Goal: Transaction & Acquisition: Purchase product/service

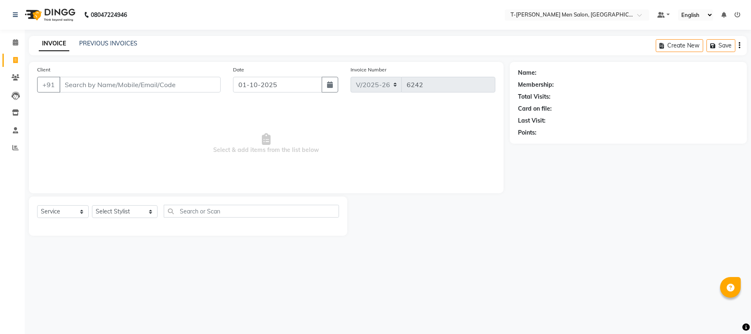
select select "4816"
select select "service"
select select "85177"
click at [92, 205] on select "Select Stylist [PERSON_NAME] [PERSON_NAME] (goru) [PERSON_NAME] [PERSON_NAME] (…" at bounding box center [125, 211] width 66 height 13
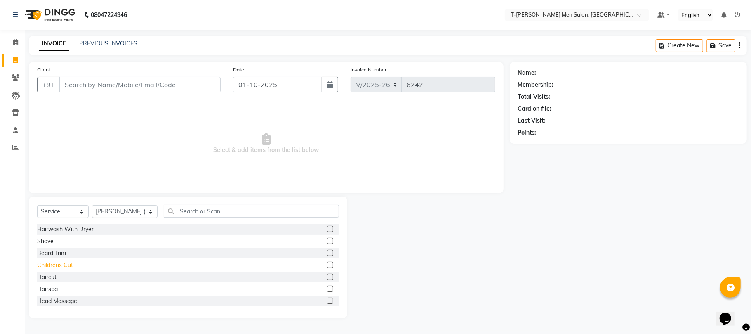
click at [50, 264] on div "Childrens Cut" at bounding box center [55, 265] width 36 height 9
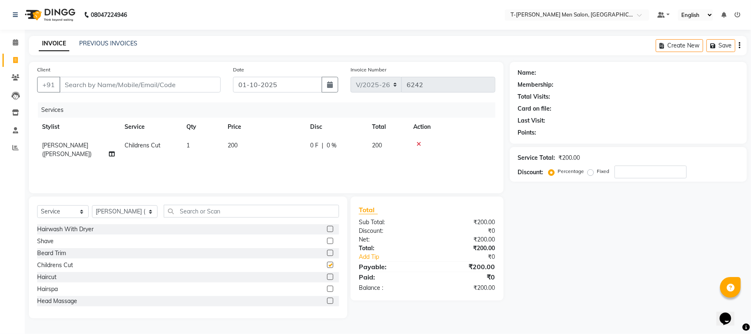
checkbox input "false"
click at [119, 213] on select "Select Stylist [PERSON_NAME] [PERSON_NAME] (goru) [PERSON_NAME] [PERSON_NAME] (…" at bounding box center [125, 211] width 66 height 13
select select "29178"
click at [92, 205] on select "Select Stylist [PERSON_NAME] [PERSON_NAME] (goru) [PERSON_NAME] [PERSON_NAME] (…" at bounding box center [125, 211] width 66 height 13
click at [40, 241] on div "Shave" at bounding box center [45, 241] width 17 height 9
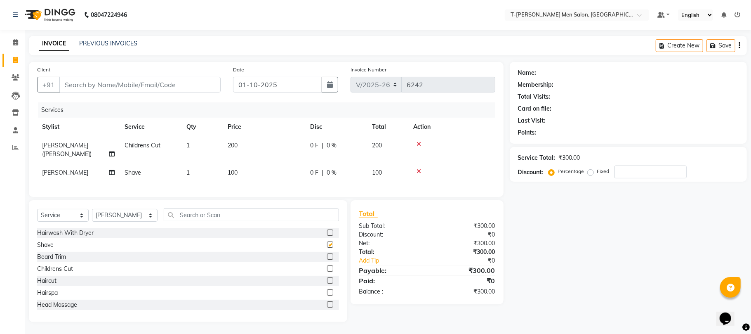
checkbox input "false"
click at [109, 92] on div "+91" at bounding box center [129, 85] width 184 height 16
click at [109, 92] on input "Client" at bounding box center [139, 85] width 161 height 16
type input "C"
type input "0"
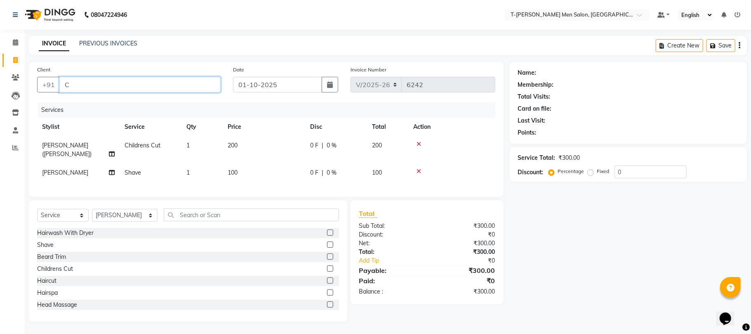
type input "C"
type input "c"
type input "99981406543"
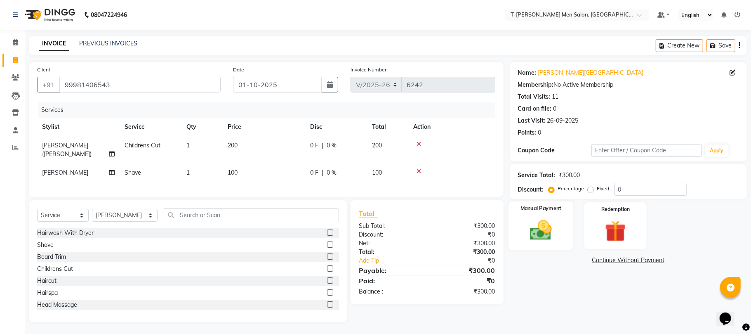
click at [538, 229] on img at bounding box center [541, 230] width 36 height 26
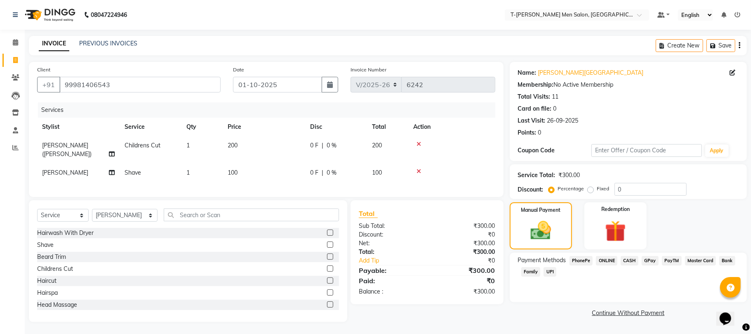
click at [634, 263] on span "CASH" at bounding box center [630, 260] width 18 height 9
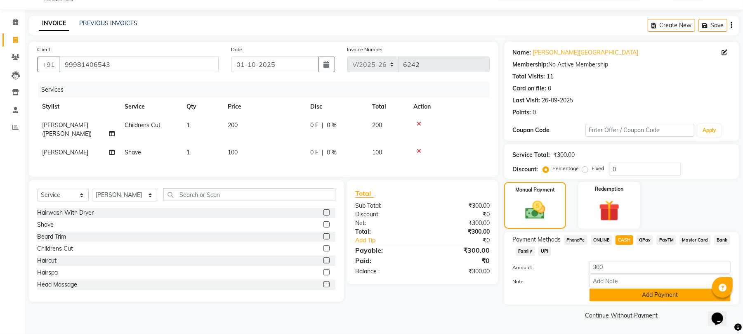
click at [611, 291] on button "Add Payment" at bounding box center [660, 294] width 141 height 13
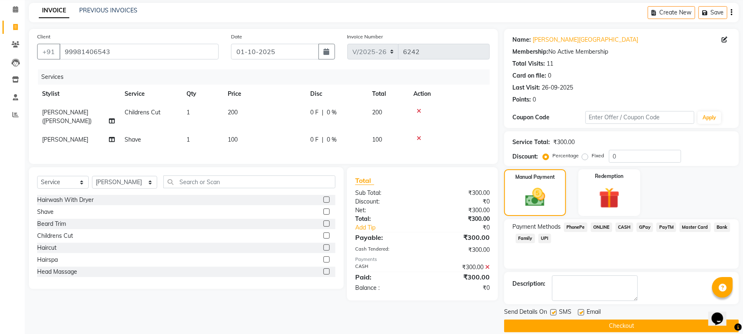
scroll to position [45, 0]
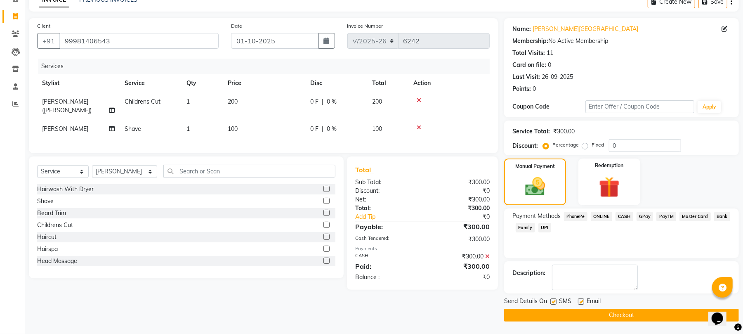
click at [583, 301] on label at bounding box center [581, 301] width 6 height 6
click at [583, 301] on input "checkbox" at bounding box center [580, 301] width 5 height 5
checkbox input "false"
click at [566, 316] on button "Checkout" at bounding box center [621, 315] width 235 height 13
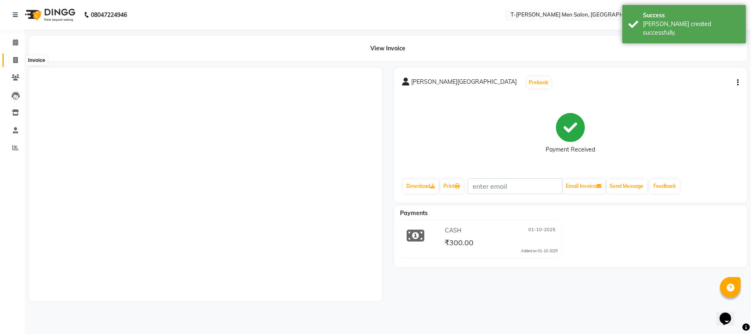
click at [17, 60] on icon at bounding box center [15, 60] width 5 height 6
select select "service"
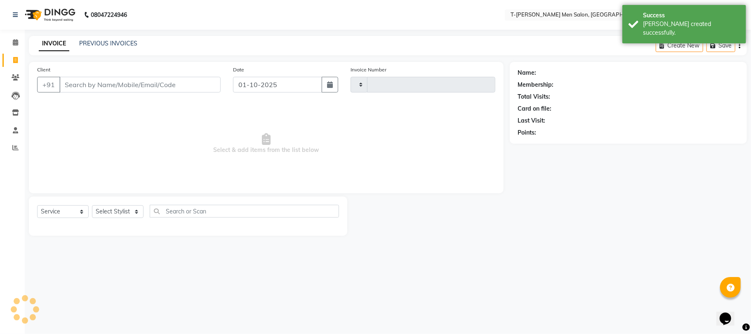
type input "6244"
select select "4816"
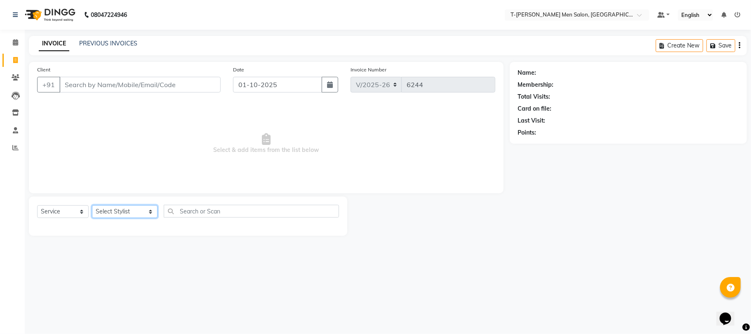
click at [107, 209] on select "Select Stylist [PERSON_NAME] [PERSON_NAME] (goru) [PERSON_NAME] [PERSON_NAME] (…" at bounding box center [125, 211] width 66 height 13
select select "85177"
click at [92, 205] on select "Select Stylist [PERSON_NAME] [PERSON_NAME] (goru) [PERSON_NAME] [PERSON_NAME] (…" at bounding box center [125, 211] width 66 height 13
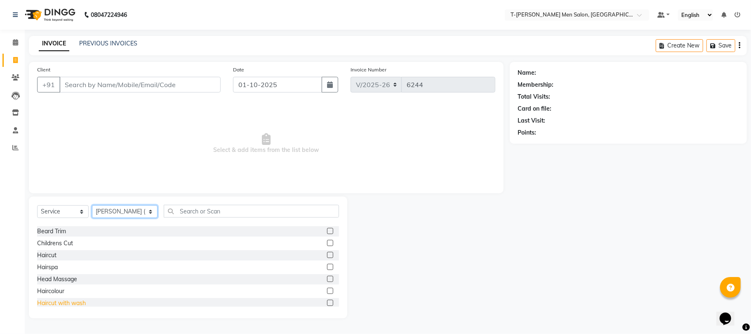
scroll to position [55, 0]
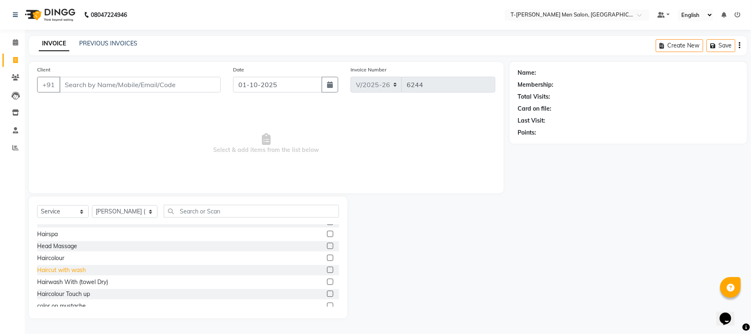
click at [61, 267] on div "Haircut with wash" at bounding box center [61, 270] width 49 height 9
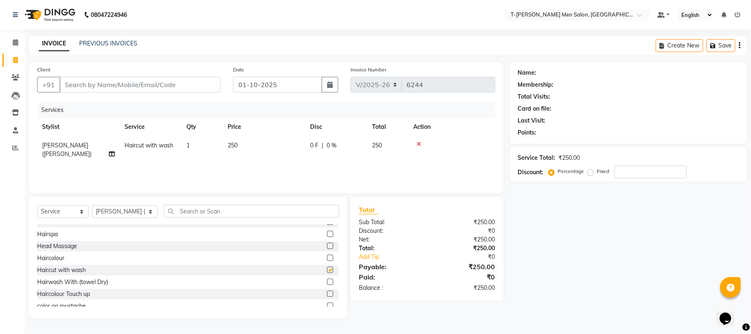
checkbox input "false"
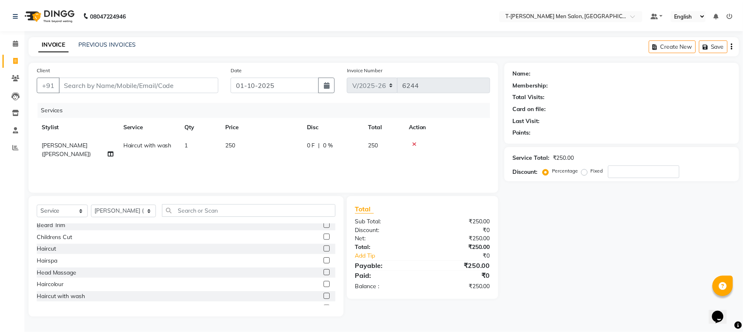
scroll to position [0, 0]
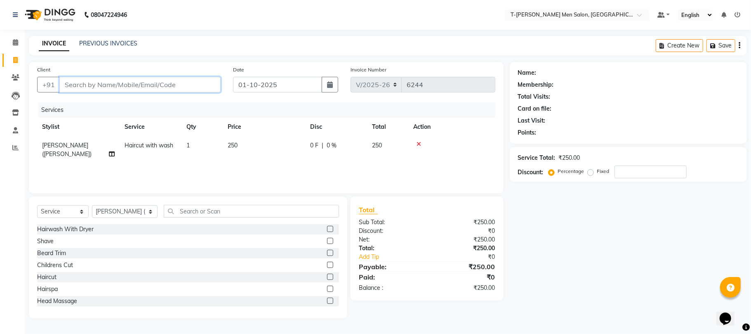
click at [159, 78] on input "Client" at bounding box center [139, 85] width 161 height 16
type input "c"
type input "0"
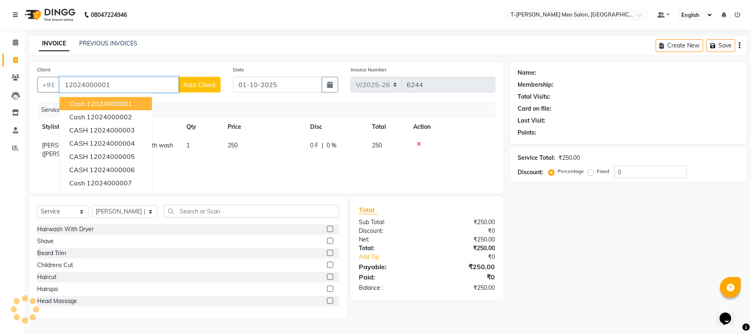
type input "12024000001"
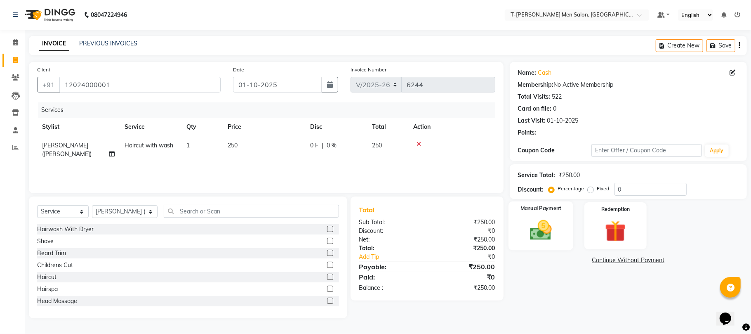
drag, startPoint x: 534, startPoint y: 247, endPoint x: 534, endPoint y: 239, distance: 7.4
click at [534, 241] on div "Manual Payment" at bounding box center [541, 225] width 65 height 49
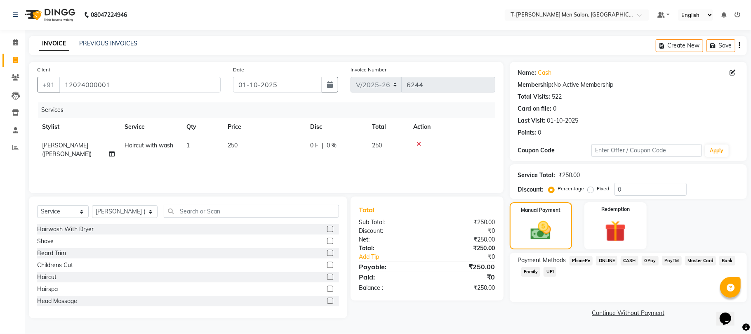
click at [634, 257] on span "CASH" at bounding box center [630, 260] width 18 height 9
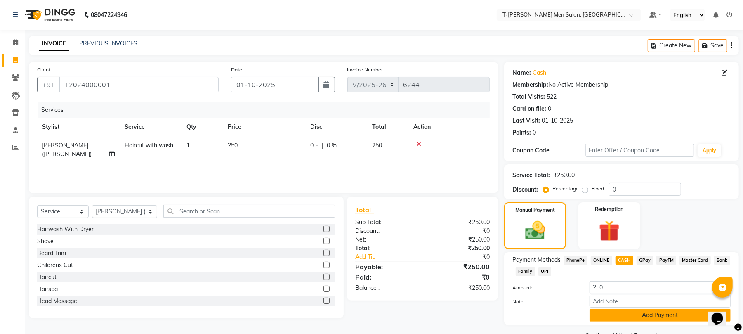
click at [606, 314] on button "Add Payment" at bounding box center [660, 315] width 141 height 13
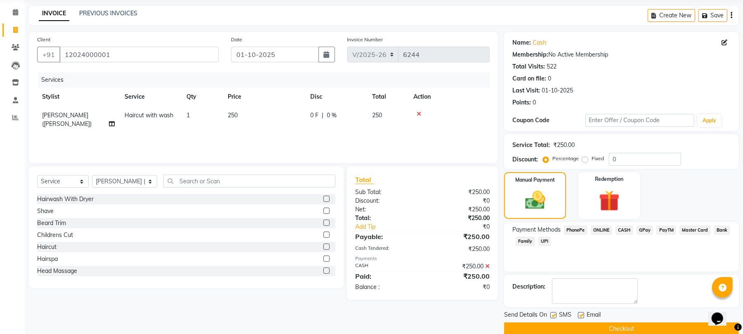
scroll to position [45, 0]
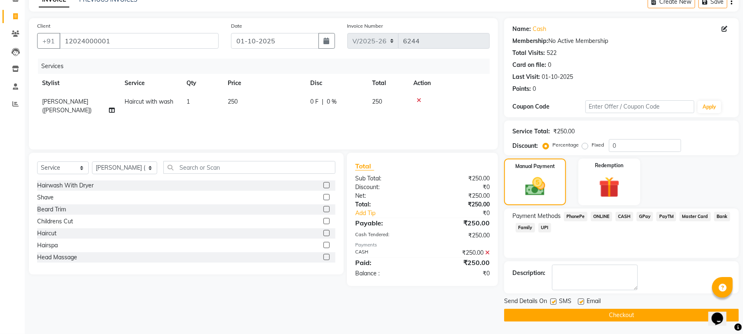
click at [581, 301] on label at bounding box center [581, 301] width 6 height 6
click at [581, 301] on input "checkbox" at bounding box center [580, 301] width 5 height 5
checkbox input "false"
click at [554, 302] on label at bounding box center [553, 301] width 6 height 6
click at [554, 302] on input "checkbox" at bounding box center [552, 301] width 5 height 5
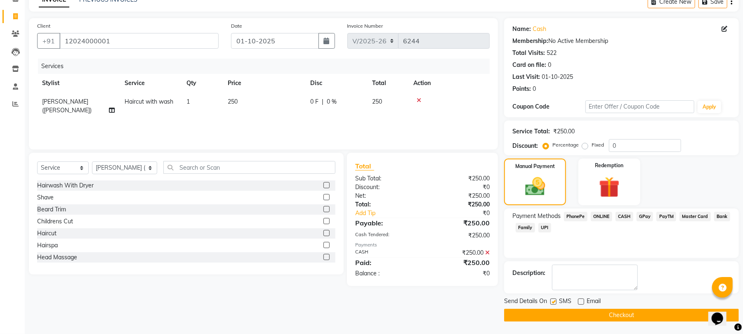
checkbox input "false"
click at [560, 319] on button "Checkout" at bounding box center [621, 315] width 235 height 13
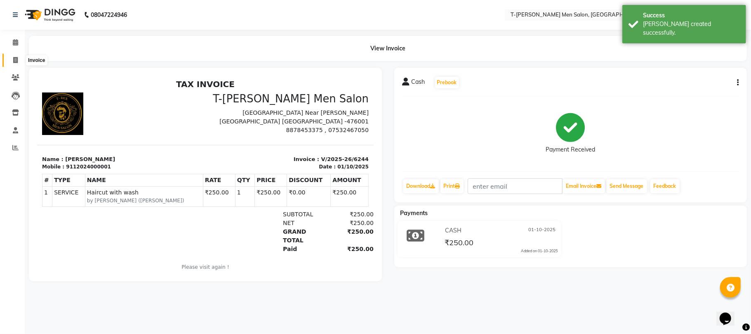
click at [13, 63] on icon at bounding box center [15, 60] width 5 height 6
select select "4816"
select select "service"
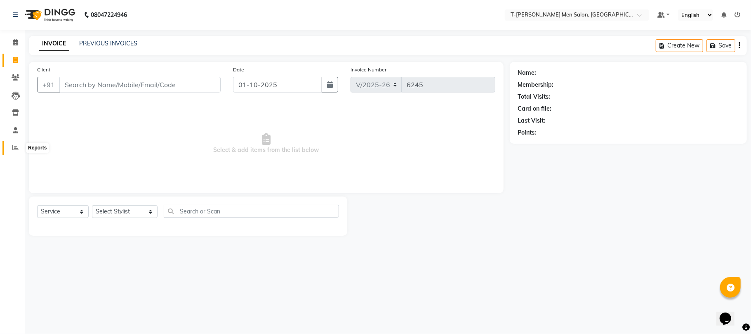
click at [12, 146] on span at bounding box center [15, 147] width 14 height 9
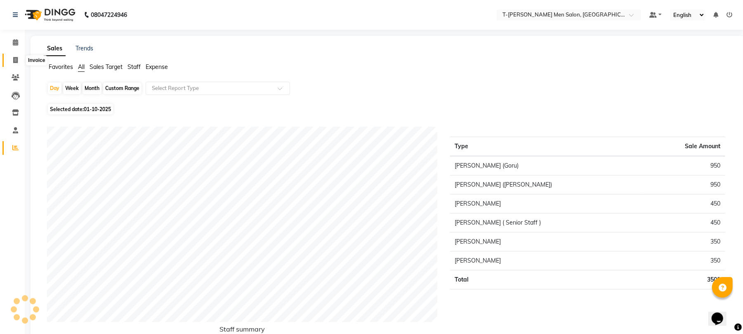
click at [20, 58] on span at bounding box center [15, 60] width 14 height 9
select select "service"
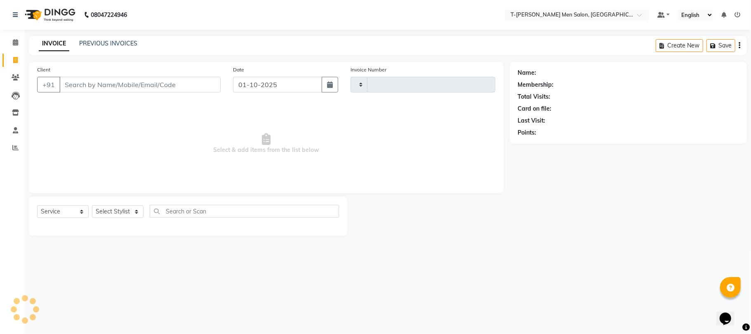
type input "6245"
select select "4816"
click at [102, 215] on select "Select Stylist Ashok Kumar Gorkh nath (goru) Haneef khan Jaswinder singh (Veeru…" at bounding box center [125, 211] width 66 height 13
select select "29432"
click at [92, 205] on select "Select Stylist Ashok Kumar Gorkh nath (goru) Haneef khan Jaswinder singh (Veeru…" at bounding box center [125, 211] width 66 height 13
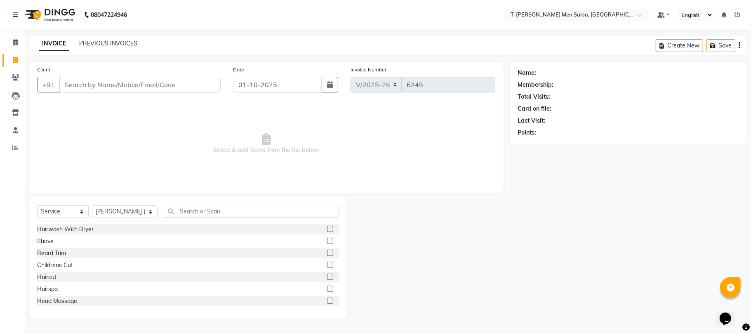
click at [43, 273] on div "Haircut" at bounding box center [46, 277] width 19 height 9
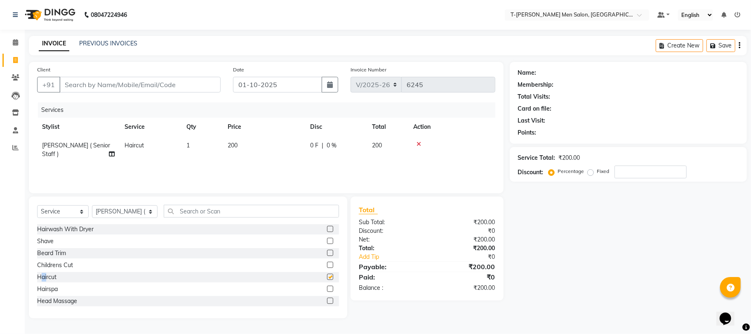
checkbox input "false"
click at [114, 91] on input "Client" at bounding box center [139, 85] width 161 height 16
click at [113, 77] on input "Client" at bounding box center [139, 85] width 161 height 16
type input "a"
type input "0"
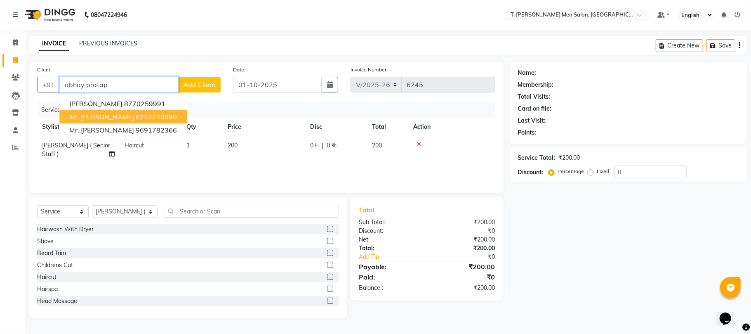
click at [134, 113] on span "Mr. Abhay Pratap Singh Tomar" at bounding box center [101, 117] width 65 height 8
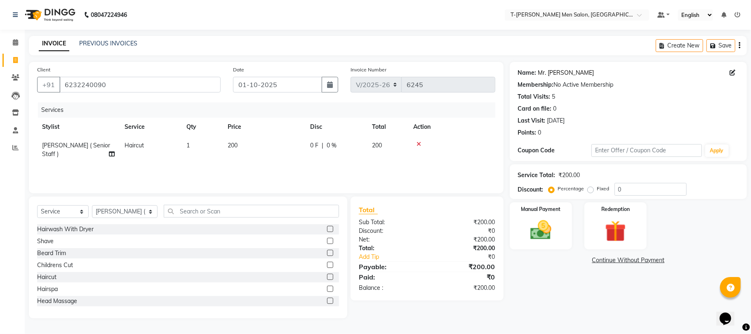
click at [564, 73] on link "Mr. Abhay Pratap Singh Tomar" at bounding box center [566, 72] width 56 height 9
drag, startPoint x: 131, startPoint y: 86, endPoint x: 66, endPoint y: 103, distance: 67.0
click at [66, 103] on div "Client +91 6232240090 Date 01-10-2025 Invoice Number V/2025 V/2025-26 6245 Serv…" at bounding box center [266, 127] width 475 height 131
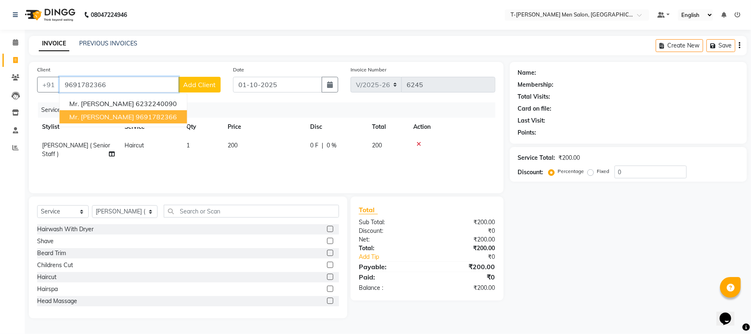
type input "9691782366"
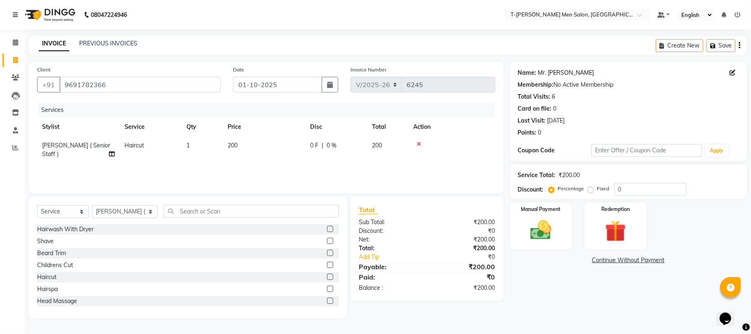
click at [574, 71] on link "Mr. Abhay Pratap Singh Sikarwar" at bounding box center [566, 72] width 56 height 9
click at [531, 226] on img at bounding box center [541, 230] width 36 height 26
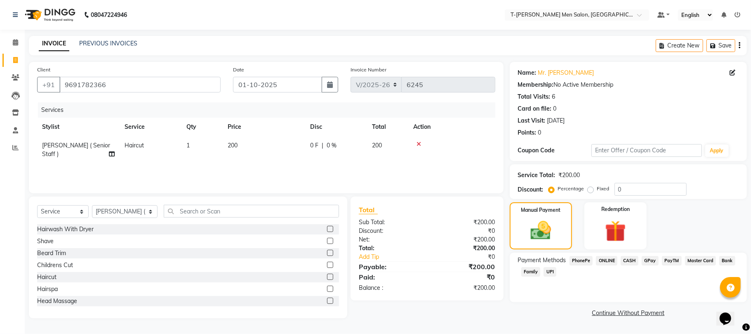
click at [631, 261] on span "CASH" at bounding box center [630, 260] width 18 height 9
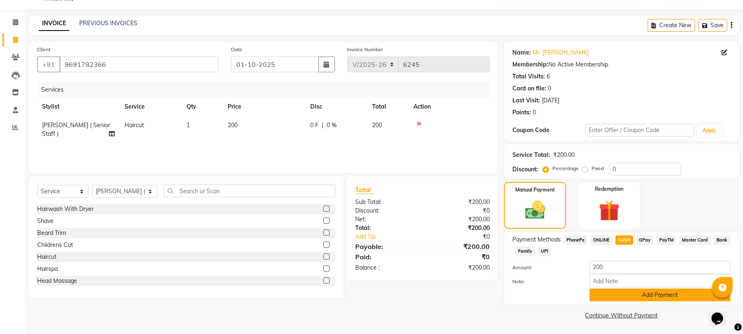
click at [600, 294] on button "Add Payment" at bounding box center [660, 294] width 141 height 13
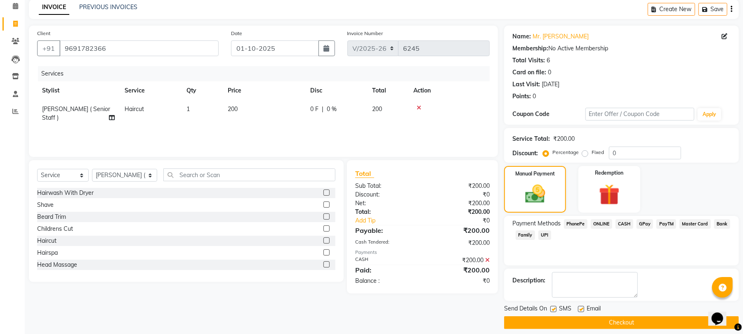
scroll to position [45, 0]
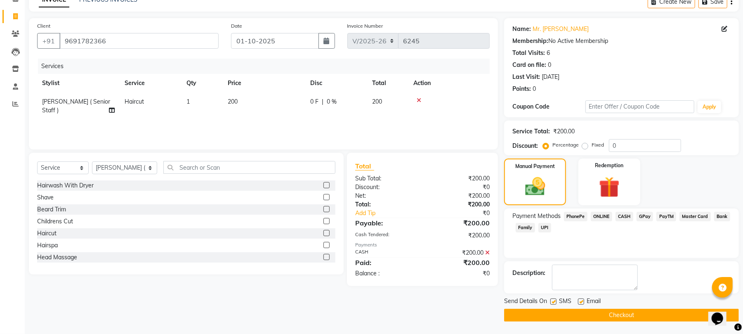
click at [553, 302] on label at bounding box center [553, 301] width 6 height 6
click at [553, 302] on input "checkbox" at bounding box center [552, 301] width 5 height 5
checkbox input "false"
click at [582, 299] on label at bounding box center [581, 301] width 6 height 6
click at [582, 299] on input "checkbox" at bounding box center [580, 301] width 5 height 5
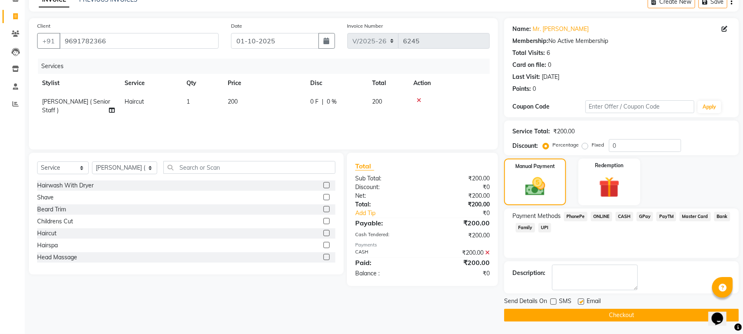
checkbox input "false"
click at [581, 314] on button "Checkout" at bounding box center [621, 315] width 235 height 13
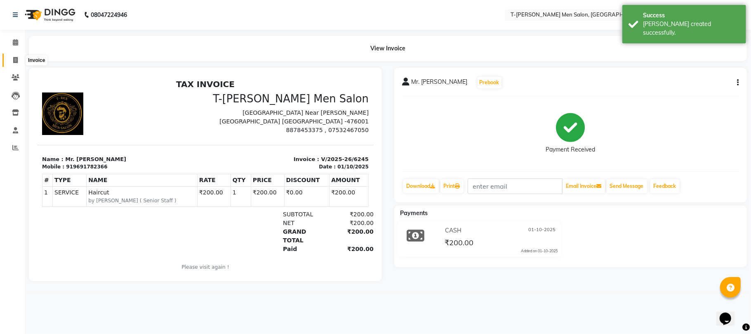
click at [13, 61] on icon at bounding box center [15, 60] width 5 height 6
select select "4816"
select select "service"
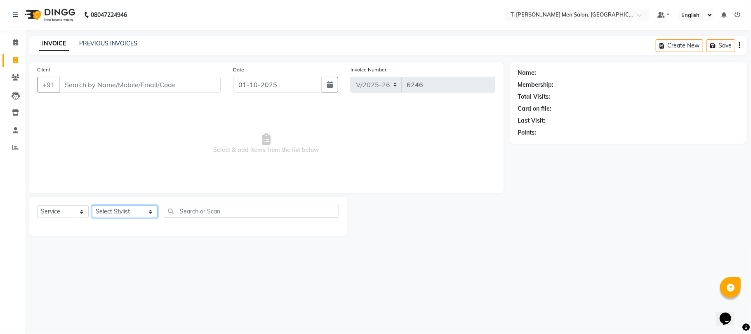
drag, startPoint x: 109, startPoint y: 212, endPoint x: 111, endPoint y: 205, distance: 6.8
click at [109, 211] on select "Select Stylist [PERSON_NAME] [PERSON_NAME] (goru) [PERSON_NAME] [PERSON_NAME] (…" at bounding box center [125, 211] width 66 height 13
select select "29432"
click at [92, 205] on select "Select Stylist [PERSON_NAME] [PERSON_NAME] (goru) [PERSON_NAME] [PERSON_NAME] (…" at bounding box center [125, 211] width 66 height 13
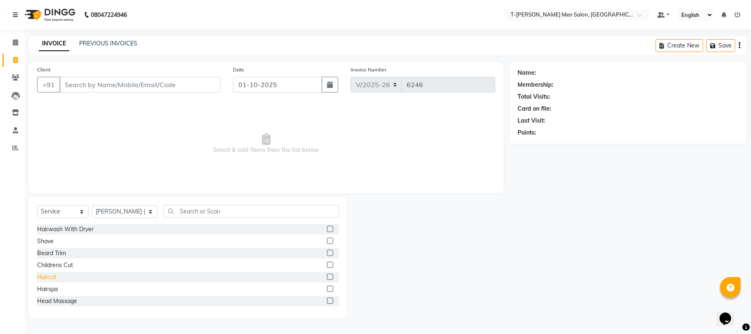
click at [41, 276] on div "Haircut" at bounding box center [46, 277] width 19 height 9
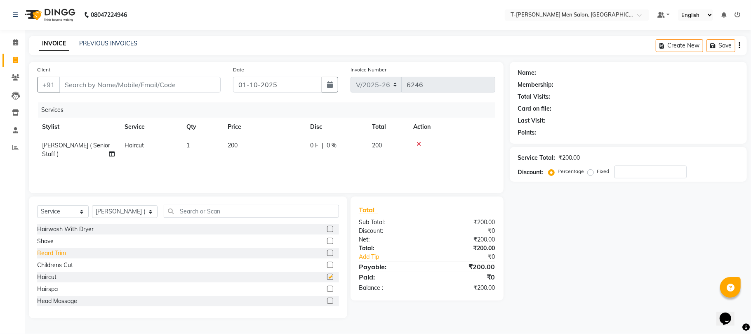
checkbox input "false"
click at [53, 256] on div "Beard Trim" at bounding box center [51, 253] width 29 height 9
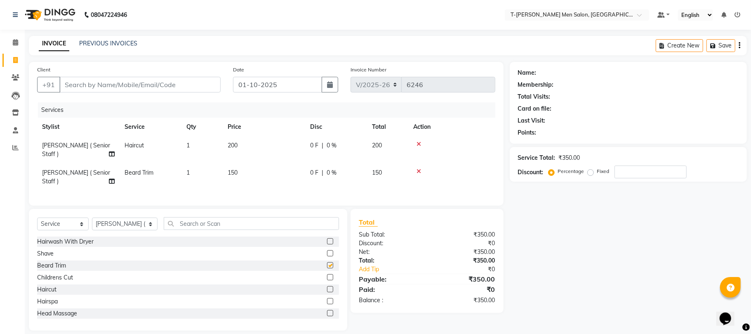
checkbox input "false"
click at [169, 217] on input "text" at bounding box center [251, 223] width 175 height 13
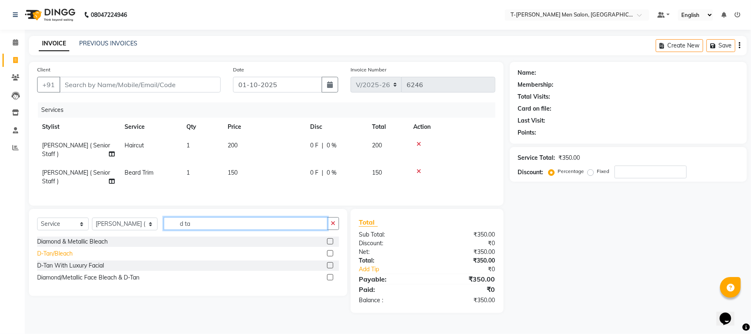
type input "d ta"
click at [55, 249] on div "D-Tan/Bleach" at bounding box center [54, 253] width 35 height 9
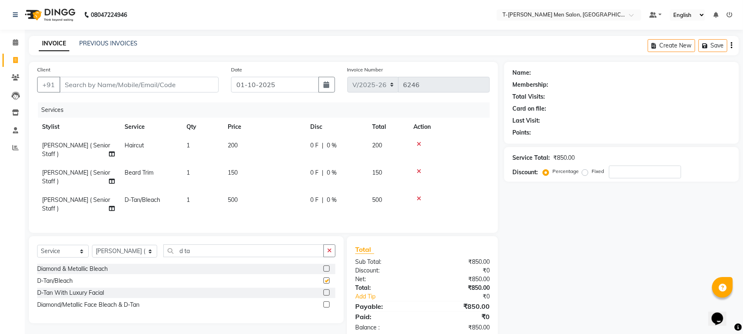
checkbox input "false"
click at [324, 244] on button "button" at bounding box center [330, 250] width 12 height 13
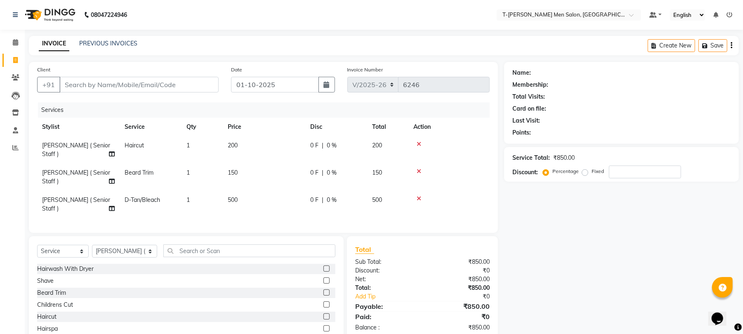
click at [180, 92] on div "+91" at bounding box center [128, 85] width 182 height 16
click at [420, 141] on icon at bounding box center [419, 144] width 5 height 6
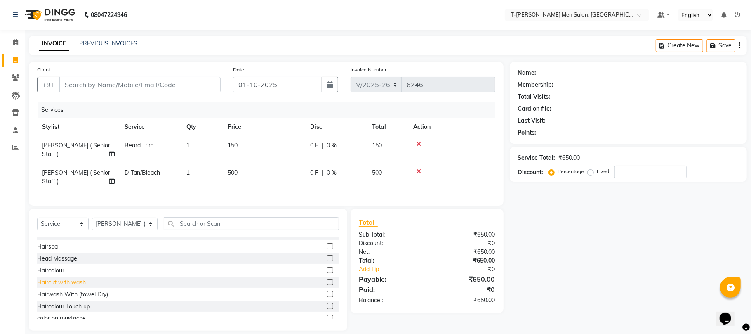
click at [74, 278] on div "Haircut with wash" at bounding box center [61, 282] width 49 height 9
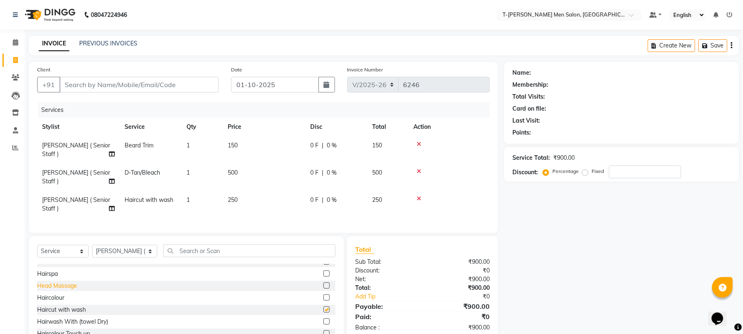
checkbox input "false"
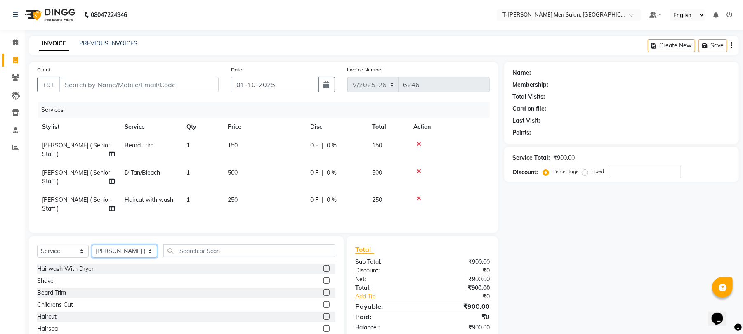
click at [119, 245] on select "Select Stylist [PERSON_NAME] [PERSON_NAME] (goru) [PERSON_NAME] [PERSON_NAME] (…" at bounding box center [124, 251] width 65 height 13
select select "29181"
click at [92, 245] on select "Select Stylist [PERSON_NAME] [PERSON_NAME] (goru) [PERSON_NAME] [PERSON_NAME] (…" at bounding box center [124, 251] width 65 height 13
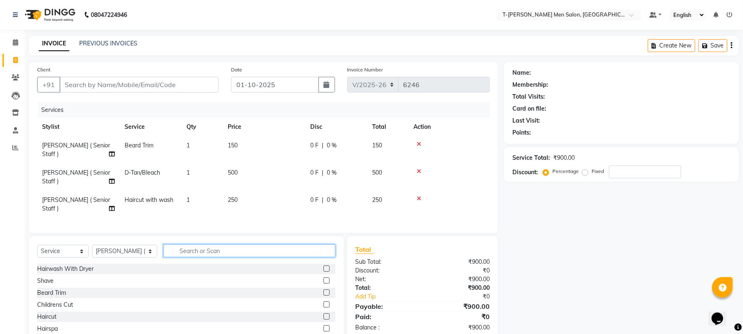
click at [201, 244] on input "text" at bounding box center [249, 250] width 172 height 13
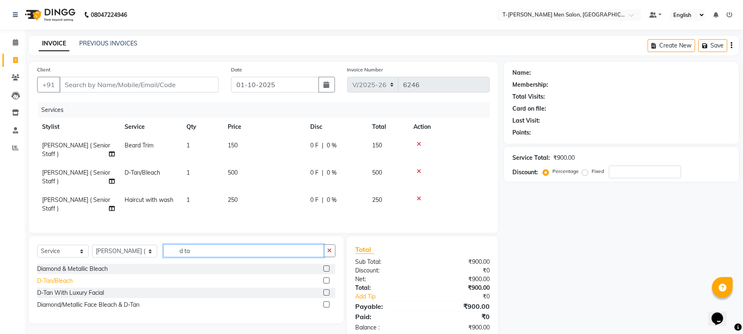
type input "d ta"
click at [63, 276] on div "D-Tan/Bleach" at bounding box center [54, 280] width 35 height 9
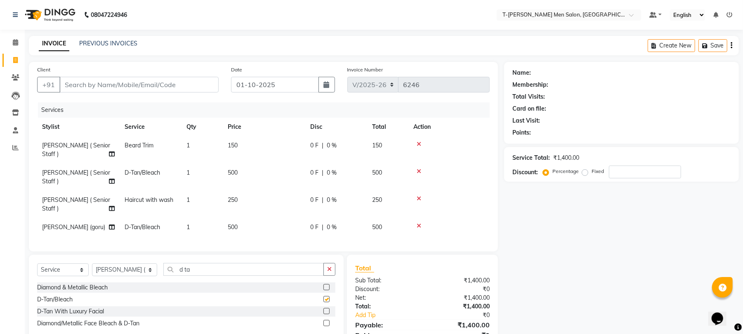
checkbox input "false"
click at [327, 263] on button "button" at bounding box center [330, 269] width 12 height 13
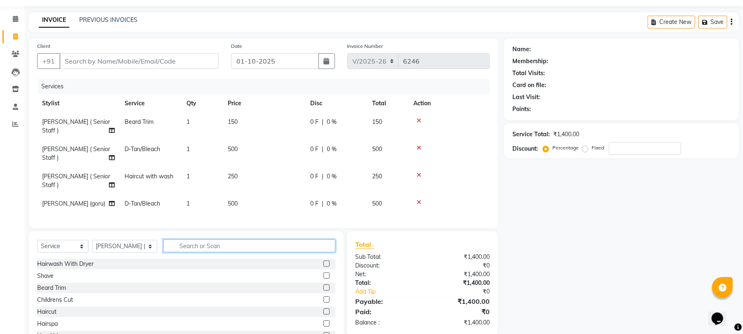
scroll to position [37, 0]
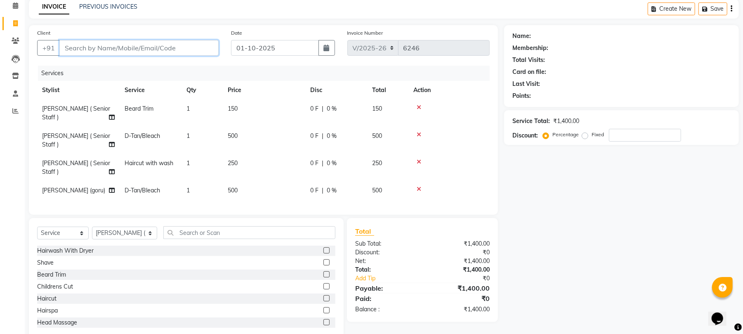
click at [175, 47] on input "Client" at bounding box center [138, 48] width 159 height 16
type input "a"
type input "0"
type input "9315471171"
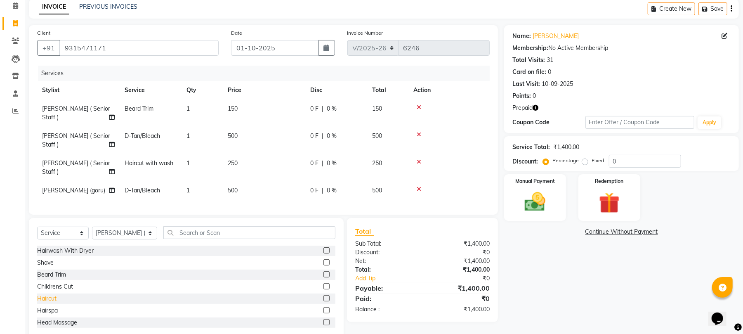
click at [51, 294] on div "Haircut" at bounding box center [46, 298] width 19 height 9
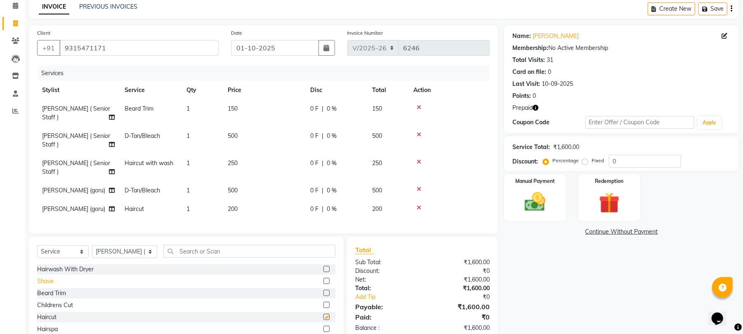
checkbox input "false"
click at [57, 289] on div "Beard Trim" at bounding box center [51, 293] width 29 height 9
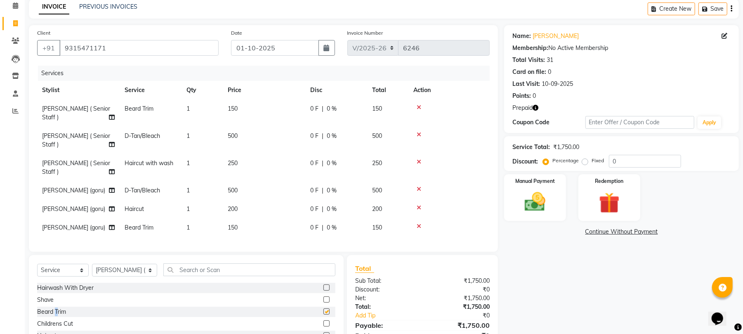
checkbox input "false"
click at [261, 263] on input "text" at bounding box center [249, 269] width 172 height 13
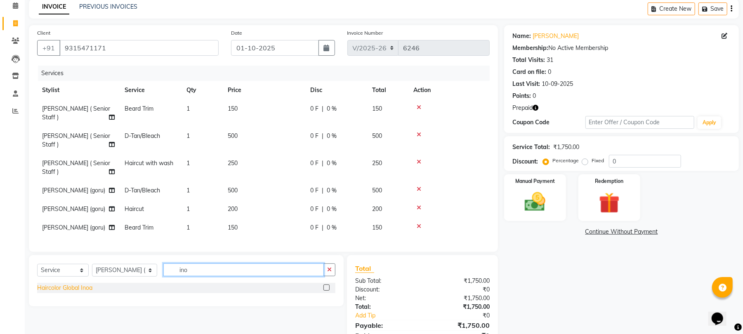
type input "ino"
drag, startPoint x: 59, startPoint y: 267, endPoint x: 305, endPoint y: 273, distance: 246.8
click at [60, 283] on div "Haircolor Global Inoa" at bounding box center [64, 287] width 55 height 9
checkbox input "false"
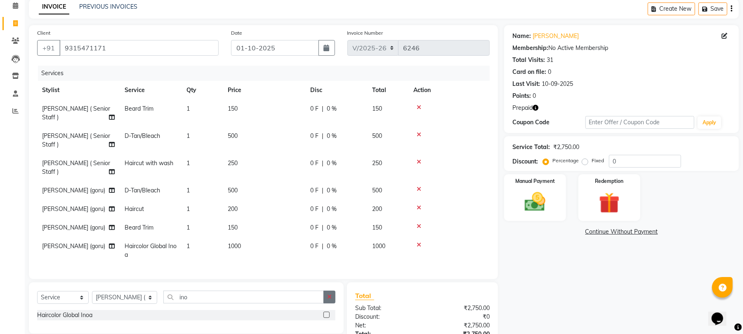
click at [332, 290] on button "button" at bounding box center [330, 296] width 12 height 13
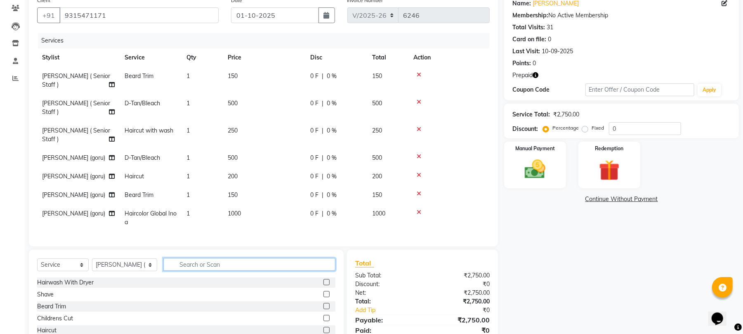
scroll to position [101, 0]
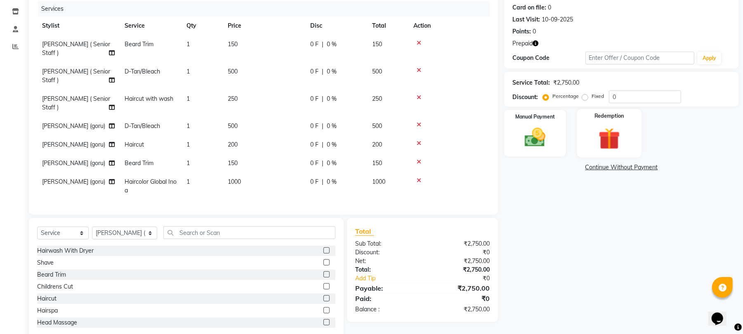
click at [599, 131] on img at bounding box center [609, 138] width 35 height 27
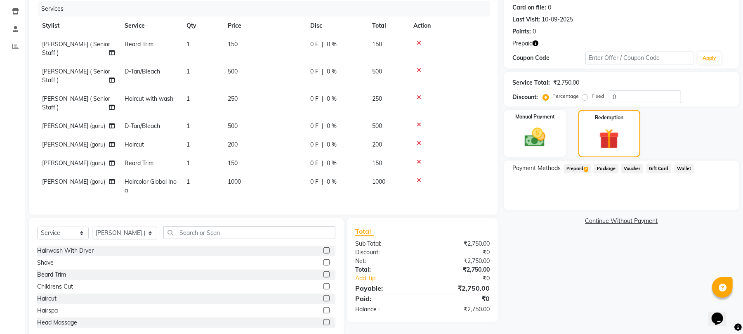
click at [579, 169] on span "Prepaid 2" at bounding box center [577, 168] width 27 height 9
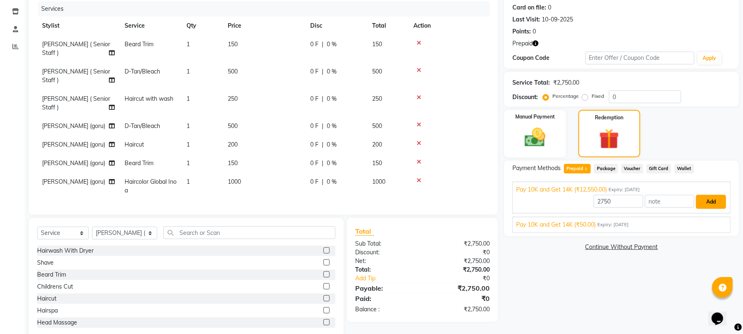
click at [702, 205] on button "Add" at bounding box center [711, 202] width 30 height 14
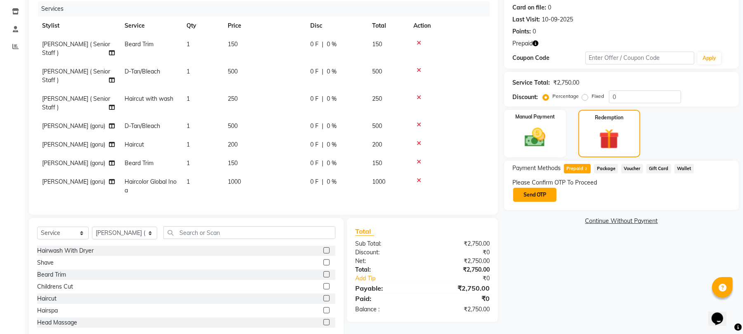
click at [534, 196] on button "Send OTP" at bounding box center [534, 195] width 43 height 14
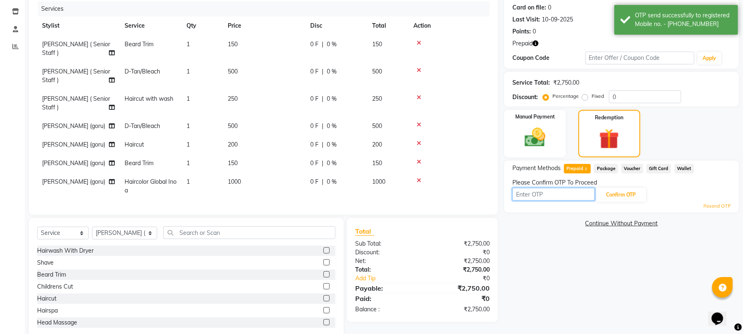
click at [542, 191] on input "text" at bounding box center [553, 194] width 83 height 13
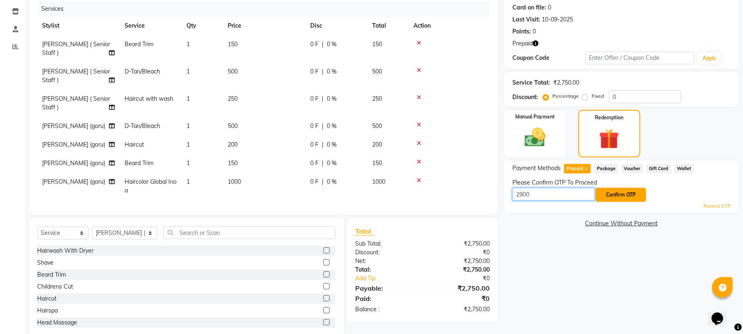
type input "2900"
click at [633, 189] on button "Confirm OTP" at bounding box center [621, 195] width 50 height 14
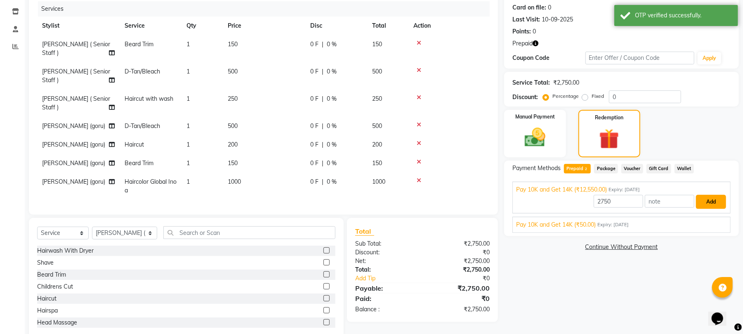
click at [707, 200] on button "Add" at bounding box center [711, 202] width 30 height 14
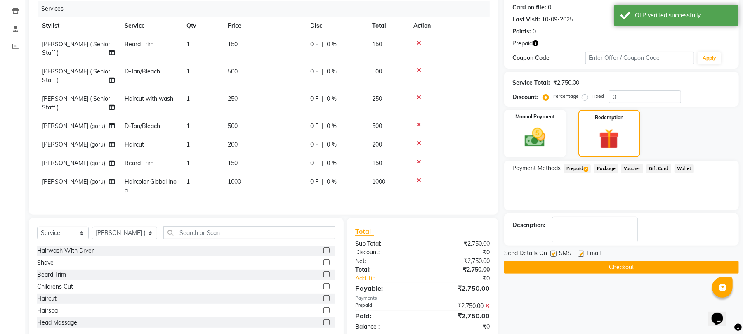
click at [582, 253] on label at bounding box center [581, 253] width 6 height 6
click at [582, 253] on input "checkbox" at bounding box center [580, 253] width 5 height 5
checkbox input "false"
click at [572, 268] on button "Checkout" at bounding box center [621, 267] width 235 height 13
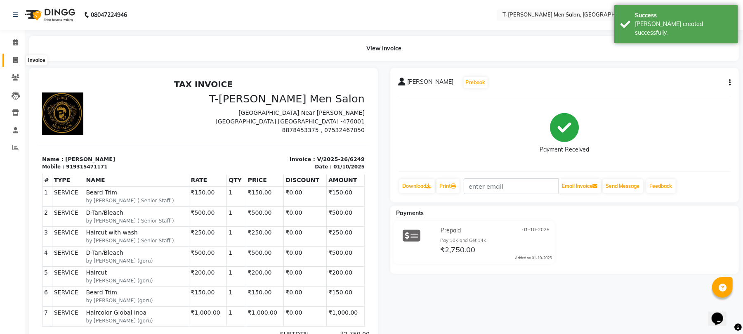
click at [19, 57] on span at bounding box center [15, 60] width 14 height 9
select select "service"
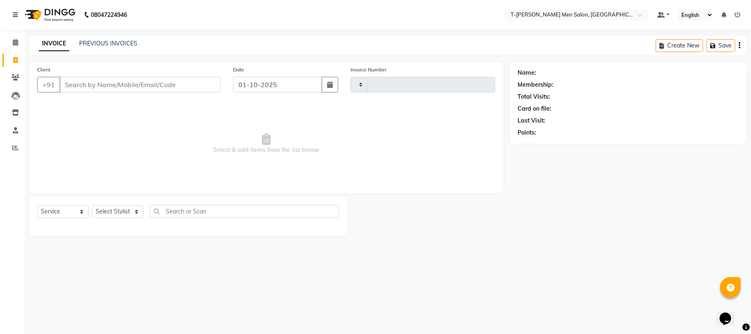
type input "6250"
select select "4816"
click at [118, 206] on select "Select Stylist [PERSON_NAME] [PERSON_NAME] (goru) [PERSON_NAME] [PERSON_NAME] (…" at bounding box center [125, 211] width 66 height 13
select select "29432"
click at [92, 205] on select "Select Stylist [PERSON_NAME] [PERSON_NAME] (goru) [PERSON_NAME] [PERSON_NAME] (…" at bounding box center [125, 211] width 66 height 13
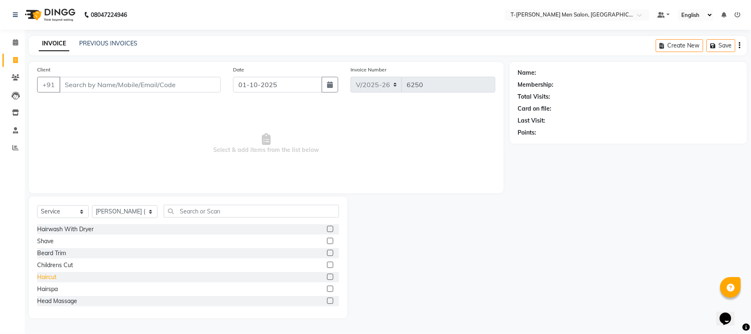
click at [47, 281] on div "Haircut" at bounding box center [46, 277] width 19 height 9
checkbox input "false"
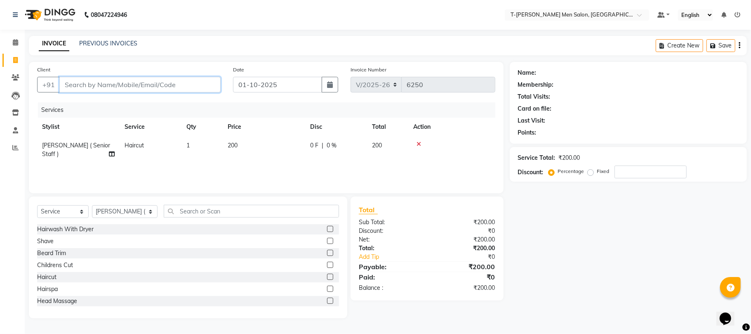
click at [147, 86] on input "Client" at bounding box center [139, 85] width 161 height 16
type input "r"
type input "0"
type input "9425744332"
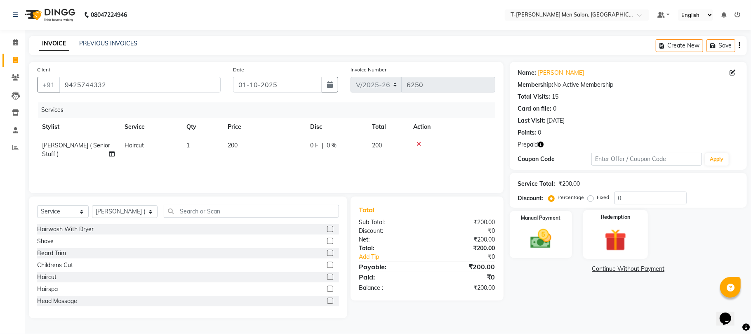
click at [618, 252] on img at bounding box center [616, 239] width 36 height 27
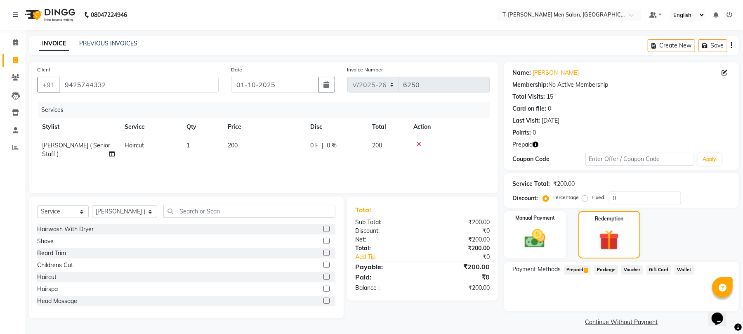
click at [538, 147] on icon "button" at bounding box center [536, 145] width 6 height 6
click at [578, 268] on span "Prepaid 1" at bounding box center [577, 269] width 27 height 9
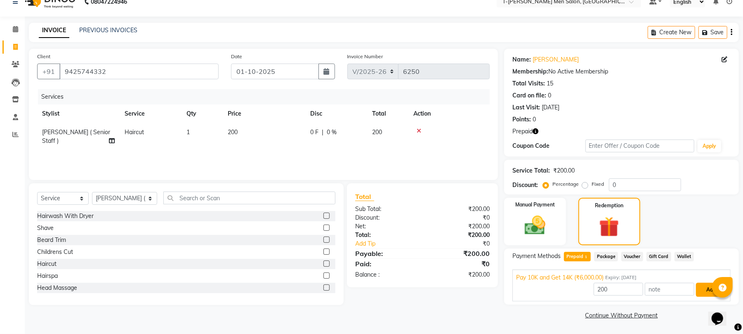
click at [700, 288] on button "Add" at bounding box center [711, 290] width 30 height 14
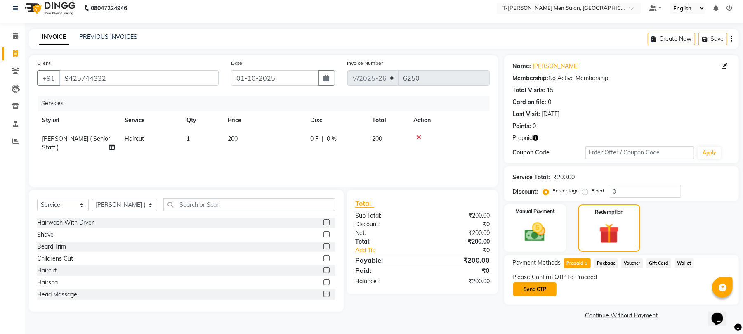
click at [555, 286] on button "Send OTP" at bounding box center [534, 289] width 43 height 14
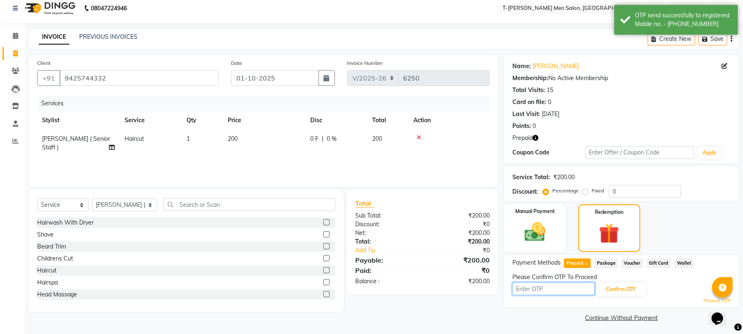
click at [555, 286] on input "text" at bounding box center [553, 288] width 83 height 13
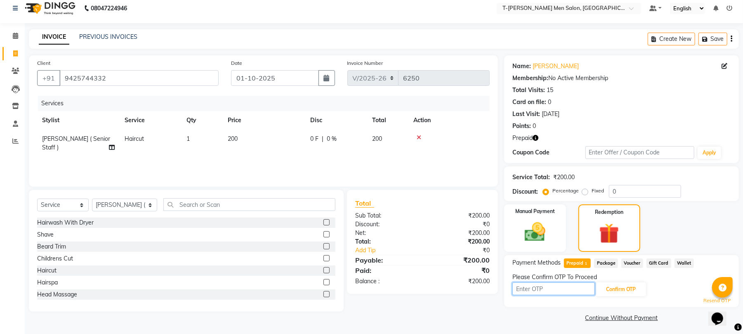
click at [555, 290] on input "text" at bounding box center [553, 288] width 83 height 13
type input "7732"
click at [629, 287] on button "Confirm OTP" at bounding box center [621, 289] width 50 height 14
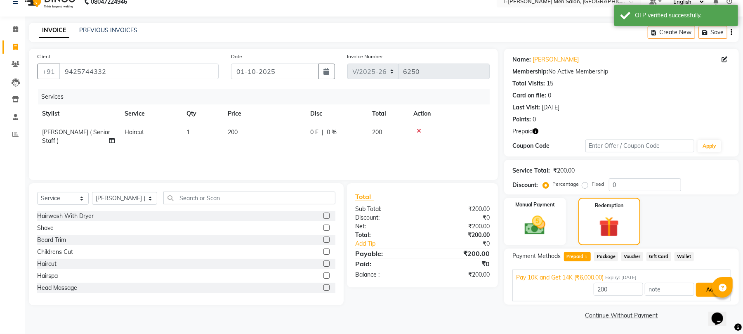
click at [702, 293] on button "Add" at bounding box center [711, 290] width 30 height 14
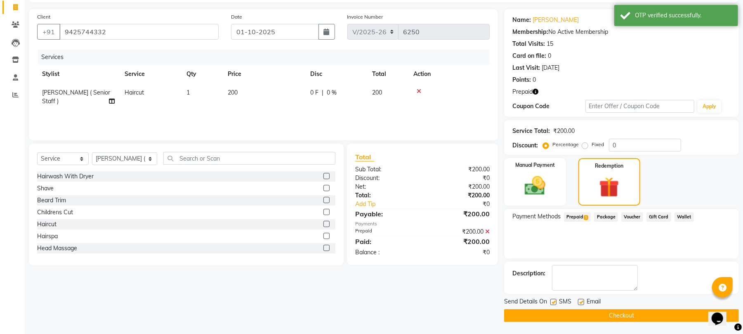
scroll to position [53, 0]
click at [582, 302] on label at bounding box center [581, 301] width 6 height 6
click at [582, 302] on input "checkbox" at bounding box center [580, 301] width 5 height 5
checkbox input "false"
click at [588, 318] on button "Checkout" at bounding box center [621, 315] width 235 height 13
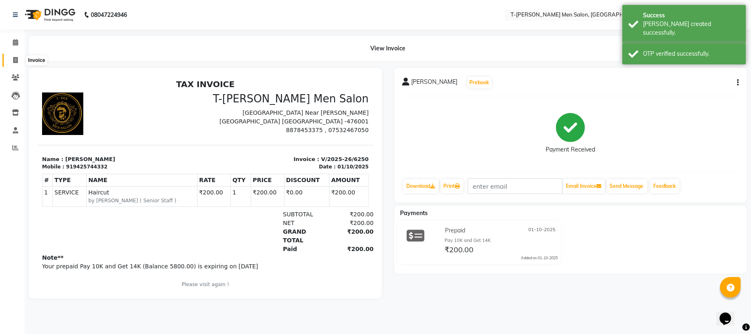
click at [9, 58] on span at bounding box center [15, 60] width 14 height 9
select select "service"
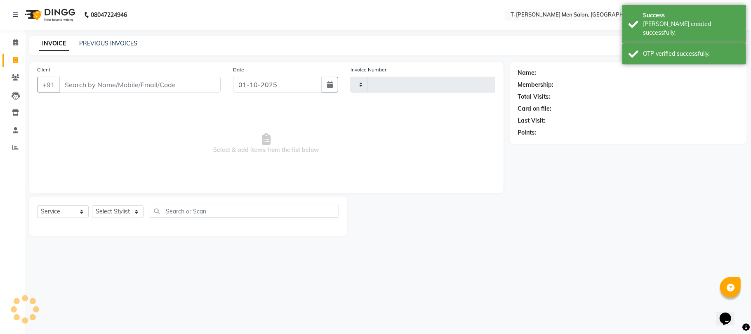
type input "6251"
select select "4816"
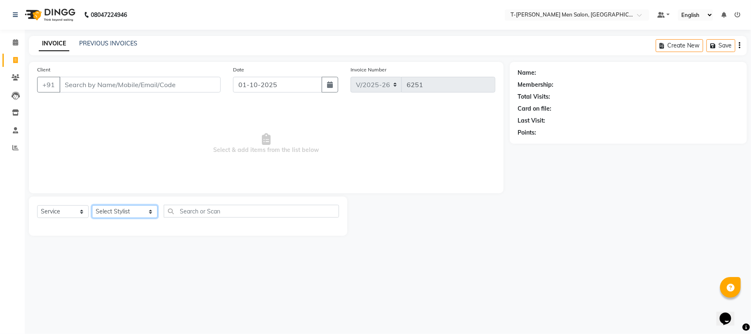
click at [123, 216] on select "Select Stylist [PERSON_NAME] [PERSON_NAME] (goru) [PERSON_NAME] [PERSON_NAME] (…" at bounding box center [125, 211] width 66 height 13
select select "29181"
click at [92, 205] on select "Select Stylist [PERSON_NAME] [PERSON_NAME] (goru) [PERSON_NAME] [PERSON_NAME] (…" at bounding box center [125, 211] width 66 height 13
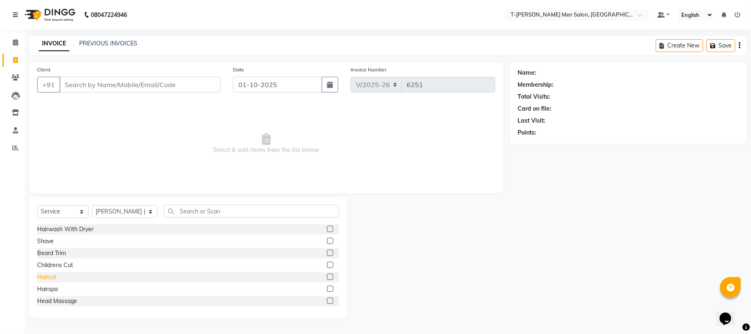
click at [53, 273] on div "Haircut" at bounding box center [46, 277] width 19 height 9
checkbox input "false"
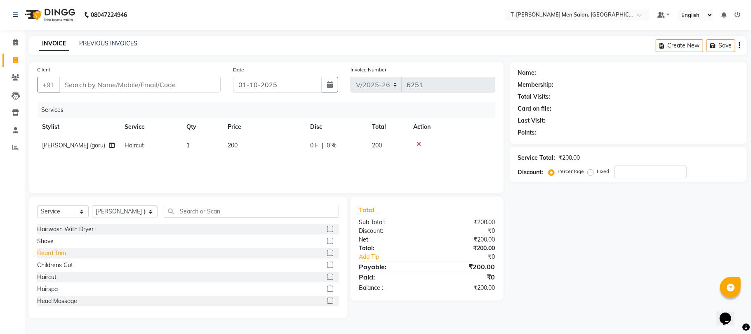
click at [50, 254] on div "Beard Trim" at bounding box center [51, 253] width 29 height 9
checkbox input "false"
click at [126, 87] on input "Client" at bounding box center [139, 85] width 161 height 16
type input "r"
type input "0"
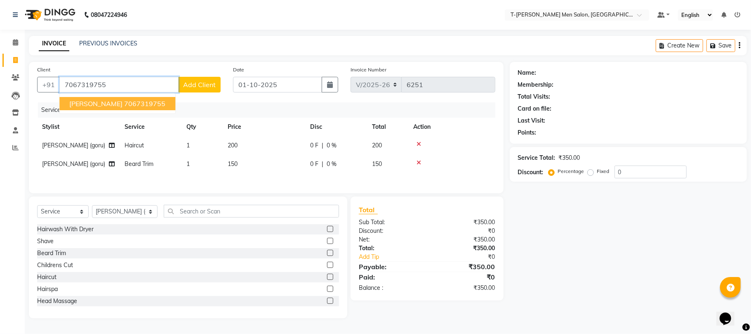
type input "7067319755"
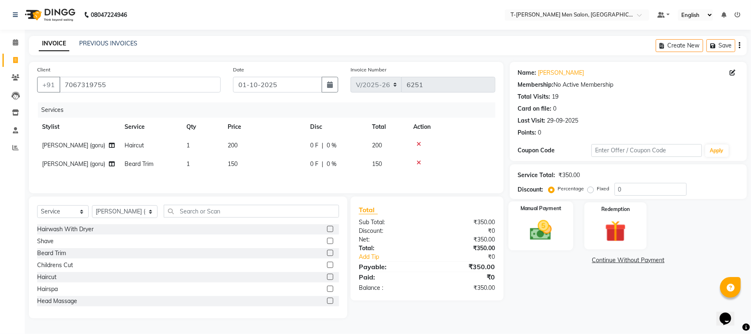
click at [560, 238] on div "Manual Payment" at bounding box center [541, 225] width 65 height 49
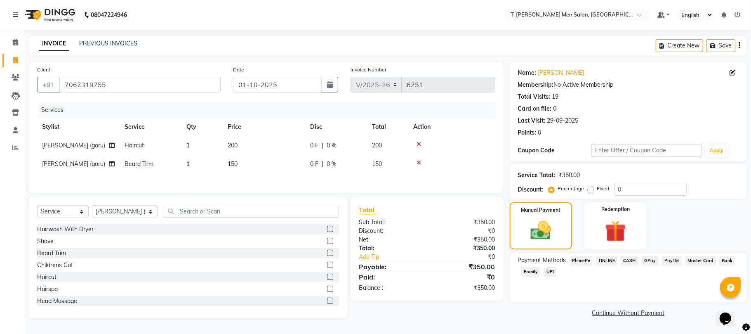
click at [598, 262] on span "ONLINE" at bounding box center [606, 260] width 21 height 9
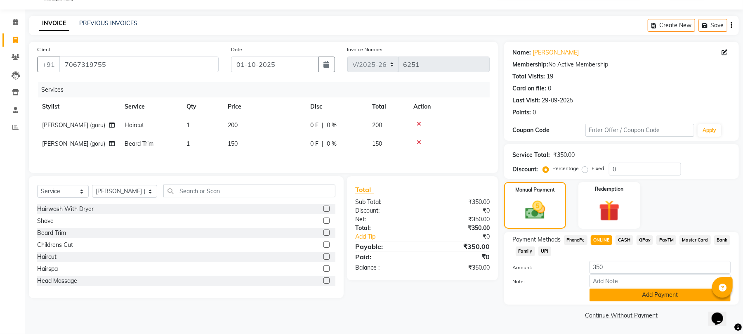
click at [612, 300] on button "Add Payment" at bounding box center [660, 294] width 141 height 13
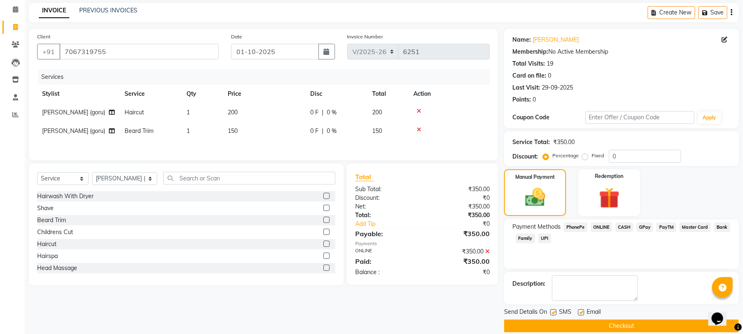
scroll to position [45, 0]
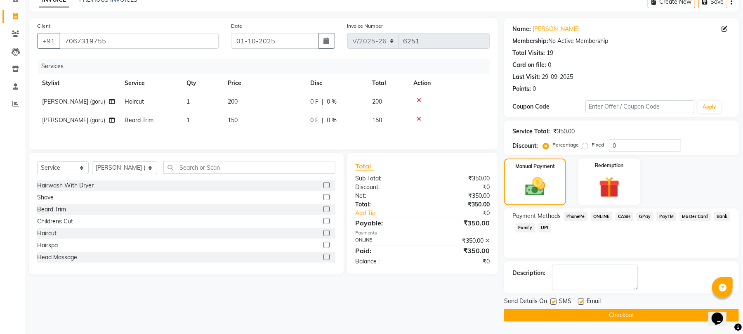
drag, startPoint x: 583, startPoint y: 299, endPoint x: 575, endPoint y: 295, distance: 9.2
click at [583, 299] on label at bounding box center [581, 301] width 6 height 6
click at [583, 299] on input "checkbox" at bounding box center [580, 301] width 5 height 5
checkbox input "false"
click at [621, 315] on button "Checkout" at bounding box center [621, 315] width 235 height 13
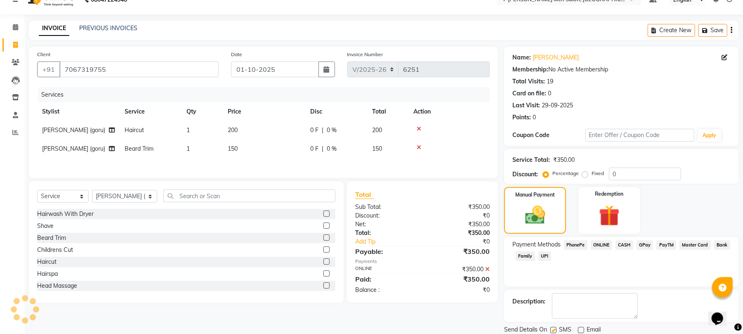
scroll to position [0, 0]
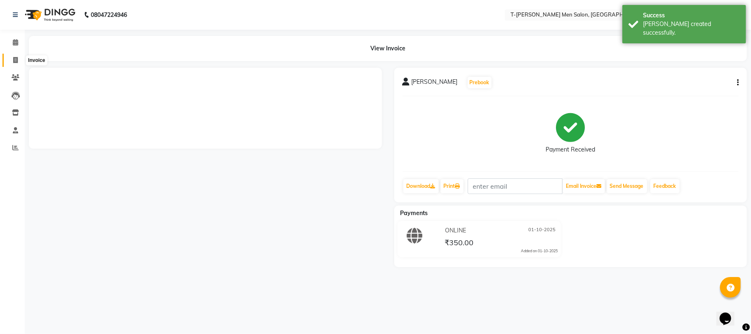
click at [12, 62] on span at bounding box center [15, 60] width 14 height 9
select select "service"
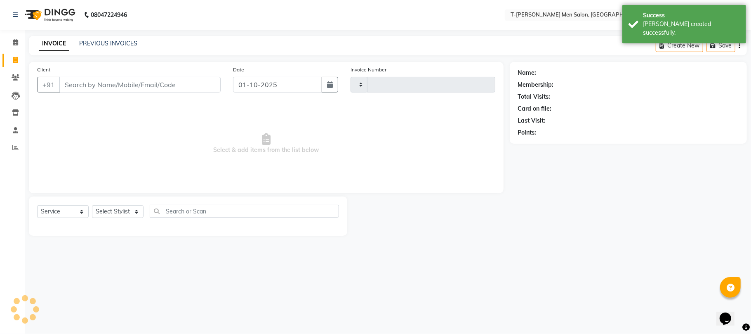
type input "6252"
select select "4816"
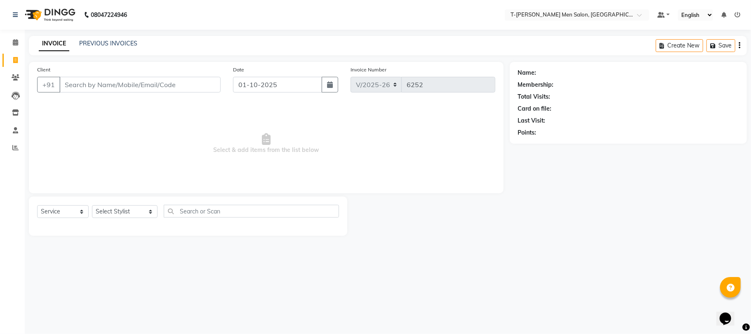
click at [97, 204] on div "Select Service Product Membership Package Voucher Prepaid Gift Card Select Styl…" at bounding box center [188, 215] width 319 height 39
click at [101, 209] on select "Select Stylist [PERSON_NAME] [PERSON_NAME] (goru) [PERSON_NAME] [PERSON_NAME] (…" at bounding box center [125, 211] width 66 height 13
select select "90968"
click at [92, 205] on select "Select Stylist [PERSON_NAME] [PERSON_NAME] (goru) [PERSON_NAME] [PERSON_NAME] (…" at bounding box center [125, 211] width 66 height 13
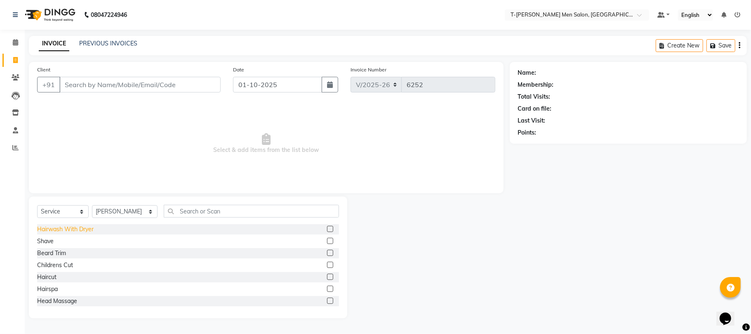
click at [45, 231] on div "Hairwash With Dryer" at bounding box center [65, 229] width 57 height 9
checkbox input "false"
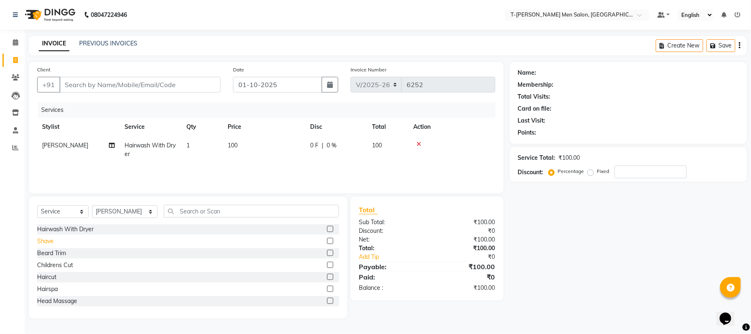
click at [45, 240] on div "Shave" at bounding box center [45, 241] width 17 height 9
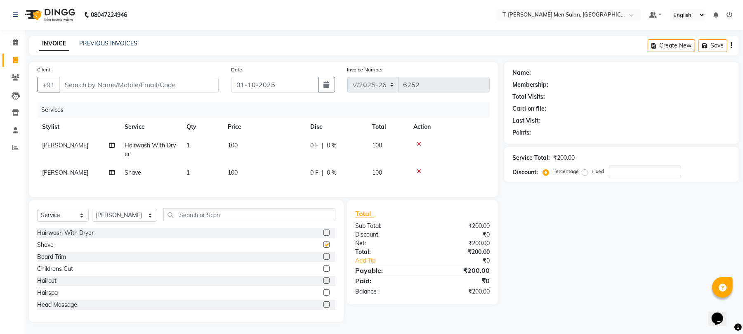
checkbox input "false"
click at [417, 143] on icon at bounding box center [419, 144] width 5 height 6
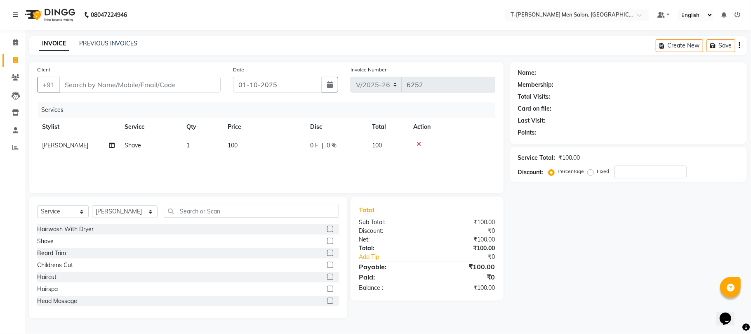
click at [184, 92] on div "+91" at bounding box center [129, 85] width 184 height 16
click at [173, 83] on input "Client" at bounding box center [139, 85] width 161 height 16
type input "a"
type input "0"
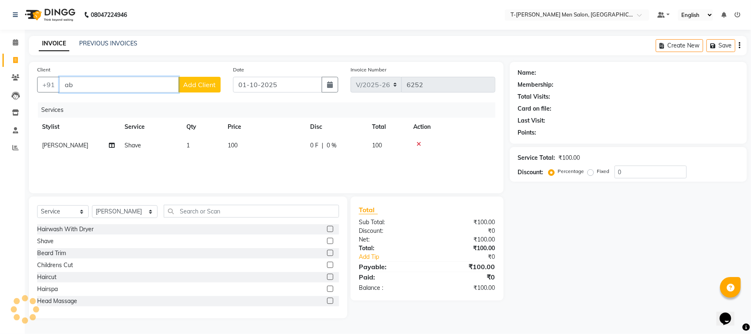
type input "a"
type input "9303935673"
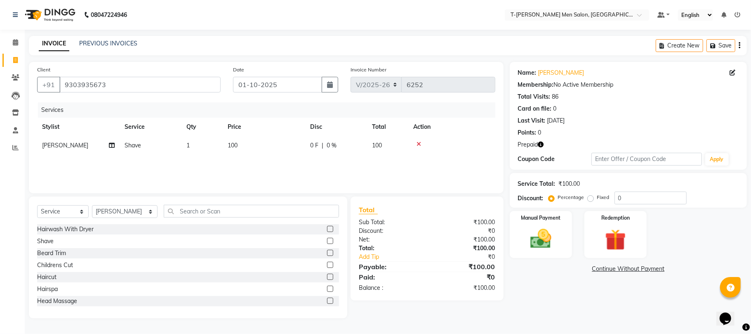
click at [544, 142] on icon "button" at bounding box center [541, 145] width 6 height 6
click at [551, 233] on img at bounding box center [541, 239] width 36 height 26
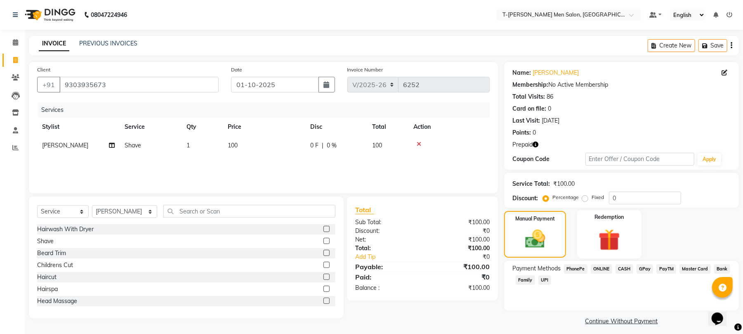
click at [603, 234] on img at bounding box center [609, 239] width 35 height 27
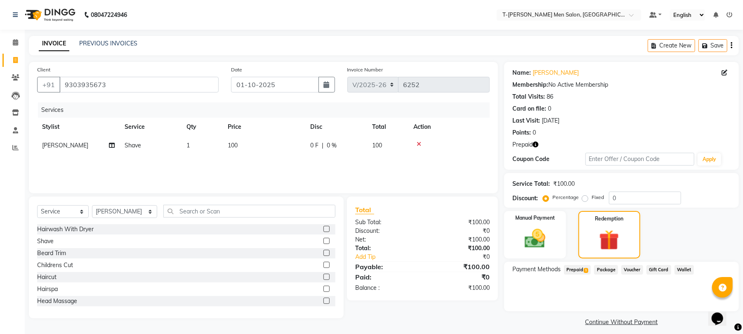
click at [590, 272] on span "Prepaid 1" at bounding box center [577, 269] width 27 height 9
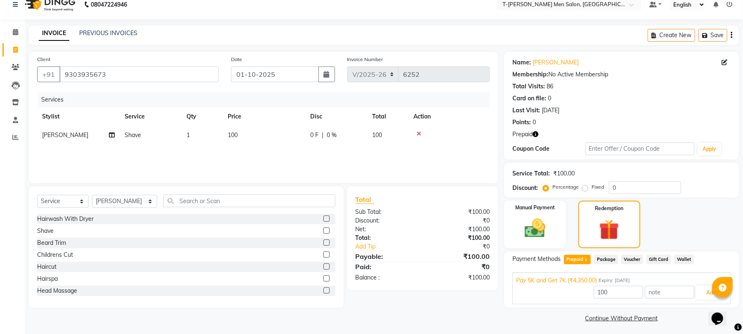
scroll to position [13, 0]
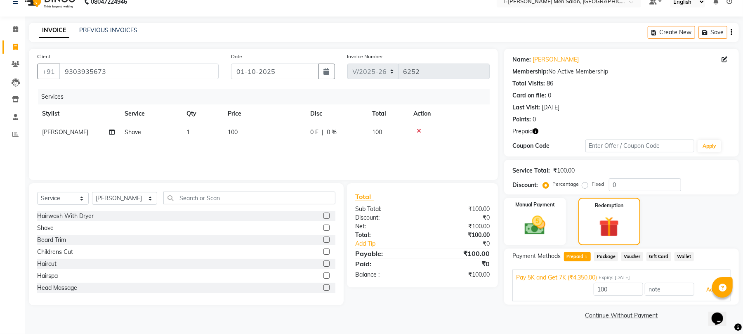
drag, startPoint x: 706, startPoint y: 291, endPoint x: 569, endPoint y: 311, distance: 138.4
click at [704, 291] on button "Add" at bounding box center [711, 290] width 30 height 14
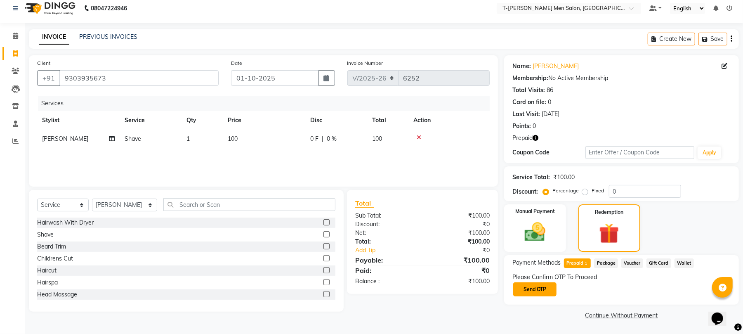
click at [545, 290] on button "Send OTP" at bounding box center [534, 289] width 43 height 14
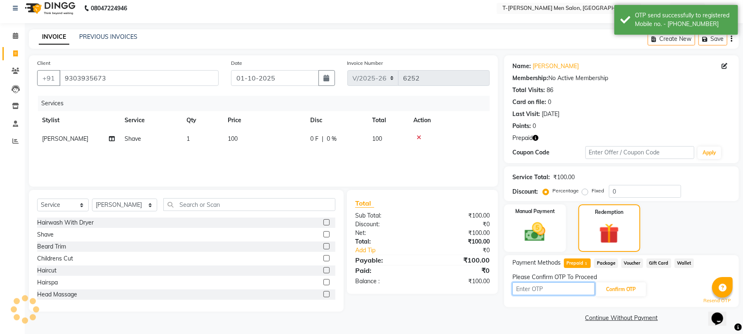
click at [545, 290] on input "text" at bounding box center [553, 288] width 83 height 13
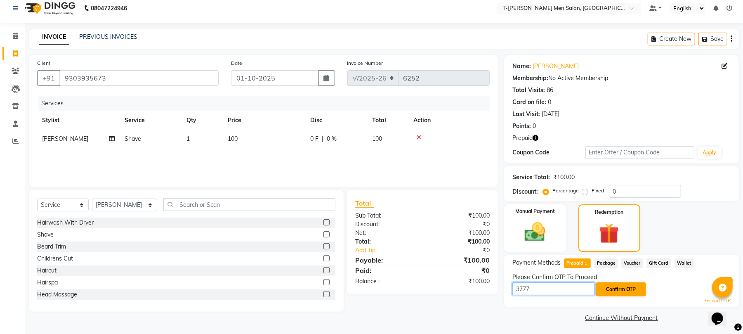
type input "3777"
click at [617, 289] on button "Confirm OTP" at bounding box center [621, 289] width 50 height 14
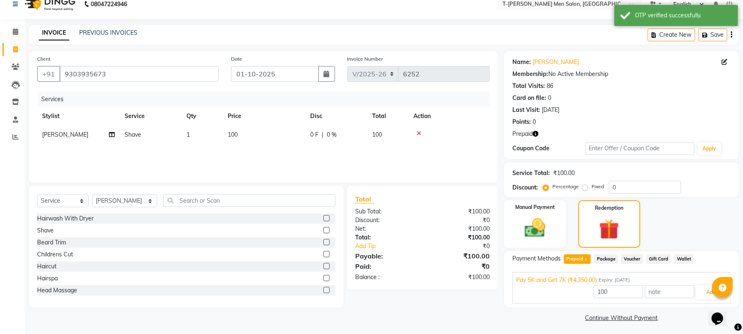
scroll to position [13, 0]
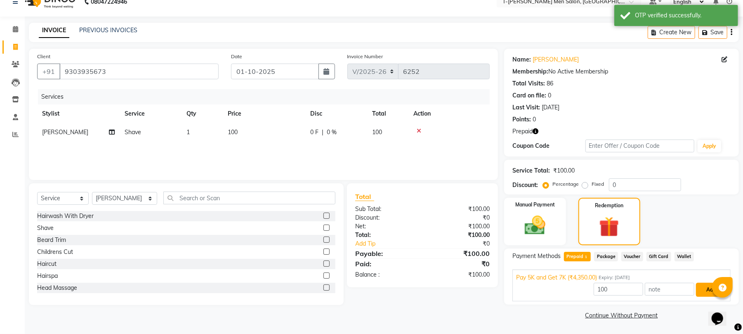
click at [702, 286] on button "Add" at bounding box center [711, 290] width 30 height 14
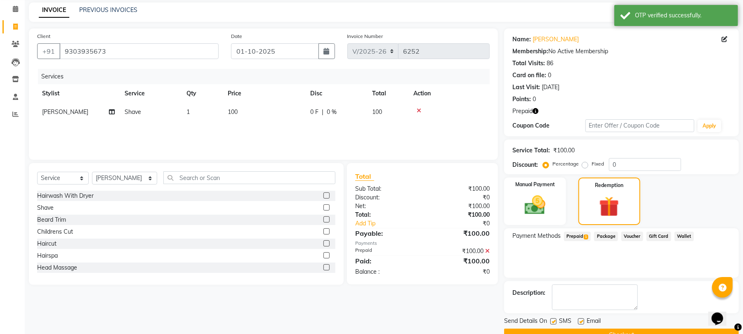
scroll to position [53, 0]
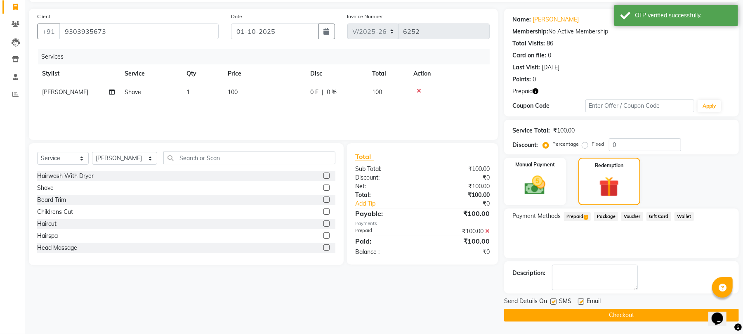
click at [581, 300] on label at bounding box center [581, 301] width 6 height 6
click at [581, 300] on input "checkbox" at bounding box center [580, 301] width 5 height 5
checkbox input "false"
click at [578, 312] on button "Checkout" at bounding box center [621, 315] width 235 height 13
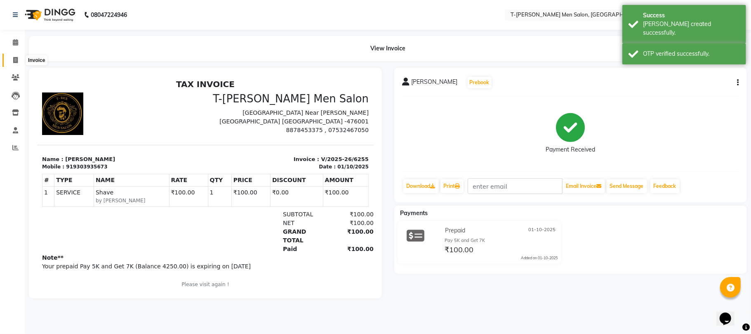
click at [10, 60] on span at bounding box center [15, 60] width 14 height 9
select select "4816"
select select "service"
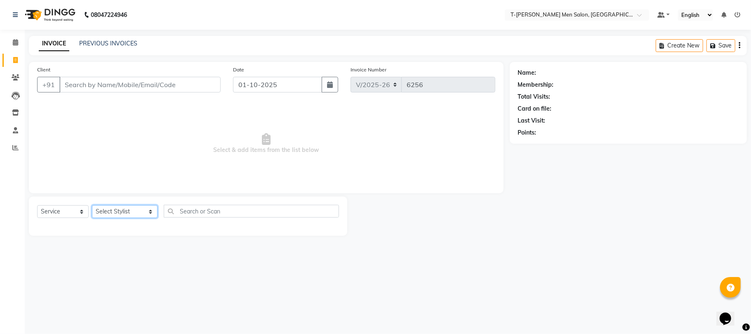
click at [97, 212] on select "Select Stylist [PERSON_NAME] [PERSON_NAME] (goru) [PERSON_NAME] [PERSON_NAME] (…" at bounding box center [125, 211] width 66 height 13
select select "85177"
click at [92, 205] on select "Select Stylist [PERSON_NAME] [PERSON_NAME] (goru) [PERSON_NAME] [PERSON_NAME] (…" at bounding box center [125, 211] width 66 height 13
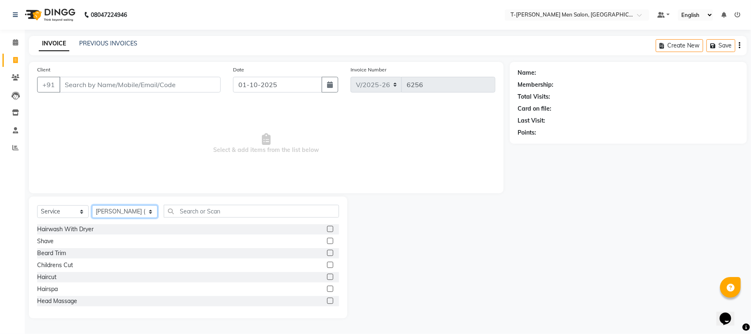
scroll to position [55, 0]
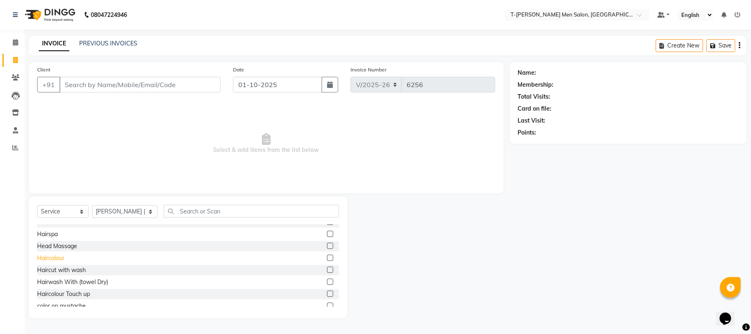
click at [47, 257] on div "Haircolour" at bounding box center [50, 258] width 27 height 9
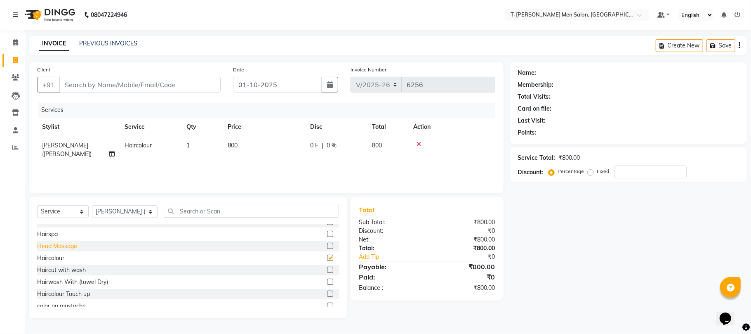
checkbox input "false"
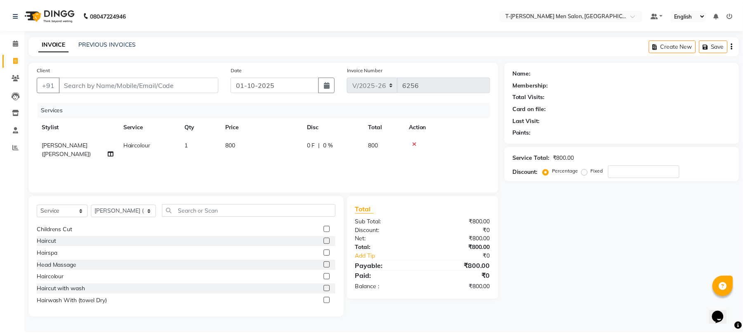
scroll to position [0, 0]
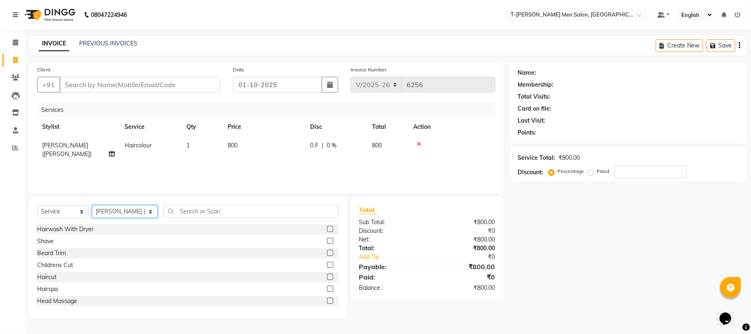
click at [110, 210] on select "Select Stylist [PERSON_NAME] [PERSON_NAME] (goru) [PERSON_NAME] [PERSON_NAME] (…" at bounding box center [125, 211] width 66 height 13
select select "29432"
click at [92, 205] on select "Select Stylist [PERSON_NAME] [PERSON_NAME] (goru) [PERSON_NAME] [PERSON_NAME] (…" at bounding box center [125, 211] width 66 height 13
click at [43, 279] on div "Haircut" at bounding box center [46, 277] width 19 height 9
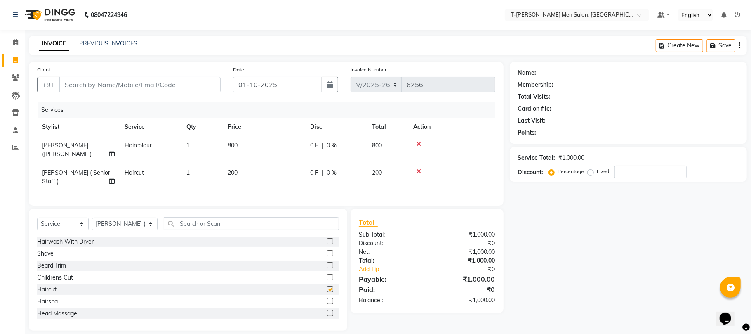
checkbox input "false"
click at [50, 249] on div "Shave" at bounding box center [45, 253] width 17 height 9
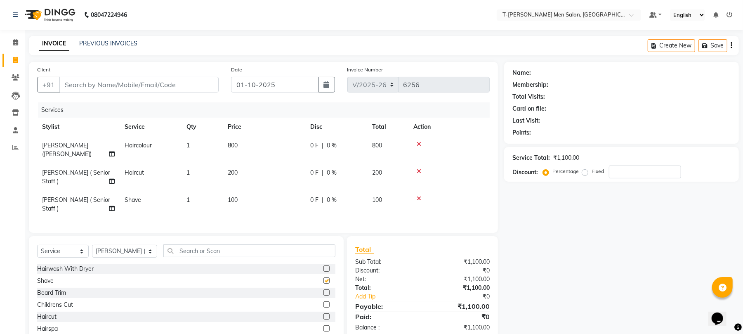
checkbox input "false"
click at [119, 245] on select "Select Stylist [PERSON_NAME] [PERSON_NAME] (goru) [PERSON_NAME] [PERSON_NAME] (…" at bounding box center [124, 251] width 65 height 13
select select "29181"
click at [92, 245] on select "Select Stylist [PERSON_NAME] [PERSON_NAME] (goru) [PERSON_NAME] [PERSON_NAME] (…" at bounding box center [124, 251] width 65 height 13
click at [49, 312] on div "Haircut" at bounding box center [46, 316] width 19 height 9
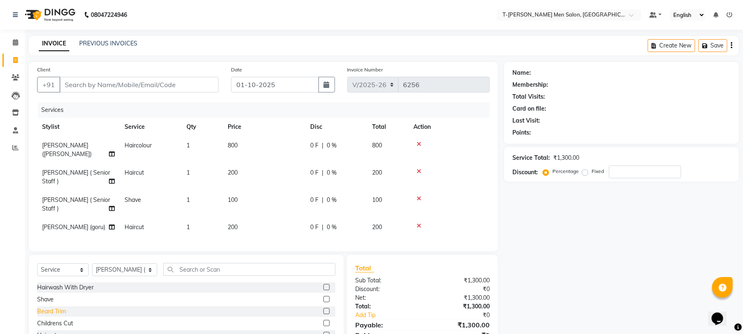
checkbox input "false"
click at [50, 307] on div "Beard Trim" at bounding box center [51, 311] width 29 height 9
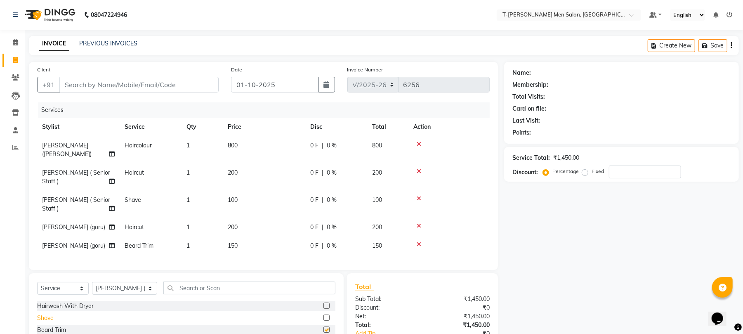
checkbox input "false"
click at [169, 91] on input "Client" at bounding box center [138, 85] width 159 height 16
type input "v"
type input "0"
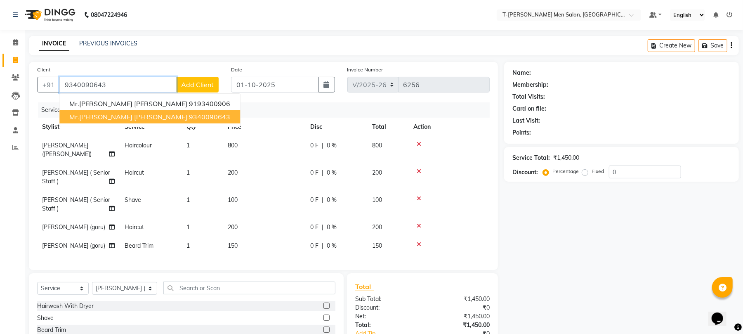
type input "9340090643"
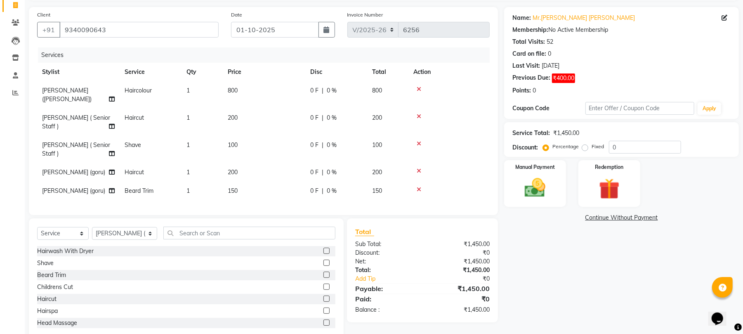
scroll to position [55, 0]
click at [418, 140] on icon at bounding box center [419, 143] width 5 height 6
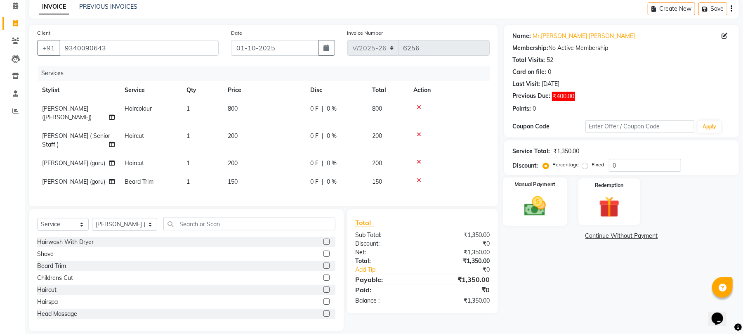
drag, startPoint x: 529, startPoint y: 206, endPoint x: 536, endPoint y: 210, distance: 8.5
click at [530, 205] on img at bounding box center [534, 206] width 35 height 25
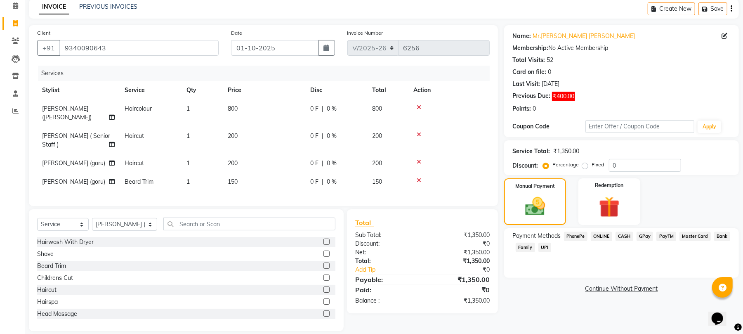
click at [619, 236] on span "CASH" at bounding box center [625, 235] width 18 height 9
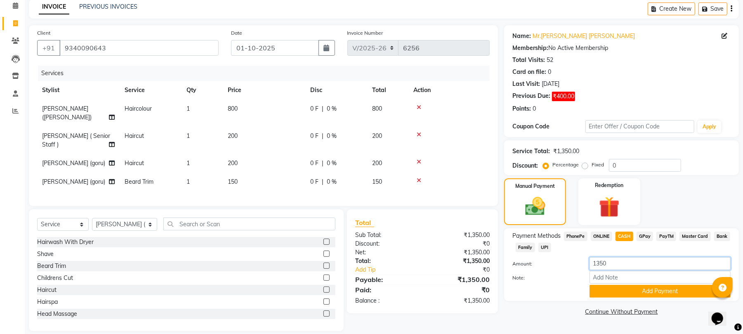
drag, startPoint x: 626, startPoint y: 264, endPoint x: 586, endPoint y: 268, distance: 40.2
click at [586, 268] on div "1350" at bounding box center [660, 263] width 154 height 13
type input "500"
click at [613, 287] on button "Add Payment" at bounding box center [660, 291] width 141 height 13
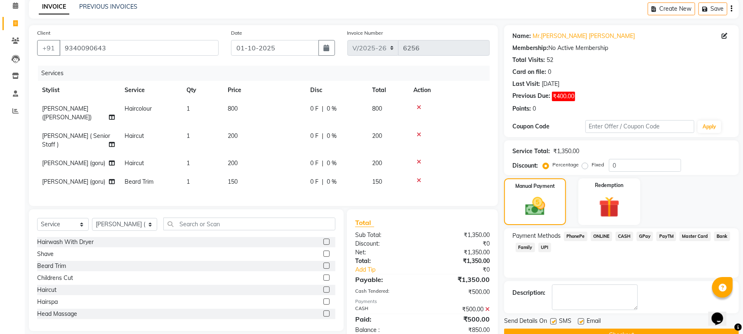
click at [607, 235] on span "ONLINE" at bounding box center [601, 235] width 21 height 9
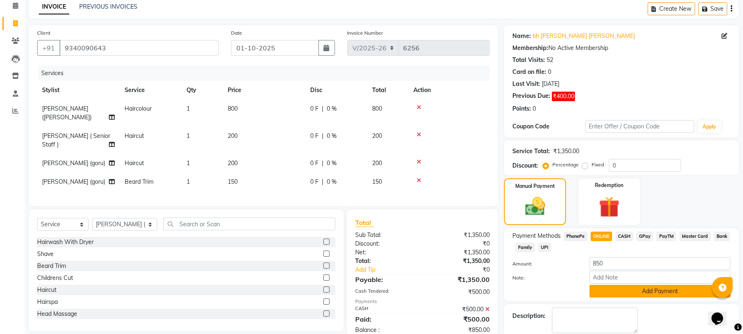
click at [602, 292] on button "Add Payment" at bounding box center [660, 291] width 141 height 13
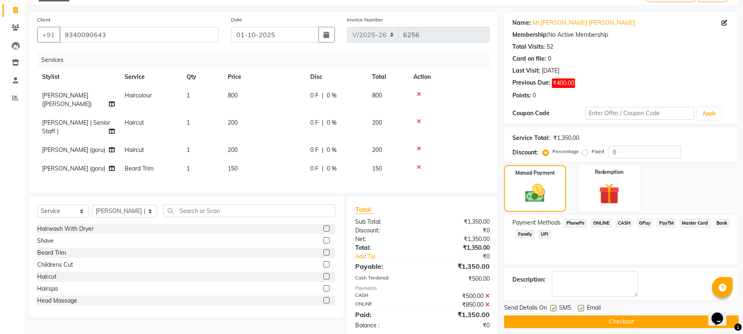
scroll to position [57, 0]
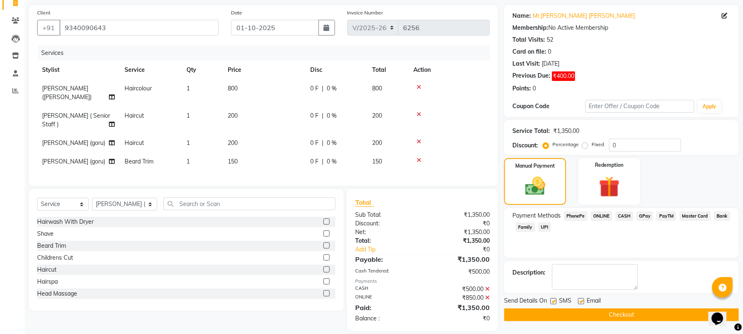
click at [583, 300] on label at bounding box center [581, 301] width 6 height 6
click at [583, 300] on input "checkbox" at bounding box center [580, 301] width 5 height 5
checkbox input "false"
click at [582, 313] on button "Checkout" at bounding box center [621, 314] width 235 height 13
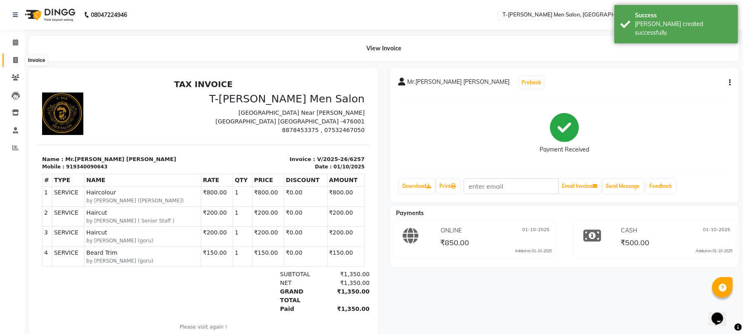
click at [12, 61] on span at bounding box center [15, 60] width 14 height 9
select select "service"
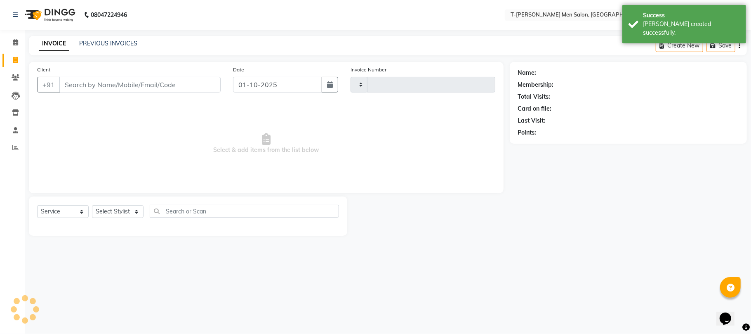
type input "6258"
select select "4816"
click at [107, 41] on link "PREVIOUS INVOICES" at bounding box center [108, 43] width 58 height 7
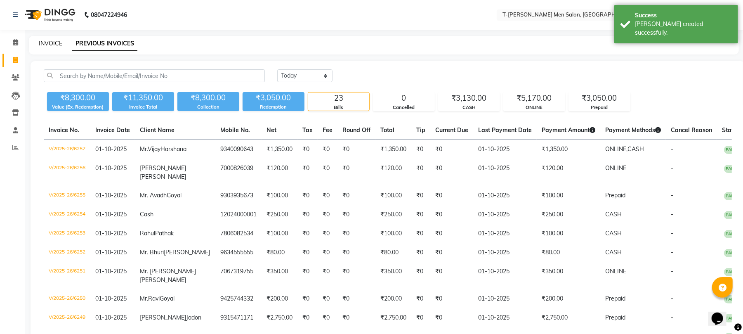
click at [54, 44] on link "INVOICE" at bounding box center [51, 43] width 24 height 7
select select "service"
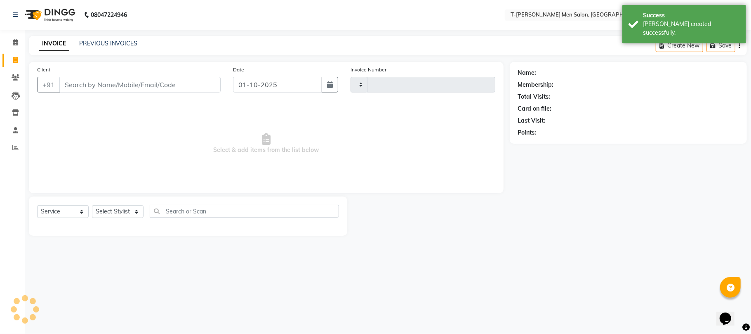
type input "6258"
select select "4816"
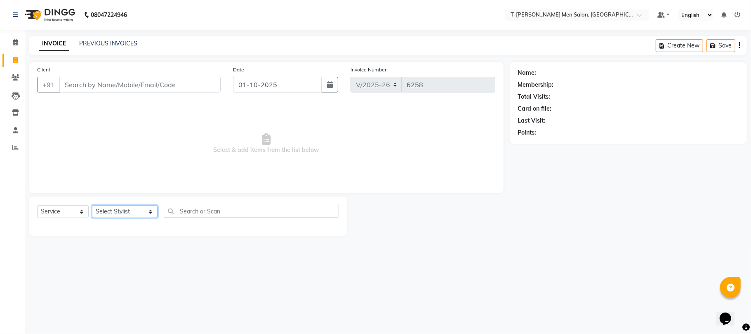
click at [120, 208] on select "Select Stylist [PERSON_NAME] [PERSON_NAME] (goru) [PERSON_NAME] [PERSON_NAME] (…" at bounding box center [125, 211] width 66 height 13
select select "29178"
click at [92, 205] on select "Select Stylist [PERSON_NAME] [PERSON_NAME] (goru) [PERSON_NAME] [PERSON_NAME] (…" at bounding box center [125, 211] width 66 height 13
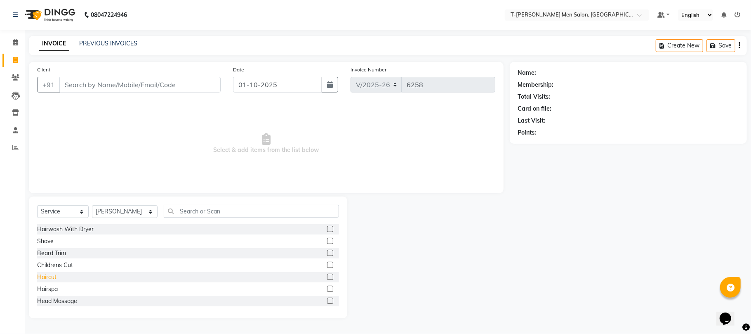
click at [44, 276] on div "Haircut" at bounding box center [46, 277] width 19 height 9
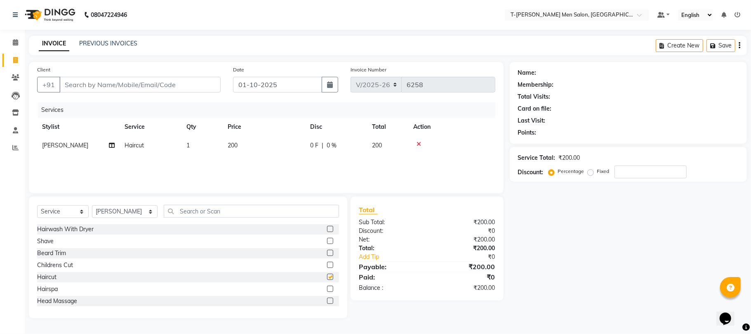
checkbox input "false"
click at [45, 243] on div "Shave" at bounding box center [45, 241] width 17 height 9
checkbox input "false"
click at [91, 90] on input "Client" at bounding box center [139, 85] width 161 height 16
type input "p"
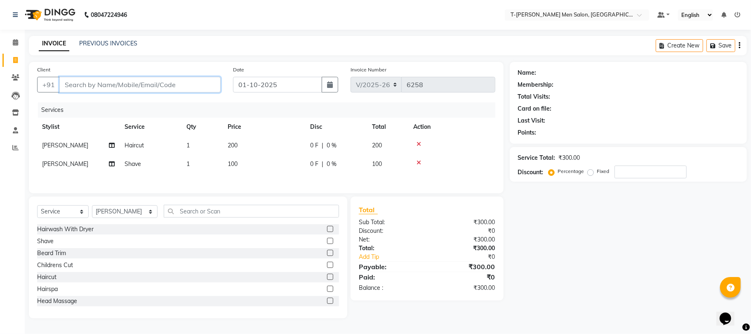
type input "0"
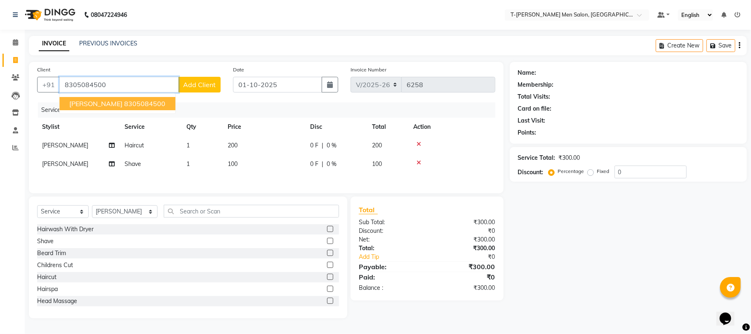
type input "8305084500"
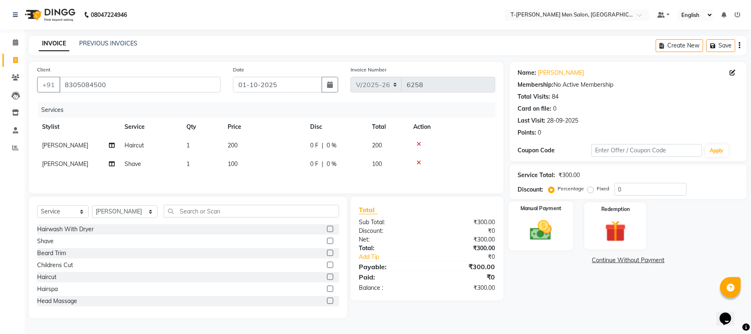
click at [562, 228] on div "Manual Payment" at bounding box center [541, 225] width 65 height 49
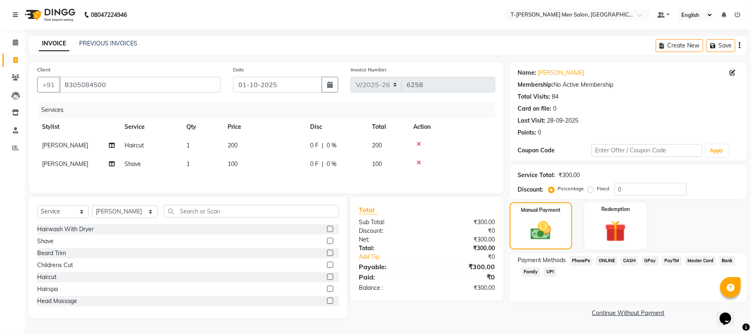
click at [609, 256] on span "ONLINE" at bounding box center [606, 260] width 21 height 9
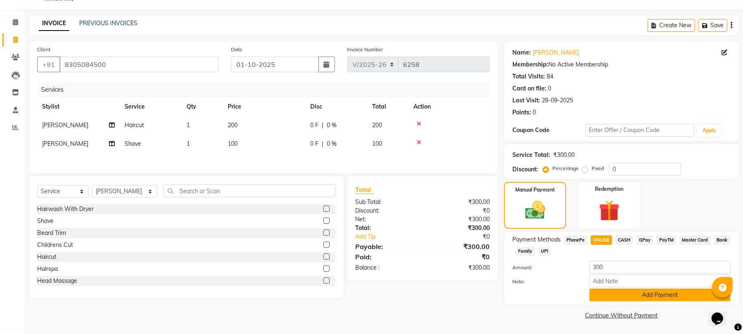
click at [597, 288] on button "Add Payment" at bounding box center [660, 294] width 141 height 13
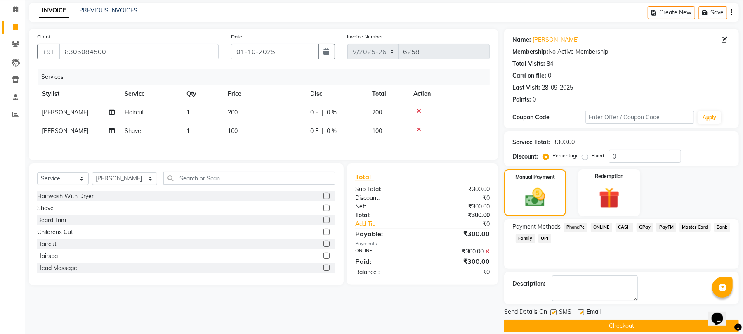
scroll to position [45, 0]
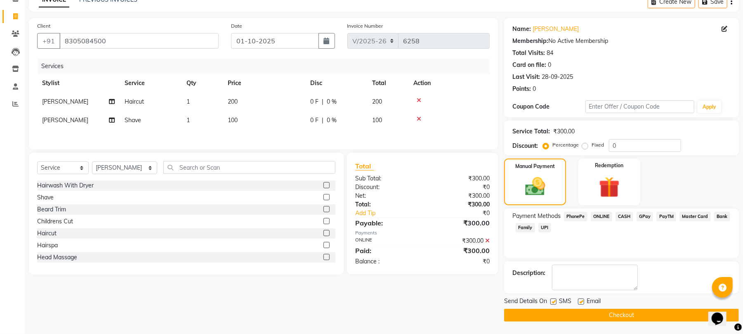
click at [580, 300] on label at bounding box center [581, 301] width 6 height 6
click at [580, 300] on input "checkbox" at bounding box center [580, 301] width 5 height 5
checkbox input "false"
click at [579, 318] on button "Checkout" at bounding box center [621, 315] width 235 height 13
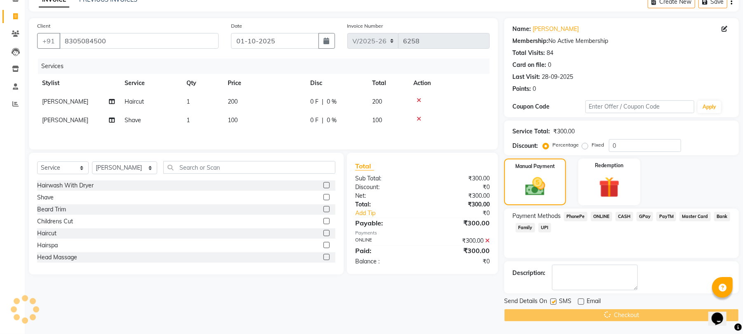
scroll to position [16, 0]
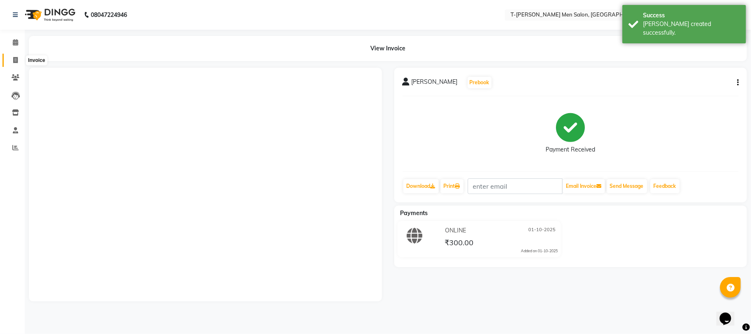
click at [16, 57] on icon at bounding box center [15, 60] width 5 height 6
select select "service"
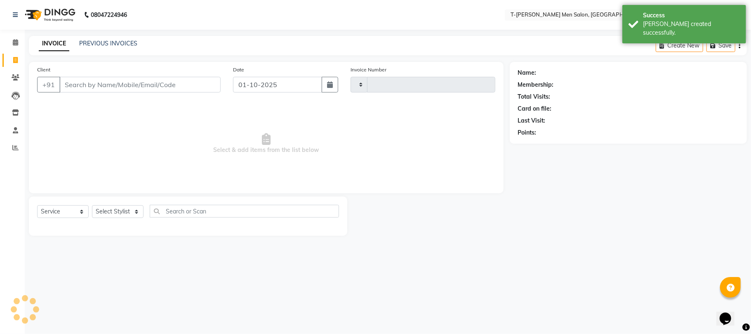
type input "6259"
select select "4816"
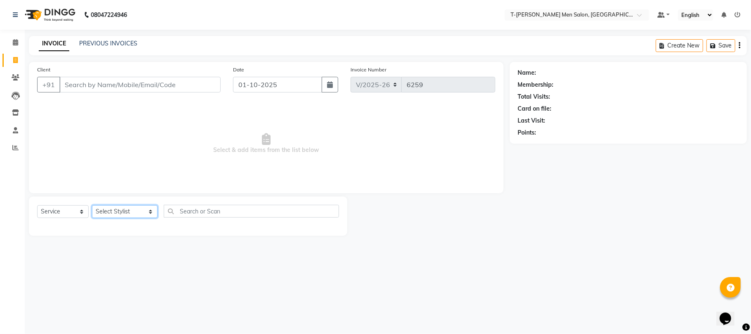
click at [103, 213] on select "Select Stylist [PERSON_NAME] [PERSON_NAME] (goru) [PERSON_NAME] [PERSON_NAME] (…" at bounding box center [125, 211] width 66 height 13
select select "29178"
click at [92, 205] on select "Select Stylist [PERSON_NAME] [PERSON_NAME] (goru) [PERSON_NAME] [PERSON_NAME] (…" at bounding box center [125, 211] width 66 height 13
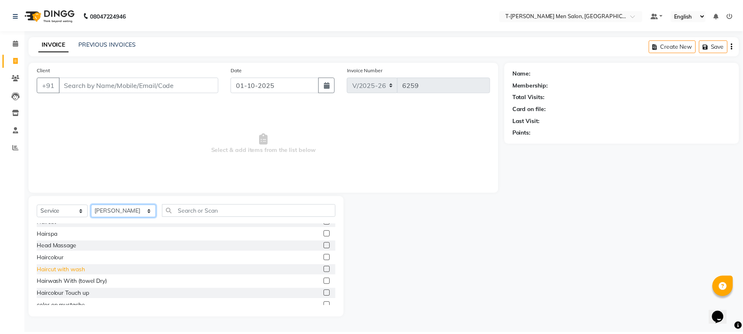
scroll to position [55, 0]
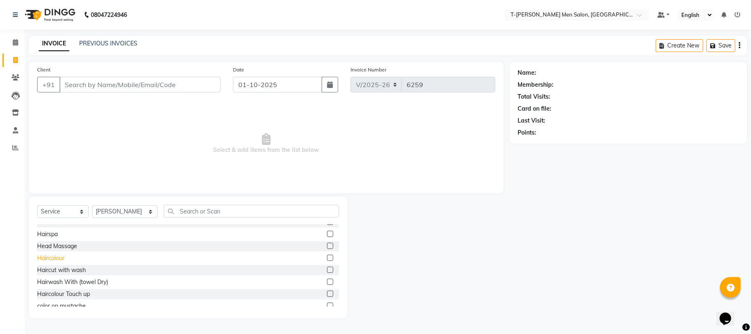
click at [57, 257] on div "Haircolour" at bounding box center [50, 258] width 27 height 9
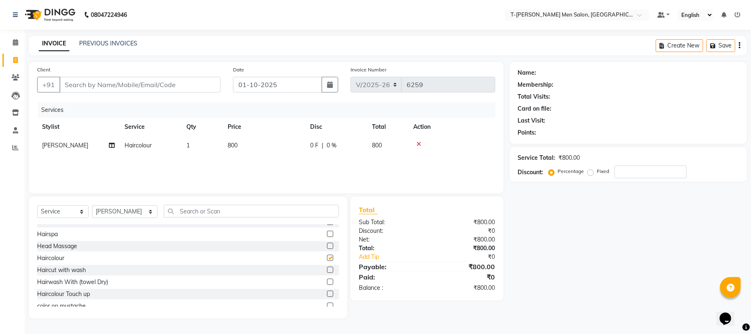
checkbox input "false"
click at [125, 81] on input "Client" at bounding box center [139, 85] width 161 height 16
type input "n"
type input "0"
type input "7389935693"
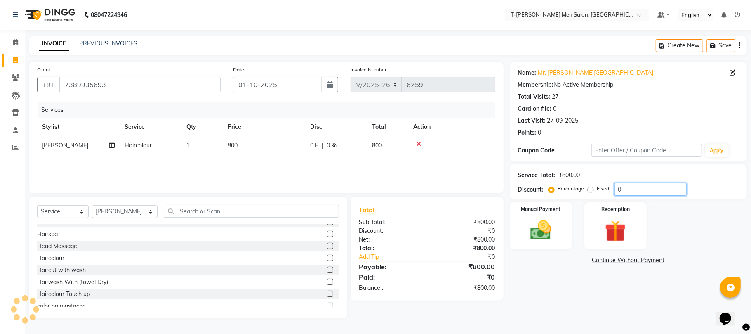
click at [644, 191] on input "0" at bounding box center [651, 189] width 72 height 13
type input "2"
type input "20"
click at [542, 229] on img at bounding box center [541, 230] width 36 height 26
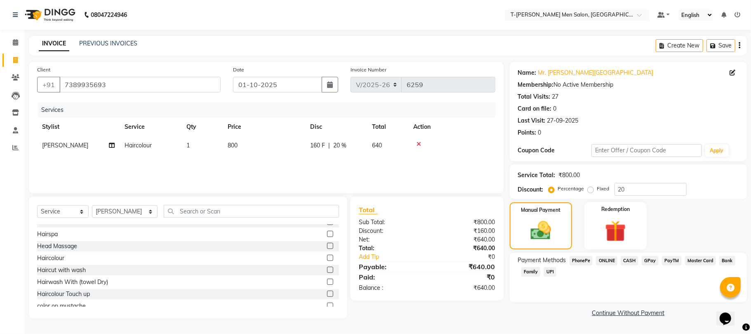
click at [640, 258] on div "GPay" at bounding box center [649, 261] width 20 height 11
click at [630, 258] on span "CASH" at bounding box center [630, 260] width 18 height 9
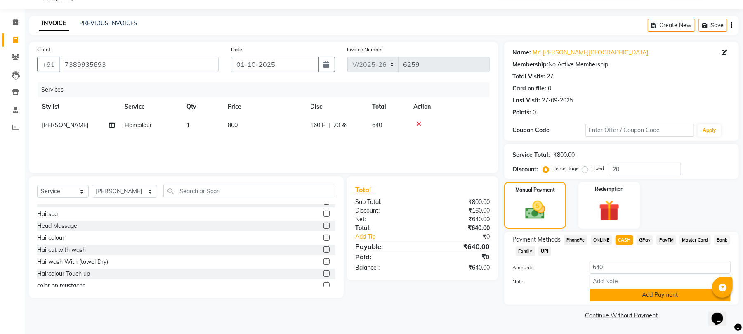
click at [614, 300] on button "Add Payment" at bounding box center [660, 294] width 141 height 13
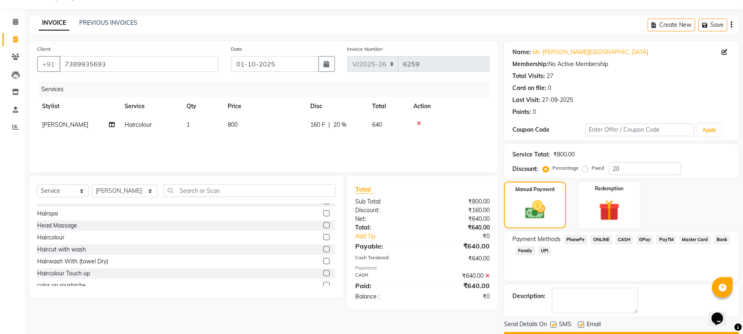
scroll to position [45, 0]
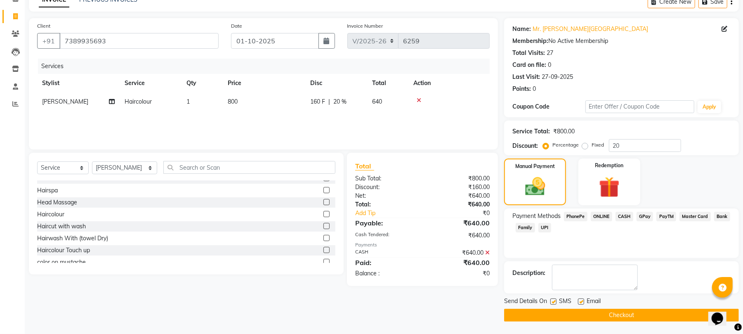
click at [580, 304] on label at bounding box center [581, 301] width 6 height 6
click at [580, 304] on input "checkbox" at bounding box center [580, 301] width 5 height 5
checkbox input "false"
click at [565, 309] on button "Checkout" at bounding box center [621, 315] width 235 height 13
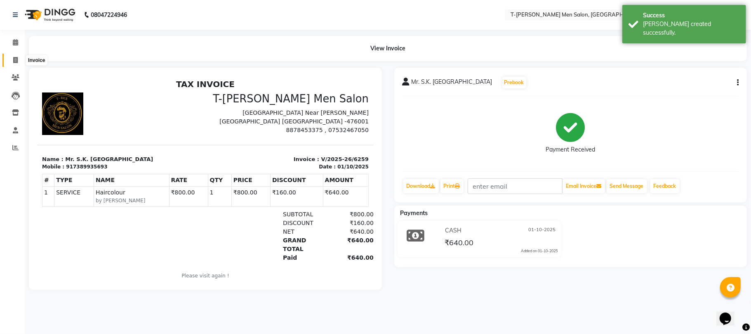
click at [10, 58] on span at bounding box center [15, 60] width 14 height 9
select select "service"
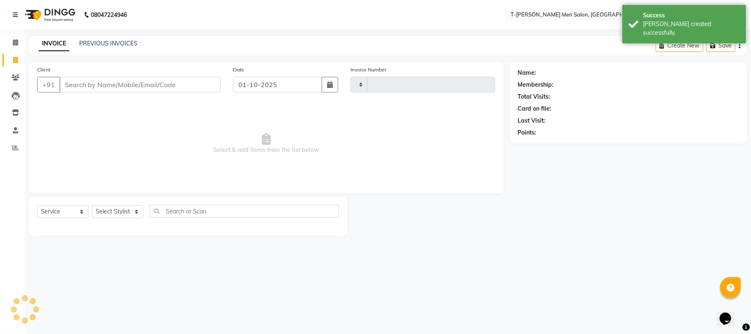
type input "6260"
select select "4816"
click at [118, 43] on link "PREVIOUS INVOICES" at bounding box center [108, 43] width 58 height 7
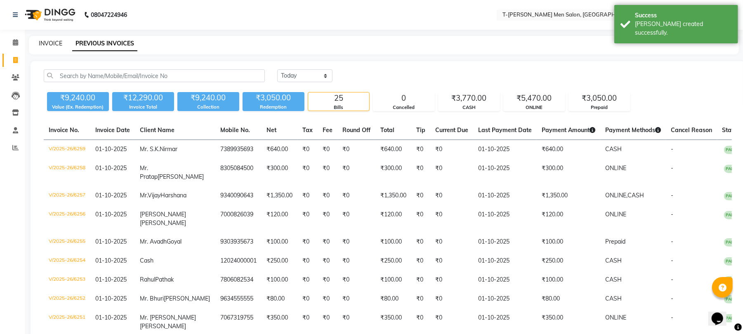
click at [54, 45] on link "INVOICE" at bounding box center [51, 43] width 24 height 7
select select "service"
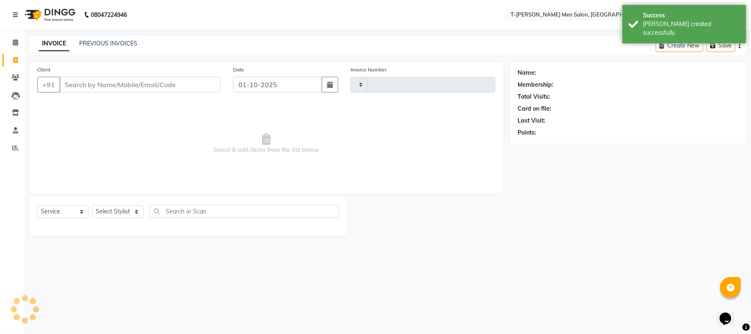
type input "6260"
select select "4816"
click at [12, 145] on icon at bounding box center [15, 147] width 6 height 6
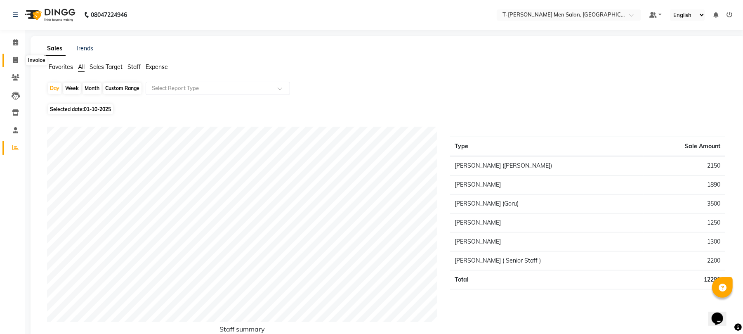
click at [10, 63] on span at bounding box center [15, 60] width 14 height 9
select select "service"
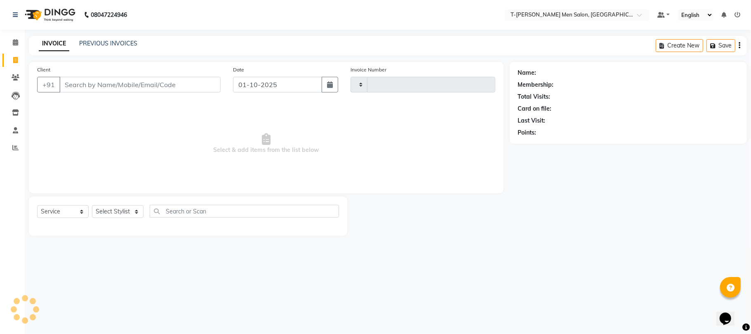
type input "6260"
select select "4816"
click at [124, 207] on select "Select Stylist [PERSON_NAME] [PERSON_NAME] (goru) [PERSON_NAME] [PERSON_NAME] (…" at bounding box center [125, 211] width 66 height 13
select select "80929"
click at [92, 205] on select "Select Stylist [PERSON_NAME] [PERSON_NAME] (goru) [PERSON_NAME] [PERSON_NAME] (…" at bounding box center [125, 211] width 66 height 13
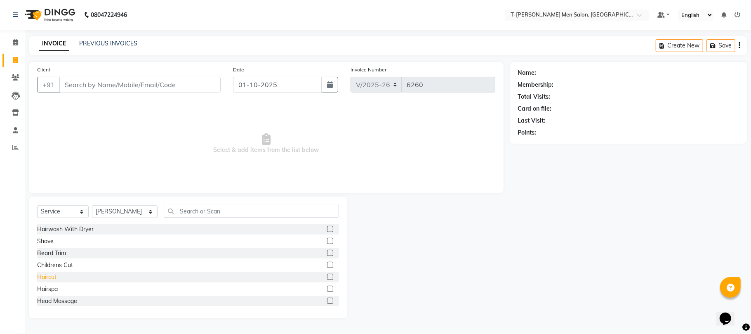
click at [50, 276] on div "Haircut" at bounding box center [46, 277] width 19 height 9
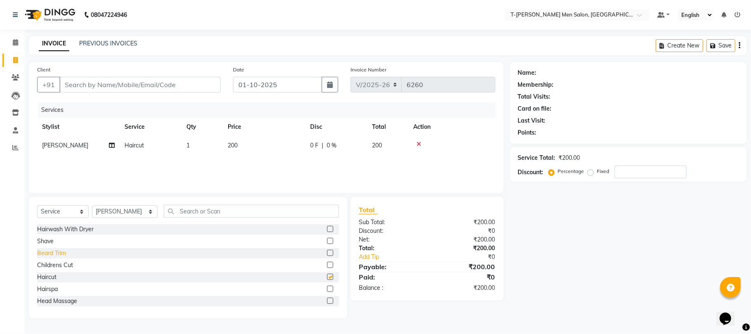
checkbox input "false"
click at [50, 249] on div "Beard Trim" at bounding box center [51, 253] width 29 height 9
checkbox input "false"
click at [419, 160] on icon at bounding box center [419, 163] width 5 height 6
click at [52, 241] on div "Shave" at bounding box center [45, 241] width 17 height 9
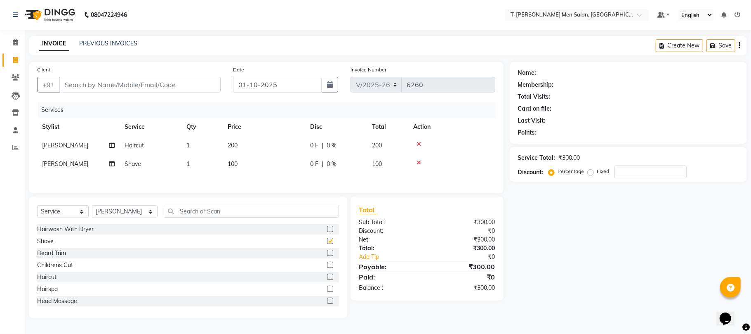
checkbox input "false"
click at [110, 87] on input "Client" at bounding box center [139, 85] width 161 height 16
type input "8"
type input "0"
type input "8966999996"
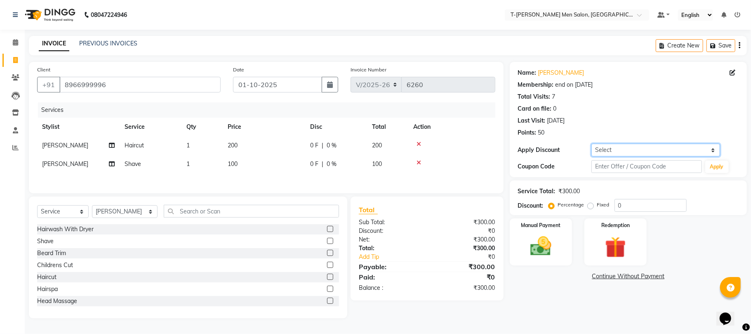
click at [607, 147] on select "Select Membership → T - Rex Membership (wtih W end 10% & W day 20)%" at bounding box center [656, 150] width 129 height 13
select select "1: Object"
click at [592, 144] on select "Select Membership → T - Rex Membership (wtih W end 10% & W day 20)%" at bounding box center [656, 150] width 129 height 13
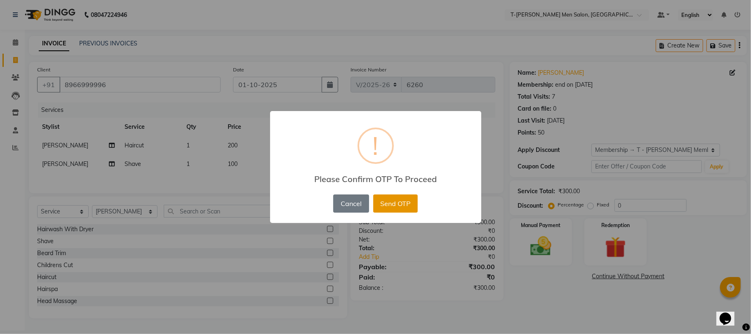
click at [401, 205] on button "Send OTP" at bounding box center [395, 203] width 45 height 18
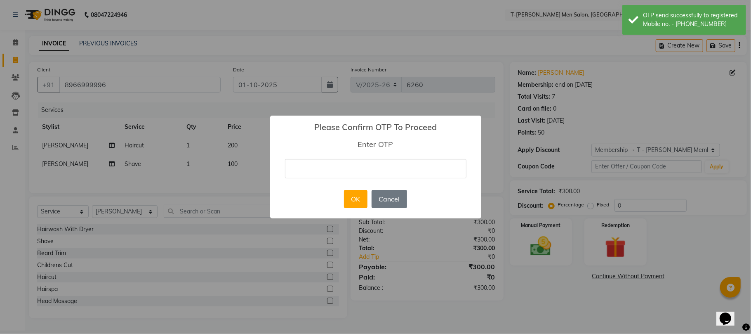
click at [378, 172] on input "text" at bounding box center [376, 168] width 182 height 19
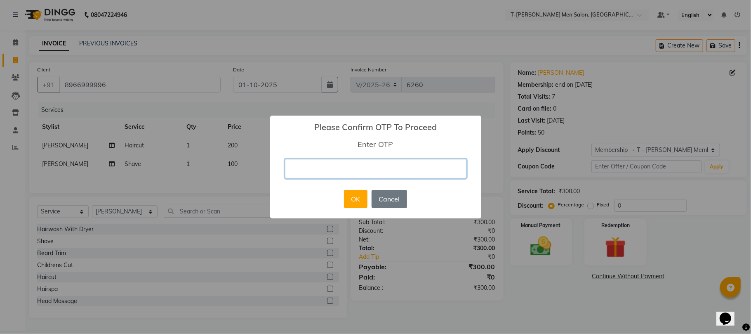
click at [383, 173] on input "text" at bounding box center [376, 168] width 182 height 19
type input "7322"
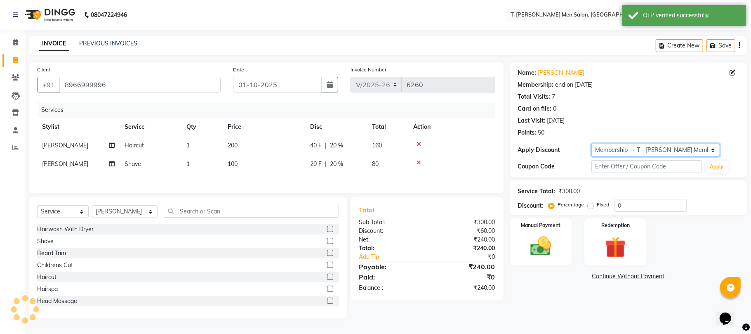
type input "20"
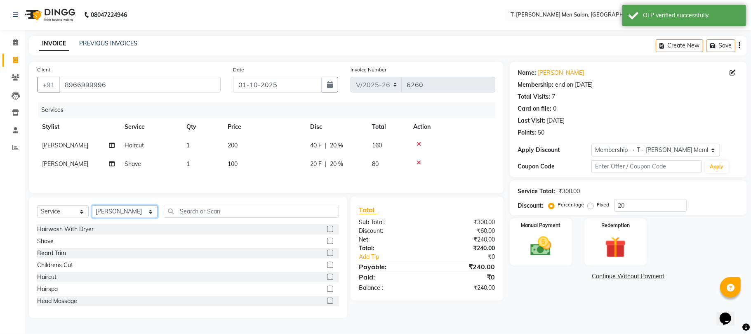
click at [111, 212] on select "Select Stylist [PERSON_NAME] [PERSON_NAME] (goru) [PERSON_NAME] [PERSON_NAME] (…" at bounding box center [125, 211] width 66 height 13
select select "29184"
click at [92, 208] on select "Select Stylist [PERSON_NAME] [PERSON_NAME] (goru) [PERSON_NAME] [PERSON_NAME] (…" at bounding box center [125, 211] width 66 height 13
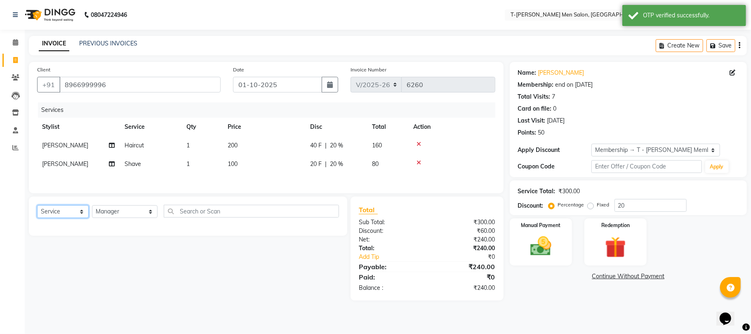
click at [54, 208] on select "Select Service Product Membership Package Voucher Prepaid Gift Card" at bounding box center [63, 211] width 52 height 13
select select "product"
click at [37, 208] on select "Select Service Product Membership Package Voucher Prepaid Gift Card" at bounding box center [63, 211] width 52 height 13
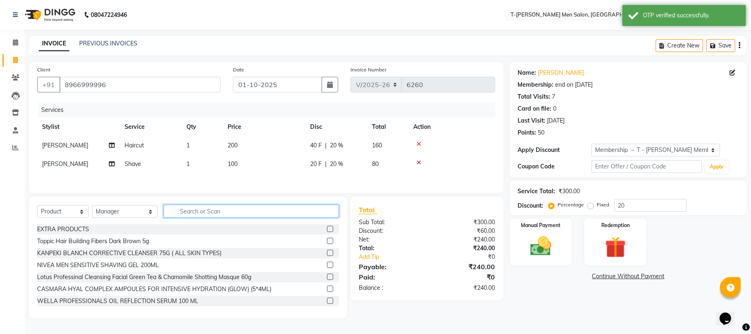
click at [205, 212] on input "text" at bounding box center [251, 211] width 175 height 13
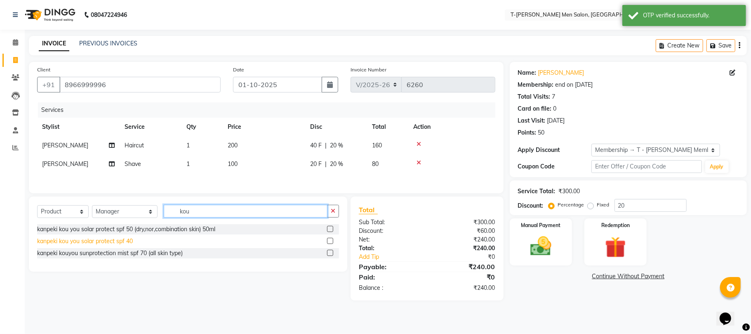
type input "kou"
click at [104, 241] on div "kanpeki kou you solar protect spf 40" at bounding box center [85, 241] width 96 height 9
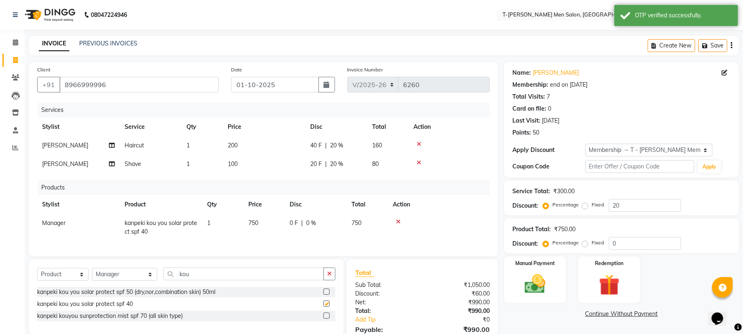
checkbox input "false"
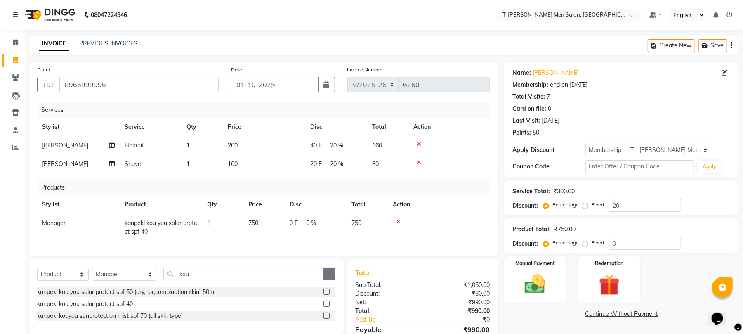
click at [326, 280] on button "button" at bounding box center [330, 273] width 12 height 13
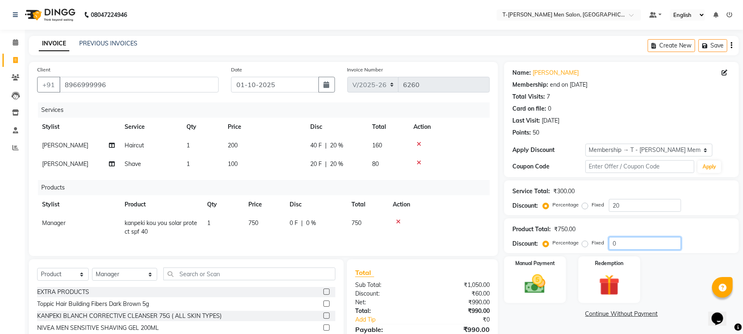
click at [620, 243] on input "0" at bounding box center [645, 243] width 72 height 13
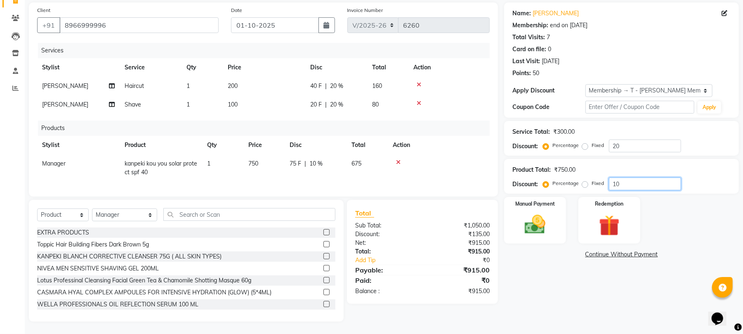
scroll to position [68, 0]
type input "10"
click at [583, 281] on div "Name: Mr. Amit Rajoriya Membership: end on 23-04-2026 Total Visits: 7 Card on f…" at bounding box center [624, 161] width 241 height 319
click at [550, 224] on img at bounding box center [534, 224] width 35 height 25
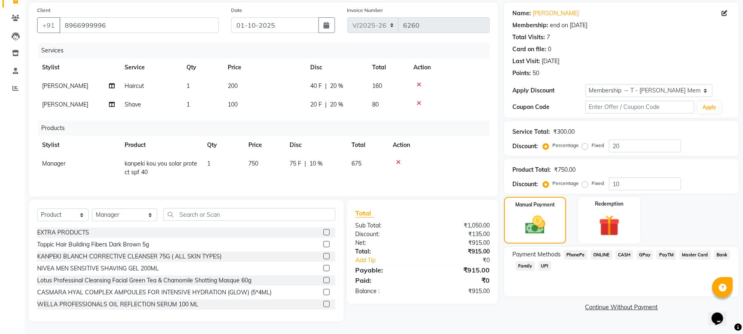
click at [596, 250] on div "ONLINE" at bounding box center [600, 255] width 25 height 11
click at [601, 250] on span "ONLINE" at bounding box center [601, 254] width 21 height 9
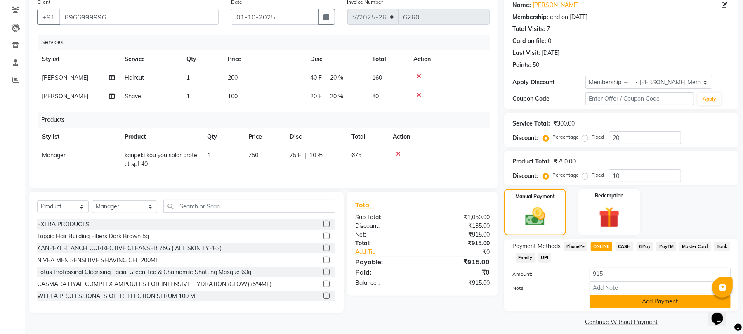
click at [618, 301] on button "Add Payment" at bounding box center [660, 301] width 141 height 13
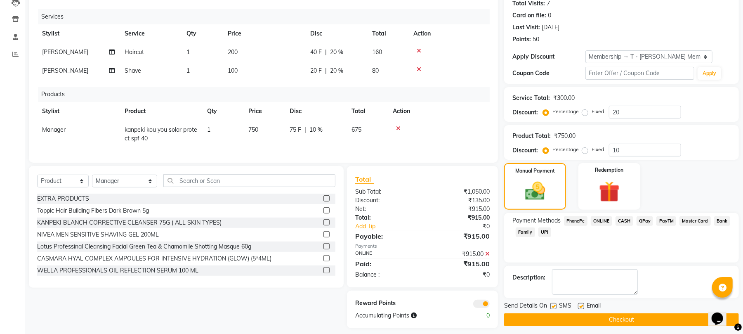
scroll to position [108, 0]
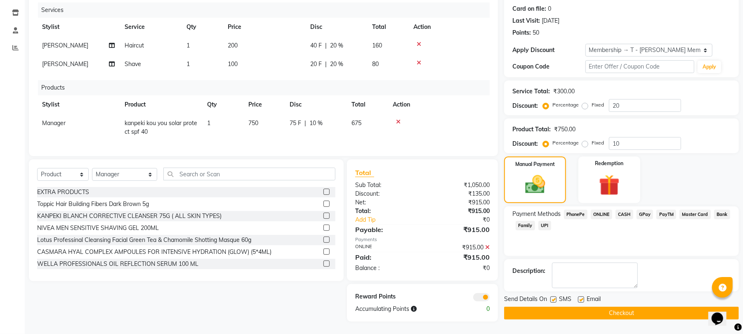
click at [583, 296] on label at bounding box center [581, 299] width 6 height 6
click at [583, 297] on input "checkbox" at bounding box center [580, 299] width 5 height 5
checkbox input "false"
click at [575, 307] on button "Checkout" at bounding box center [621, 313] width 235 height 13
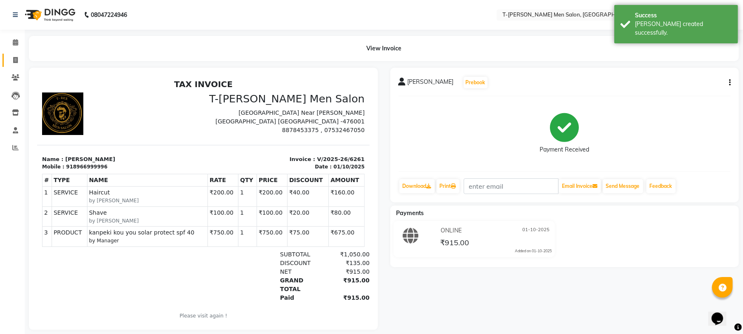
click at [10, 65] on link "Invoice" at bounding box center [12, 61] width 20 height 14
select select "service"
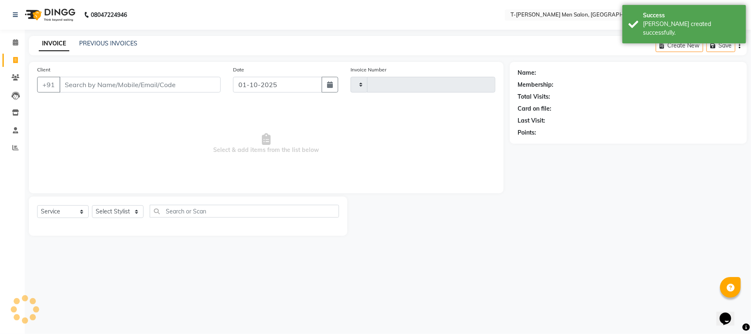
type input "6262"
select select "4816"
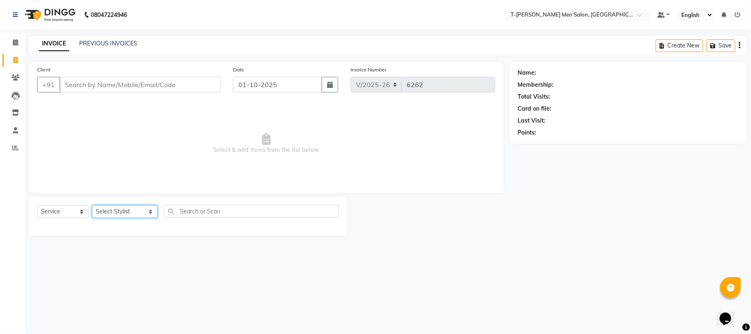
click at [116, 212] on select "Select Stylist [PERSON_NAME] [PERSON_NAME] (goru) [PERSON_NAME] [PERSON_NAME] (…" at bounding box center [125, 211] width 66 height 13
select select "90968"
click at [92, 205] on select "Select Stylist [PERSON_NAME] [PERSON_NAME] (goru) [PERSON_NAME] [PERSON_NAME] (…" at bounding box center [125, 211] width 66 height 13
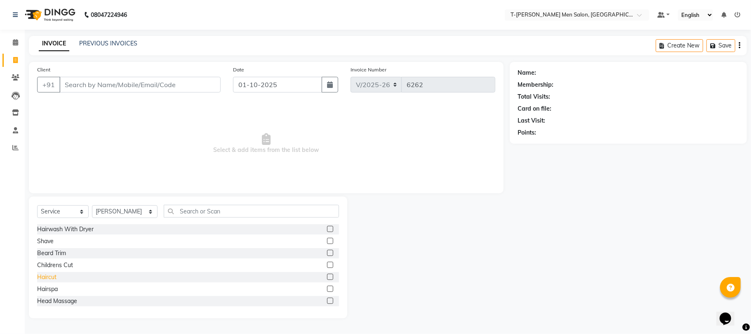
click at [54, 276] on div "Haircut" at bounding box center [46, 277] width 19 height 9
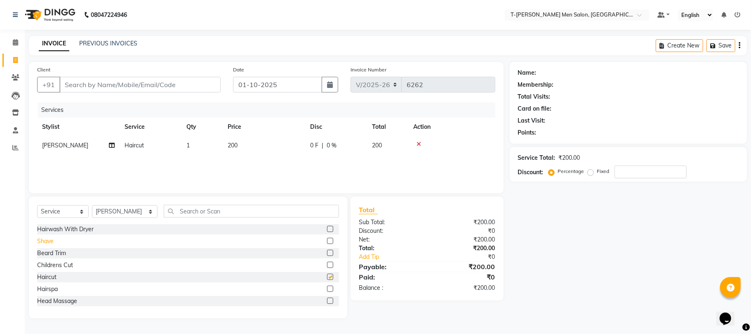
checkbox input "false"
click at [50, 240] on div "Shave" at bounding box center [45, 241] width 17 height 9
checkbox input "false"
click at [103, 85] on input "Client" at bounding box center [139, 85] width 161 height 16
type input "9"
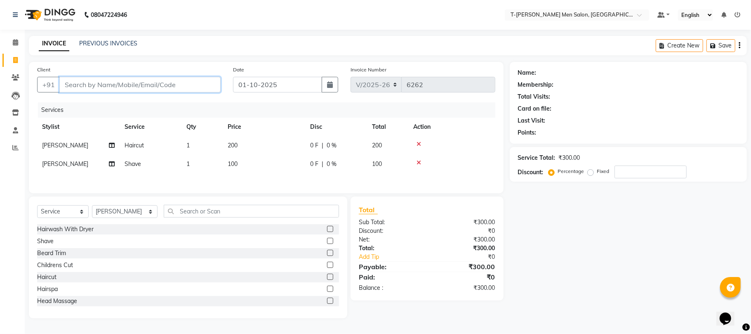
type input "0"
type input "9826255126"
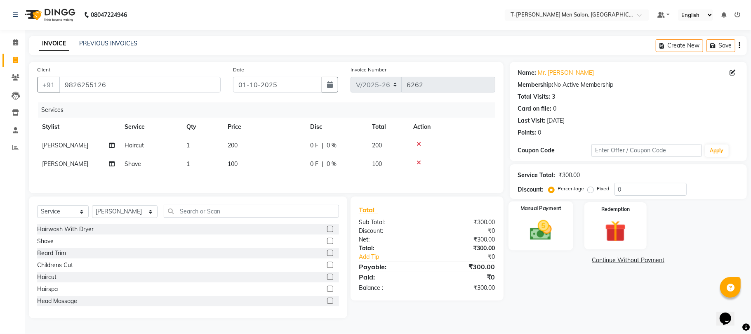
click at [541, 220] on img at bounding box center [541, 230] width 36 height 26
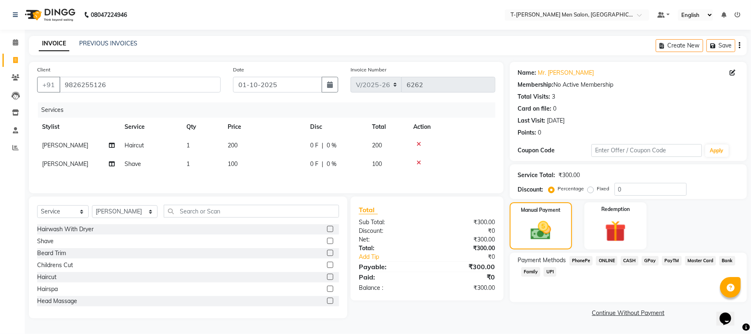
click at [631, 263] on span "CASH" at bounding box center [630, 260] width 18 height 9
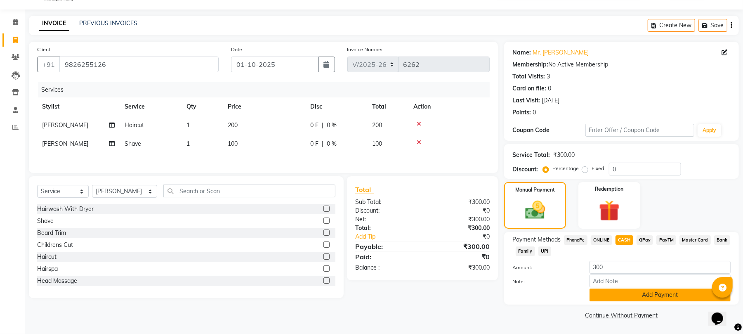
click at [618, 290] on button "Add Payment" at bounding box center [660, 294] width 141 height 13
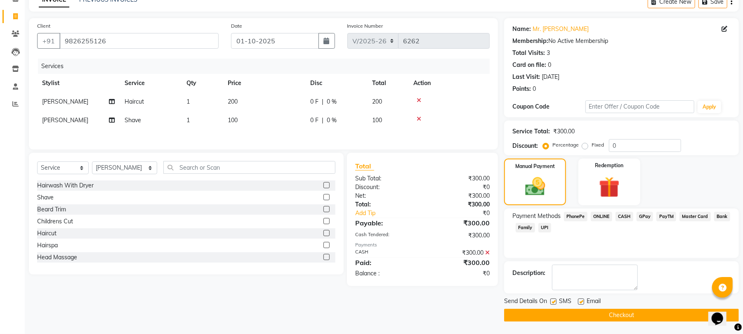
scroll to position [45, 0]
click at [579, 300] on label at bounding box center [581, 301] width 6 height 6
click at [579, 300] on input "checkbox" at bounding box center [580, 301] width 5 height 5
checkbox input "false"
click at [569, 311] on button "Checkout" at bounding box center [621, 315] width 235 height 13
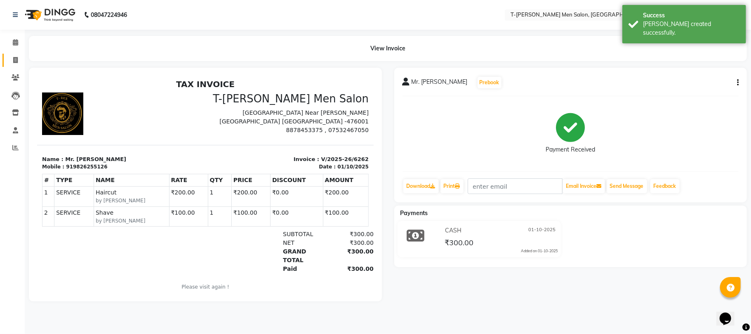
click at [14, 52] on li "Invoice" at bounding box center [12, 61] width 25 height 18
drag, startPoint x: 13, startPoint y: 60, endPoint x: 43, endPoint y: 1, distance: 66.6
click at [12, 59] on span at bounding box center [15, 60] width 14 height 9
select select "service"
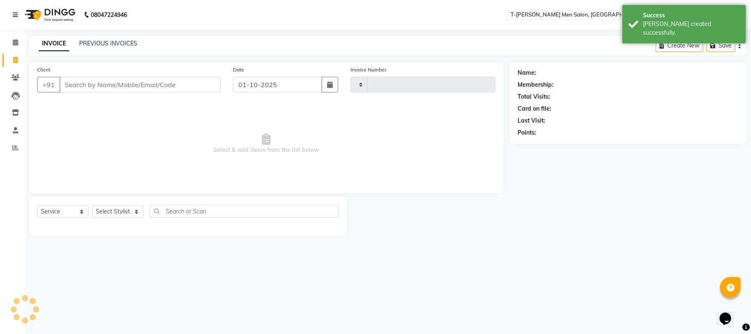
type input "6263"
select select "4816"
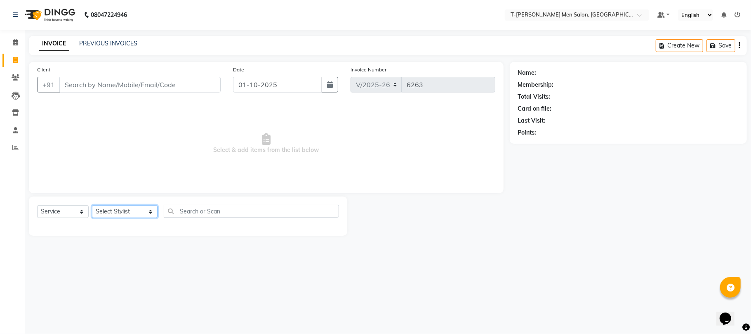
click at [98, 207] on select "Select Stylist [PERSON_NAME] [PERSON_NAME] (goru) [PERSON_NAME] [PERSON_NAME] (…" at bounding box center [125, 211] width 66 height 13
select select "29181"
click at [92, 205] on select "Select Stylist [PERSON_NAME] [PERSON_NAME] (goru) [PERSON_NAME] [PERSON_NAME] (…" at bounding box center [125, 211] width 66 height 13
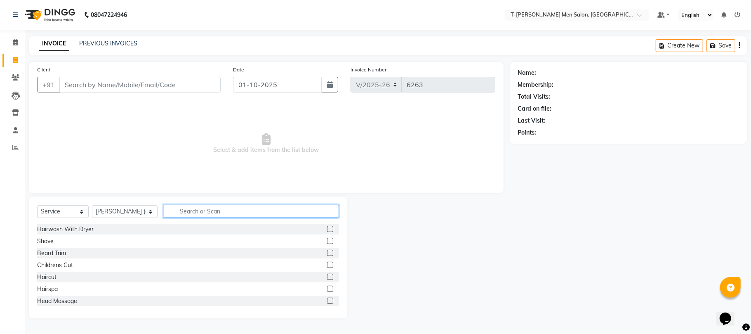
click at [168, 213] on input "text" at bounding box center [251, 211] width 175 height 13
type input "k"
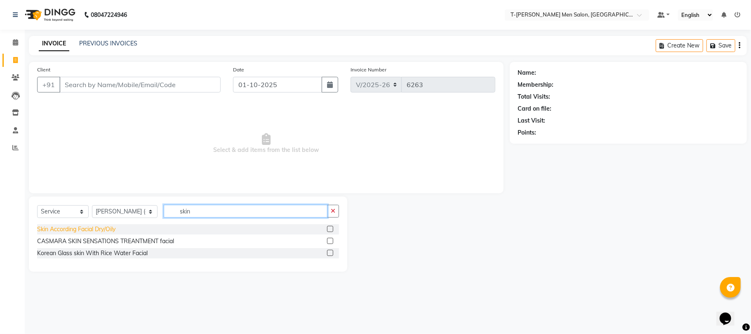
type input "skin"
click at [63, 233] on div "Skin According Facial Dry/Oily" at bounding box center [76, 229] width 78 height 9
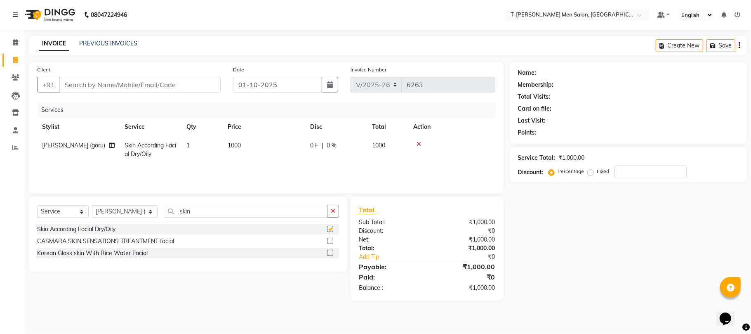
checkbox input "false"
click at [329, 215] on button "button" at bounding box center [333, 211] width 12 height 13
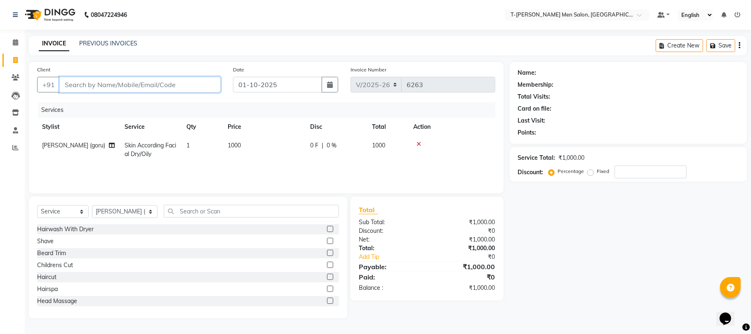
click at [178, 85] on input "Client" at bounding box center [139, 85] width 161 height 16
type input "v"
type input "0"
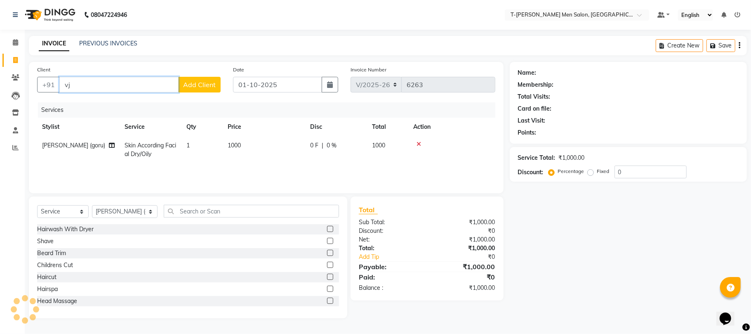
type input "v"
type input "9340090643"
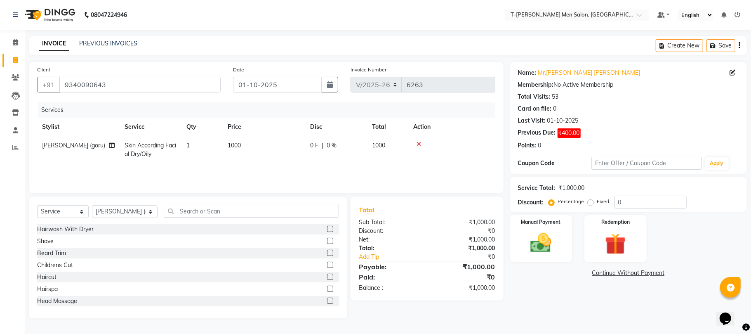
click at [618, 275] on link "Continue Without Payment" at bounding box center [629, 273] width 234 height 9
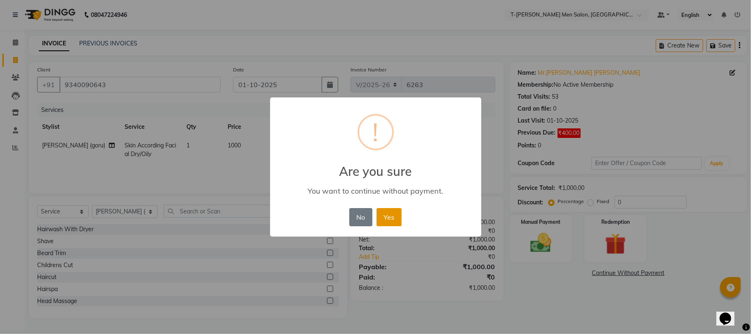
click at [394, 220] on button "Yes" at bounding box center [389, 217] width 25 height 18
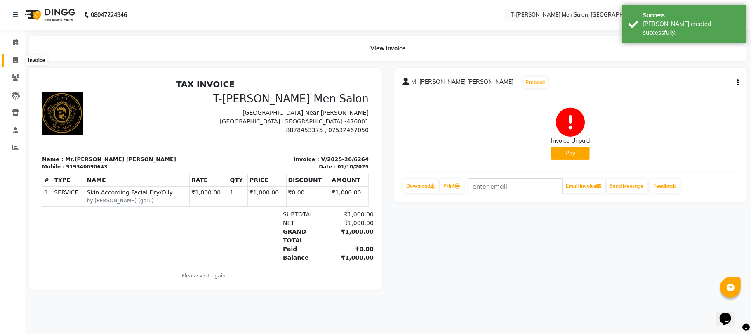
click at [16, 57] on icon at bounding box center [15, 60] width 5 height 6
select select "4816"
select select "service"
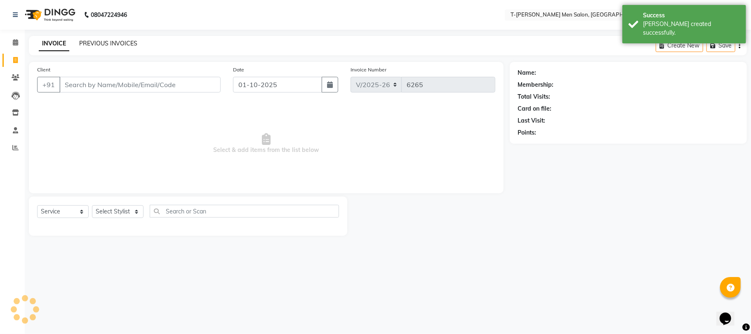
click at [90, 41] on link "PREVIOUS INVOICES" at bounding box center [108, 43] width 58 height 7
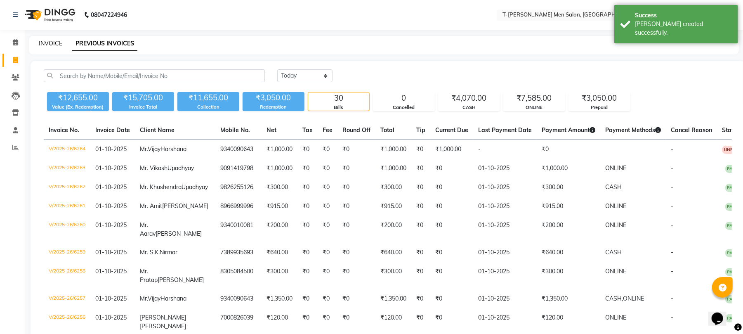
click at [46, 43] on link "INVOICE" at bounding box center [51, 43] width 24 height 7
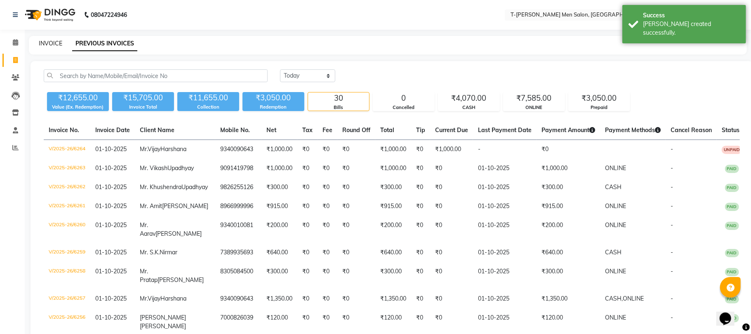
select select "4816"
select select "service"
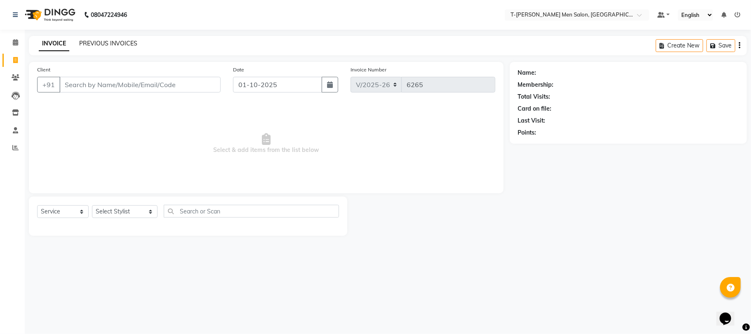
click at [111, 41] on link "PREVIOUS INVOICES" at bounding box center [108, 43] width 58 height 7
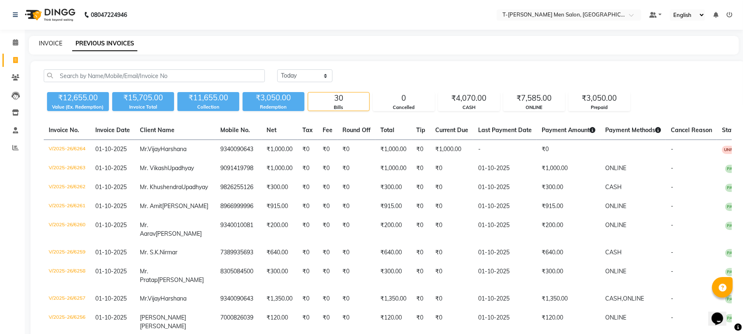
click at [53, 42] on link "INVOICE" at bounding box center [51, 43] width 24 height 7
select select "service"
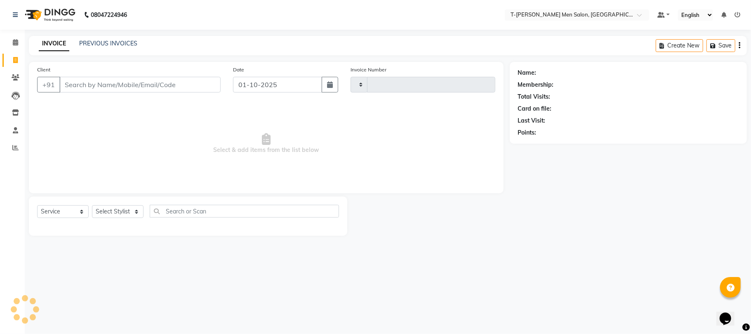
type input "6265"
select select "4816"
click at [111, 207] on select "Select Stylist [PERSON_NAME] [PERSON_NAME] (goru) [PERSON_NAME] [PERSON_NAME] (…" at bounding box center [125, 211] width 66 height 13
select select "29181"
click at [92, 205] on select "Select Stylist [PERSON_NAME] [PERSON_NAME] (goru) [PERSON_NAME] [PERSON_NAME] (…" at bounding box center [125, 211] width 66 height 13
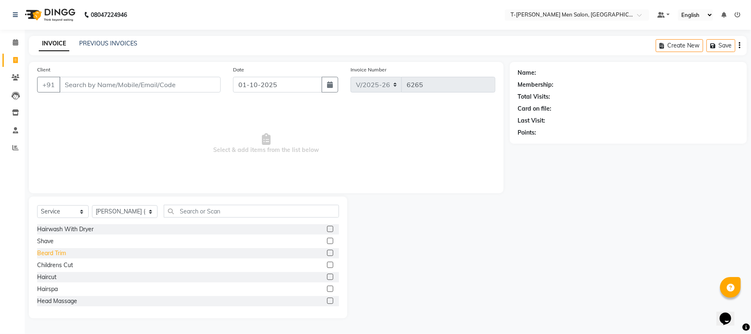
click at [60, 256] on div "Beard Trim" at bounding box center [51, 253] width 29 height 9
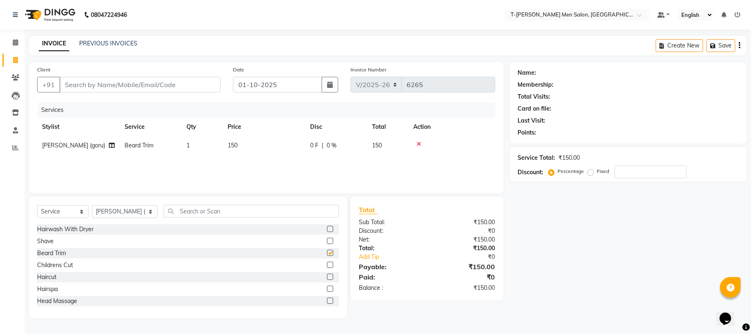
checkbox input "false"
click at [139, 87] on input "Client" at bounding box center [139, 85] width 161 height 16
type input "a"
type input "0"
type input "7000242942"
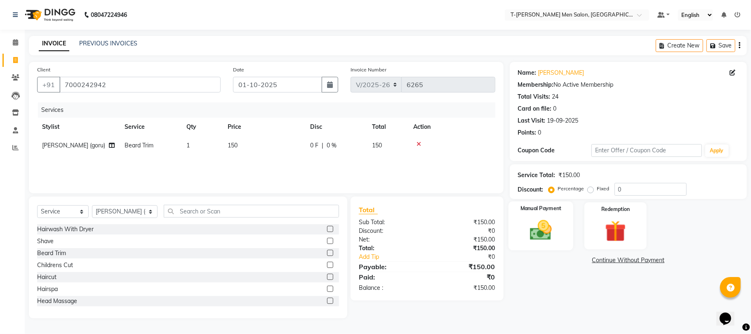
click at [546, 234] on img at bounding box center [541, 230] width 36 height 26
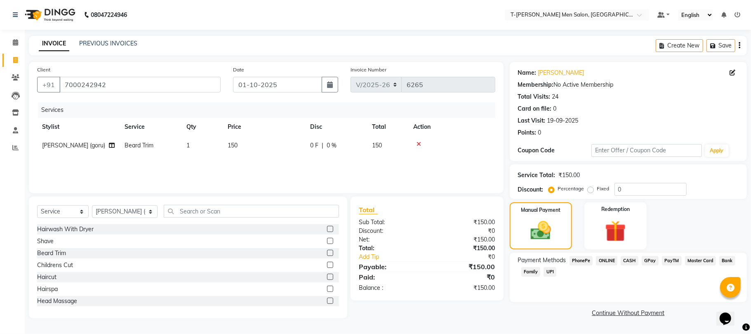
click at [606, 262] on span "ONLINE" at bounding box center [606, 260] width 21 height 9
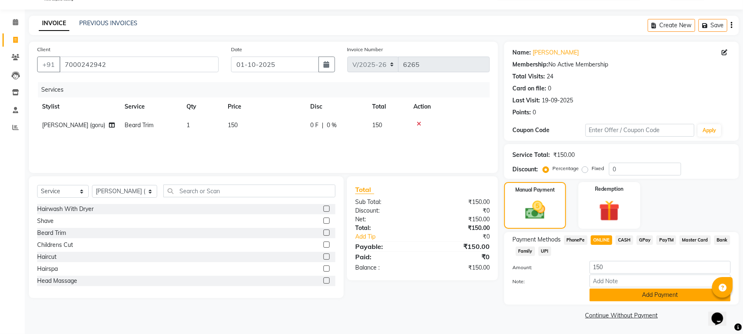
click at [604, 293] on button "Add Payment" at bounding box center [660, 294] width 141 height 13
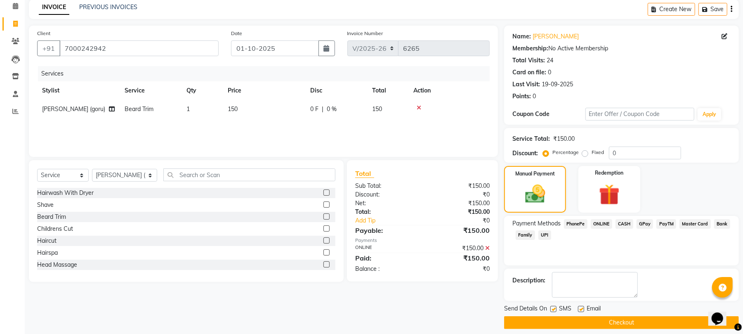
scroll to position [45, 0]
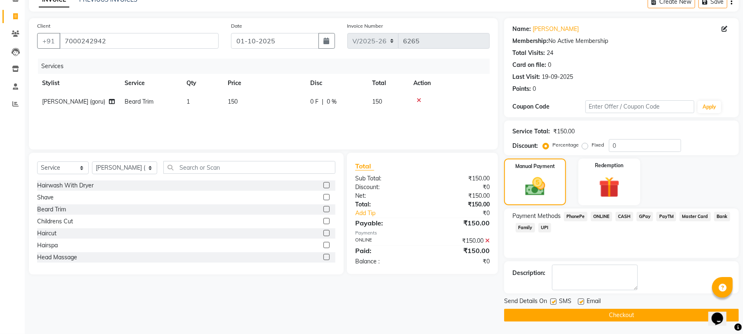
click at [578, 300] on label at bounding box center [581, 301] width 6 height 6
click at [578, 300] on input "checkbox" at bounding box center [580, 301] width 5 height 5
checkbox input "false"
click at [564, 311] on button "Checkout" at bounding box center [621, 315] width 235 height 13
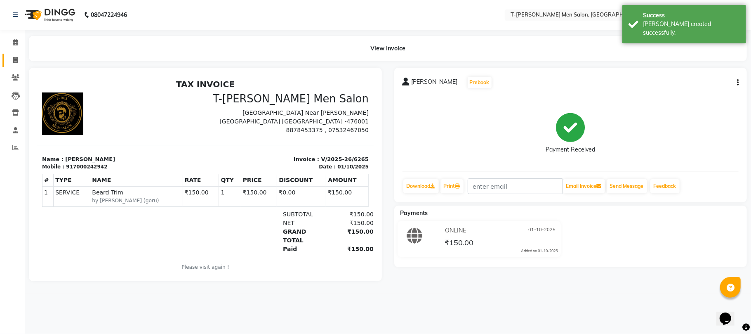
click at [15, 65] on link "Invoice" at bounding box center [12, 61] width 20 height 14
select select "service"
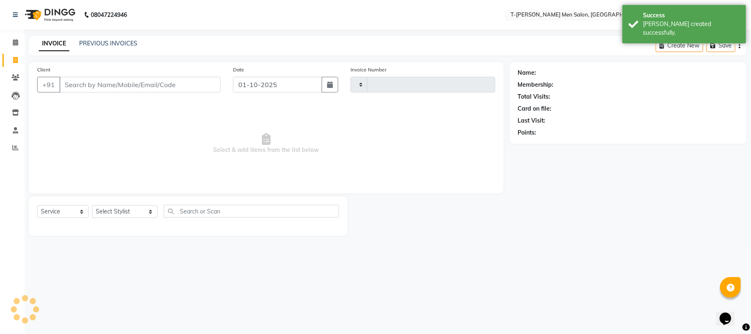
type input "6266"
select select "4816"
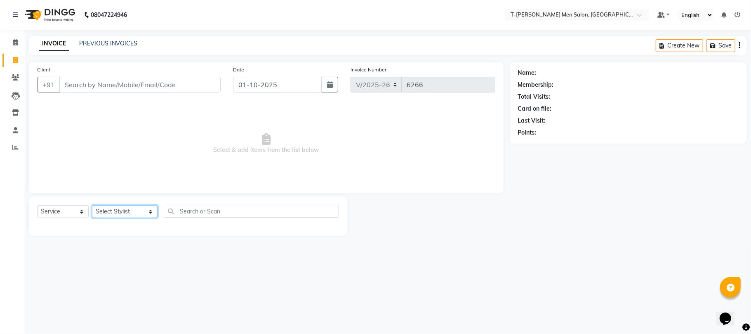
click at [119, 213] on select "Select Stylist [PERSON_NAME] [PERSON_NAME] (goru) [PERSON_NAME] [PERSON_NAME] (…" at bounding box center [125, 211] width 66 height 13
select select "29432"
click at [92, 205] on select "Select Stylist [PERSON_NAME] [PERSON_NAME] (goru) [PERSON_NAME] [PERSON_NAME] (…" at bounding box center [125, 211] width 66 height 13
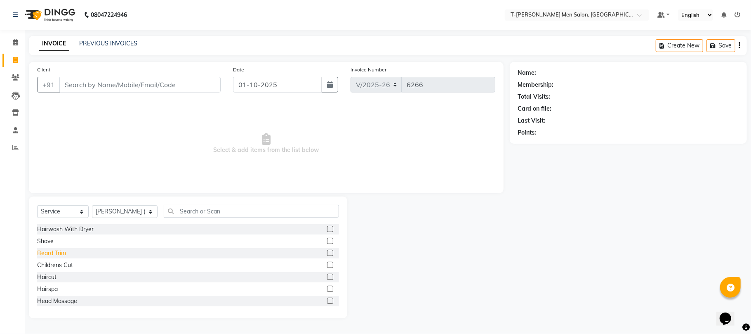
click at [64, 250] on div "Beard Trim" at bounding box center [51, 253] width 29 height 9
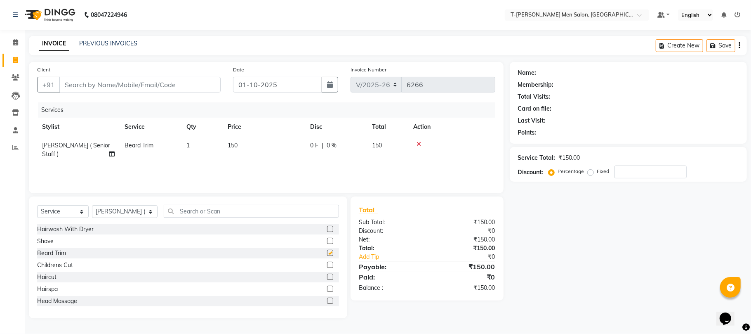
checkbox input "false"
click at [167, 83] on input "Client" at bounding box center [139, 85] width 161 height 16
click at [124, 81] on input "Client" at bounding box center [139, 85] width 161 height 16
type input "m"
type input "0"
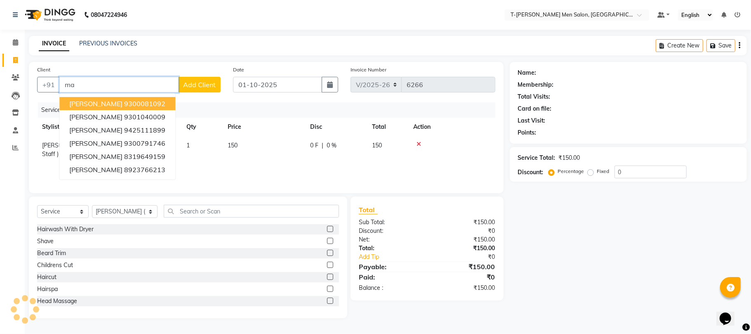
type input "m"
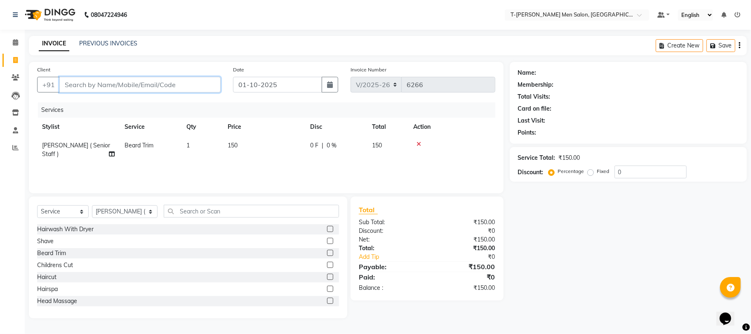
click at [150, 87] on input "Client" at bounding box center [139, 85] width 161 height 16
click at [136, 87] on input "Client" at bounding box center [139, 85] width 161 height 16
type input "j"
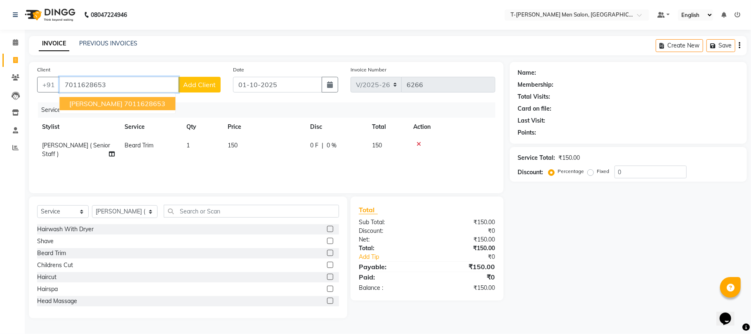
type input "7011628653"
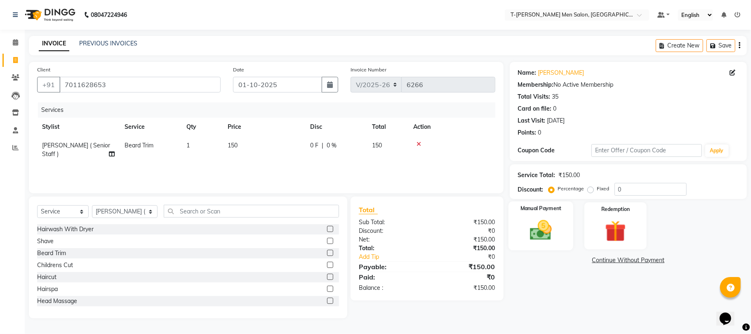
click at [546, 239] on img at bounding box center [541, 230] width 36 height 26
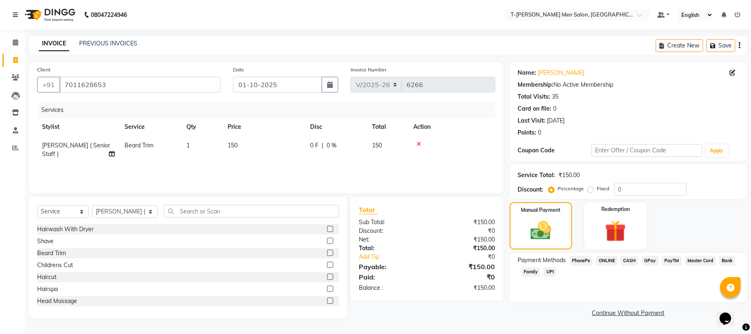
click at [630, 260] on span "CASH" at bounding box center [630, 260] width 18 height 9
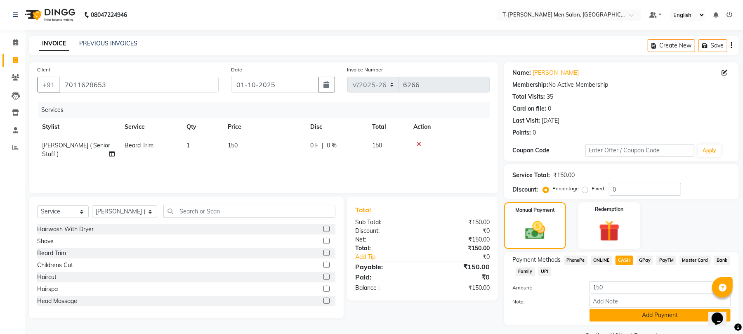
click at [620, 314] on button "Add Payment" at bounding box center [660, 315] width 141 height 13
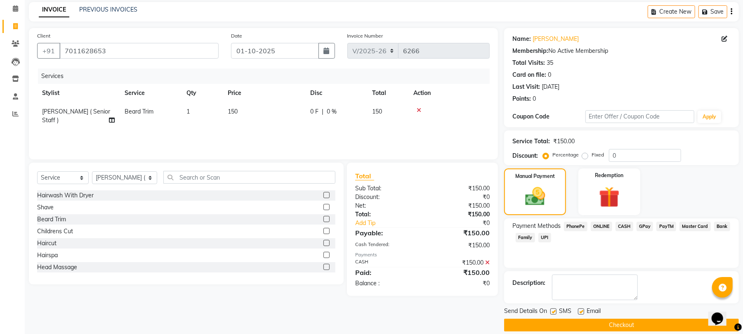
scroll to position [45, 0]
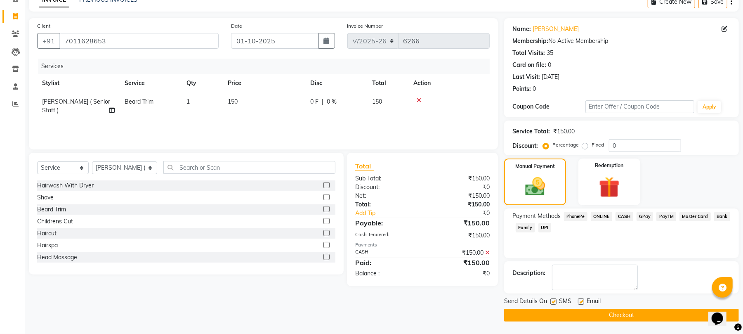
click at [582, 301] on label at bounding box center [581, 301] width 6 height 6
click at [582, 301] on input "checkbox" at bounding box center [580, 301] width 5 height 5
drag, startPoint x: 581, startPoint y: 321, endPoint x: 537, endPoint y: 304, distance: 47.3
click at [580, 321] on button "Checkout" at bounding box center [621, 315] width 235 height 13
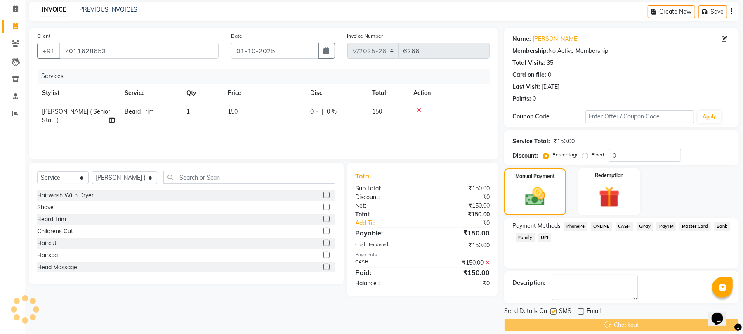
scroll to position [0, 0]
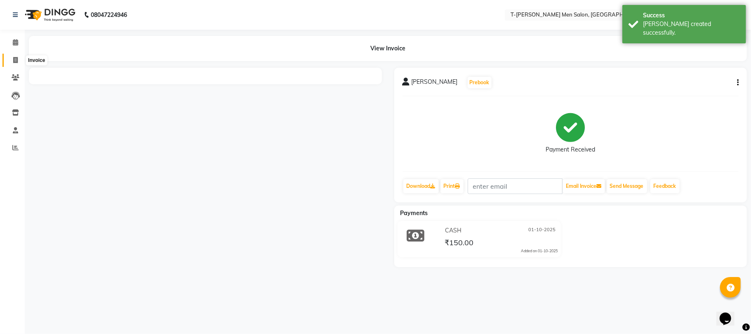
click at [12, 58] on span at bounding box center [15, 60] width 14 height 9
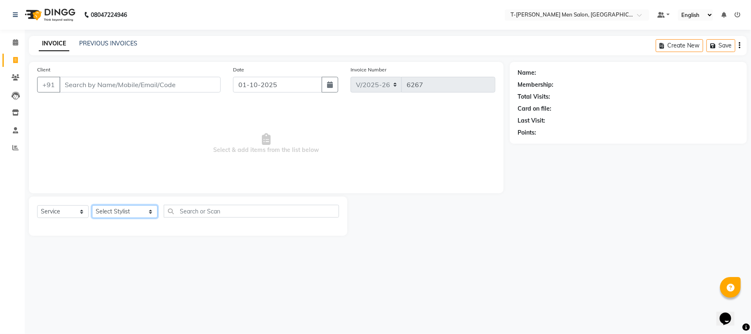
click at [109, 210] on select "Select Stylist [PERSON_NAME] [PERSON_NAME] (goru) [PERSON_NAME] [PERSON_NAME] (…" at bounding box center [125, 211] width 66 height 13
click at [92, 205] on select "Select Stylist [PERSON_NAME] [PERSON_NAME] (goru) [PERSON_NAME] [PERSON_NAME] (…" at bounding box center [125, 211] width 66 height 13
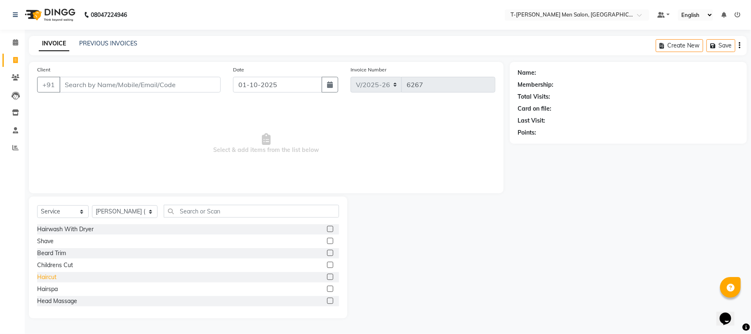
click at [43, 276] on div "Haircut" at bounding box center [46, 277] width 19 height 9
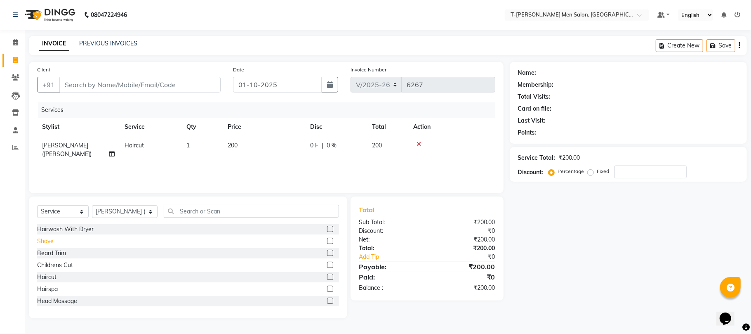
click at [43, 243] on div "Shave" at bounding box center [45, 241] width 17 height 9
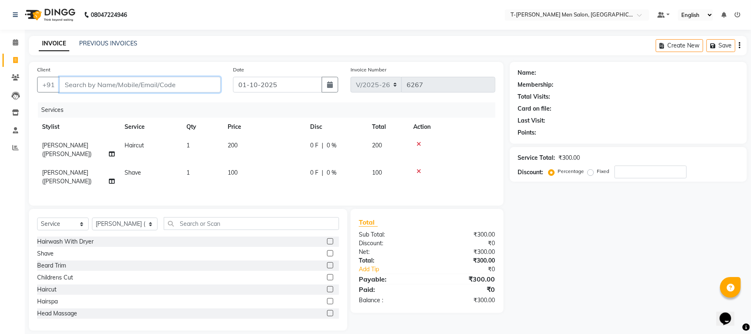
click at [116, 82] on input "Client" at bounding box center [139, 85] width 161 height 16
click at [133, 78] on input "Client" at bounding box center [139, 85] width 161 height 16
click at [125, 80] on input "Client" at bounding box center [139, 85] width 161 height 16
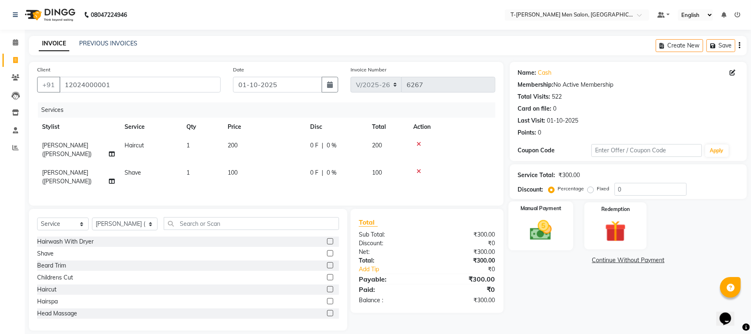
click at [532, 230] on img at bounding box center [541, 230] width 36 height 26
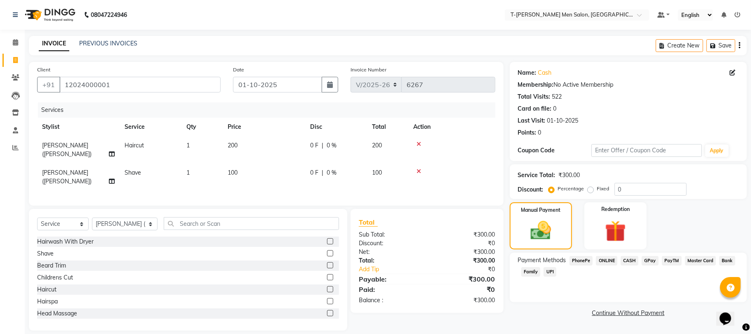
click at [633, 257] on span "CASH" at bounding box center [630, 260] width 18 height 9
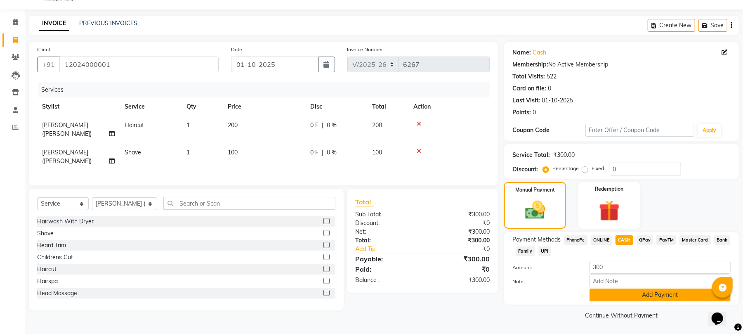
click at [621, 298] on button "Add Payment" at bounding box center [660, 294] width 141 height 13
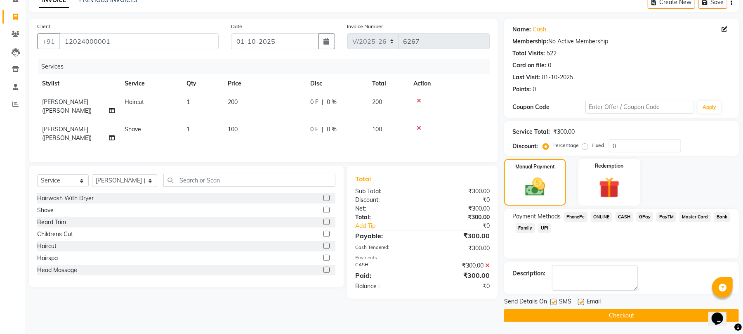
scroll to position [45, 0]
click at [576, 301] on div "SMS" at bounding box center [564, 302] width 28 height 10
click at [580, 301] on label at bounding box center [581, 301] width 6 height 6
click at [580, 301] on input "checkbox" at bounding box center [580, 301] width 5 height 5
click at [552, 301] on label at bounding box center [553, 301] width 6 height 6
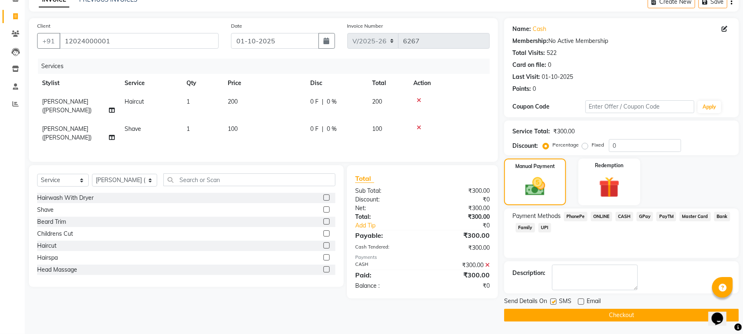
click at [552, 301] on input "checkbox" at bounding box center [552, 301] width 5 height 5
click at [552, 312] on button "Checkout" at bounding box center [621, 315] width 235 height 13
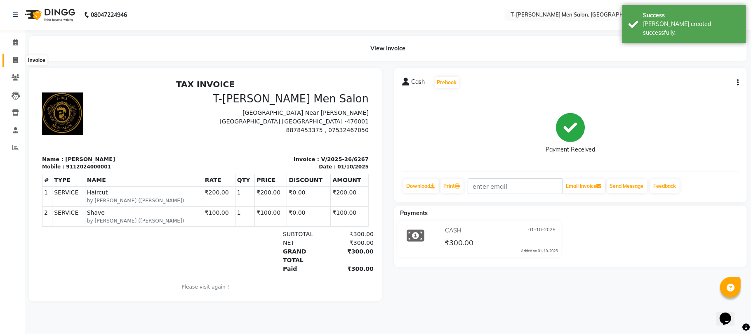
click at [12, 58] on span at bounding box center [15, 60] width 14 height 9
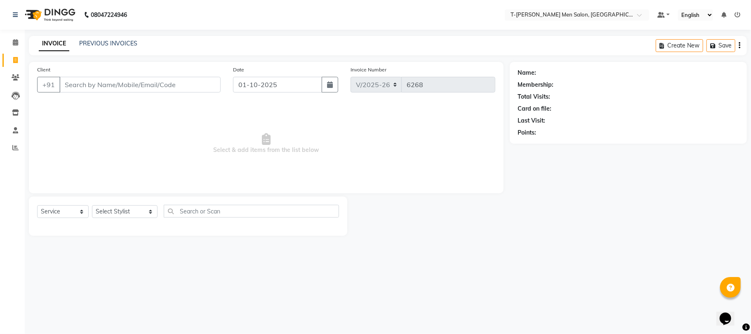
click at [452, 205] on div at bounding box center [428, 215] width 163 height 39
click at [103, 212] on select "Select Stylist [PERSON_NAME] [PERSON_NAME] (goru) [PERSON_NAME] [PERSON_NAME] (…" at bounding box center [125, 211] width 66 height 13
click at [92, 205] on select "Select Stylist [PERSON_NAME] [PERSON_NAME] (goru) [PERSON_NAME] [PERSON_NAME] (…" at bounding box center [125, 211] width 66 height 13
click at [70, 209] on select "Select Service Product Membership Package Voucher Prepaid Gift Card" at bounding box center [63, 211] width 52 height 13
click at [37, 205] on select "Select Service Product Membership Package Voucher Prepaid Gift Card" at bounding box center [63, 211] width 52 height 13
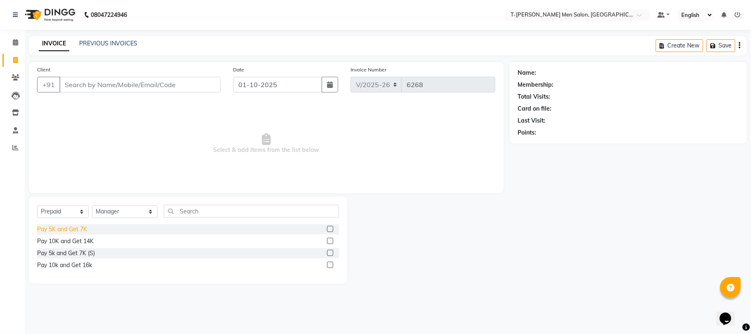
click at [76, 231] on div "Pay 5K and Get 7K" at bounding box center [62, 229] width 50 height 9
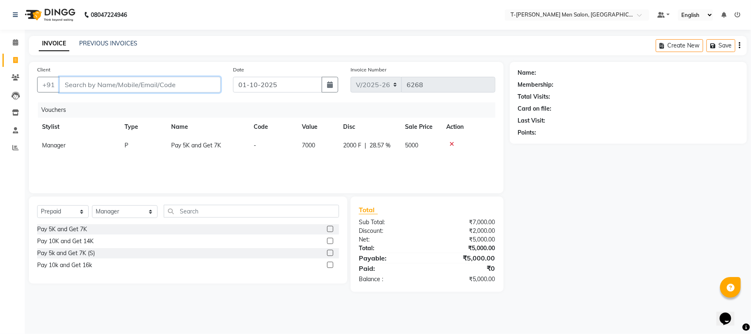
click at [164, 83] on input "Client" at bounding box center [139, 85] width 161 height 16
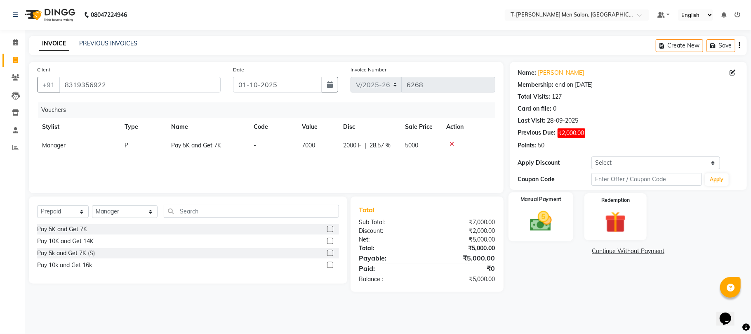
click at [552, 210] on img at bounding box center [541, 221] width 36 height 26
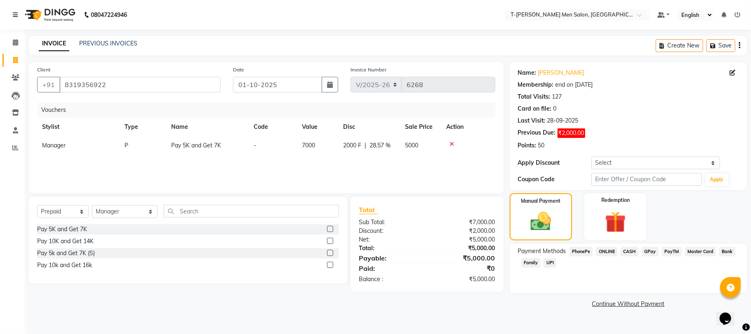
click at [631, 253] on span "CASH" at bounding box center [630, 251] width 18 height 9
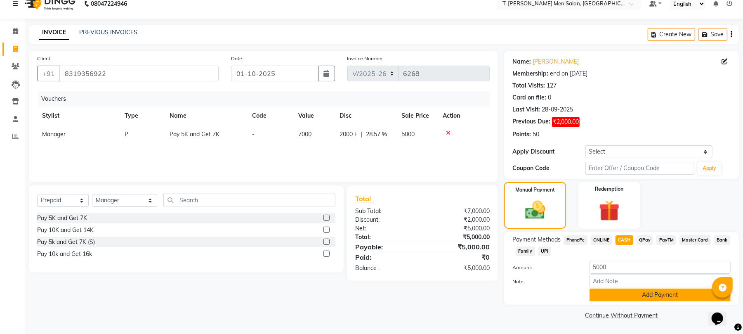
click at [606, 299] on button "Add Payment" at bounding box center [660, 294] width 141 height 13
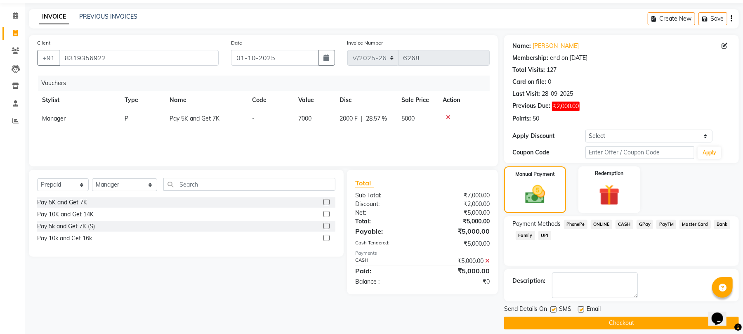
scroll to position [35, 0]
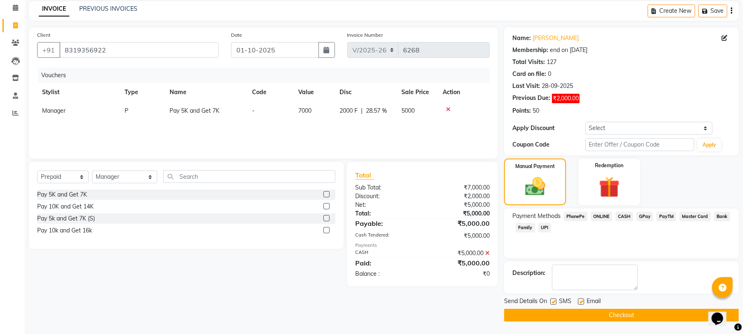
click at [583, 300] on label at bounding box center [581, 301] width 6 height 6
click at [583, 300] on input "checkbox" at bounding box center [580, 301] width 5 height 5
click at [581, 312] on button "Checkout" at bounding box center [621, 315] width 235 height 13
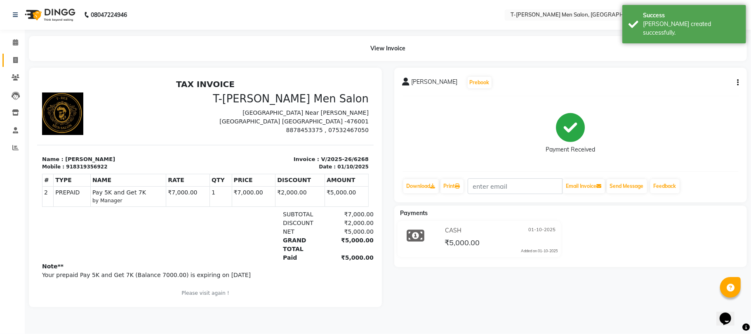
click at [15, 54] on link "Invoice" at bounding box center [12, 61] width 20 height 14
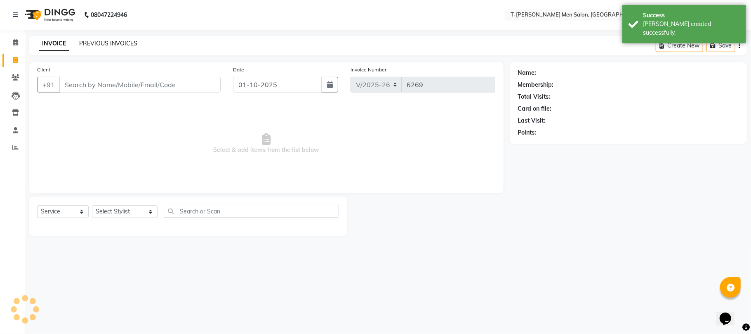
click at [91, 44] on link "PREVIOUS INVOICES" at bounding box center [108, 43] width 58 height 7
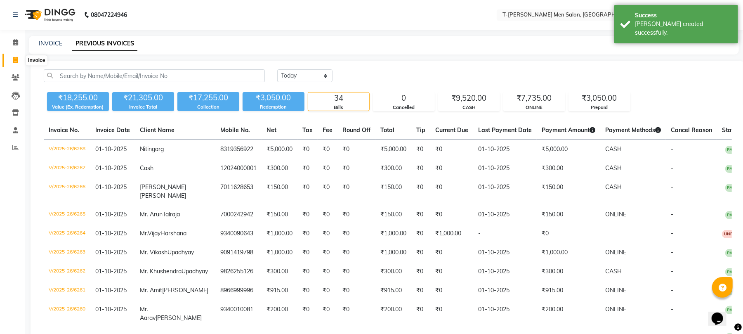
click at [18, 61] on span at bounding box center [15, 60] width 14 height 9
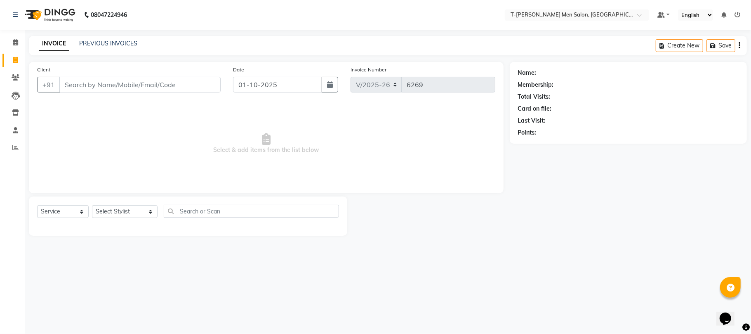
click at [121, 202] on div "Select Service Product Membership Package Voucher Prepaid Gift Card Select Styl…" at bounding box center [188, 215] width 319 height 39
click at [125, 217] on select "Select Stylist [PERSON_NAME] [PERSON_NAME] (goru) [PERSON_NAME] [PERSON_NAME] (…" at bounding box center [125, 211] width 66 height 13
click at [92, 205] on select "Select Stylist [PERSON_NAME] [PERSON_NAME] (goru) [PERSON_NAME] [PERSON_NAME] (…" at bounding box center [125, 211] width 66 height 13
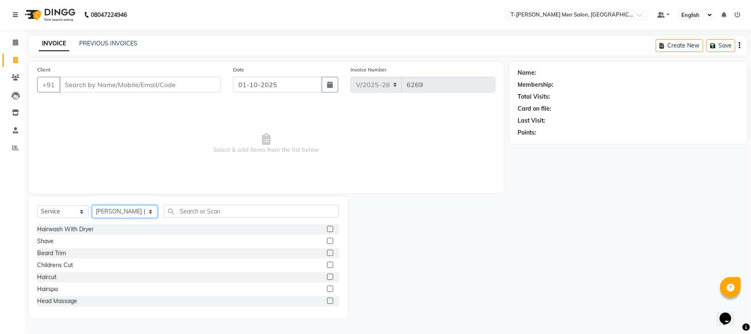
scroll to position [55, 0]
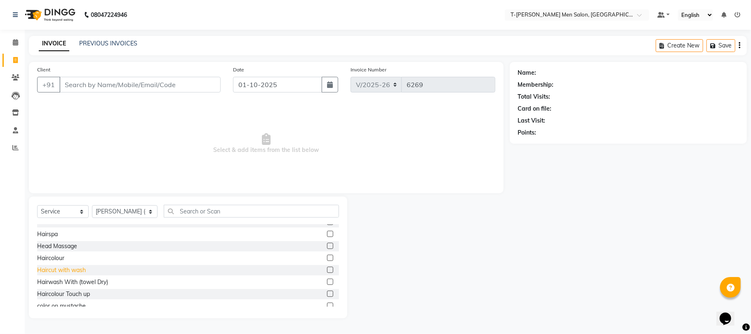
click at [80, 268] on div "Haircut with wash" at bounding box center [61, 270] width 49 height 9
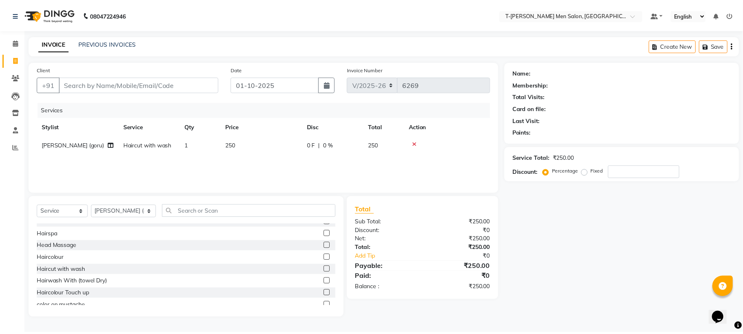
scroll to position [0, 0]
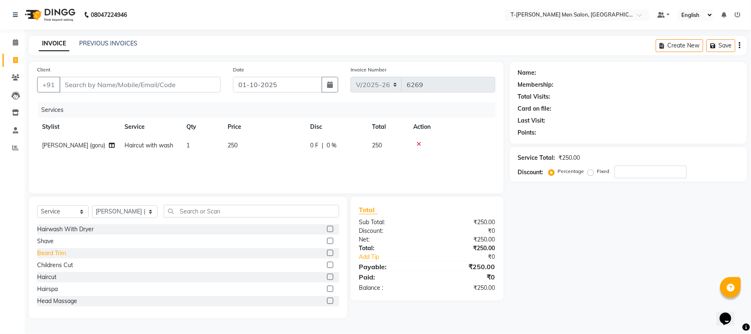
click at [57, 252] on div "Beard Trim" at bounding box center [51, 253] width 29 height 9
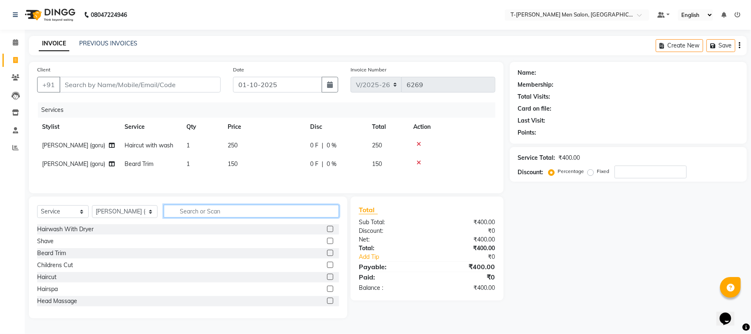
click at [204, 213] on input "text" at bounding box center [251, 211] width 175 height 13
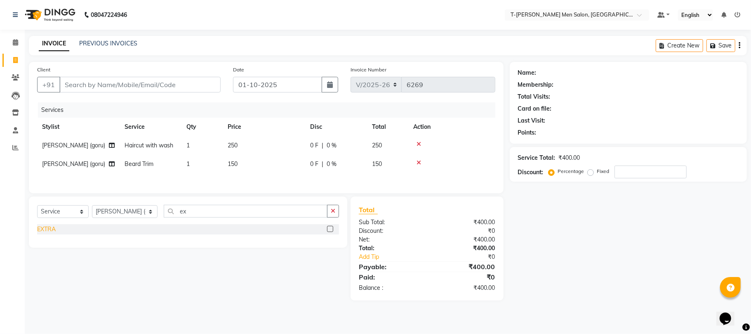
click at [54, 233] on div "EXTRA" at bounding box center [46, 229] width 19 height 9
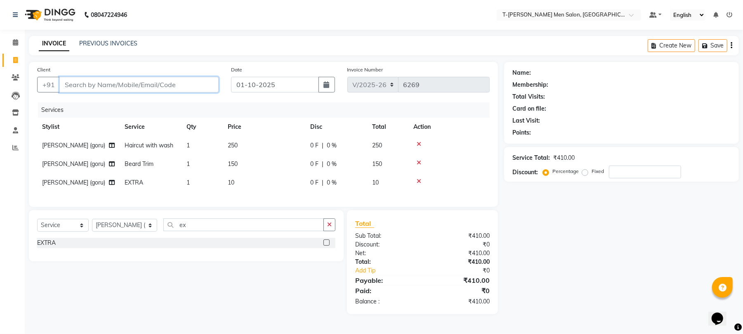
click at [116, 86] on input "Client" at bounding box center [138, 85] width 159 height 16
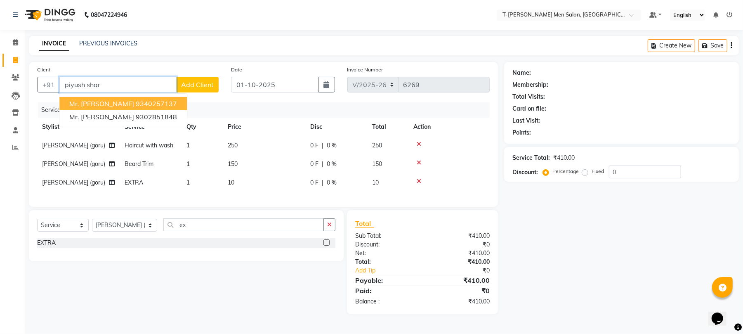
click at [152, 107] on ngb-highlight "9340257137" at bounding box center [156, 103] width 41 height 8
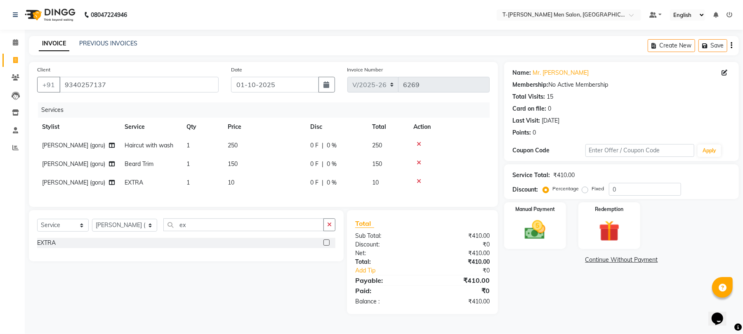
click at [231, 186] on td "10" at bounding box center [264, 182] width 83 height 19
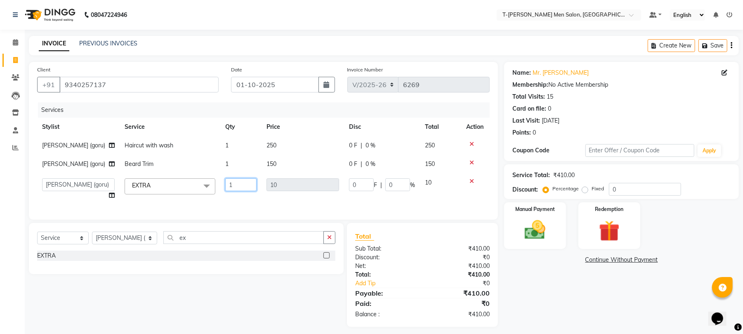
click at [251, 183] on input "1" at bounding box center [240, 184] width 31 height 13
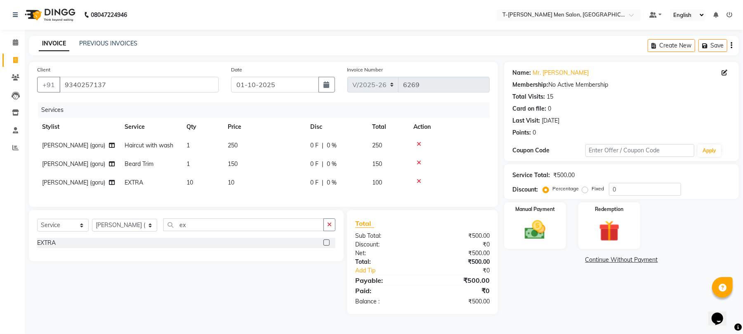
click at [245, 192] on div "Services Stylist Service Qty Price Disc Total Action Gorkh nath (goru) Haircut …" at bounding box center [263, 150] width 453 height 96
click at [531, 240] on img at bounding box center [534, 229] width 35 height 25
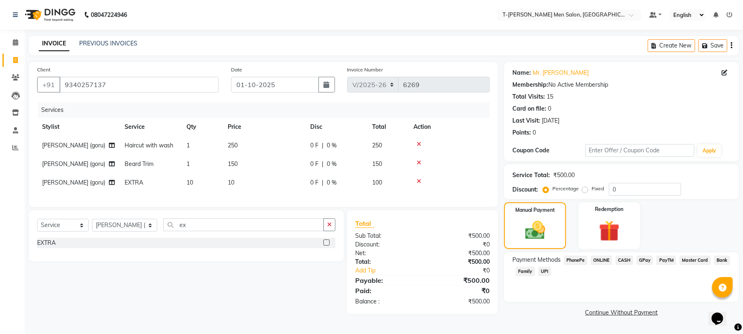
click at [622, 258] on span "CASH" at bounding box center [625, 259] width 18 height 9
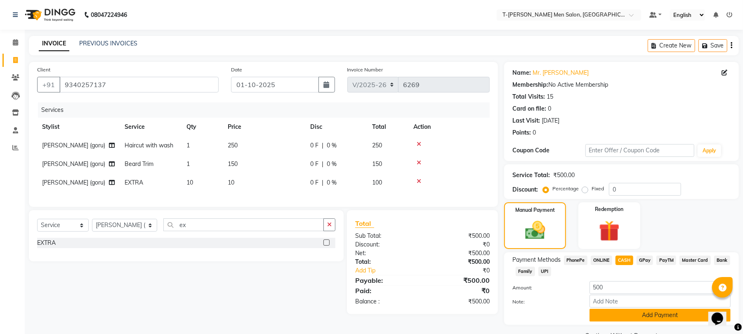
click at [596, 313] on button "Add Payment" at bounding box center [660, 315] width 141 height 13
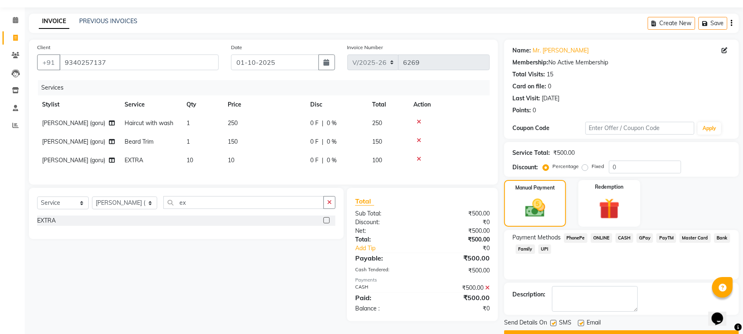
scroll to position [45, 0]
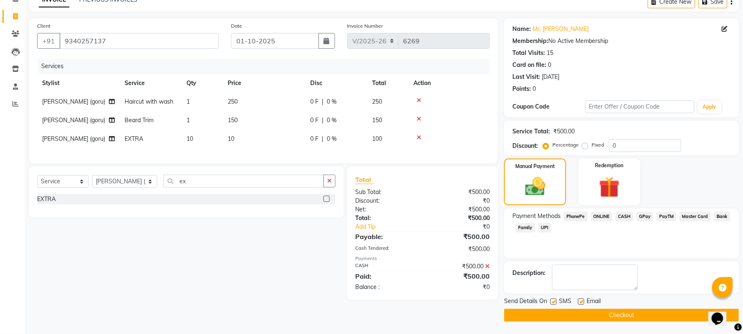
click at [582, 300] on label at bounding box center [581, 301] width 6 height 6
click at [582, 300] on input "checkbox" at bounding box center [580, 301] width 5 height 5
drag, startPoint x: 576, startPoint y: 313, endPoint x: 513, endPoint y: 305, distance: 63.3
click at [575, 314] on button "Checkout" at bounding box center [621, 315] width 235 height 13
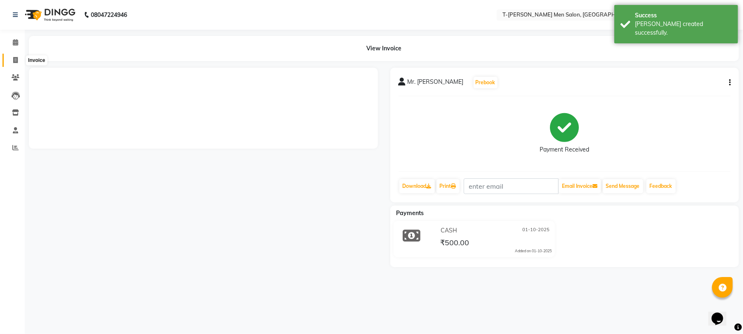
click at [18, 57] on span at bounding box center [15, 60] width 14 height 9
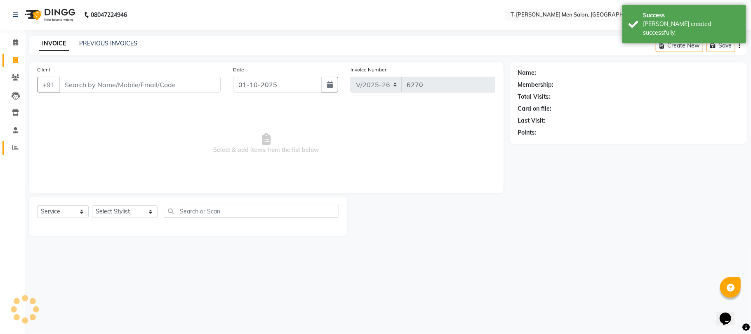
click at [7, 147] on link "Reports" at bounding box center [12, 148] width 20 height 14
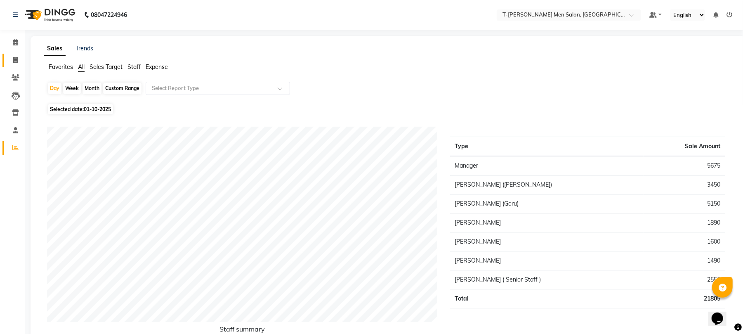
click at [14, 54] on link "Invoice" at bounding box center [12, 61] width 20 height 14
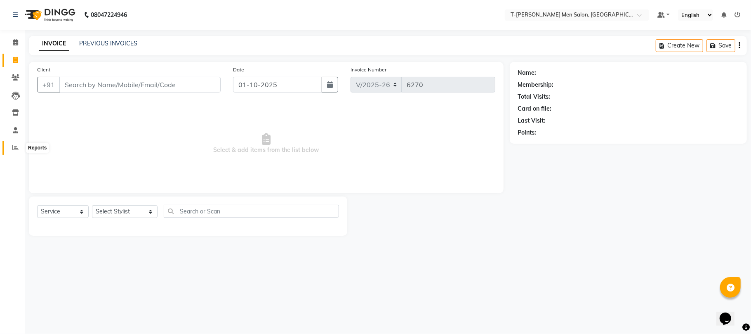
click at [10, 148] on span at bounding box center [15, 147] width 14 height 9
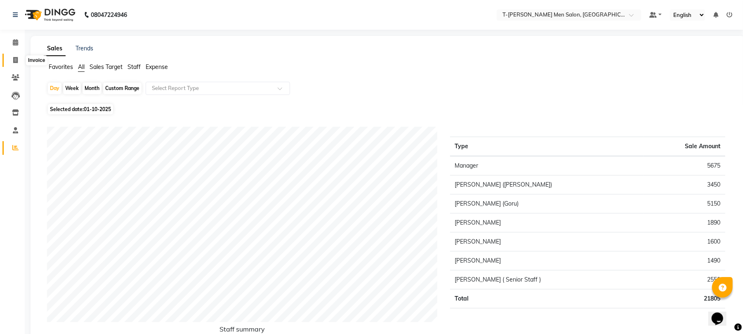
click at [16, 57] on icon at bounding box center [15, 60] width 5 height 6
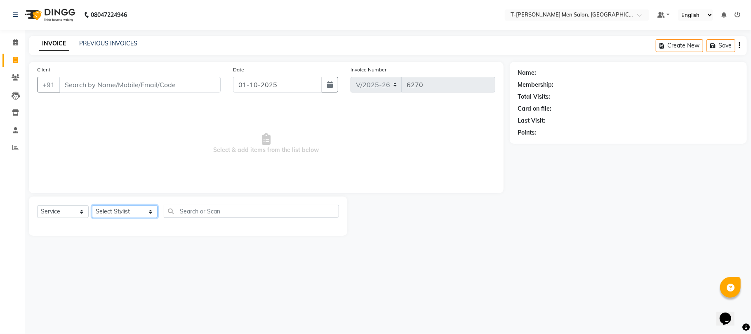
click at [107, 210] on select "Select Stylist [PERSON_NAME] [PERSON_NAME] (goru) [PERSON_NAME] [PERSON_NAME] (…" at bounding box center [125, 211] width 66 height 13
click at [92, 205] on select "Select Stylist [PERSON_NAME] [PERSON_NAME] (goru) [PERSON_NAME] [PERSON_NAME] (…" at bounding box center [125, 211] width 66 height 13
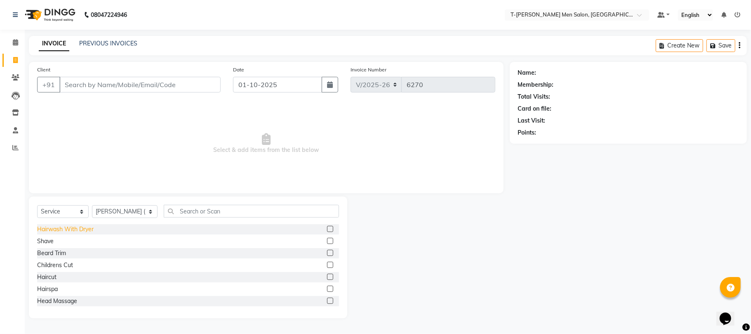
click at [46, 233] on div "Hairwash With Dryer" at bounding box center [65, 229] width 57 height 9
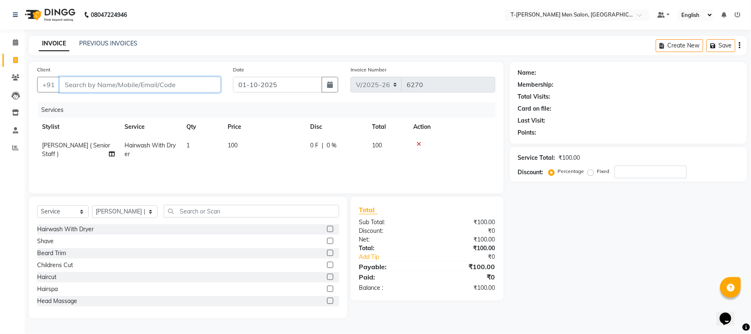
click at [131, 86] on input "Client" at bounding box center [139, 85] width 161 height 16
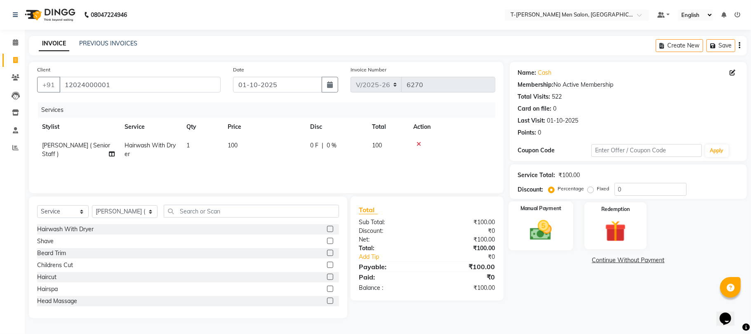
click at [550, 236] on img at bounding box center [541, 230] width 36 height 26
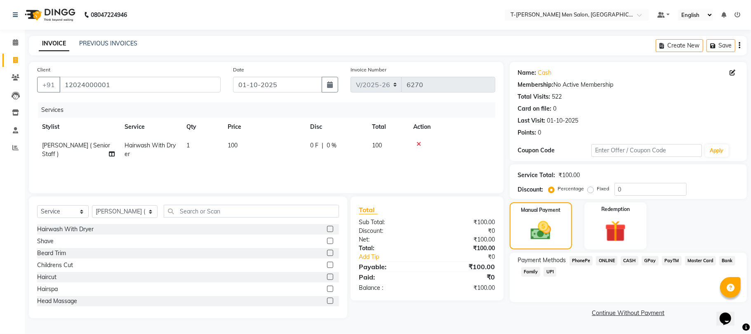
click at [626, 262] on span "CASH" at bounding box center [630, 260] width 18 height 9
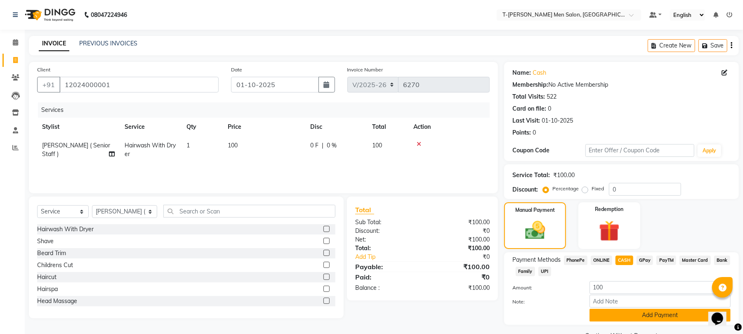
click at [609, 321] on button "Add Payment" at bounding box center [660, 315] width 141 height 13
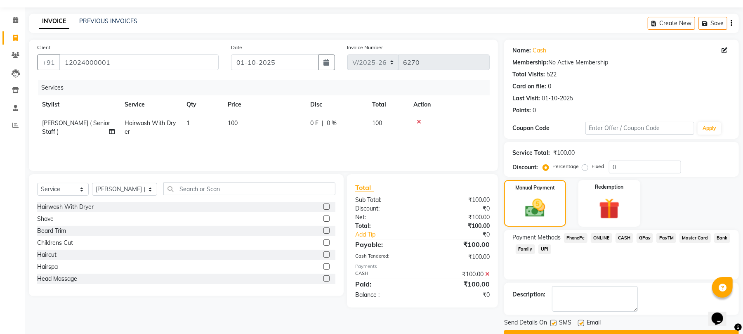
scroll to position [45, 0]
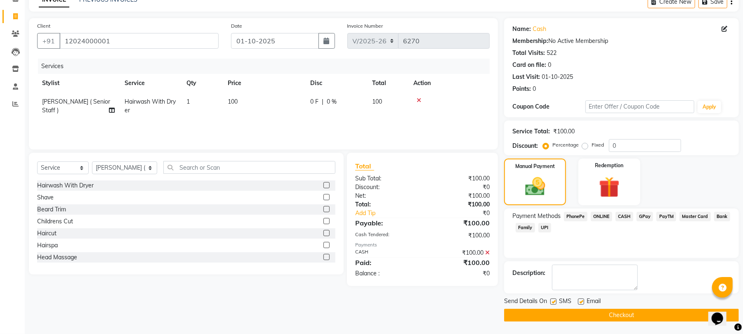
click at [581, 298] on label at bounding box center [581, 301] width 6 height 6
click at [581, 299] on input "checkbox" at bounding box center [580, 301] width 5 height 5
click at [554, 304] on label at bounding box center [553, 301] width 6 height 6
click at [554, 304] on input "checkbox" at bounding box center [552, 301] width 5 height 5
click at [555, 314] on button "Checkout" at bounding box center [621, 315] width 235 height 13
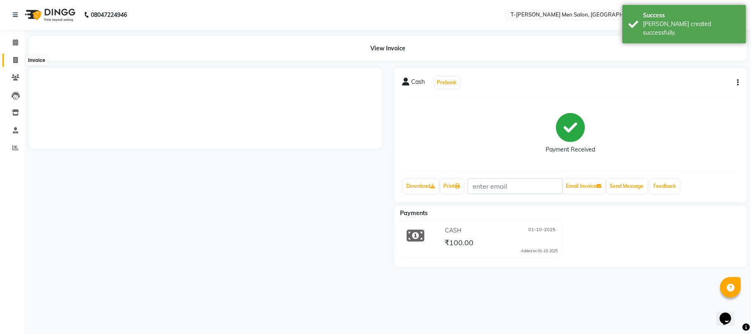
click at [10, 62] on span at bounding box center [15, 60] width 14 height 9
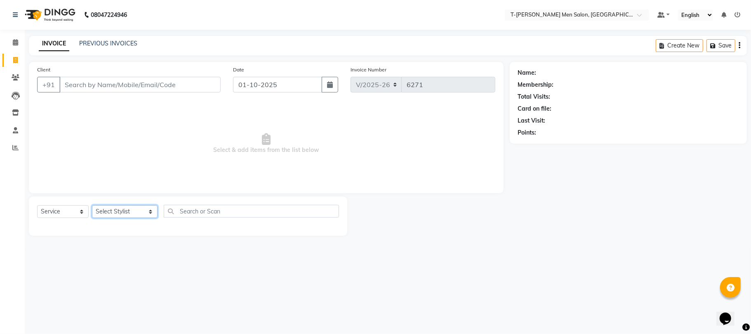
click at [110, 205] on select "Select Stylist [PERSON_NAME] [PERSON_NAME] (goru) [PERSON_NAME] [PERSON_NAME] (…" at bounding box center [125, 211] width 66 height 13
click at [92, 205] on select "Select Stylist [PERSON_NAME] [PERSON_NAME] (goru) [PERSON_NAME] [PERSON_NAME] (…" at bounding box center [125, 211] width 66 height 13
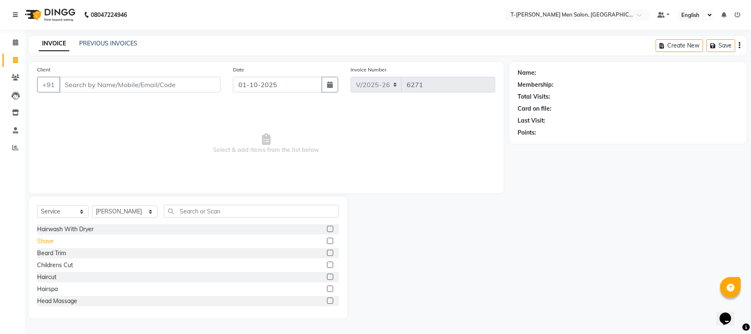
click at [47, 242] on div "Shave" at bounding box center [45, 241] width 17 height 9
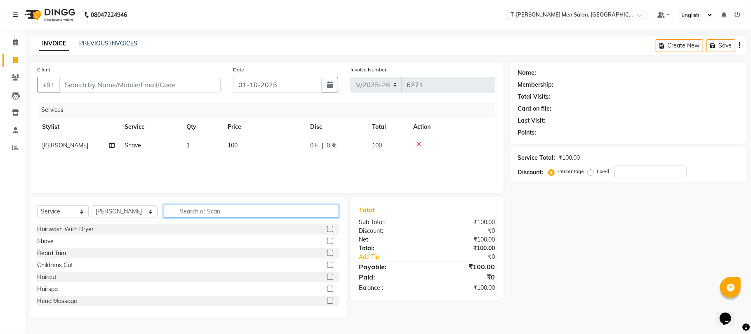
click at [190, 215] on input "text" at bounding box center [251, 211] width 175 height 13
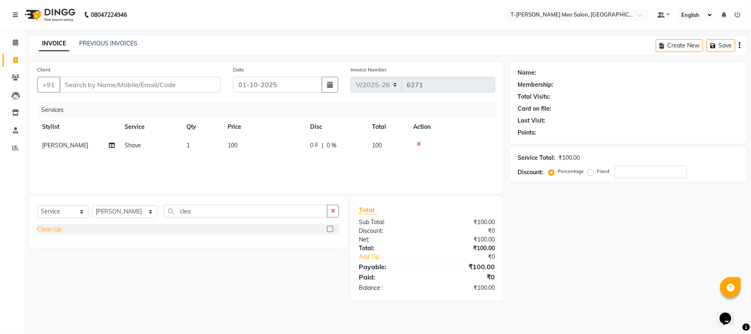
click at [42, 227] on div "Clean Up" at bounding box center [49, 229] width 24 height 9
drag, startPoint x: 336, startPoint y: 213, endPoint x: 212, endPoint y: 161, distance: 135.0
click at [335, 213] on button "button" at bounding box center [333, 211] width 12 height 13
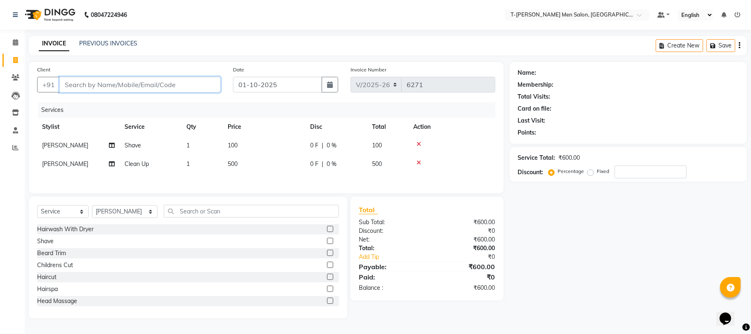
click at [132, 86] on input "Client" at bounding box center [139, 85] width 161 height 16
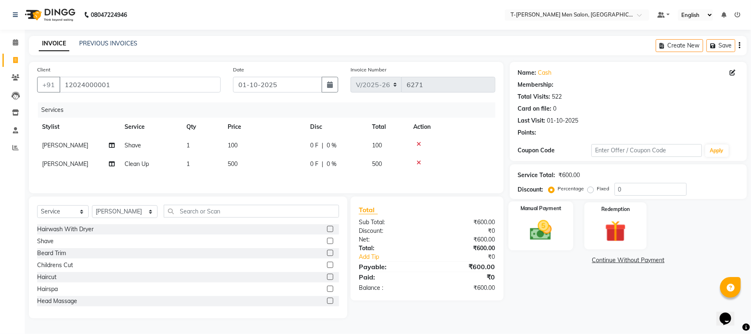
click at [541, 227] on img at bounding box center [541, 230] width 36 height 26
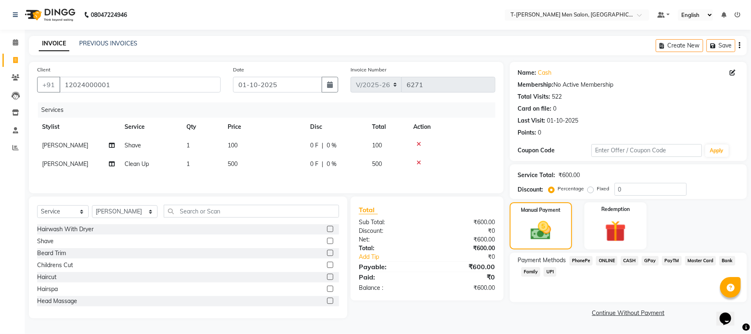
click at [601, 258] on span "ONLINE" at bounding box center [606, 260] width 21 height 9
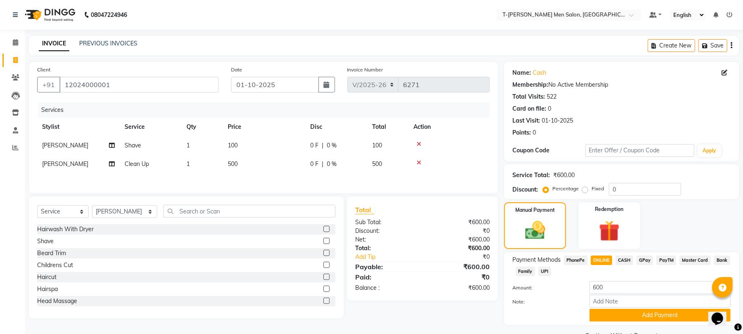
drag, startPoint x: 608, startPoint y: 317, endPoint x: 577, endPoint y: 287, distance: 43.5
click at [607, 317] on button "Add Payment" at bounding box center [660, 315] width 141 height 13
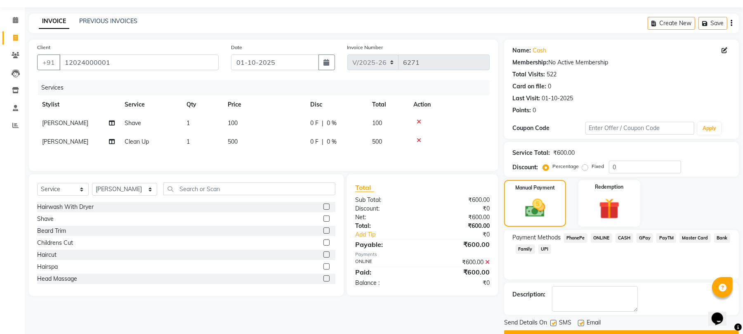
scroll to position [45, 0]
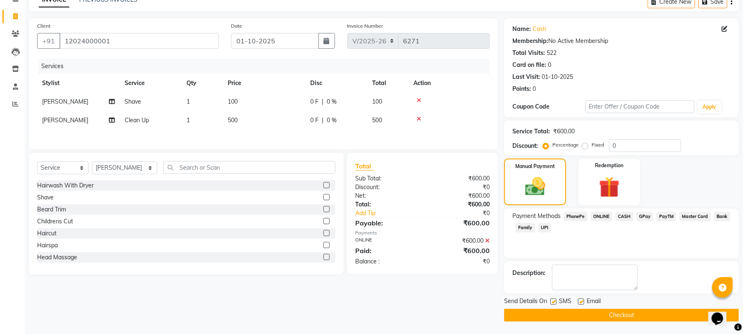
click at [581, 302] on label at bounding box center [581, 301] width 6 height 6
click at [581, 302] on input "checkbox" at bounding box center [580, 301] width 5 height 5
click at [553, 302] on label at bounding box center [553, 301] width 6 height 6
click at [553, 302] on input "checkbox" at bounding box center [552, 301] width 5 height 5
click at [549, 324] on main "INVOICE PREVIOUS INVOICES Create New Save Client +91 12024000001 Date 01-10-202…" at bounding box center [384, 163] width 718 height 342
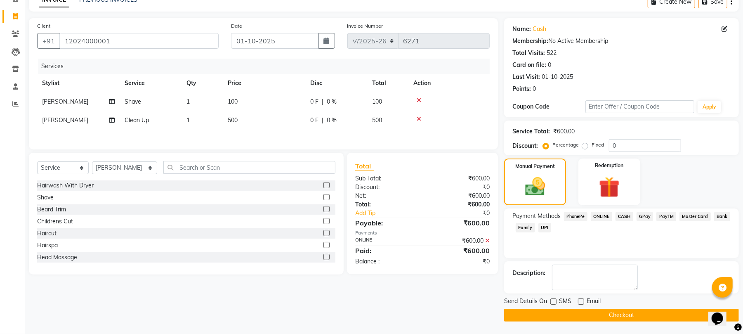
click at [546, 321] on button "Checkout" at bounding box center [621, 315] width 235 height 13
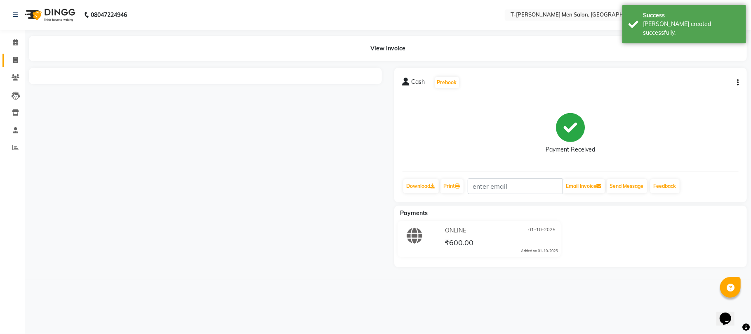
click at [16, 59] on icon at bounding box center [15, 60] width 5 height 6
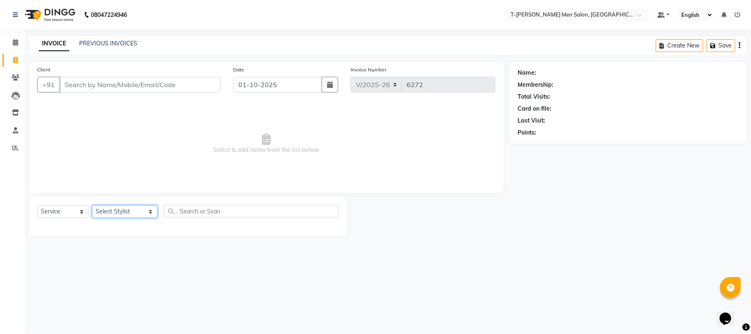
click at [119, 209] on select "Select Stylist [PERSON_NAME] [PERSON_NAME] (goru) [PERSON_NAME] [PERSON_NAME] (…" at bounding box center [125, 211] width 66 height 13
click at [92, 205] on select "Select Stylist [PERSON_NAME] [PERSON_NAME] (goru) [PERSON_NAME] [PERSON_NAME] (…" at bounding box center [125, 211] width 66 height 13
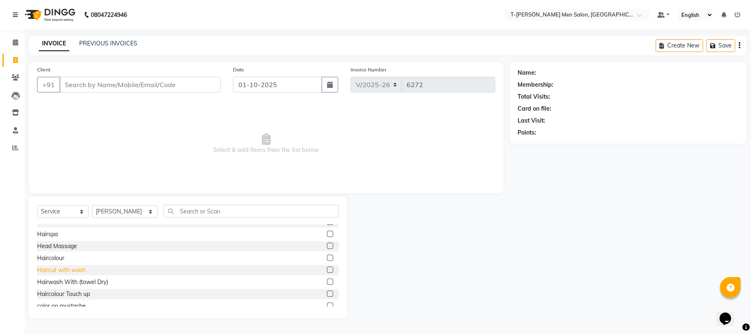
click at [50, 269] on div "Haircut with wash" at bounding box center [61, 270] width 49 height 9
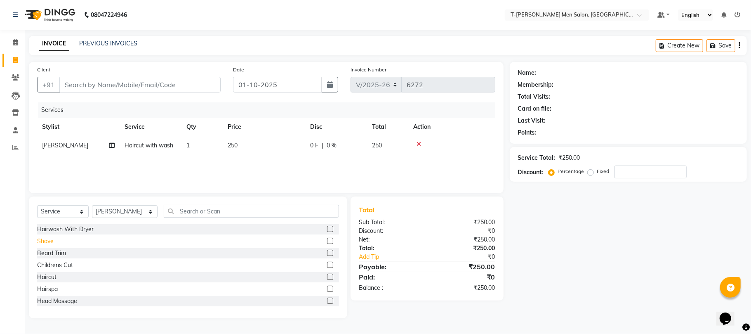
click at [45, 243] on div "Shave" at bounding box center [45, 241] width 17 height 9
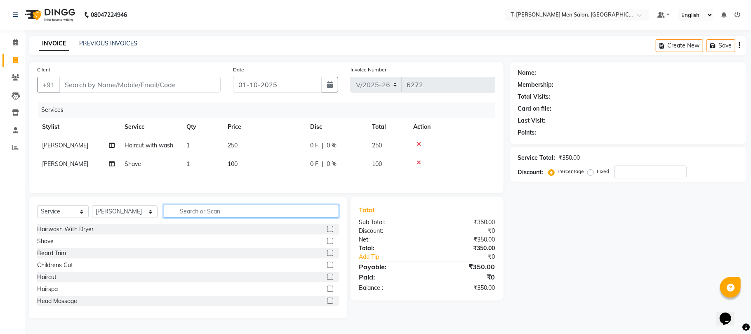
click at [215, 214] on input "text" at bounding box center [251, 211] width 175 height 13
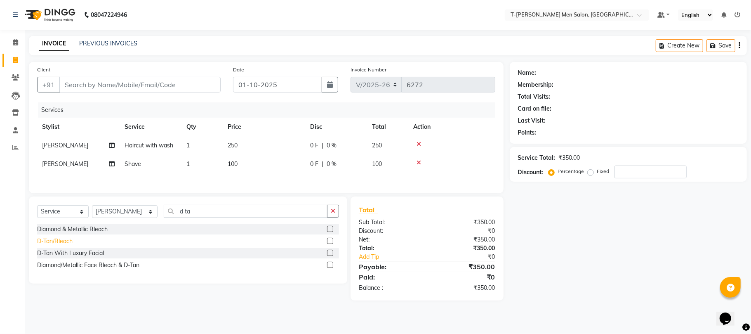
click at [46, 245] on div "D-Tan/Bleach" at bounding box center [54, 241] width 35 height 9
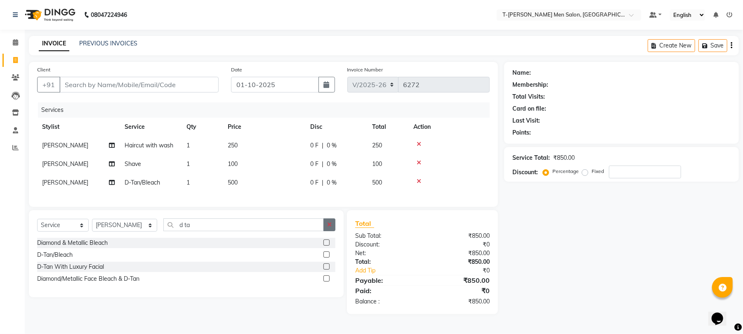
click at [333, 230] on button "button" at bounding box center [330, 224] width 12 height 13
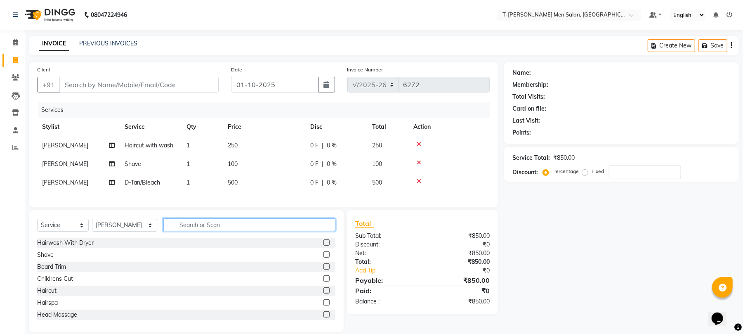
click at [286, 231] on input "text" at bounding box center [249, 224] width 172 height 13
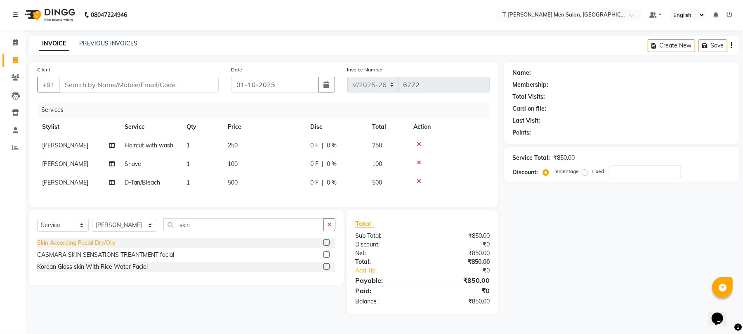
click at [81, 247] on div "Skin According Facial Dry/Oily" at bounding box center [76, 243] width 78 height 9
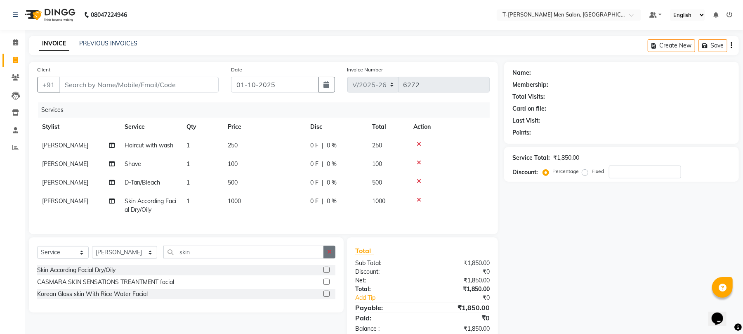
click at [327, 255] on icon "button" at bounding box center [329, 252] width 5 height 6
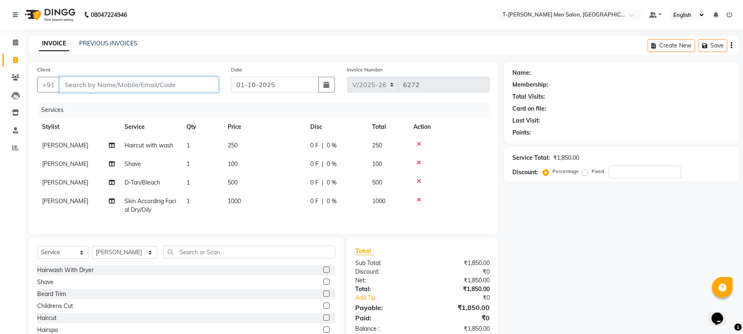
click at [147, 80] on input "Client" at bounding box center [138, 85] width 159 height 16
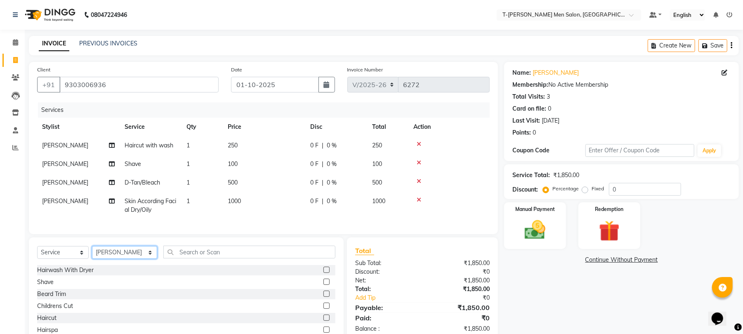
click at [122, 259] on select "Select Stylist [PERSON_NAME] [PERSON_NAME] (goru) [PERSON_NAME] [PERSON_NAME] (…" at bounding box center [124, 252] width 65 height 13
click at [92, 254] on select "Select Stylist [PERSON_NAME] [PERSON_NAME] (goru) [PERSON_NAME] [PERSON_NAME] (…" at bounding box center [124, 252] width 65 height 13
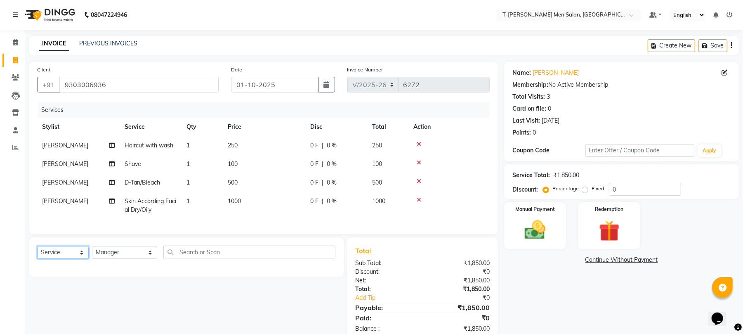
click at [66, 257] on select "Select Service Product Membership Package Voucher Prepaid Gift Card" at bounding box center [63, 252] width 52 height 13
click at [37, 254] on select "Select Service Product Membership Package Voucher Prepaid Gift Card" at bounding box center [63, 252] width 52 height 13
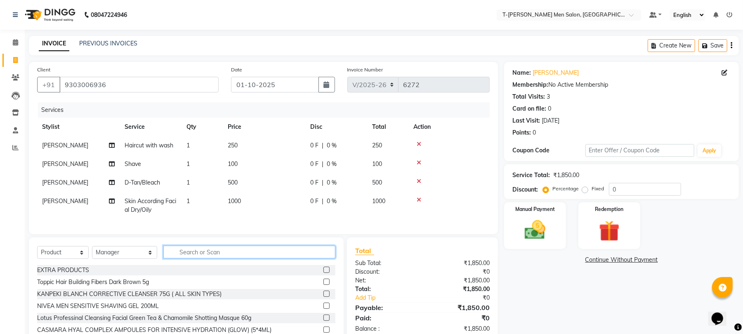
click at [210, 258] on input "text" at bounding box center [249, 252] width 172 height 13
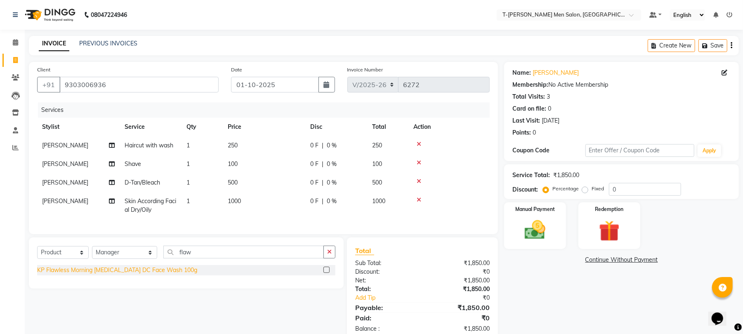
click at [138, 274] on div "KP Flawless Morning [MEDICAL_DATA] DC Face Wash 100g" at bounding box center [117, 270] width 160 height 9
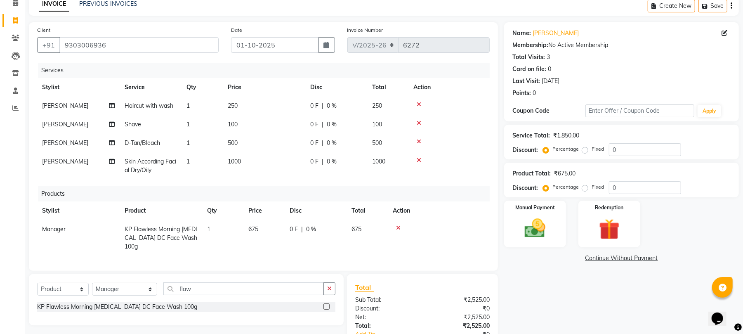
scroll to position [103, 0]
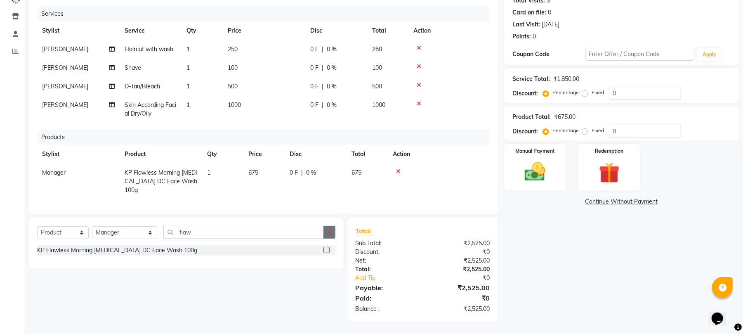
click at [328, 234] on icon "button" at bounding box center [329, 232] width 5 height 6
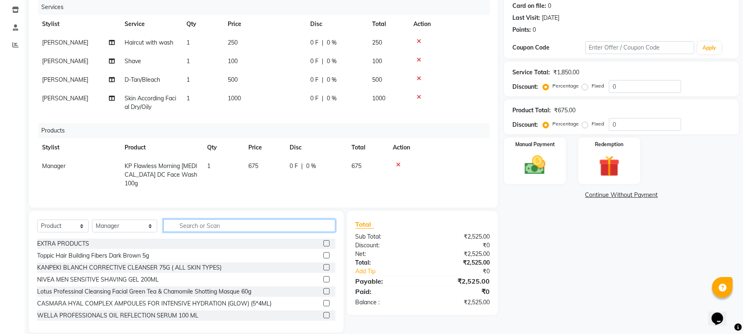
click at [315, 232] on input "text" at bounding box center [249, 225] width 172 height 13
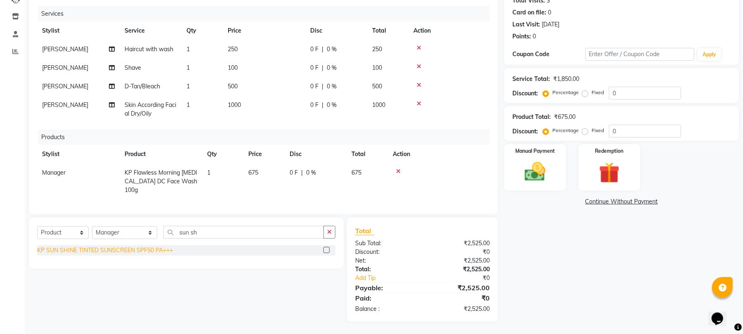
click at [150, 252] on div "KP SUN SHINE TINTED SUNSCREEN SPF50 PA+++" at bounding box center [105, 250] width 136 height 9
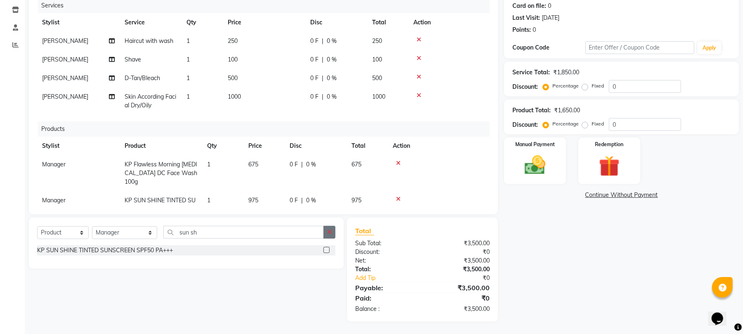
click at [327, 234] on icon "button" at bounding box center [329, 232] width 5 height 6
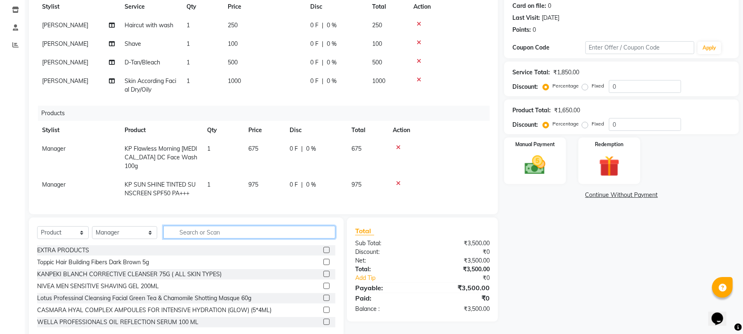
scroll to position [29, 0]
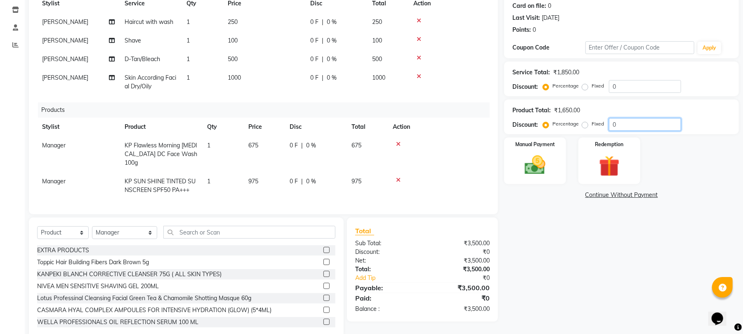
drag, startPoint x: 626, startPoint y: 127, endPoint x: 593, endPoint y: 137, distance: 34.1
click at [603, 134] on div "Name: Mr. Kapil Agrawal Membership: No Active Membership Total Visits: 3 Card o…" at bounding box center [624, 149] width 241 height 380
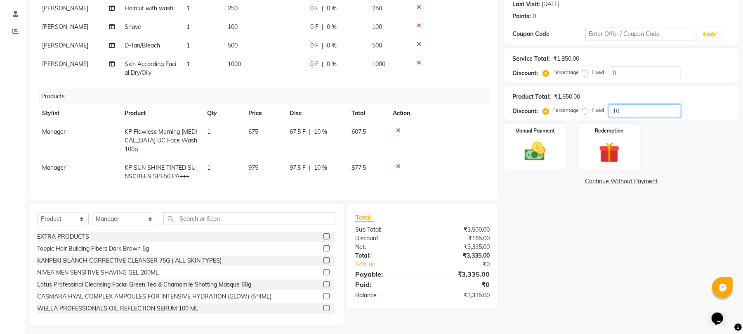
scroll to position [120, 0]
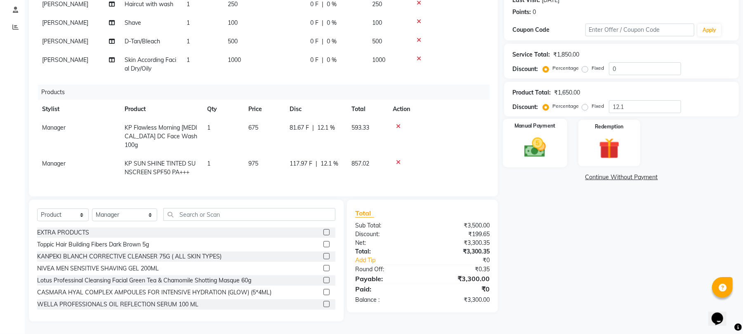
click at [543, 156] on img at bounding box center [534, 147] width 35 height 25
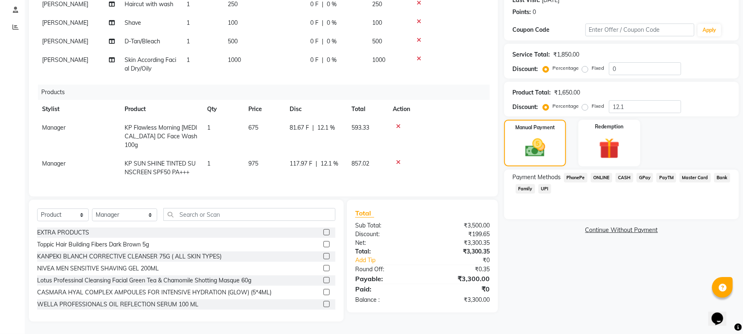
click at [605, 177] on span "ONLINE" at bounding box center [601, 177] width 21 height 9
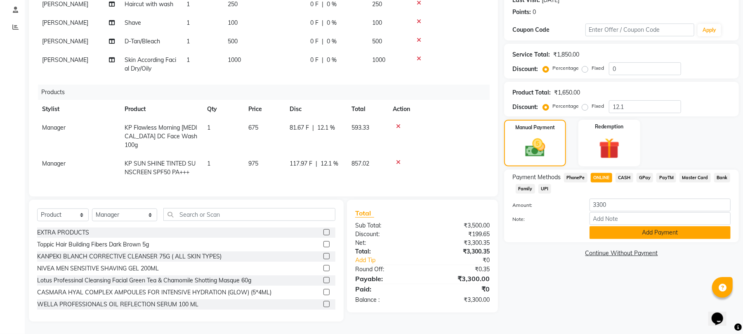
click at [610, 229] on button "Add Payment" at bounding box center [660, 232] width 141 height 13
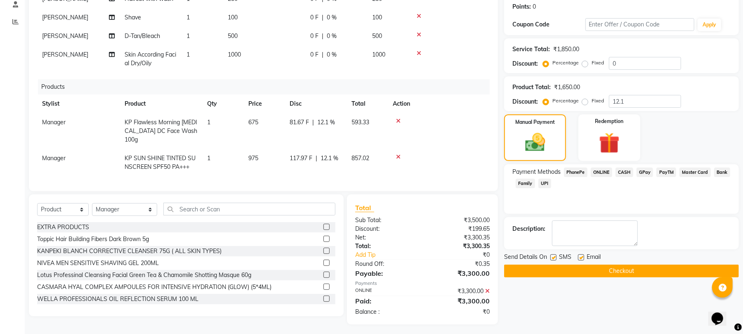
scroll to position [129, 0]
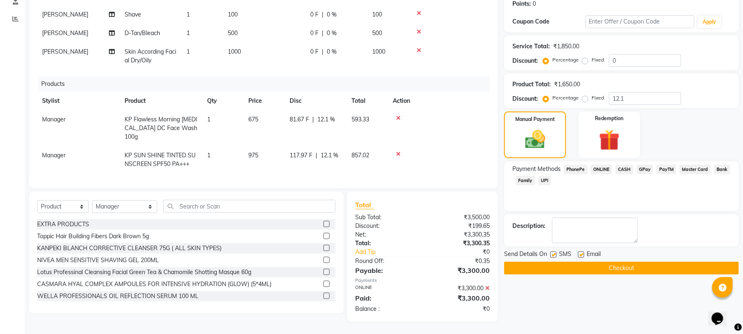
click at [583, 256] on label at bounding box center [581, 254] width 6 height 6
click at [583, 256] on input "checkbox" at bounding box center [580, 254] width 5 height 5
click at [558, 263] on button "Checkout" at bounding box center [621, 268] width 235 height 13
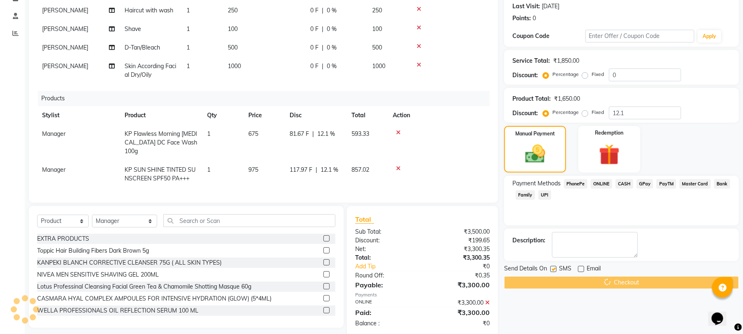
scroll to position [31, 0]
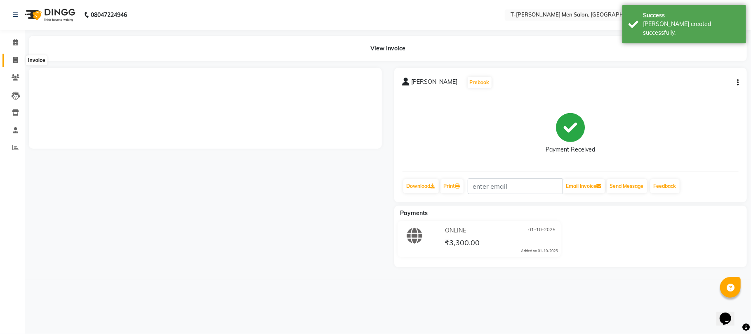
click at [9, 56] on span at bounding box center [15, 60] width 14 height 9
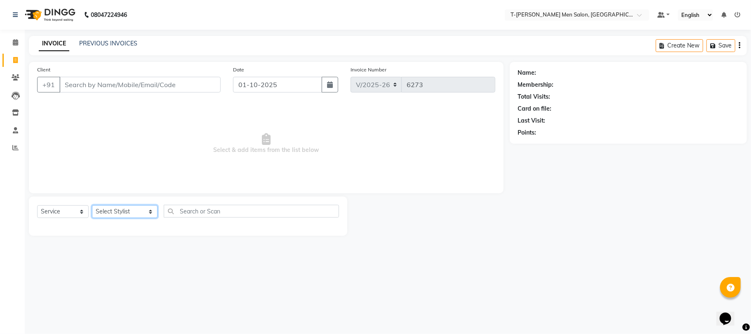
click at [121, 208] on select "Select Stylist [PERSON_NAME] [PERSON_NAME] (goru) [PERSON_NAME] [PERSON_NAME] (…" at bounding box center [125, 211] width 66 height 13
click at [92, 205] on select "Select Stylist [PERSON_NAME] [PERSON_NAME] (goru) [PERSON_NAME] [PERSON_NAME] (…" at bounding box center [125, 211] width 66 height 13
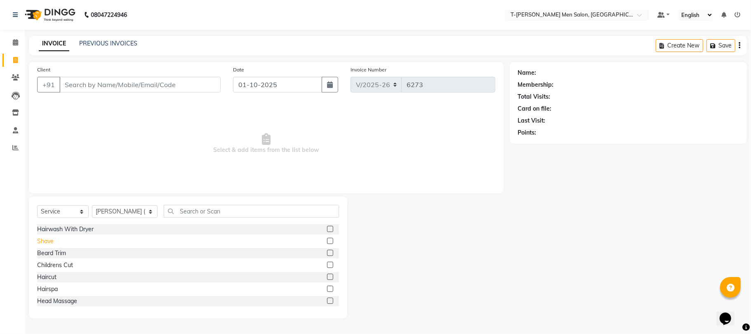
click at [47, 239] on div "Shave" at bounding box center [45, 241] width 17 height 9
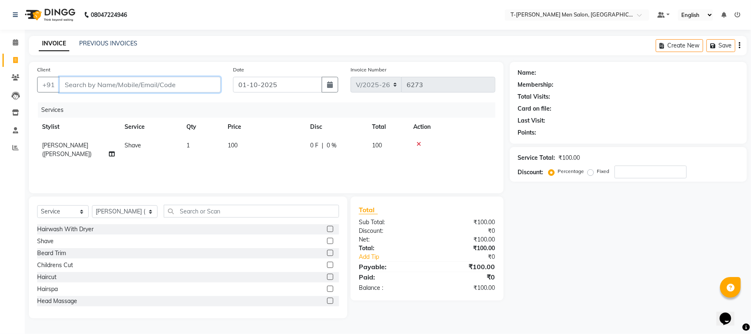
click at [129, 90] on input "Client" at bounding box center [139, 85] width 161 height 16
click at [182, 87] on input "Client" at bounding box center [139, 85] width 161 height 16
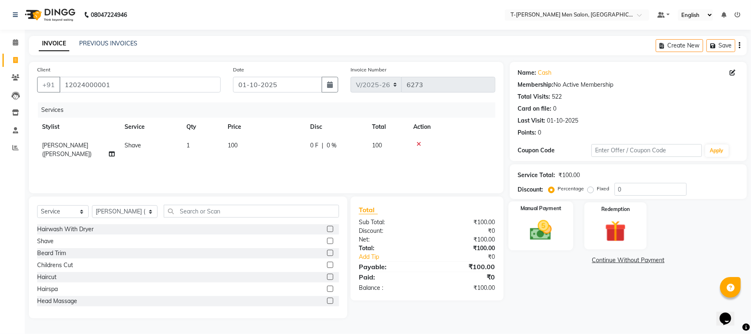
click at [519, 231] on div "Manual Payment" at bounding box center [541, 225] width 65 height 49
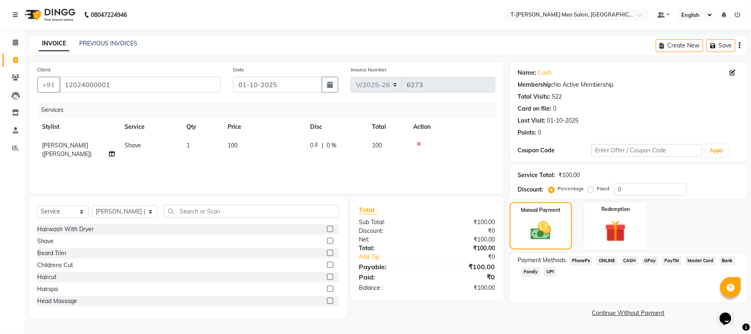
click at [624, 258] on span "CASH" at bounding box center [630, 260] width 18 height 9
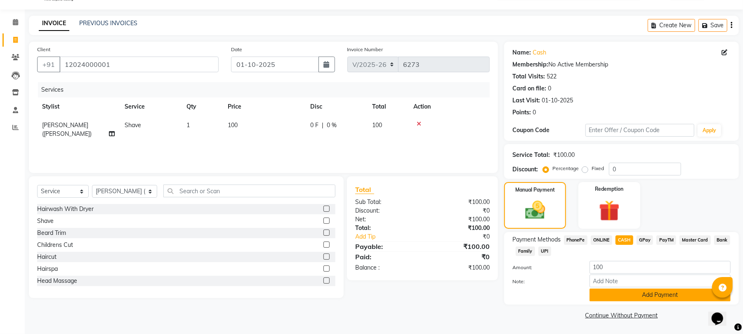
click at [621, 301] on button "Add Payment" at bounding box center [660, 294] width 141 height 13
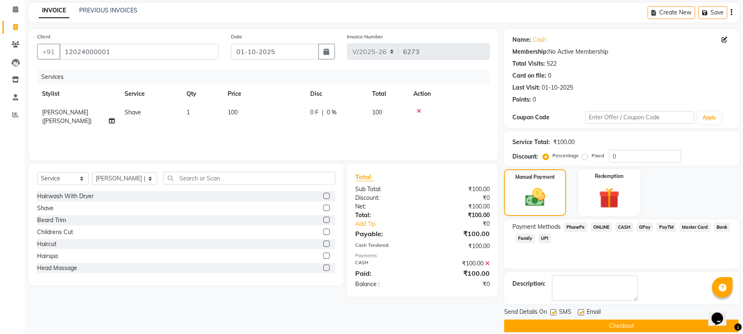
scroll to position [45, 0]
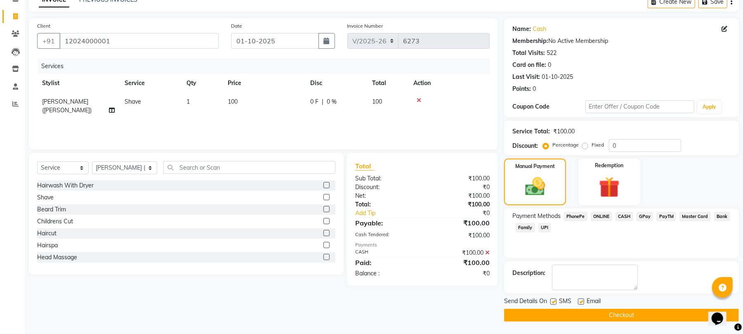
click at [584, 300] on label at bounding box center [581, 301] width 6 height 6
click at [583, 300] on input "checkbox" at bounding box center [580, 301] width 5 height 5
click at [557, 300] on div "SMS" at bounding box center [564, 302] width 28 height 10
click at [555, 300] on label at bounding box center [553, 301] width 6 height 6
click at [555, 300] on input "checkbox" at bounding box center [552, 301] width 5 height 5
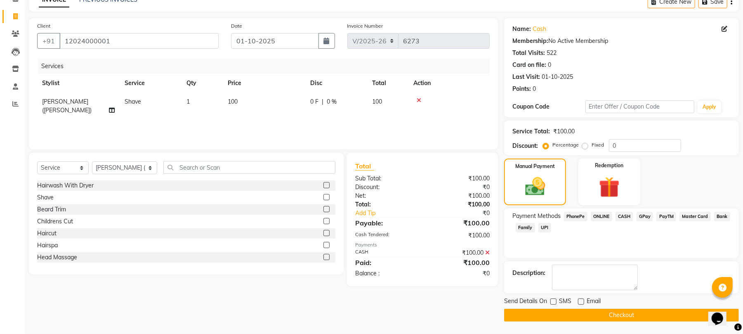
click at [555, 317] on button "Checkout" at bounding box center [621, 315] width 235 height 13
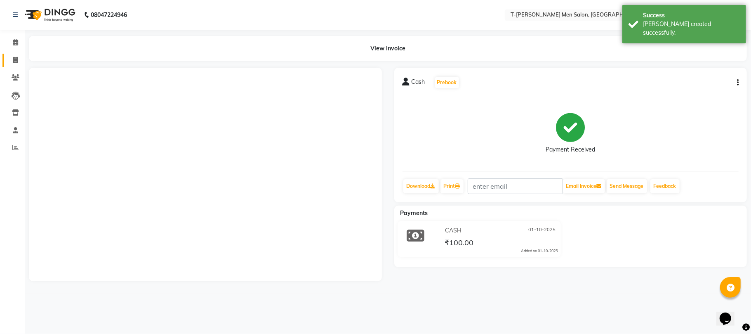
click at [7, 57] on link "Invoice" at bounding box center [12, 61] width 20 height 14
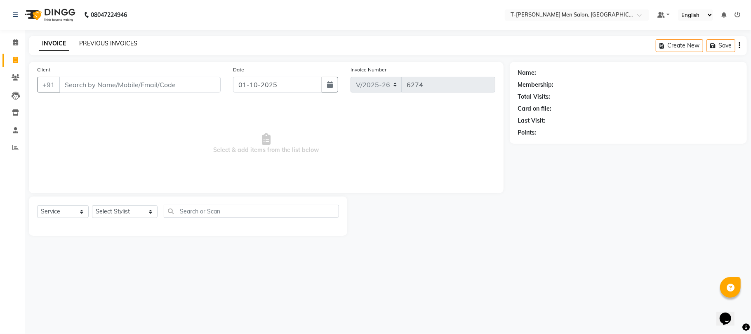
click at [102, 42] on link "PREVIOUS INVOICES" at bounding box center [108, 43] width 58 height 7
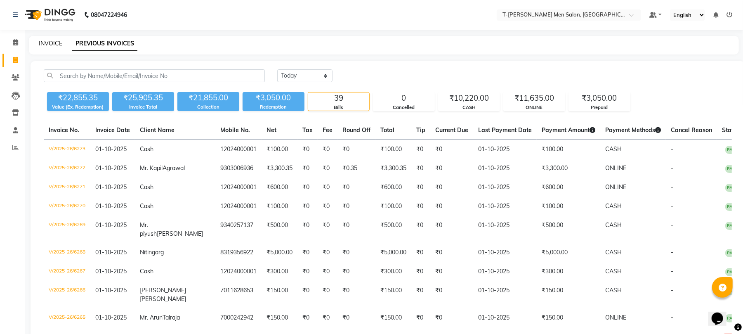
click at [45, 42] on link "INVOICE" at bounding box center [51, 43] width 24 height 7
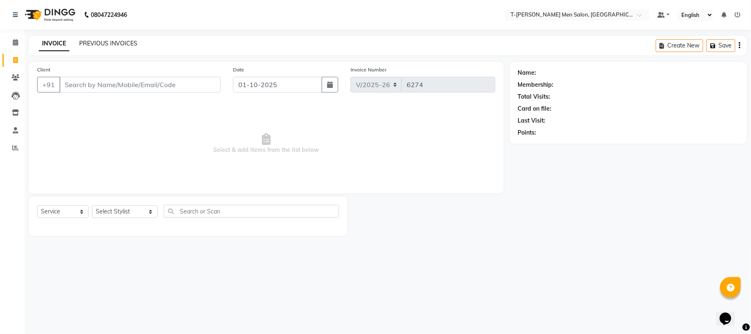
click at [117, 47] on link "PREVIOUS INVOICES" at bounding box center [108, 43] width 58 height 7
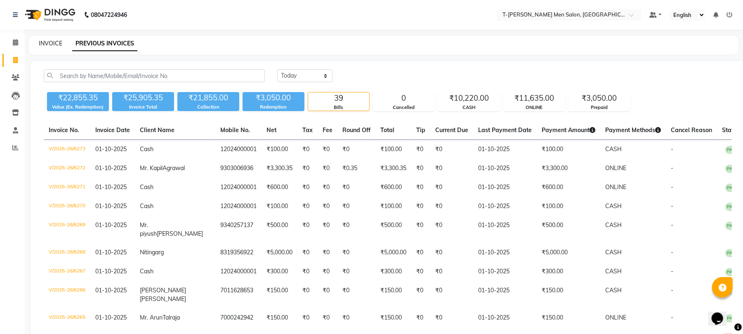
click at [52, 43] on link "INVOICE" at bounding box center [51, 43] width 24 height 7
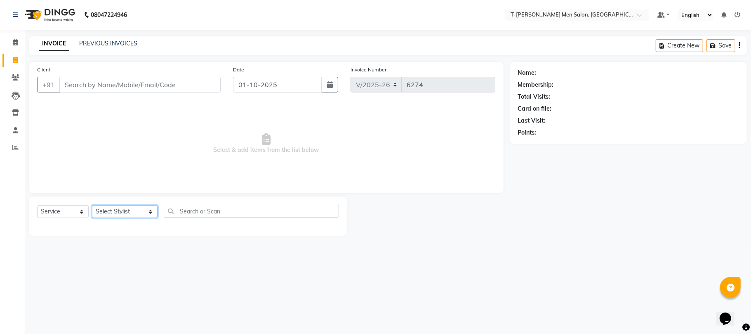
click at [121, 210] on select "Select Stylist [PERSON_NAME] [PERSON_NAME] (goru) [PERSON_NAME] [PERSON_NAME] (…" at bounding box center [125, 211] width 66 height 13
click at [92, 205] on select "Select Stylist [PERSON_NAME] [PERSON_NAME] (goru) [PERSON_NAME] [PERSON_NAME] (…" at bounding box center [125, 211] width 66 height 13
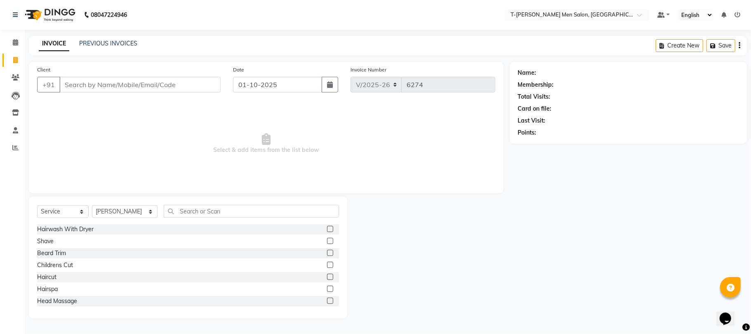
click at [47, 269] on div "Childrens Cut" at bounding box center [188, 265] width 302 height 10
click at [48, 279] on div "Haircut" at bounding box center [46, 277] width 19 height 9
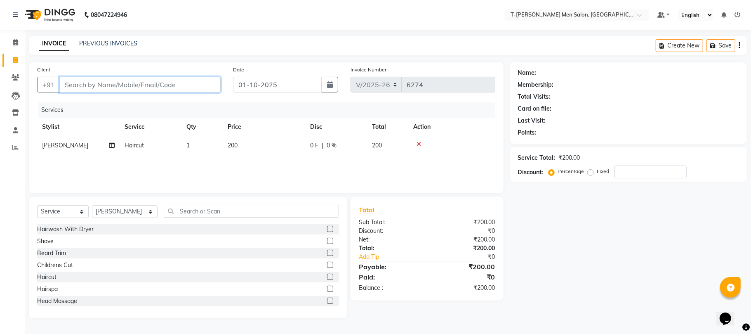
click at [159, 77] on input "Client" at bounding box center [139, 85] width 161 height 16
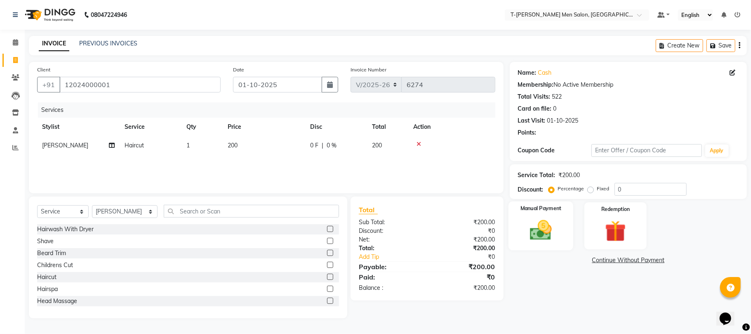
click at [554, 225] on img at bounding box center [541, 230] width 36 height 26
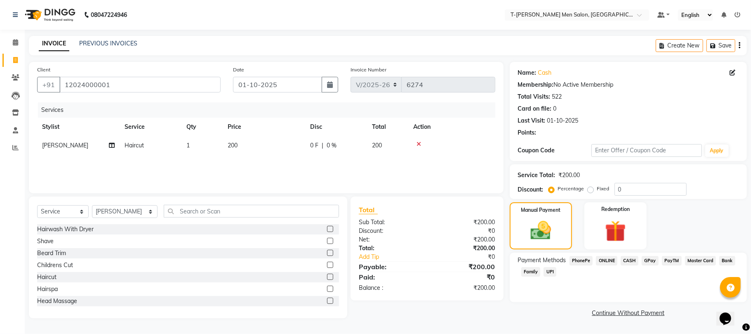
click at [636, 263] on span "CASH" at bounding box center [630, 260] width 18 height 9
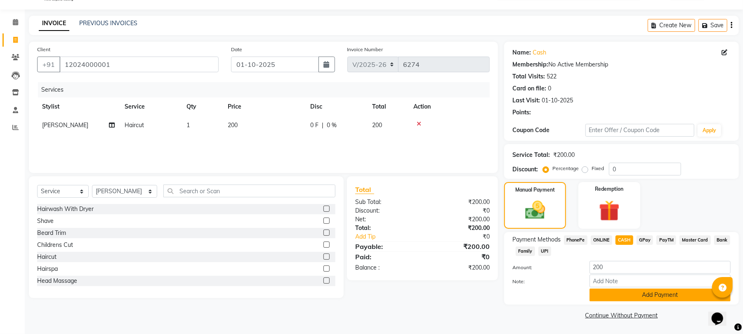
click at [613, 289] on button "Add Payment" at bounding box center [660, 294] width 141 height 13
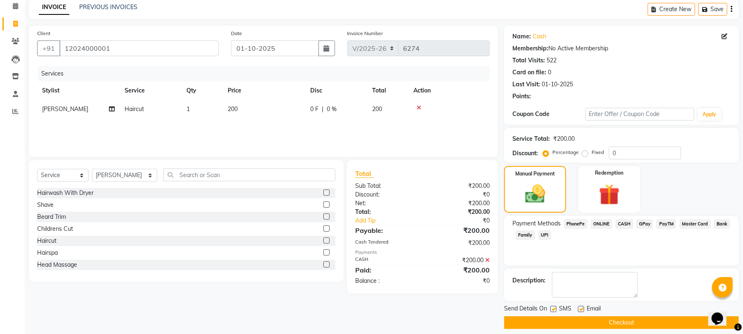
scroll to position [45, 0]
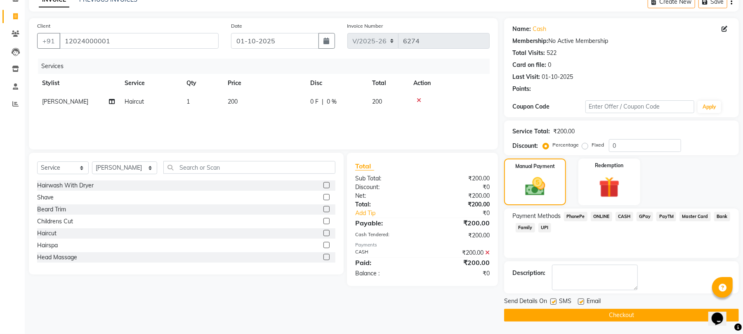
drag, startPoint x: 582, startPoint y: 301, endPoint x: 574, endPoint y: 300, distance: 7.5
click at [581, 301] on label at bounding box center [581, 301] width 6 height 6
click at [581, 301] on input "checkbox" at bounding box center [580, 301] width 5 height 5
click at [554, 299] on label at bounding box center [553, 301] width 6 height 6
click at [554, 299] on input "checkbox" at bounding box center [552, 301] width 5 height 5
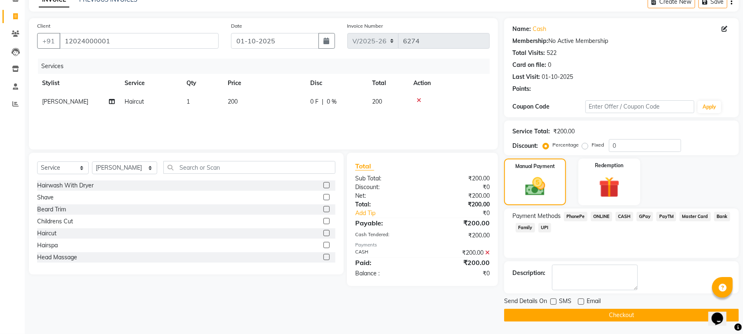
click at [550, 310] on button "Checkout" at bounding box center [621, 315] width 235 height 13
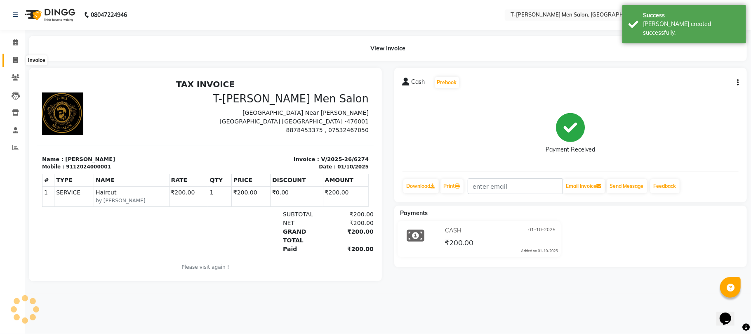
click at [10, 59] on span at bounding box center [15, 60] width 14 height 9
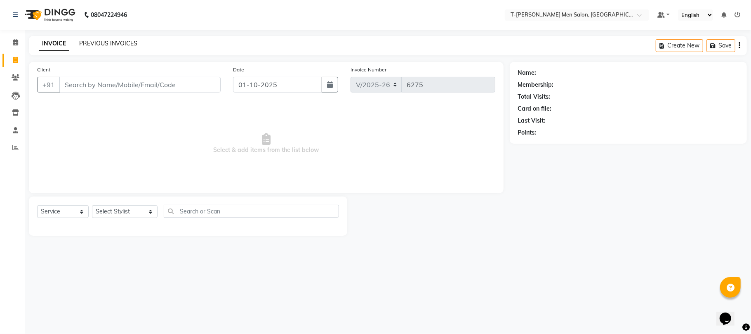
click at [125, 42] on link "PREVIOUS INVOICES" at bounding box center [108, 43] width 58 height 7
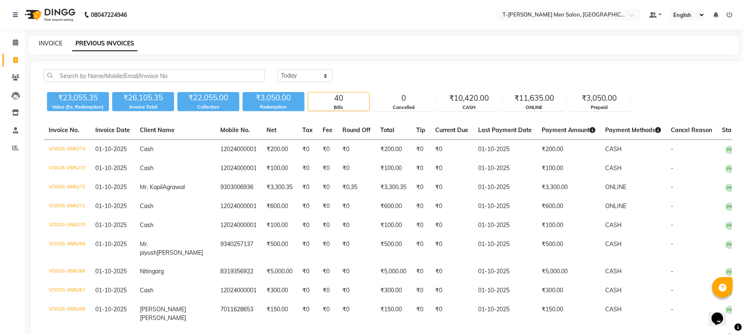
click at [55, 41] on link "INVOICE" at bounding box center [51, 43] width 24 height 7
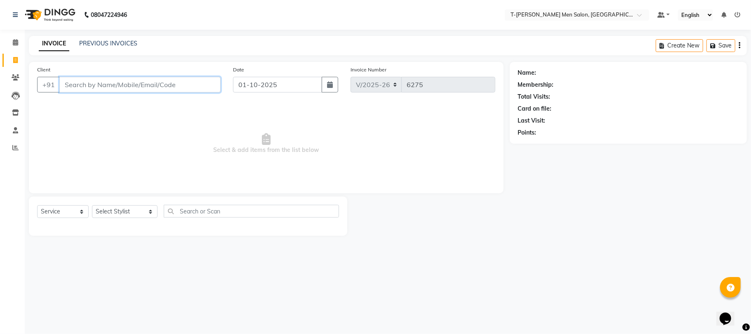
click at [131, 89] on input "Client" at bounding box center [139, 85] width 161 height 16
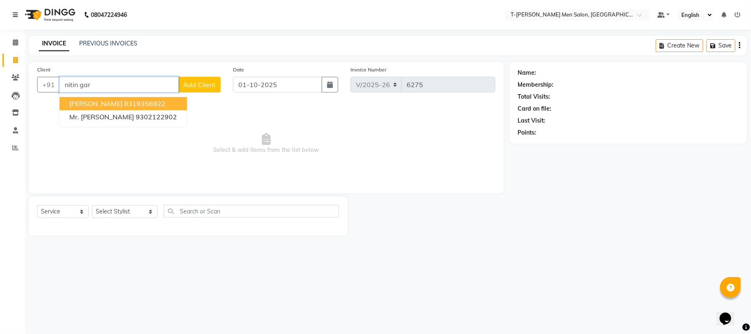
click at [140, 104] on ngb-highlight "8319356922" at bounding box center [144, 103] width 41 height 8
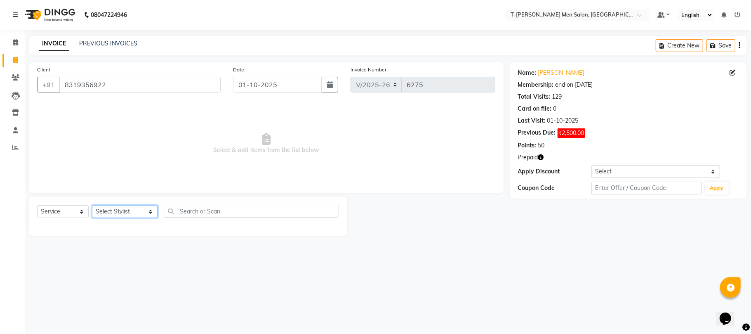
click at [144, 208] on select "Select Stylist [PERSON_NAME] [PERSON_NAME] (goru) [PERSON_NAME] [PERSON_NAME] (…" at bounding box center [125, 211] width 66 height 13
drag, startPoint x: 179, startPoint y: 270, endPoint x: 179, endPoint y: 262, distance: 7.4
click at [179, 267] on div "08047224946 Select Location × T-rex Men Salon, Morena Default Panel My Panel En…" at bounding box center [375, 167] width 751 height 334
click at [116, 210] on select "Select Stylist [PERSON_NAME] [PERSON_NAME] (goru) [PERSON_NAME] [PERSON_NAME] (…" at bounding box center [125, 211] width 66 height 13
click at [92, 205] on select "Select Stylist [PERSON_NAME] [PERSON_NAME] (goru) [PERSON_NAME] [PERSON_NAME] (…" at bounding box center [125, 211] width 66 height 13
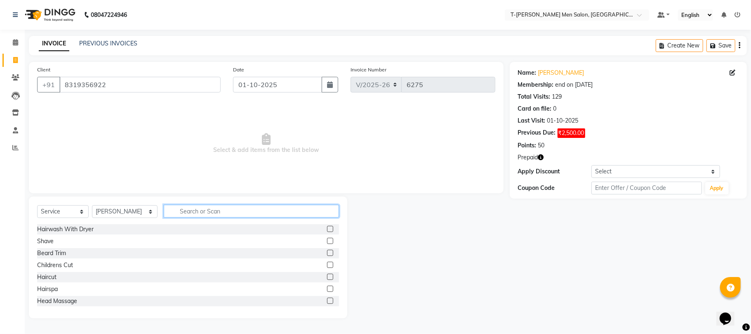
click at [196, 211] on input "text" at bounding box center [251, 211] width 175 height 13
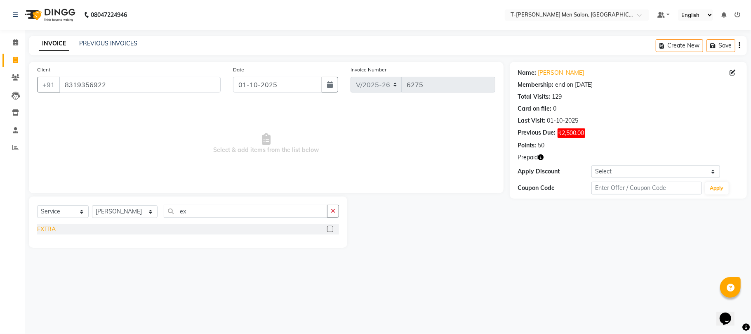
click at [43, 230] on div "EXTRA" at bounding box center [46, 229] width 19 height 9
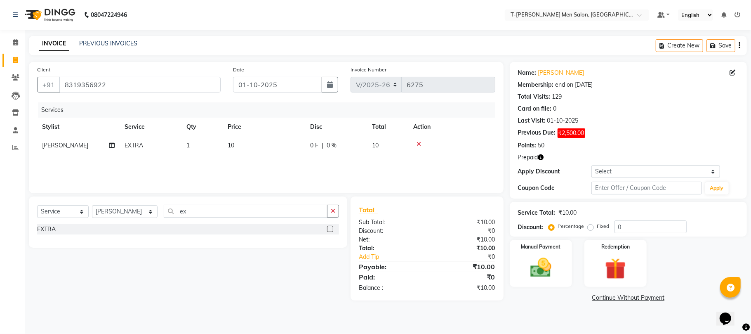
click at [260, 147] on td "10" at bounding box center [264, 145] width 83 height 19
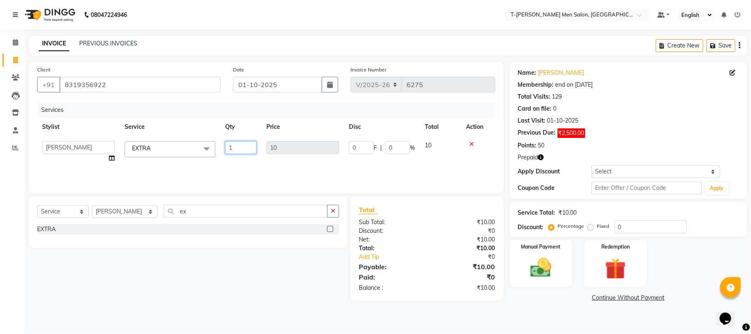
drag, startPoint x: 220, startPoint y: 151, endPoint x: 180, endPoint y: 156, distance: 40.3
click at [180, 156] on tr "Ashok Kumar Gorkh nath (goru) Haneef khan Jaswinder singh (Veeru) Jitendra Savi…" at bounding box center [266, 151] width 458 height 31
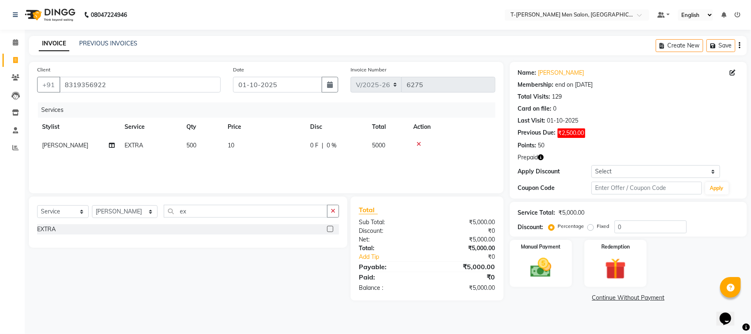
click at [271, 163] on div "Services Stylist Service Qty Price Disc Total Action Ravi yadav EXTRA 500 10 0 …" at bounding box center [266, 143] width 458 height 83
click at [618, 174] on select "Select Membership → T - Rex Membership (wtih W end 10% & W day 20)%" at bounding box center [656, 171] width 129 height 13
click at [593, 157] on div "Prepaid" at bounding box center [628, 157] width 221 height 9
drag, startPoint x: 600, startPoint y: 253, endPoint x: 608, endPoint y: 258, distance: 10.2
click at [600, 254] on div "Redemption" at bounding box center [615, 263] width 65 height 49
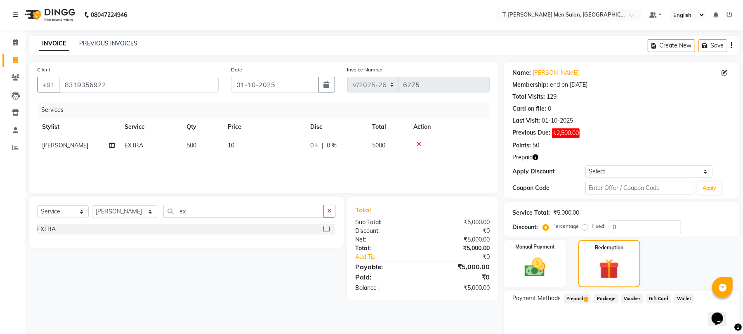
click at [581, 296] on span "Prepaid 1" at bounding box center [577, 298] width 27 height 9
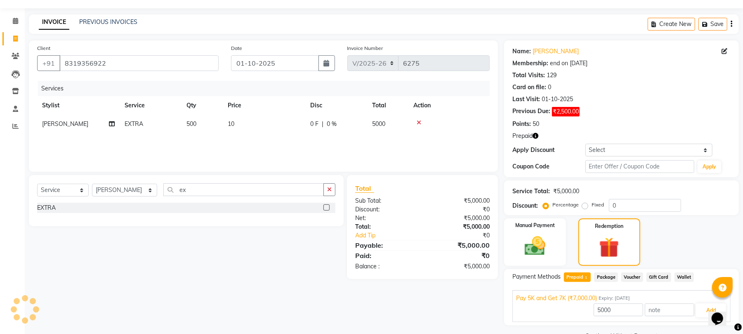
scroll to position [42, 0]
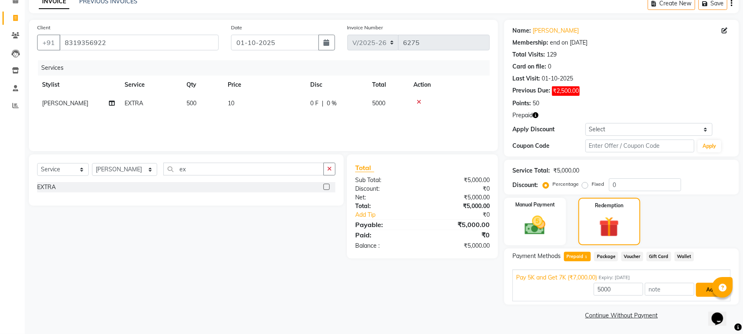
click at [704, 286] on button "Add" at bounding box center [711, 290] width 30 height 14
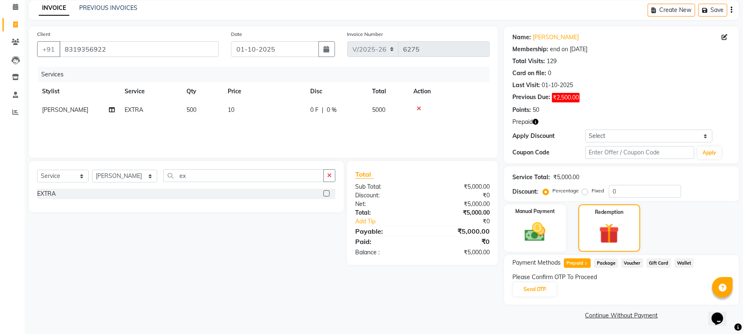
scroll to position [35, 0]
click at [542, 290] on button "Send OTP" at bounding box center [534, 290] width 43 height 14
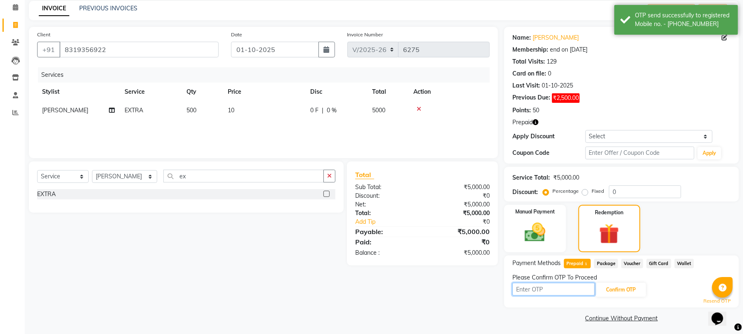
click at [542, 290] on input "text" at bounding box center [553, 289] width 83 height 13
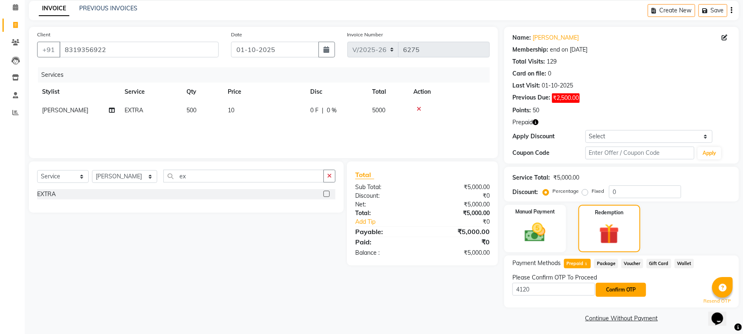
click at [625, 287] on button "Confirm OTP" at bounding box center [621, 290] width 50 height 14
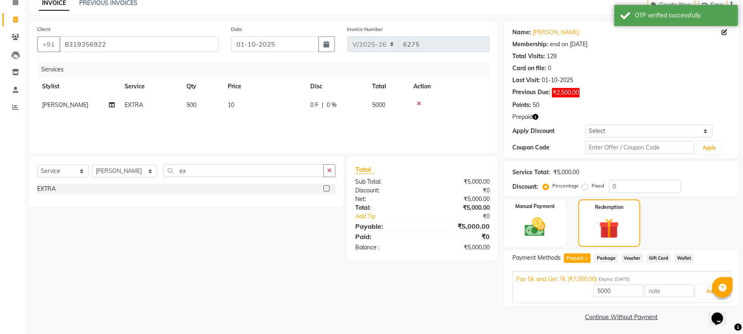
scroll to position [42, 0]
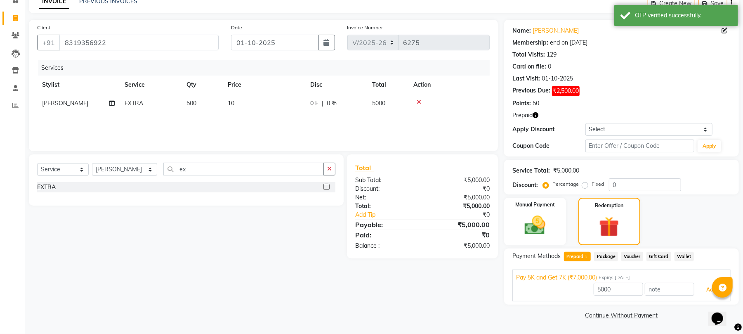
drag, startPoint x: 708, startPoint y: 291, endPoint x: 649, endPoint y: 272, distance: 62.2
click at [708, 293] on button "Add" at bounding box center [711, 290] width 30 height 14
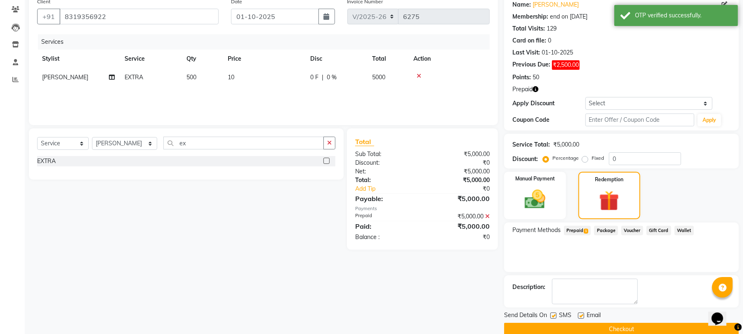
scroll to position [83, 0]
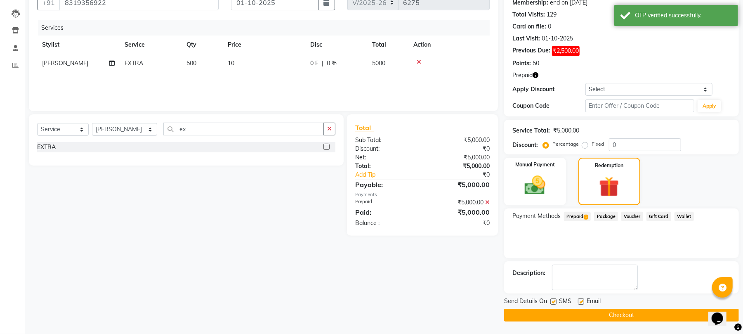
click at [581, 305] on div at bounding box center [580, 302] width 5 height 9
click at [581, 304] on label at bounding box center [581, 301] width 6 height 6
click at [581, 304] on input "checkbox" at bounding box center [580, 301] width 5 height 5
click at [577, 315] on button "Checkout" at bounding box center [621, 315] width 235 height 13
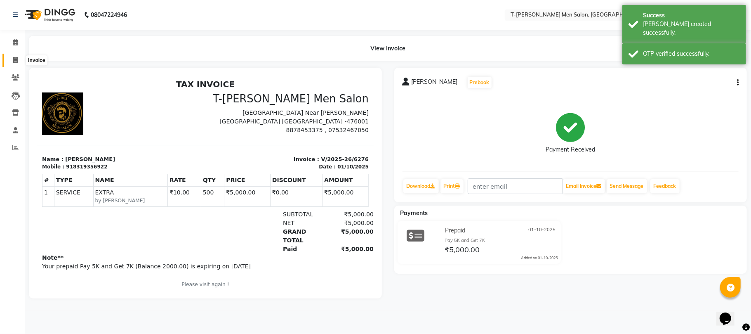
click at [15, 63] on icon at bounding box center [15, 60] width 5 height 6
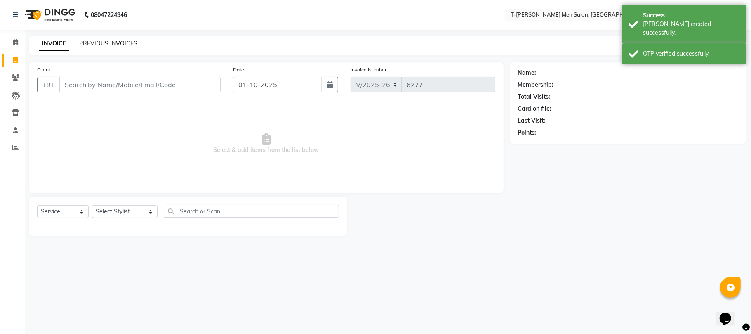
click at [87, 44] on link "PREVIOUS INVOICES" at bounding box center [108, 43] width 58 height 7
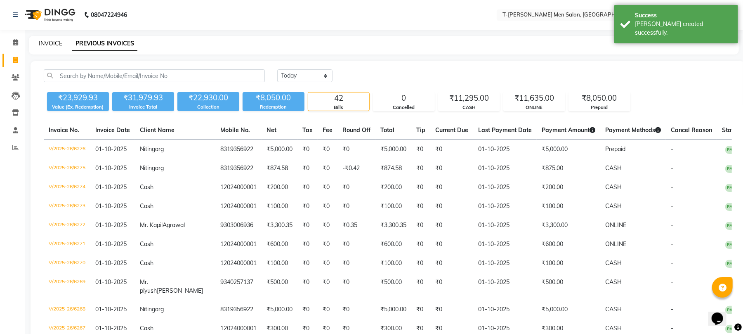
click at [50, 45] on link "INVOICE" at bounding box center [51, 43] width 24 height 7
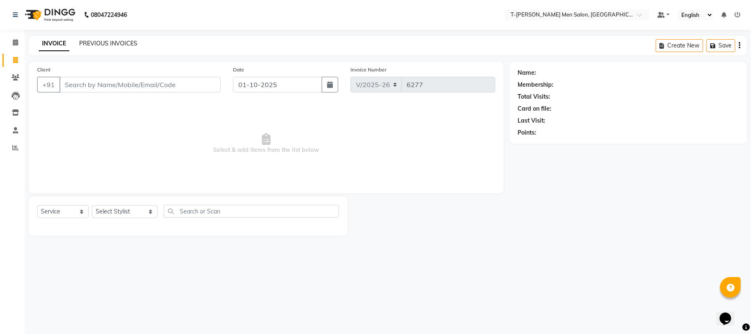
click at [122, 45] on link "PREVIOUS INVOICES" at bounding box center [108, 43] width 58 height 7
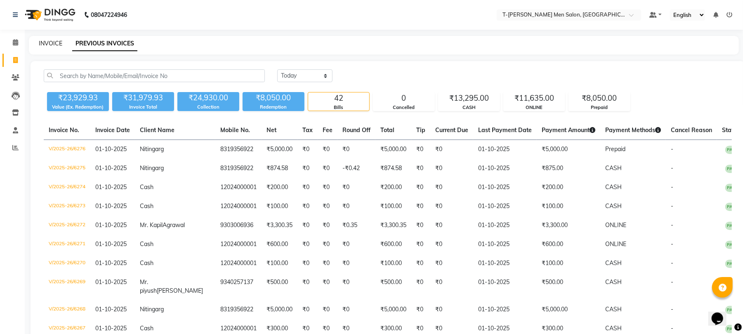
click at [55, 40] on link "INVOICE" at bounding box center [51, 43] width 24 height 7
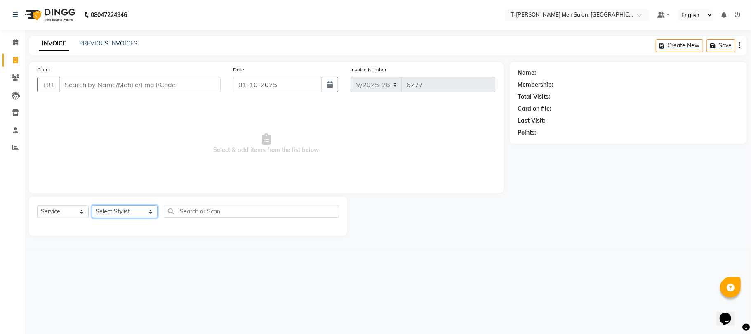
drag, startPoint x: 118, startPoint y: 212, endPoint x: 111, endPoint y: 205, distance: 9.6
click at [118, 212] on select "Select Stylist [PERSON_NAME] [PERSON_NAME] (goru) [PERSON_NAME] [PERSON_NAME] (…" at bounding box center [125, 211] width 66 height 13
click at [92, 205] on select "Select Stylist [PERSON_NAME] [PERSON_NAME] (goru) [PERSON_NAME] [PERSON_NAME] (…" at bounding box center [125, 211] width 66 height 13
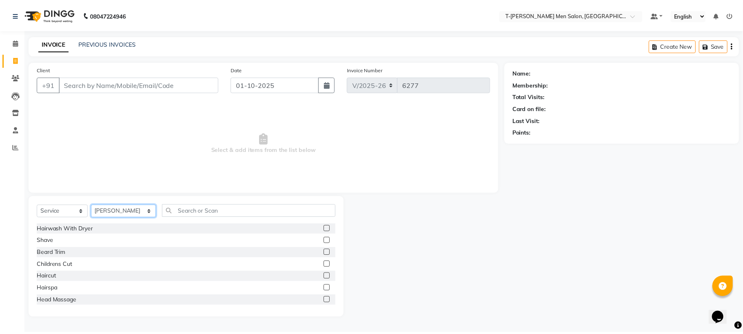
scroll to position [55, 0]
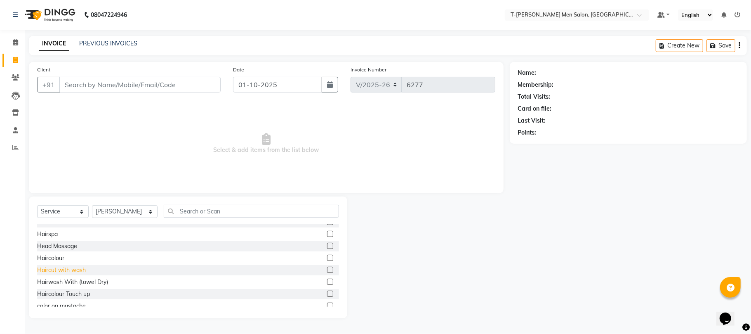
click at [61, 269] on div "Haircut with wash" at bounding box center [61, 270] width 49 height 9
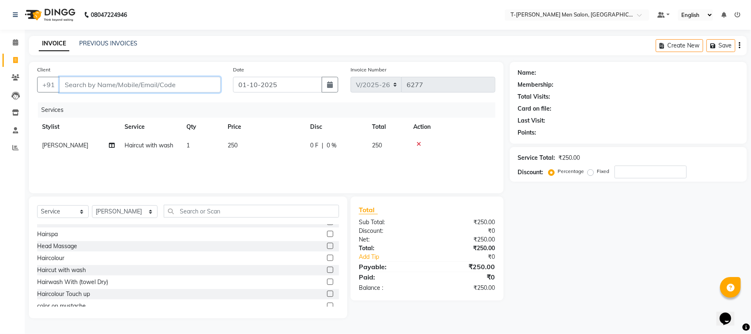
click at [113, 85] on input "Client" at bounding box center [139, 85] width 161 height 16
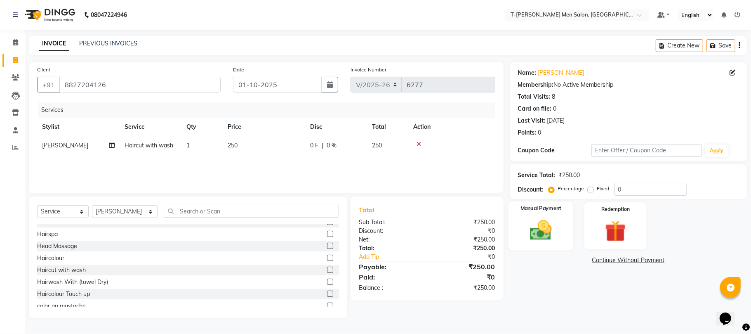
click at [550, 229] on img at bounding box center [541, 230] width 36 height 26
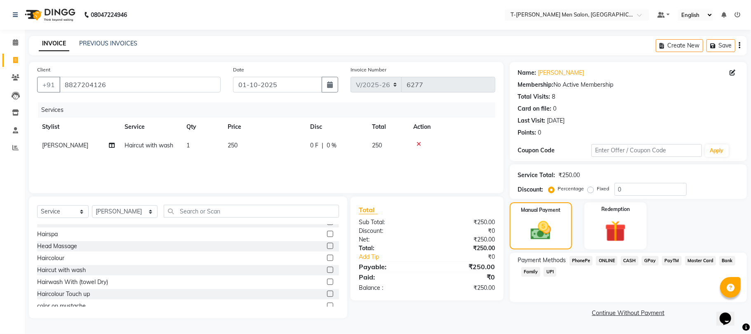
click at [602, 262] on span "ONLINE" at bounding box center [606, 260] width 21 height 9
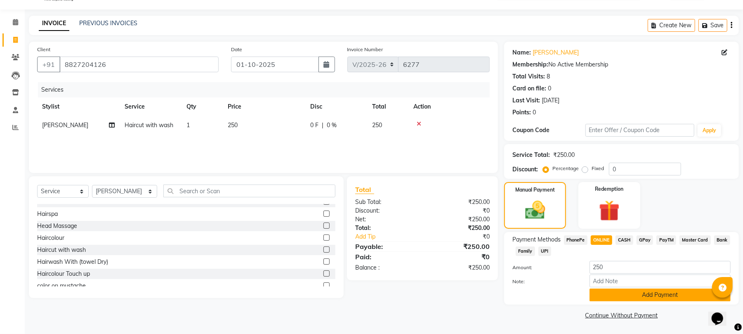
click at [596, 291] on button "Add Payment" at bounding box center [660, 294] width 141 height 13
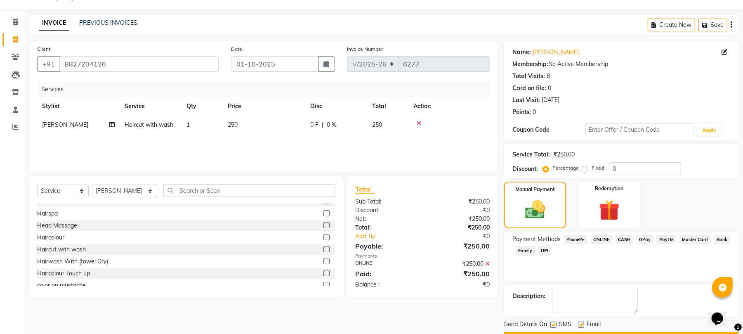
scroll to position [45, 0]
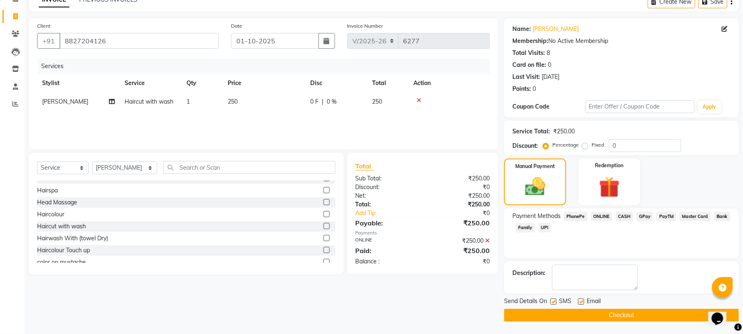
click at [581, 301] on label at bounding box center [581, 301] width 6 height 6
click at [581, 301] on input "checkbox" at bounding box center [580, 301] width 5 height 5
click at [531, 314] on button "Checkout" at bounding box center [621, 315] width 235 height 13
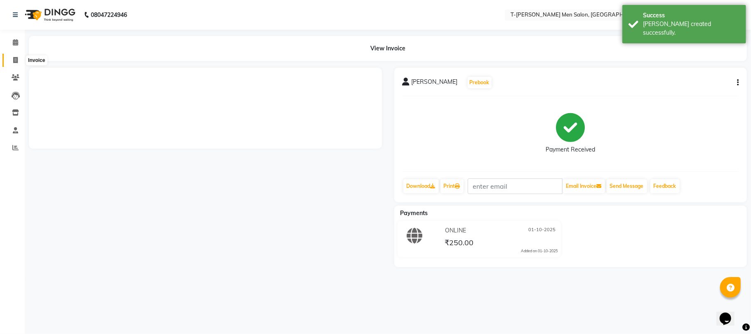
click at [13, 56] on span at bounding box center [15, 60] width 14 height 9
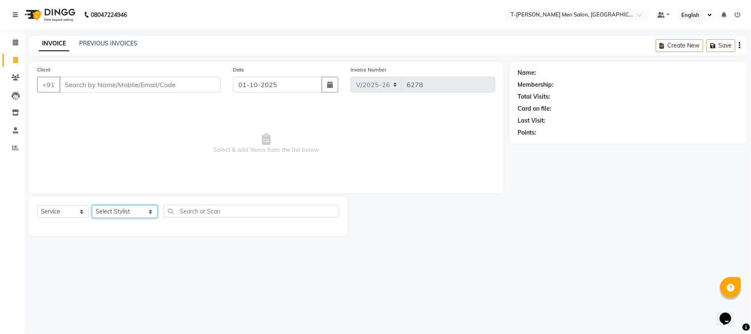
click at [117, 208] on select "Select Stylist [PERSON_NAME] [PERSON_NAME] (goru) [PERSON_NAME] [PERSON_NAME] (…" at bounding box center [125, 211] width 66 height 13
click at [92, 205] on select "Select Stylist [PERSON_NAME] [PERSON_NAME] (goru) [PERSON_NAME] [PERSON_NAME] (…" at bounding box center [125, 211] width 66 height 13
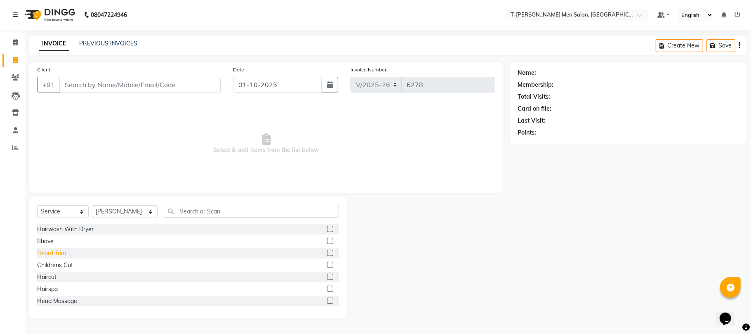
click at [45, 253] on div "Beard Trim" at bounding box center [51, 253] width 29 height 9
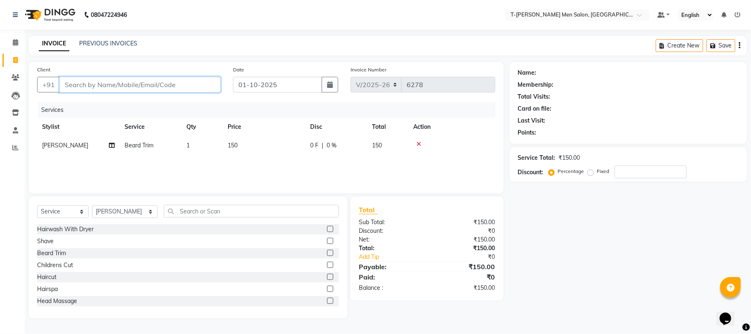
click at [118, 81] on input "Client" at bounding box center [139, 85] width 161 height 16
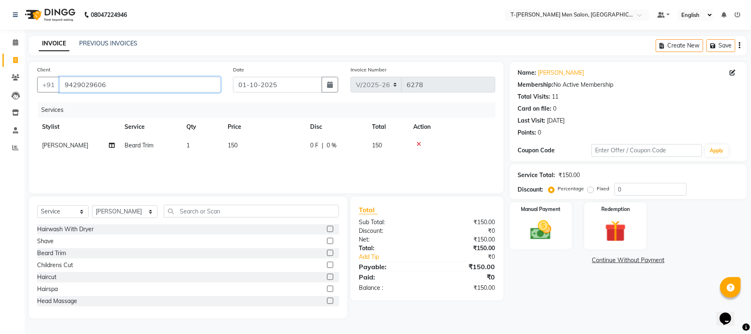
drag, startPoint x: 130, startPoint y: 86, endPoint x: 43, endPoint y: 125, distance: 95.3
click at [44, 125] on div "Client +91 9429029606 Date 01-10-2025 Invoice Number V/2025 V/2025-26 6278 Serv…" at bounding box center [266, 127] width 475 height 131
click at [551, 243] on div "Manual Payment" at bounding box center [541, 225] width 65 height 49
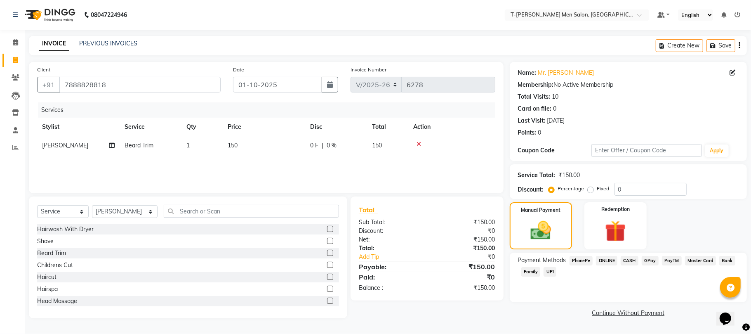
click at [631, 260] on span "CASH" at bounding box center [630, 260] width 18 height 9
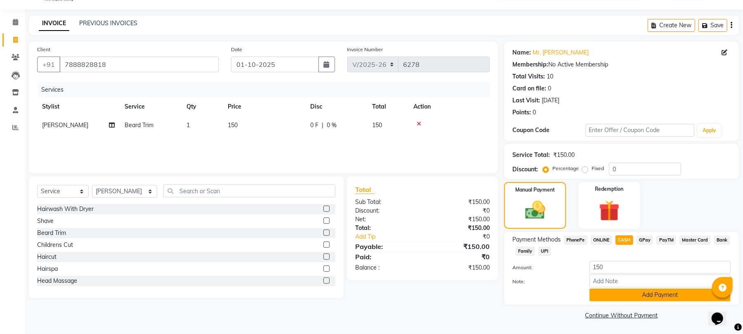
click at [604, 295] on button "Add Payment" at bounding box center [660, 294] width 141 height 13
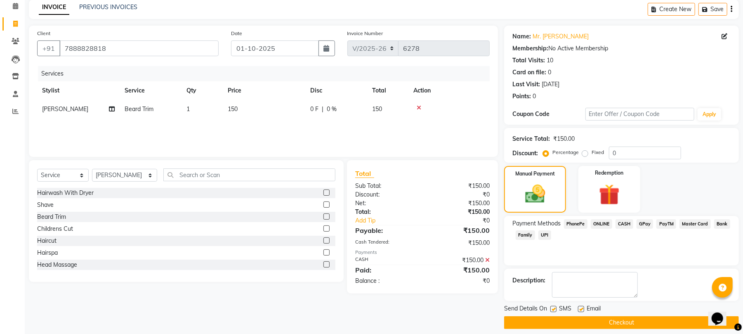
scroll to position [45, 0]
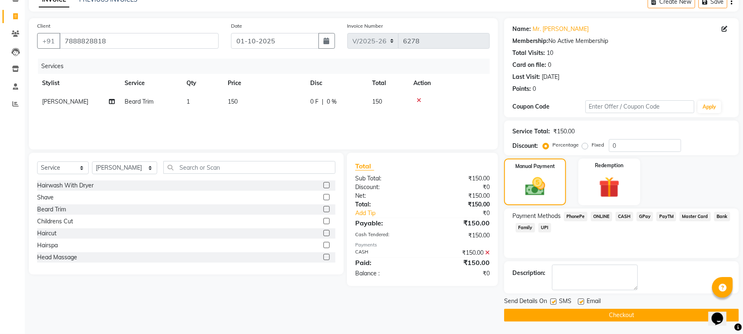
click at [579, 301] on label at bounding box center [581, 301] width 6 height 6
click at [579, 301] on input "checkbox" at bounding box center [580, 301] width 5 height 5
click at [551, 312] on button "Checkout" at bounding box center [621, 315] width 235 height 13
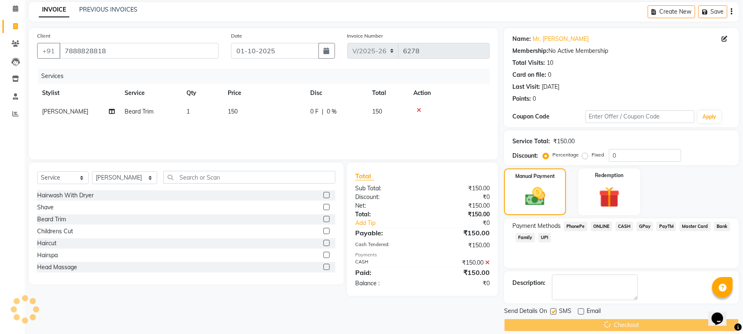
scroll to position [0, 0]
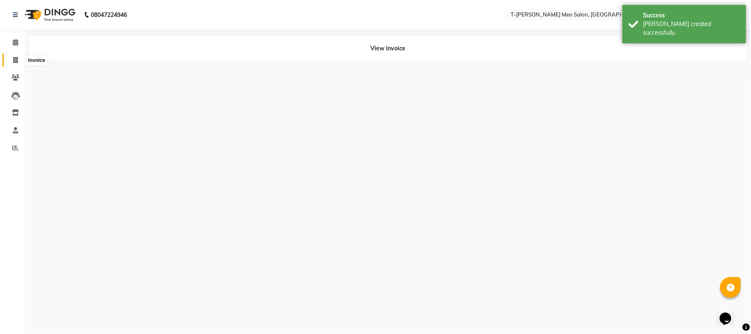
click at [13, 59] on icon at bounding box center [15, 60] width 5 height 6
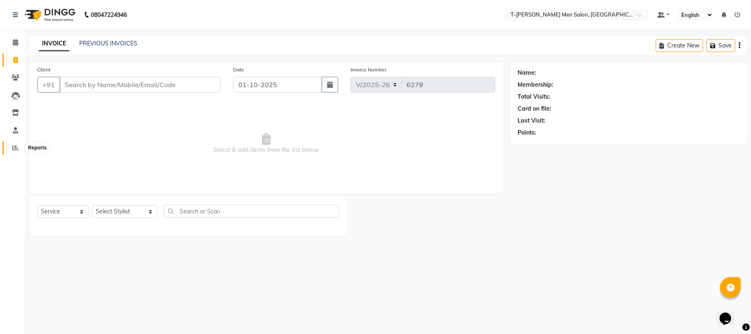
click at [17, 149] on icon at bounding box center [15, 147] width 6 height 6
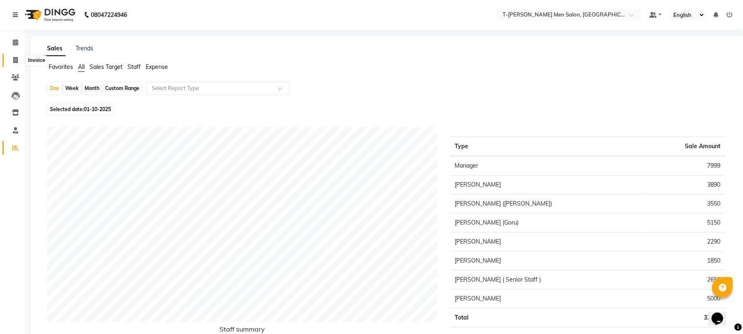
click at [15, 57] on icon at bounding box center [15, 60] width 5 height 6
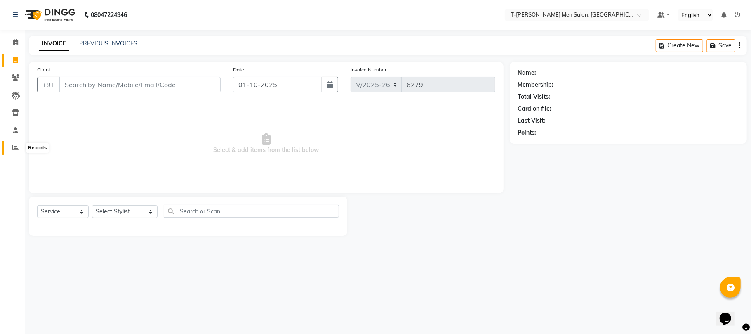
click at [16, 148] on icon at bounding box center [15, 147] width 6 height 6
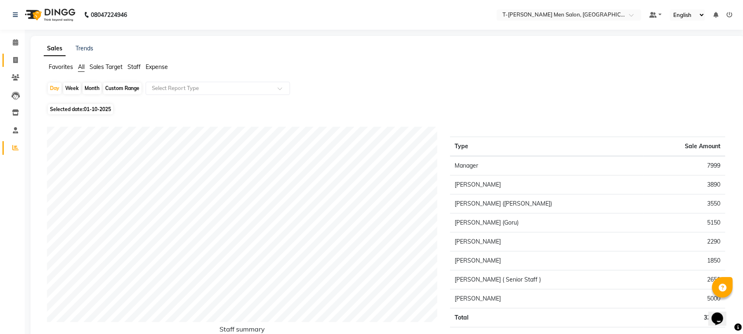
click at [10, 54] on link "Invoice" at bounding box center [12, 61] width 20 height 14
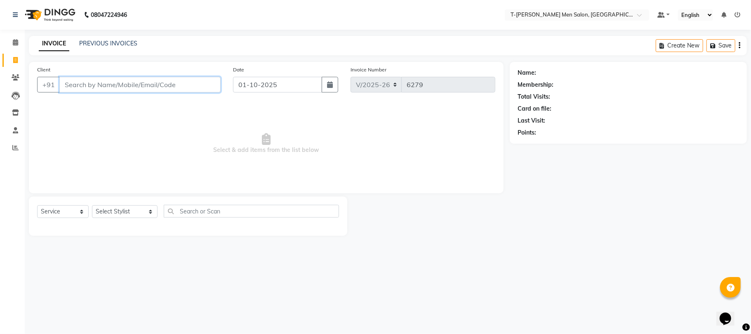
click at [102, 82] on input "Client" at bounding box center [139, 85] width 161 height 16
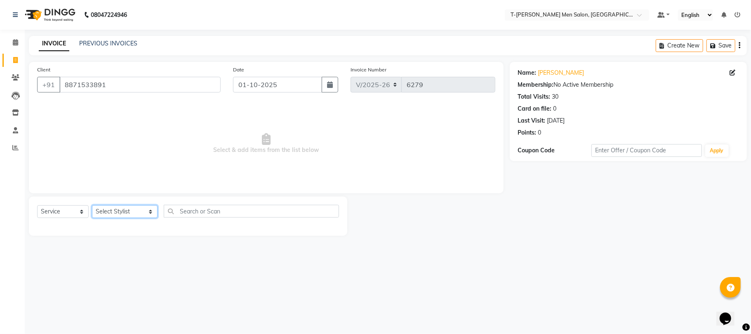
click at [116, 217] on select "Select Stylist [PERSON_NAME] [PERSON_NAME] (goru) [PERSON_NAME] [PERSON_NAME] (…" at bounding box center [125, 211] width 66 height 13
click at [92, 205] on select "Select Stylist [PERSON_NAME] [PERSON_NAME] (goru) [PERSON_NAME] [PERSON_NAME] (…" at bounding box center [125, 211] width 66 height 13
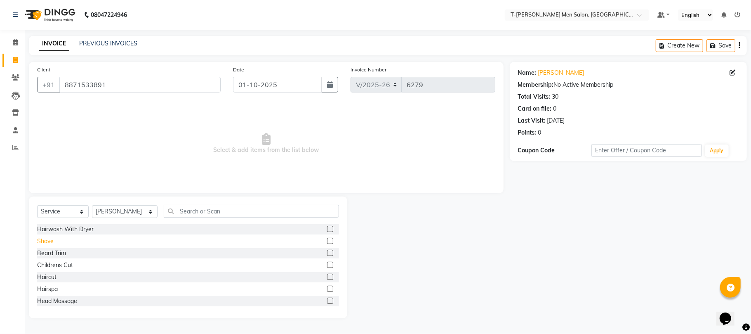
click at [42, 243] on div "Shave" at bounding box center [45, 241] width 17 height 9
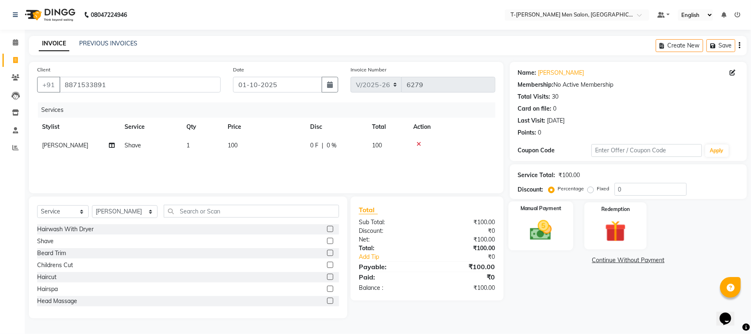
click at [553, 235] on img at bounding box center [541, 230] width 36 height 26
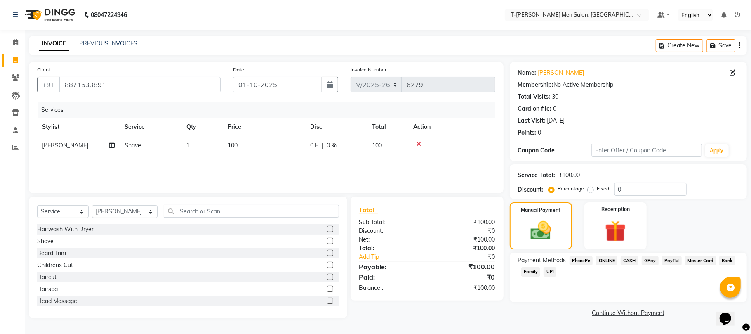
click at [627, 259] on span "CASH" at bounding box center [630, 260] width 18 height 9
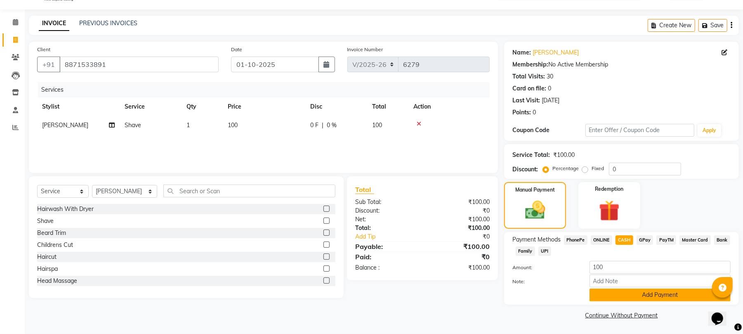
click at [600, 298] on button "Add Payment" at bounding box center [660, 294] width 141 height 13
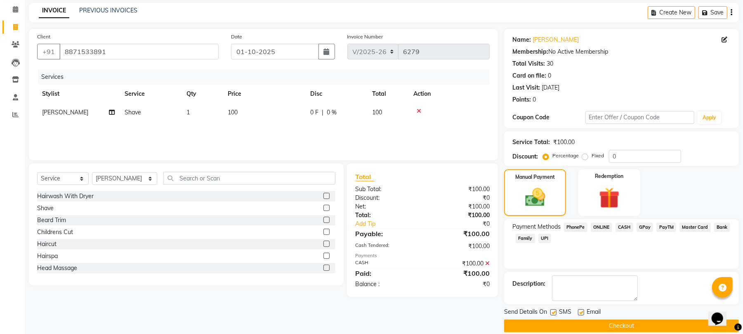
scroll to position [45, 0]
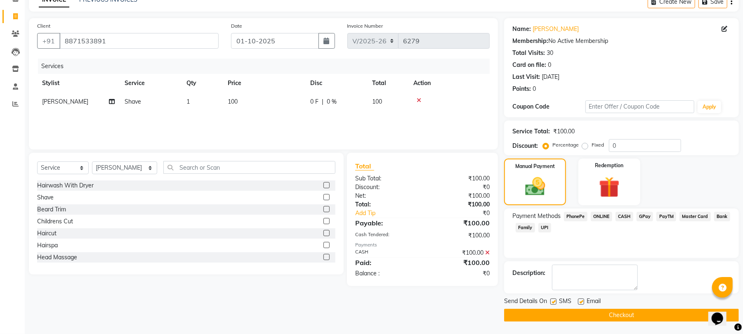
click at [580, 301] on label at bounding box center [581, 301] width 6 height 6
click at [580, 301] on input "checkbox" at bounding box center [580, 301] width 5 height 5
drag, startPoint x: 578, startPoint y: 312, endPoint x: 568, endPoint y: 310, distance: 10.0
click at [576, 312] on button "Checkout" at bounding box center [621, 315] width 235 height 13
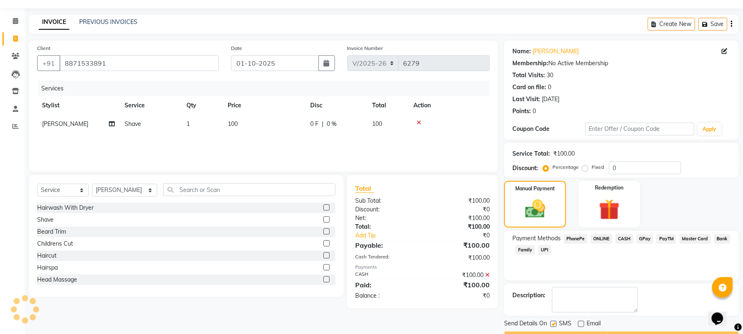
scroll to position [0, 0]
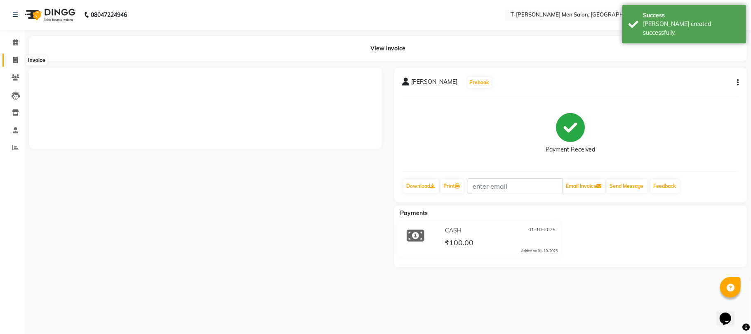
click at [14, 58] on icon at bounding box center [15, 60] width 5 height 6
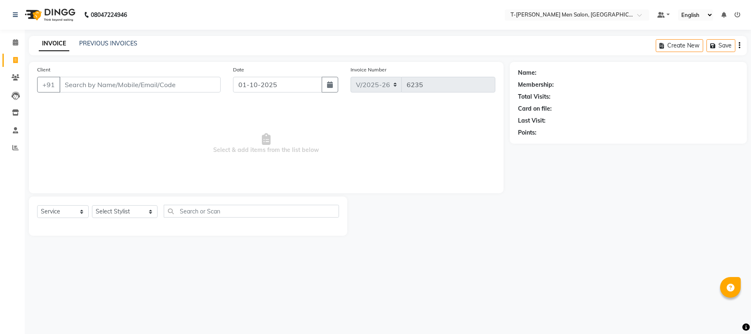
select select "4816"
select select "service"
drag, startPoint x: 0, startPoint y: 0, endPoint x: 111, endPoint y: 205, distance: 233.4
click at [107, 209] on select "Select Stylist [PERSON_NAME] [PERSON_NAME] (goru) [PERSON_NAME] [PERSON_NAME] (…" at bounding box center [125, 211] width 66 height 13
select select "80929"
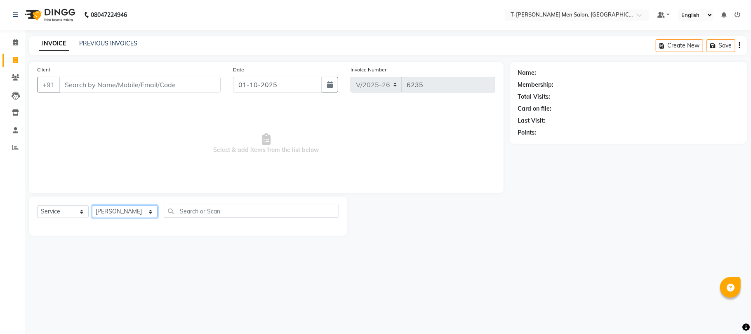
click at [92, 205] on select "Select Stylist [PERSON_NAME] [PERSON_NAME] (goru) [PERSON_NAME] [PERSON_NAME] (…" at bounding box center [125, 211] width 66 height 13
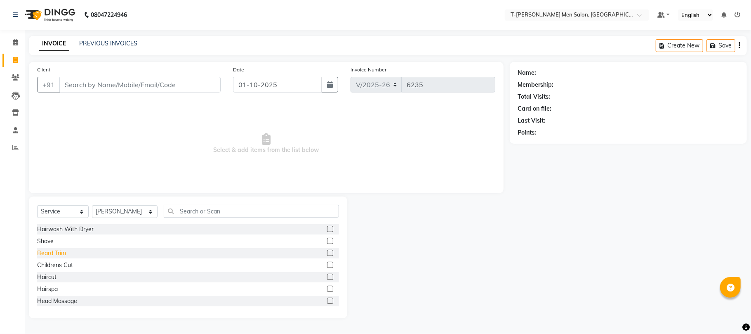
click at [55, 249] on div "Beard Trim" at bounding box center [51, 253] width 29 height 9
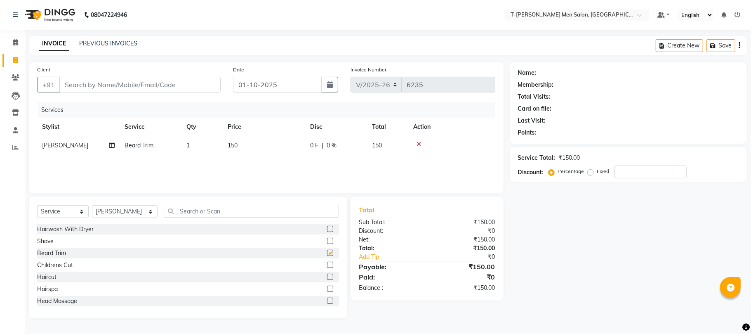
checkbox input "false"
click at [121, 84] on input "Client" at bounding box center [139, 85] width 161 height 16
click at [139, 84] on input "Client" at bounding box center [139, 85] width 161 height 16
type input "d"
type input "0"
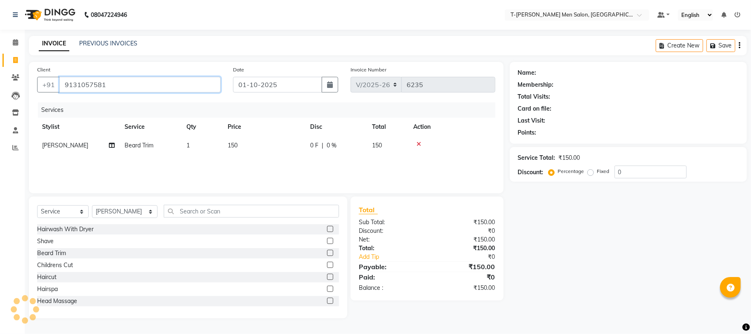
type input "9131057581"
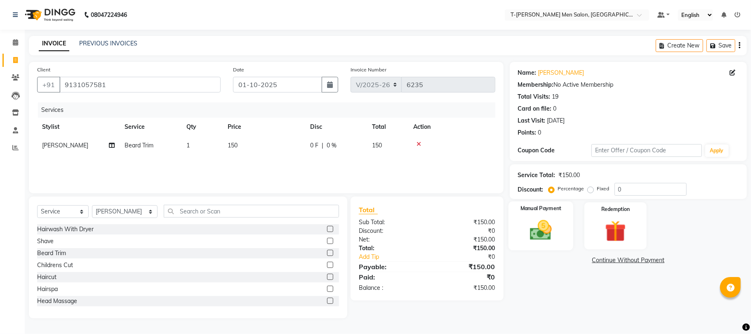
click at [555, 223] on img at bounding box center [541, 230] width 36 height 26
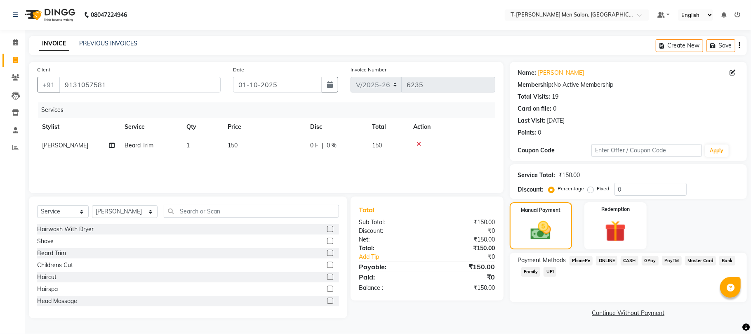
click at [629, 260] on span "CASH" at bounding box center [630, 260] width 18 height 9
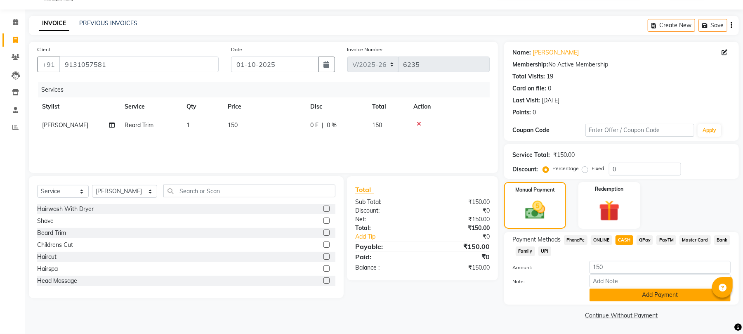
click at [603, 298] on button "Add Payment" at bounding box center [660, 294] width 141 height 13
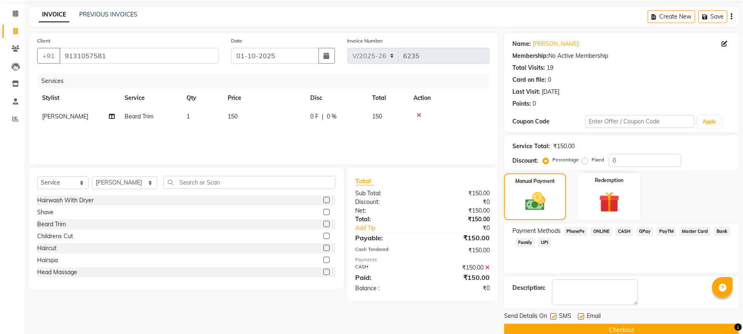
scroll to position [45, 0]
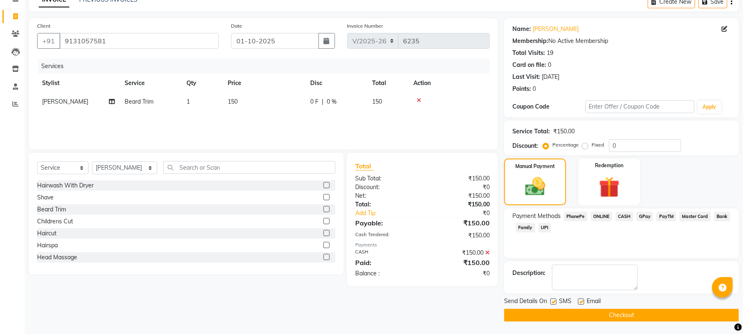
click at [578, 301] on label at bounding box center [581, 301] width 6 height 6
click at [578, 301] on input "checkbox" at bounding box center [580, 301] width 5 height 5
checkbox input "false"
click at [575, 311] on button "Checkout" at bounding box center [621, 315] width 235 height 13
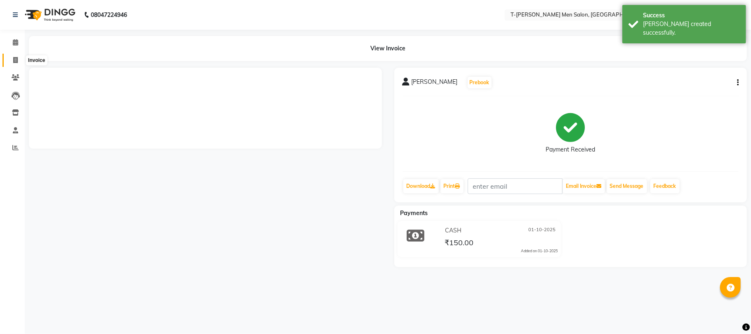
click at [13, 59] on icon at bounding box center [15, 60] width 5 height 6
select select "4816"
select select "service"
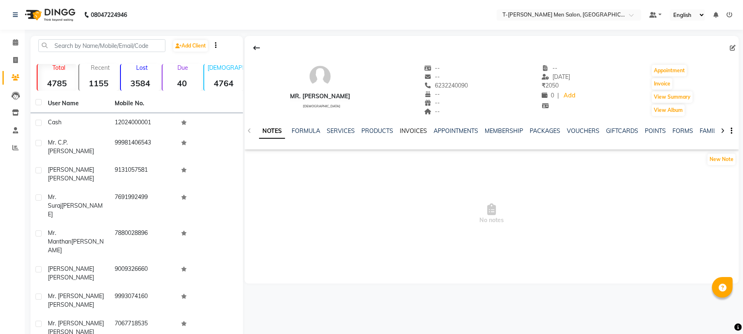
click at [401, 129] on link "INVOICES" at bounding box center [413, 130] width 27 height 7
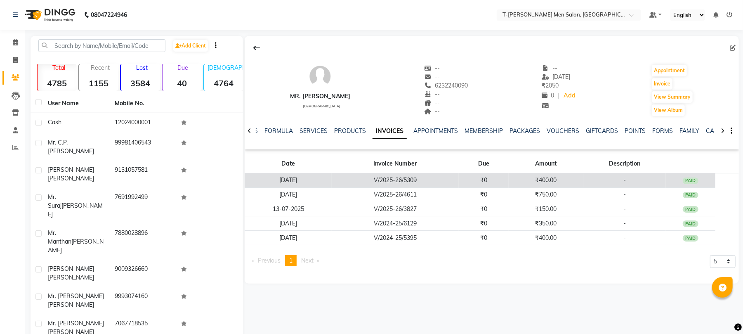
click at [406, 177] on td "V/2025-26/5309" at bounding box center [395, 180] width 127 height 14
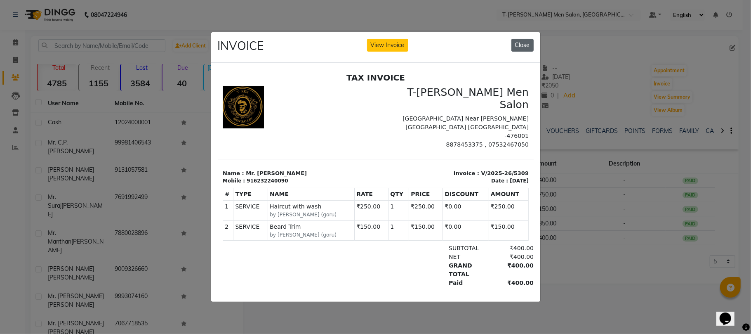
click at [521, 39] on button "Close" at bounding box center [523, 45] width 22 height 13
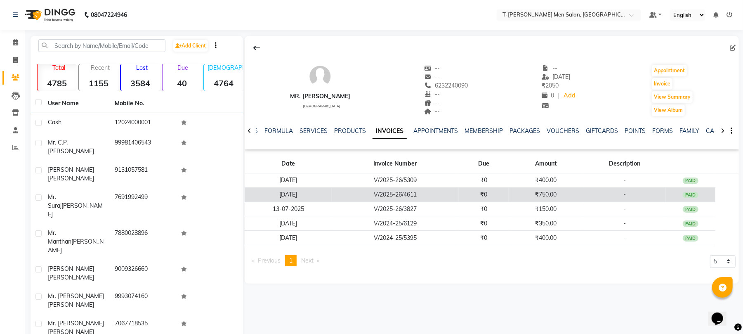
click at [434, 191] on td "V/2025-26/4611" at bounding box center [395, 194] width 127 height 14
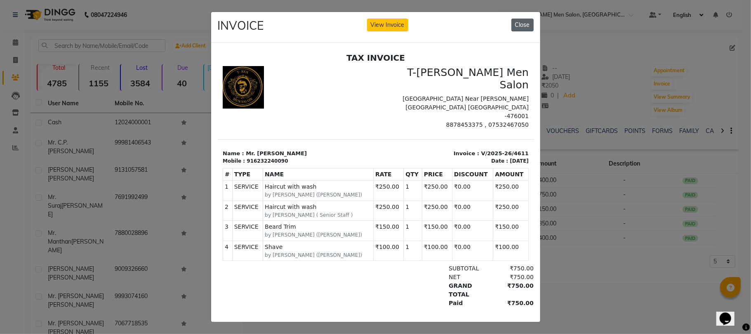
click at [517, 24] on button "Close" at bounding box center [523, 25] width 22 height 13
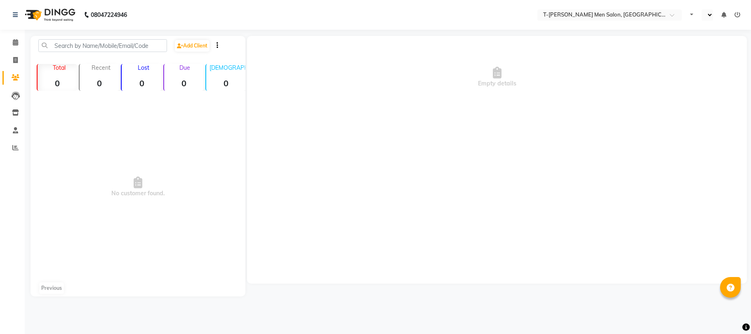
select select "en"
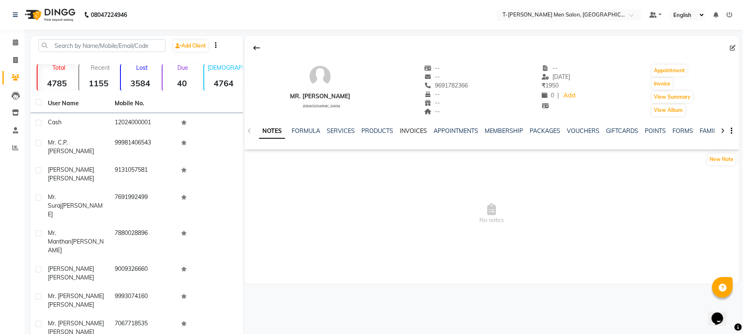
click at [407, 131] on link "INVOICES" at bounding box center [413, 130] width 27 height 7
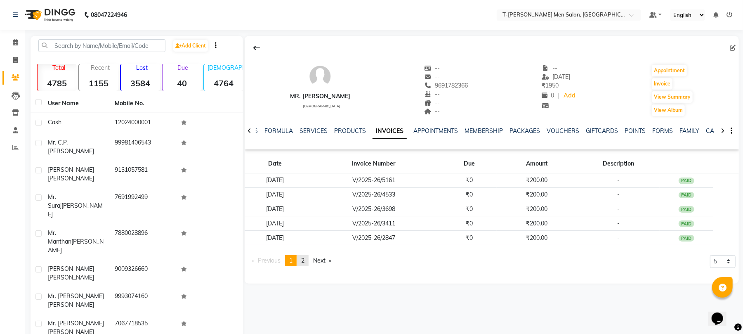
click at [304, 266] on link "page 2" at bounding box center [303, 260] width 12 height 11
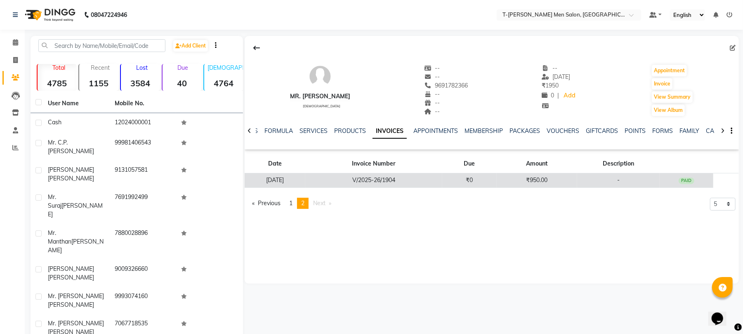
click at [376, 176] on td "V/2025-26/1904" at bounding box center [373, 180] width 137 height 14
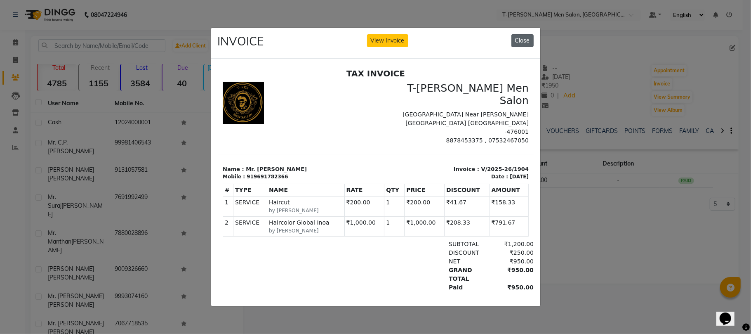
click at [518, 35] on button "Close" at bounding box center [523, 40] width 22 height 13
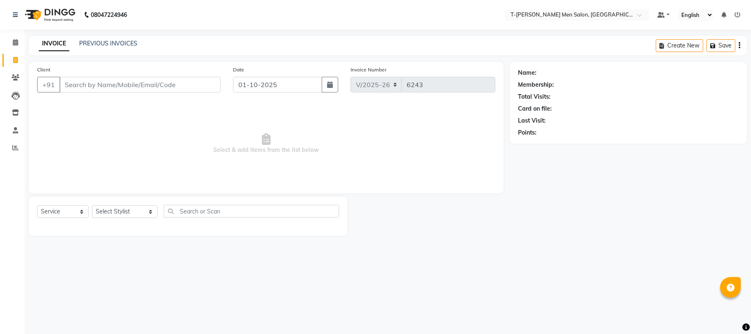
select select "4816"
select select "service"
drag, startPoint x: 0, startPoint y: 0, endPoint x: 114, endPoint y: 215, distance: 243.3
click at [114, 215] on select "Select Stylist [PERSON_NAME] [PERSON_NAME] (goru) [PERSON_NAME] [PERSON_NAME] (…" at bounding box center [125, 211] width 66 height 13
click at [92, 205] on select "Select Stylist [PERSON_NAME] [PERSON_NAME] (goru) [PERSON_NAME] [PERSON_NAME] (…" at bounding box center [125, 211] width 66 height 13
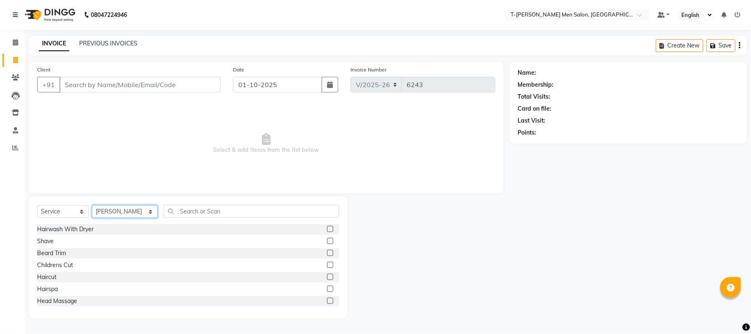
click at [102, 208] on select "Select Stylist [PERSON_NAME] [PERSON_NAME] (goru) [PERSON_NAME] [PERSON_NAME] (…" at bounding box center [125, 211] width 66 height 13
select select "90968"
click at [92, 205] on select "Select Stylist [PERSON_NAME] [PERSON_NAME] (goru) [PERSON_NAME] [PERSON_NAME] (…" at bounding box center [125, 211] width 66 height 13
click at [42, 276] on div "Haircut" at bounding box center [46, 277] width 19 height 9
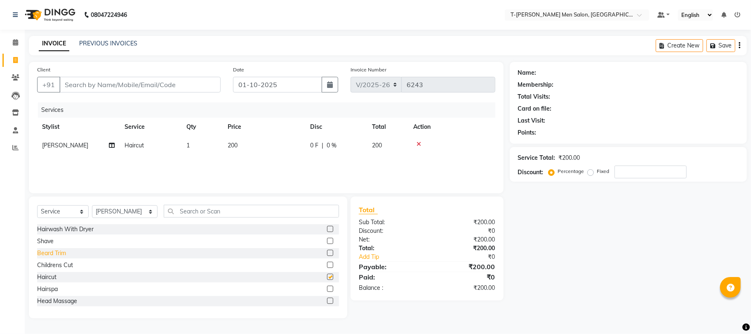
checkbox input "false"
click at [58, 250] on div "Beard Trim" at bounding box center [51, 253] width 29 height 9
checkbox input "false"
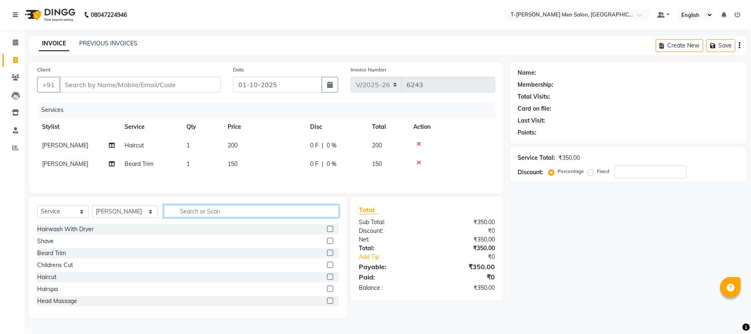
click at [200, 213] on input "text" at bounding box center [251, 211] width 175 height 13
type input "clea"
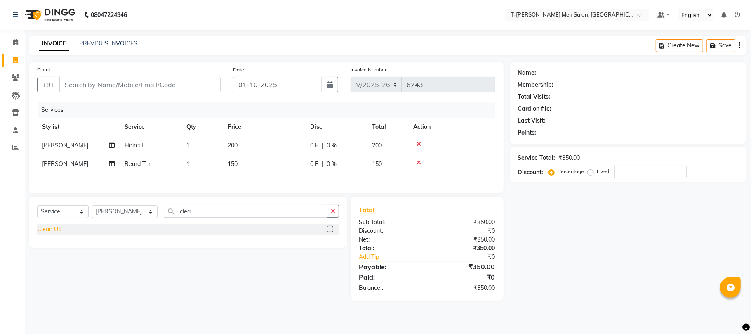
click at [50, 234] on div "Clean Up" at bounding box center [49, 229] width 24 height 9
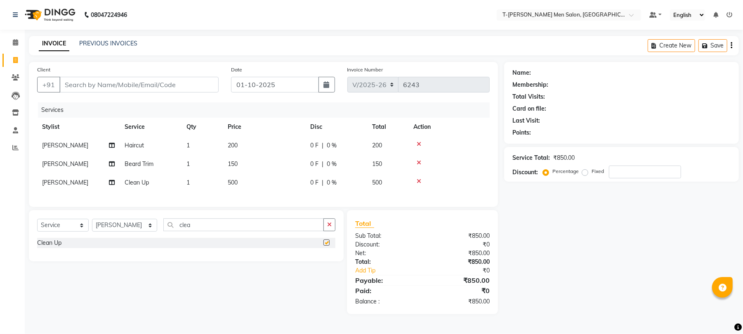
checkbox input "false"
drag, startPoint x: 333, startPoint y: 233, endPoint x: 321, endPoint y: 225, distance: 15.0
click at [333, 231] on button "button" at bounding box center [330, 224] width 12 height 13
click at [129, 86] on input "Client" at bounding box center [138, 85] width 159 height 16
type input "6"
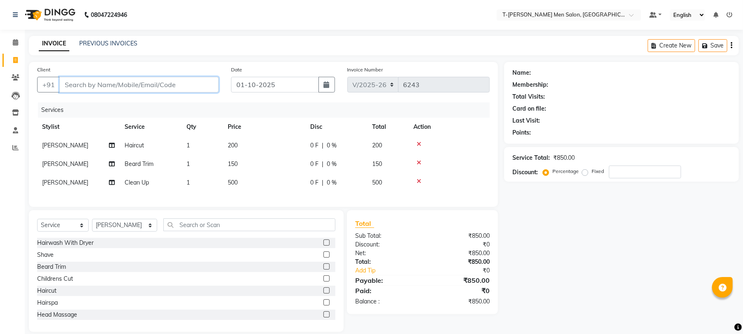
type input "0"
type input "6264849978"
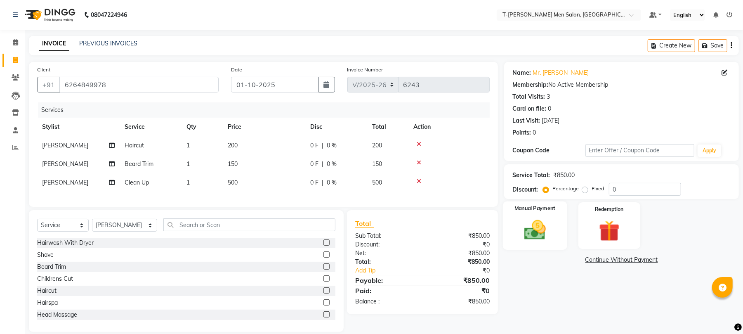
click at [537, 239] on img at bounding box center [534, 229] width 35 height 25
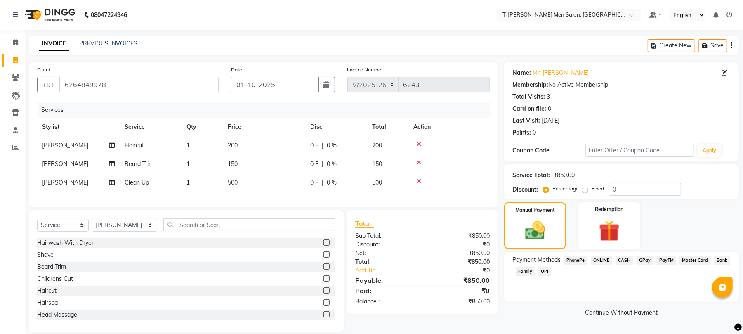
click at [600, 262] on span "ONLINE" at bounding box center [601, 259] width 21 height 9
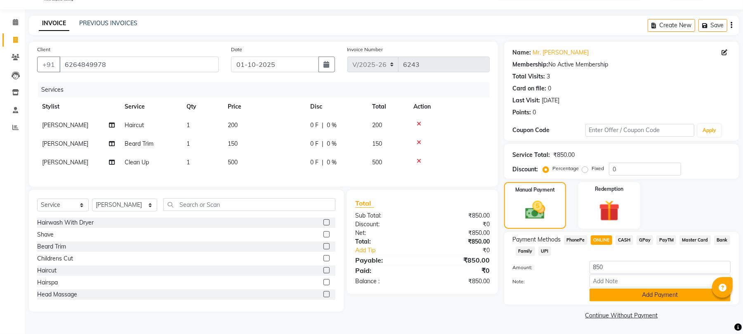
click at [601, 297] on button "Add Payment" at bounding box center [660, 294] width 141 height 13
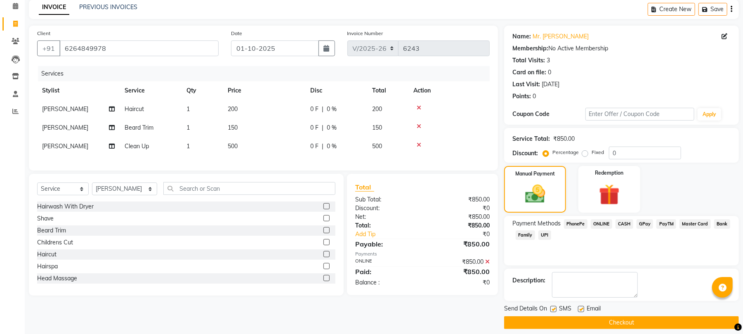
scroll to position [45, 0]
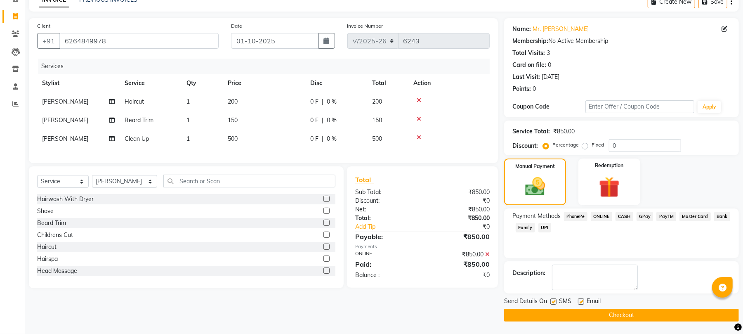
click at [582, 301] on label at bounding box center [581, 301] width 6 height 6
click at [582, 301] on input "checkbox" at bounding box center [580, 301] width 5 height 5
checkbox input "false"
drag, startPoint x: 559, startPoint y: 312, endPoint x: 553, endPoint y: 307, distance: 7.3
click at [556, 309] on button "Checkout" at bounding box center [621, 315] width 235 height 13
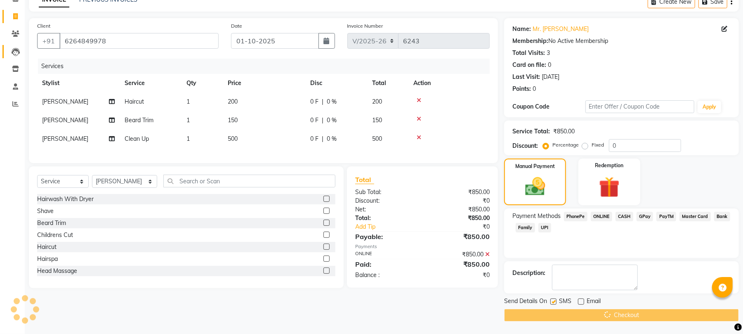
scroll to position [15, 0]
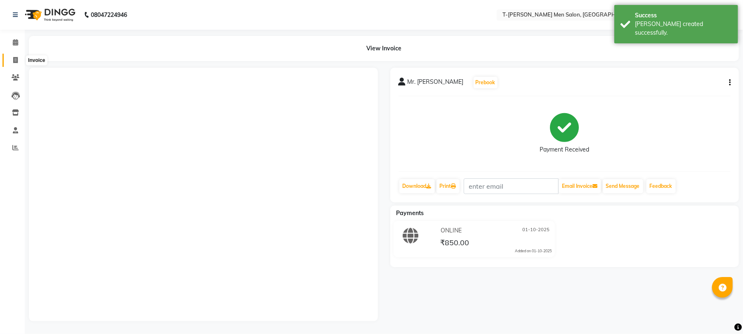
click at [12, 60] on span at bounding box center [15, 60] width 14 height 9
select select "4816"
select select "service"
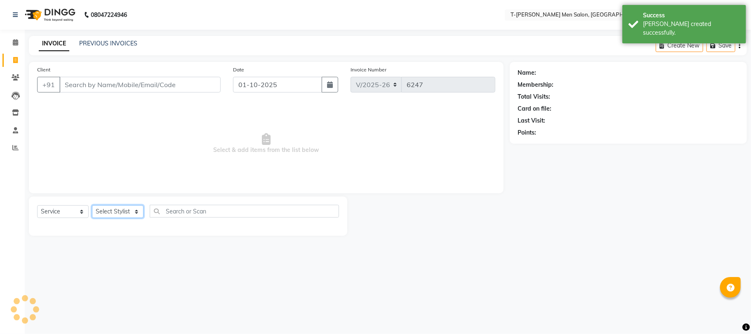
click at [114, 208] on select "Select Stylist" at bounding box center [118, 211] width 52 height 13
select select "80929"
click at [92, 205] on select "Select Stylist [PERSON_NAME] [PERSON_NAME] (goru) [PERSON_NAME] [PERSON_NAME] (…" at bounding box center [125, 211] width 66 height 13
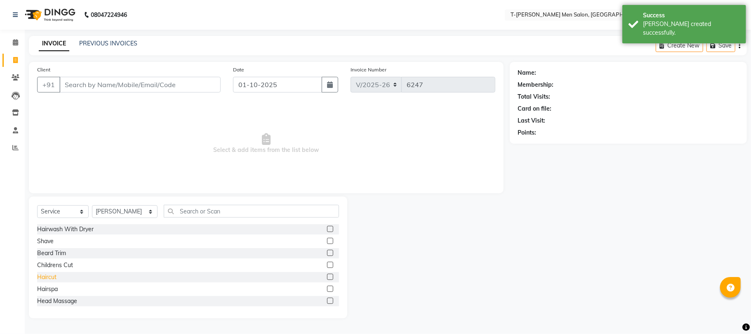
click at [48, 277] on div "Haircut" at bounding box center [46, 277] width 19 height 9
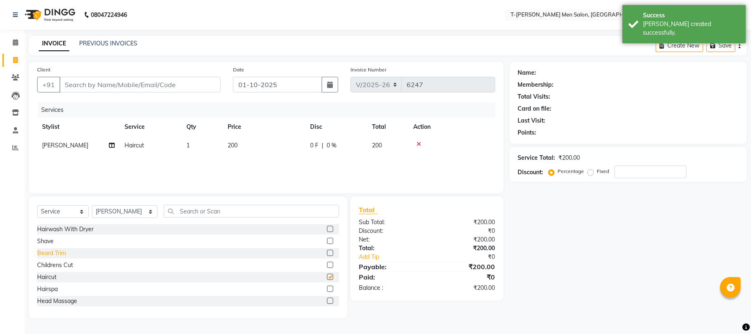
checkbox input "false"
click at [51, 256] on div "Beard Trim" at bounding box center [51, 253] width 29 height 9
checkbox input "false"
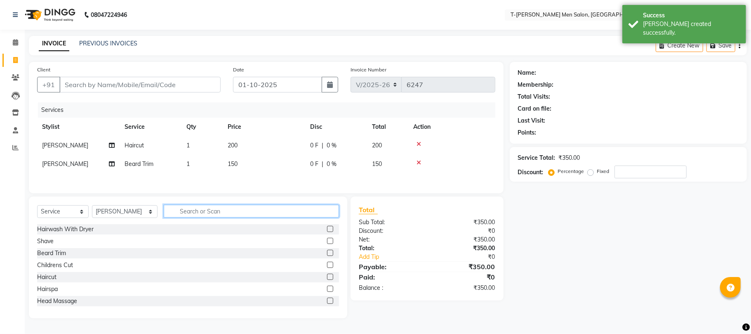
click at [186, 215] on input "text" at bounding box center [251, 211] width 175 height 13
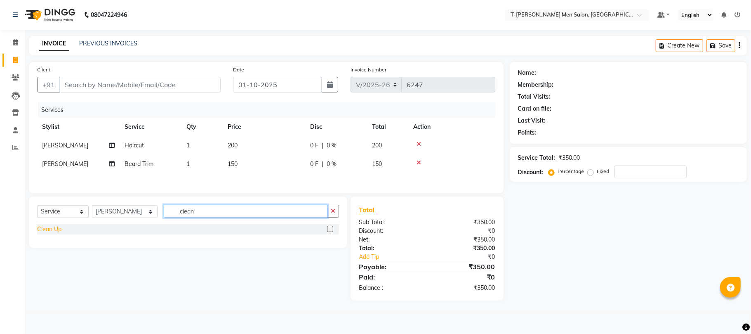
type input "clean"
click at [48, 232] on div "Clean Up" at bounding box center [49, 229] width 24 height 9
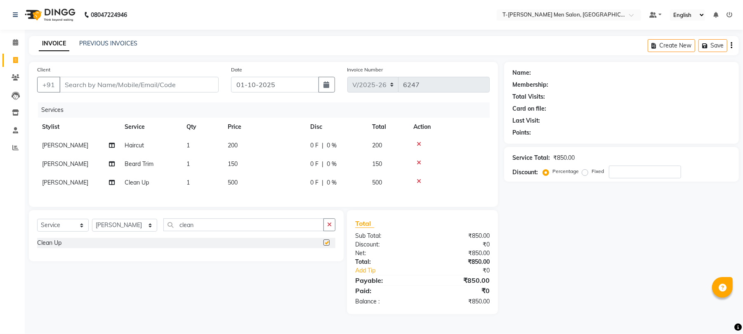
checkbox input "false"
drag, startPoint x: 326, startPoint y: 231, endPoint x: 308, endPoint y: 230, distance: 18.2
click at [326, 231] on button "button" at bounding box center [330, 224] width 12 height 13
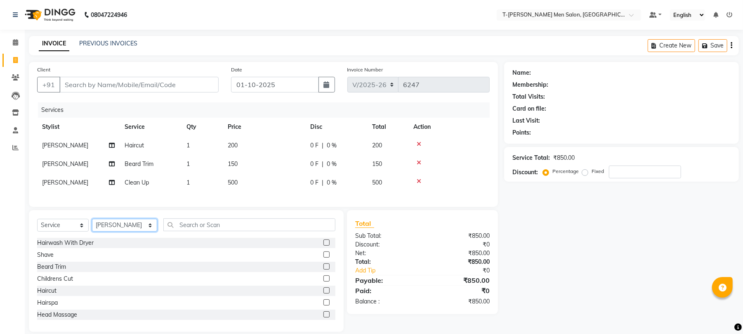
click at [130, 231] on select "Select Stylist [PERSON_NAME] [PERSON_NAME] (goru) [PERSON_NAME] [PERSON_NAME] (…" at bounding box center [124, 225] width 65 height 13
select select "29178"
click at [92, 227] on select "Select Stylist [PERSON_NAME] [PERSON_NAME] (goru) [PERSON_NAME] [PERSON_NAME] (…" at bounding box center [124, 225] width 65 height 13
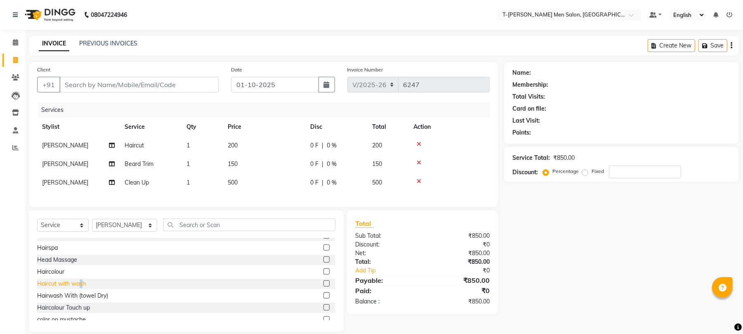
click at [81, 288] on div "Haircut with wash" at bounding box center [61, 283] width 49 height 9
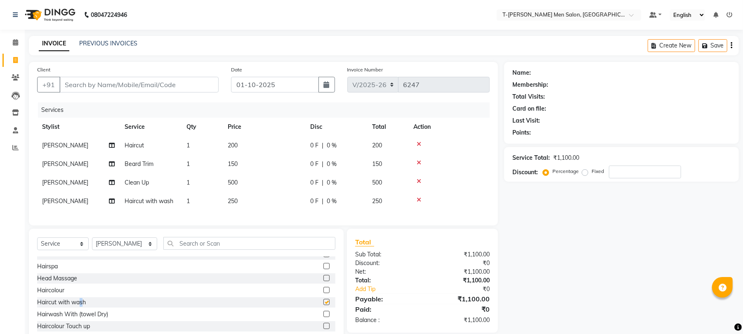
checkbox input "false"
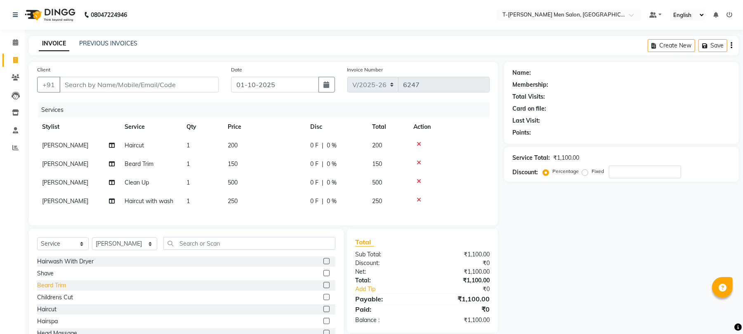
click at [54, 290] on div "Beard Trim" at bounding box center [51, 285] width 29 height 9
checkbox input "false"
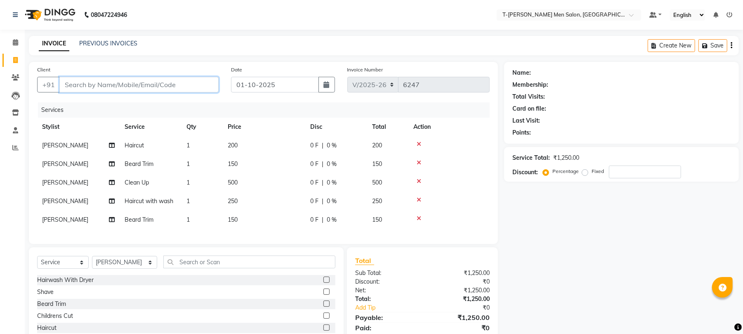
click at [139, 85] on input "Client" at bounding box center [138, 85] width 159 height 16
type input "8"
type input "0"
type input "8349319726"
click at [203, 83] on span "Add Client" at bounding box center [197, 84] width 33 height 8
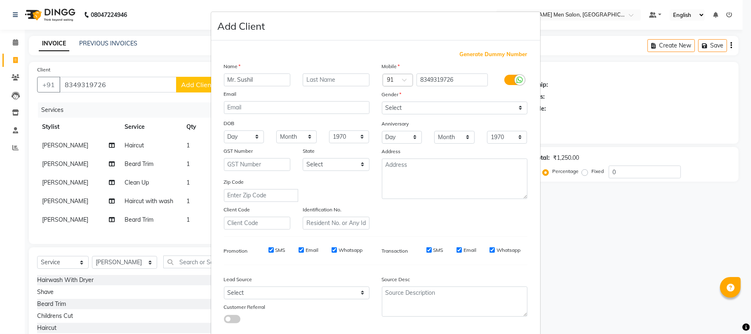
type input "Mr. Sushil"
type input "[PERSON_NAME]"
click at [428, 111] on select "Select Male Female Other Prefer Not To Say" at bounding box center [455, 108] width 146 height 13
select select "[DEMOGRAPHIC_DATA]"
click at [382, 102] on select "Select Male Female Other Prefer Not To Say" at bounding box center [455, 108] width 146 height 13
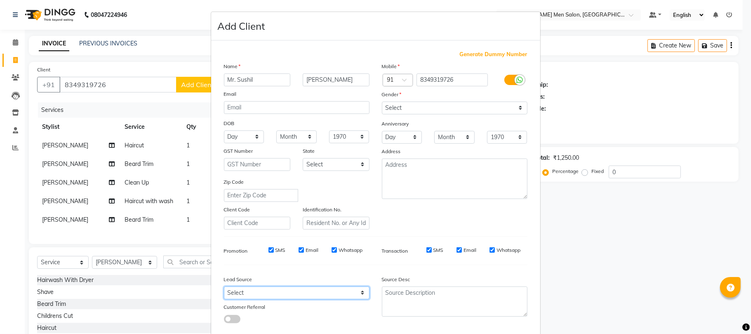
click at [269, 287] on select "Select Walk-in Referral Internet Friend Word of Mouth Advertisement Facebook Ju…" at bounding box center [297, 292] width 146 height 13
select select "32268"
click at [224, 286] on select "Select Walk-in Referral Internet Friend Word of Mouth Advertisement Facebook Ju…" at bounding box center [297, 292] width 146 height 13
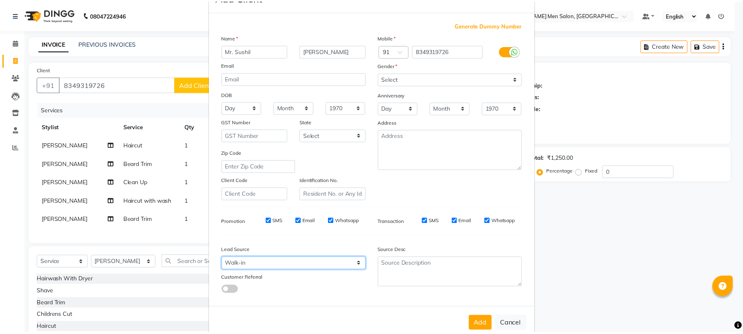
scroll to position [45, 0]
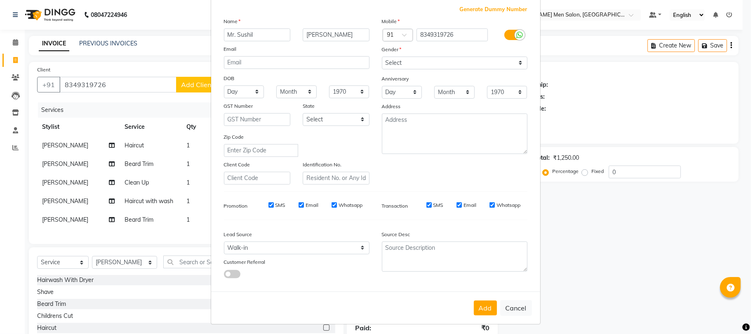
drag, startPoint x: 477, startPoint y: 306, endPoint x: 482, endPoint y: 304, distance: 5.0
click at [477, 305] on button "Add" at bounding box center [485, 307] width 23 height 15
select select
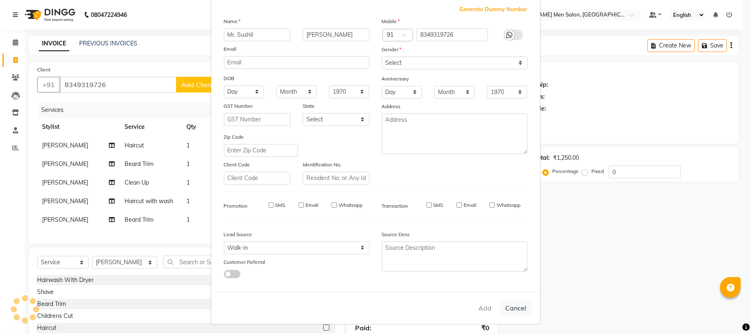
select select
checkbox input "false"
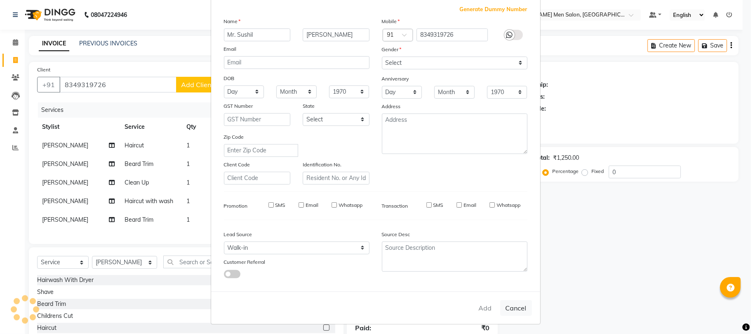
checkbox input "false"
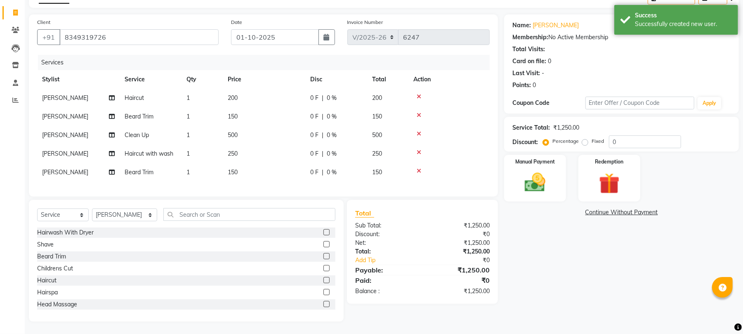
scroll to position [55, 0]
click at [533, 170] on img at bounding box center [534, 182] width 35 height 25
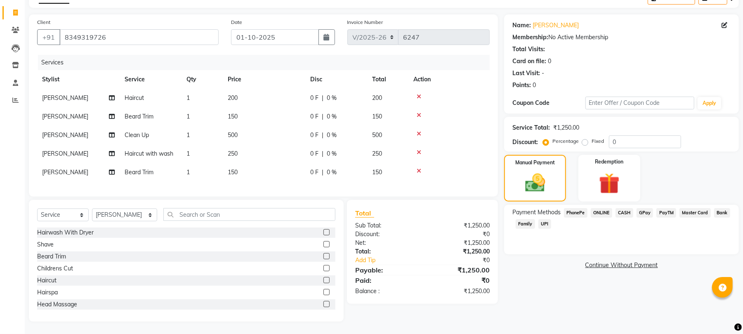
click at [417, 112] on icon at bounding box center [419, 115] width 5 height 6
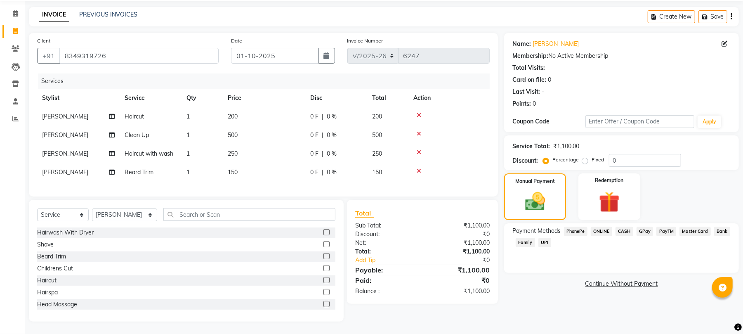
click at [602, 227] on span "ONLINE" at bounding box center [601, 231] width 21 height 9
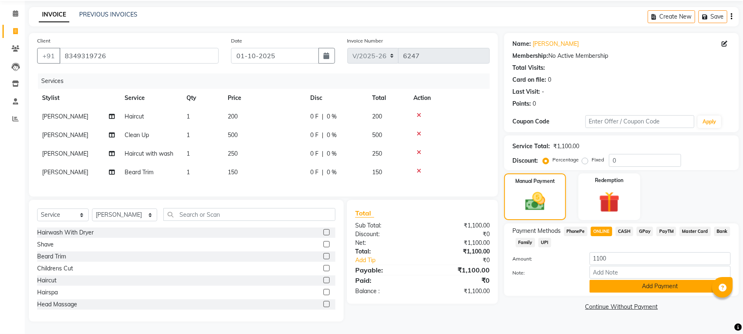
click at [612, 280] on button "Add Payment" at bounding box center [660, 286] width 141 height 13
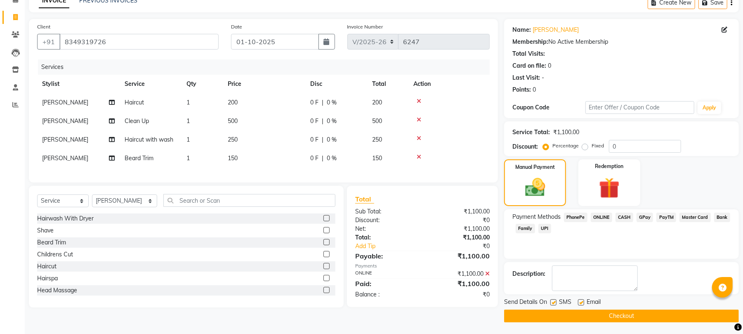
scroll to position [45, 0]
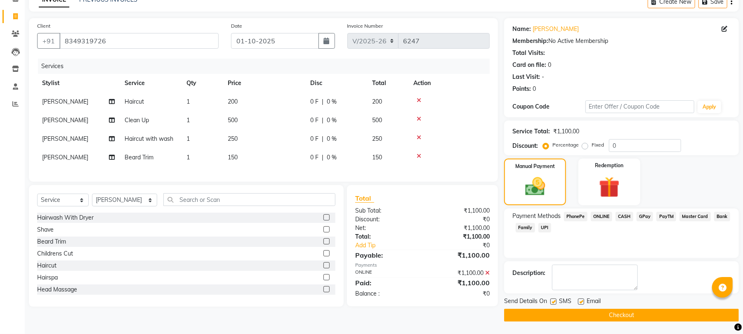
click at [583, 300] on label at bounding box center [581, 301] width 6 height 6
click at [583, 300] on input "checkbox" at bounding box center [580, 301] width 5 height 5
checkbox input "false"
click at [559, 312] on button "Checkout" at bounding box center [621, 315] width 235 height 13
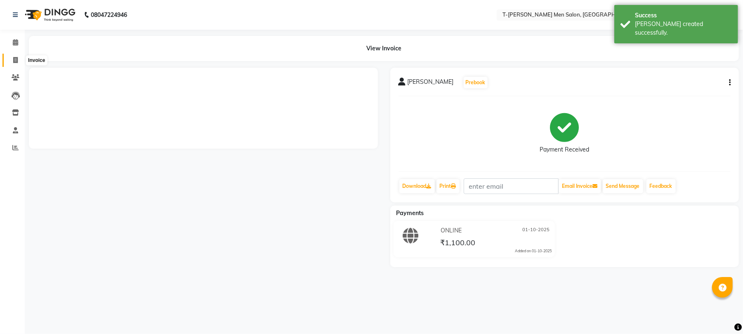
click at [14, 63] on icon at bounding box center [15, 60] width 5 height 6
select select "4816"
select select "service"
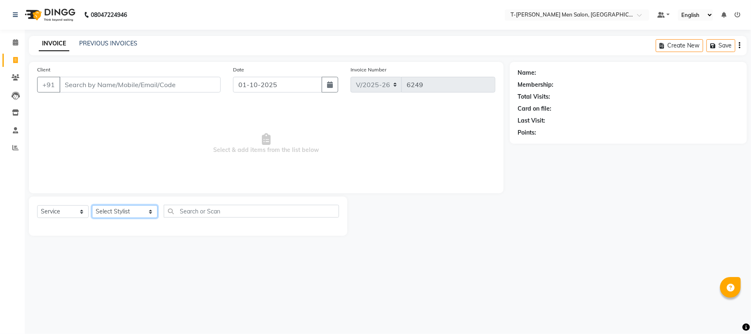
click at [127, 212] on select "Select Stylist Ashok Kumar Gorkh nath (goru) Haneef khan Jaswinder singh (Veeru…" at bounding box center [125, 211] width 66 height 13
select select "80929"
click at [92, 205] on select "Select Stylist Ashok Kumar Gorkh nath (goru) Haneef khan Jaswinder singh (Veeru…" at bounding box center [125, 211] width 66 height 13
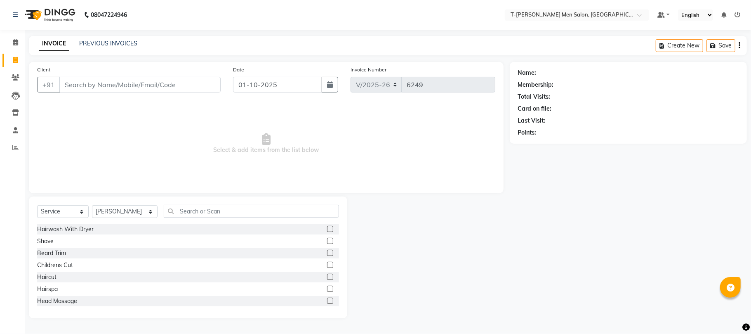
drag, startPoint x: 37, startPoint y: 240, endPoint x: 37, endPoint y: 235, distance: 4.6
click at [37, 236] on div "Shave" at bounding box center [188, 241] width 302 height 10
click at [50, 243] on div "Shave" at bounding box center [45, 241] width 17 height 9
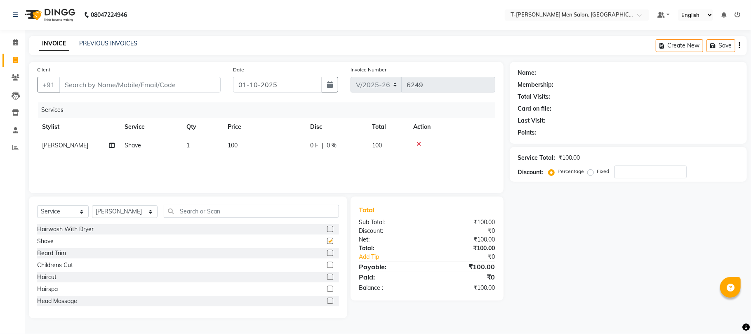
checkbox input "false"
click at [123, 87] on input "Client" at bounding box center [139, 85] width 161 height 16
click at [645, 174] on input "number" at bounding box center [651, 171] width 72 height 13
type input "20"
click at [137, 80] on input "Client" at bounding box center [139, 85] width 161 height 16
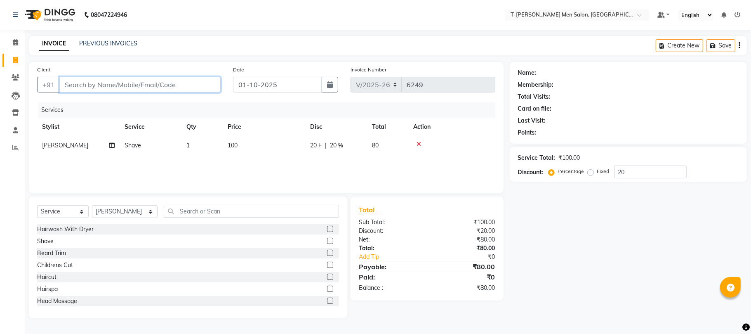
type input "b"
type input "0"
type input "9634555555"
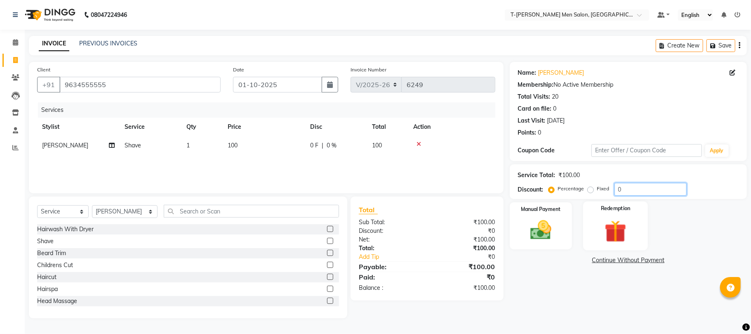
drag, startPoint x: 629, startPoint y: 183, endPoint x: 598, endPoint y: 208, distance: 39.6
click at [598, 208] on div "Name: Mr. Bhuri Dandotiya Membership: No Active Membership Total Visits: 20 Car…" at bounding box center [631, 190] width 243 height 256
type input "20"
click at [536, 227] on img at bounding box center [541, 230] width 36 height 26
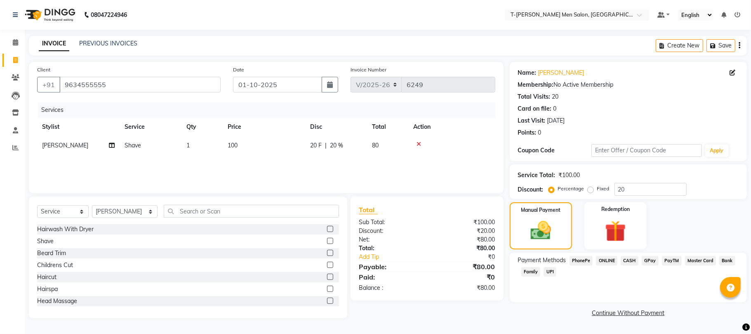
click at [629, 266] on div "CASH" at bounding box center [628, 261] width 21 height 11
click at [631, 257] on span "CASH" at bounding box center [630, 260] width 18 height 9
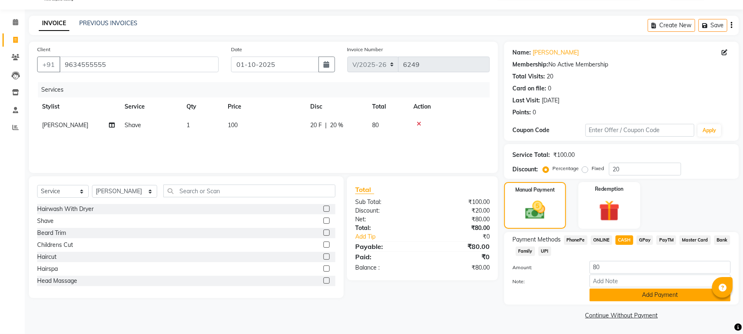
click at [610, 295] on button "Add Payment" at bounding box center [660, 294] width 141 height 13
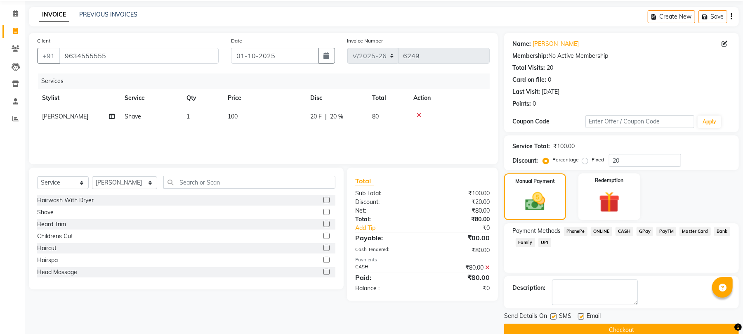
scroll to position [45, 0]
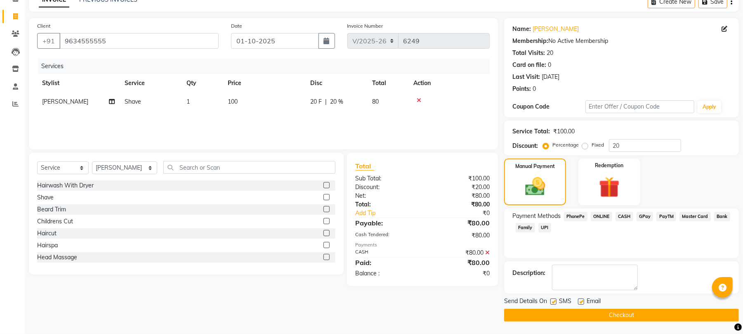
click at [581, 299] on label at bounding box center [581, 301] width 6 height 6
click at [581, 299] on input "checkbox" at bounding box center [580, 301] width 5 height 5
checkbox input "false"
click at [572, 314] on button "Checkout" at bounding box center [621, 315] width 235 height 13
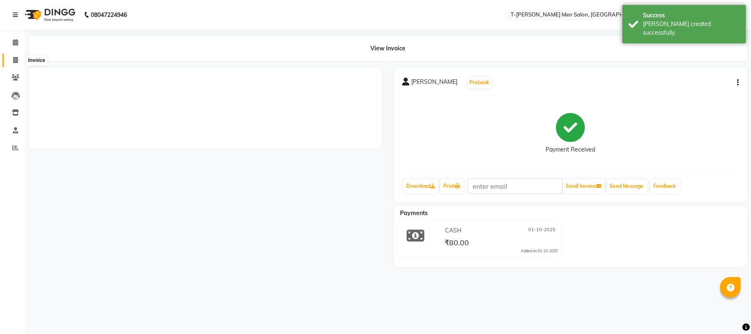
click at [16, 58] on icon at bounding box center [15, 60] width 5 height 6
select select "service"
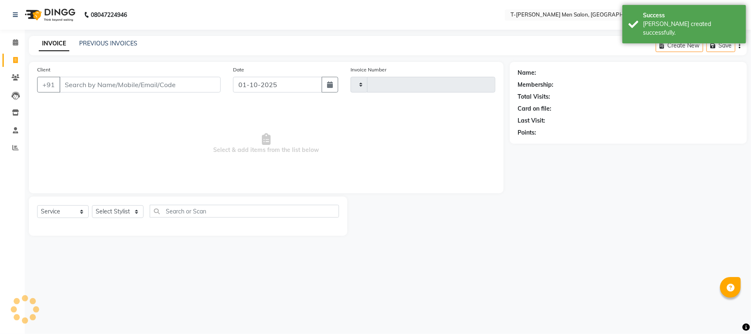
type input "6253"
select select "4816"
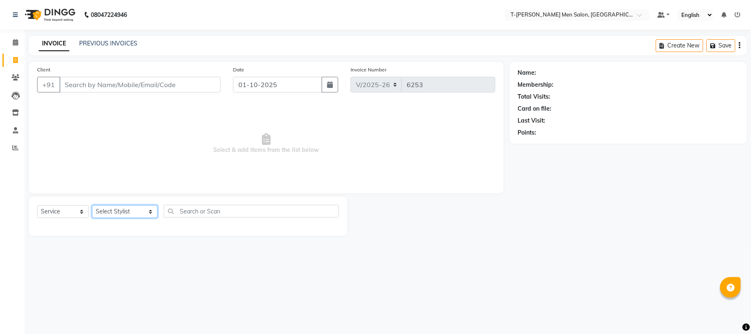
click at [106, 208] on select "Select Stylist [PERSON_NAME] [PERSON_NAME] (goru) [PERSON_NAME] [PERSON_NAME] (…" at bounding box center [125, 211] width 66 height 13
select select "29432"
click at [92, 205] on select "Select Stylist [PERSON_NAME] [PERSON_NAME] (goru) [PERSON_NAME] [PERSON_NAME] (…" at bounding box center [125, 211] width 66 height 13
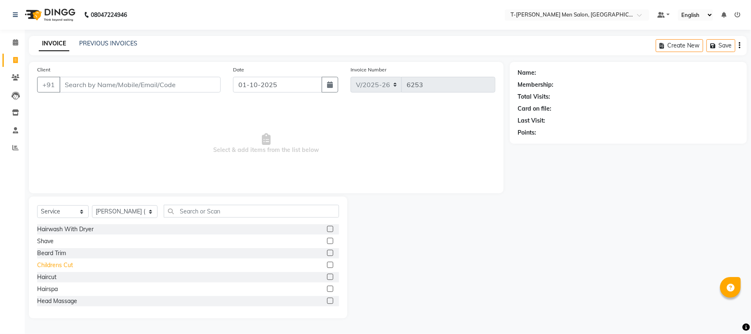
click at [64, 268] on div "Childrens Cut" at bounding box center [55, 265] width 36 height 9
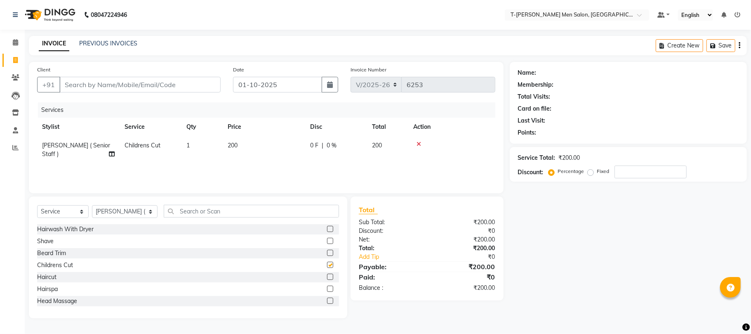
checkbox input "false"
click at [135, 88] on input "Client" at bounding box center [139, 85] width 161 height 16
click at [418, 142] on icon at bounding box center [419, 144] width 5 height 6
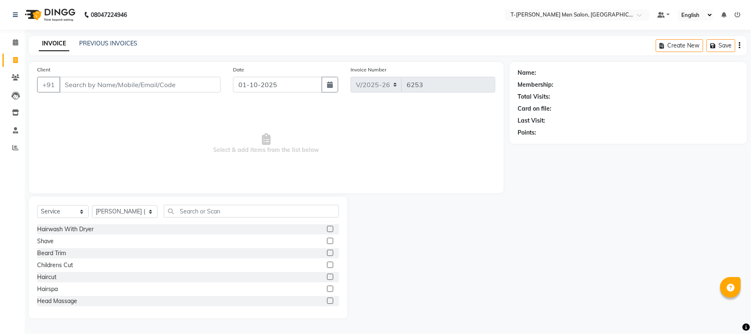
scroll to position [55, 0]
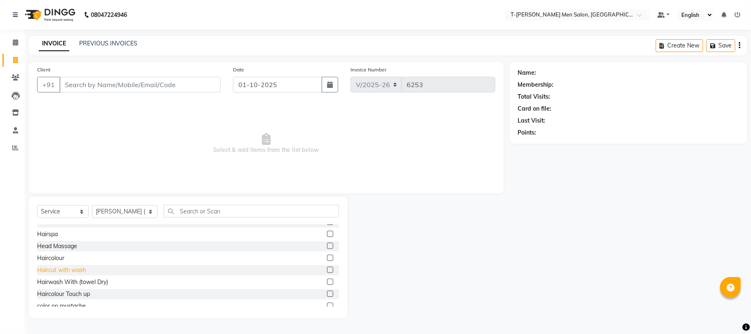
click at [73, 271] on div "Haircut with wash" at bounding box center [61, 270] width 49 height 9
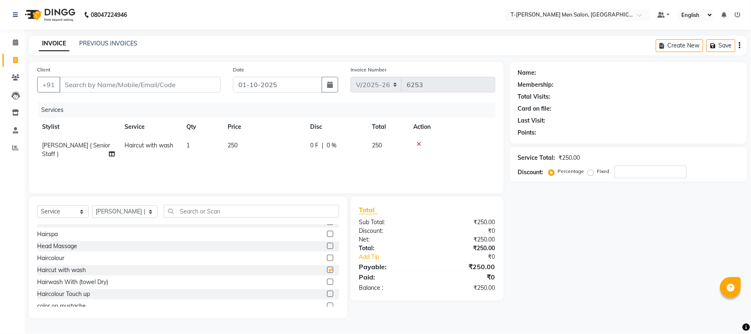
checkbox input "false"
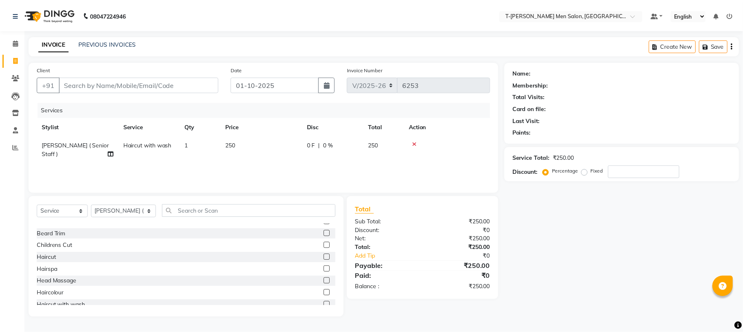
scroll to position [0, 0]
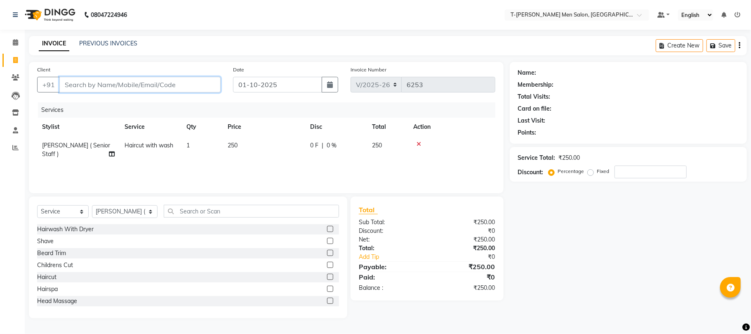
click at [129, 78] on input "Client" at bounding box center [139, 85] width 161 height 16
click at [114, 91] on input "Client" at bounding box center [139, 85] width 161 height 16
type input "c"
type input "0"
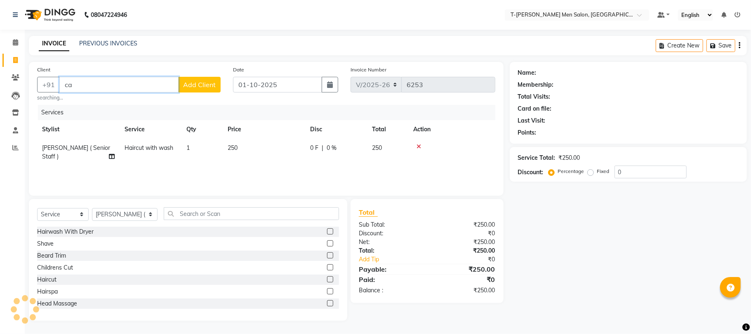
type input "c"
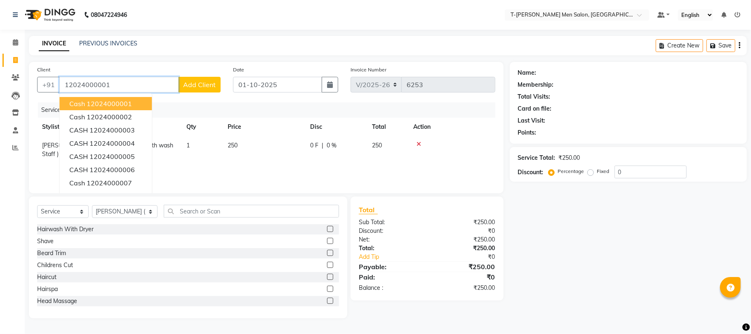
type input "12024000001"
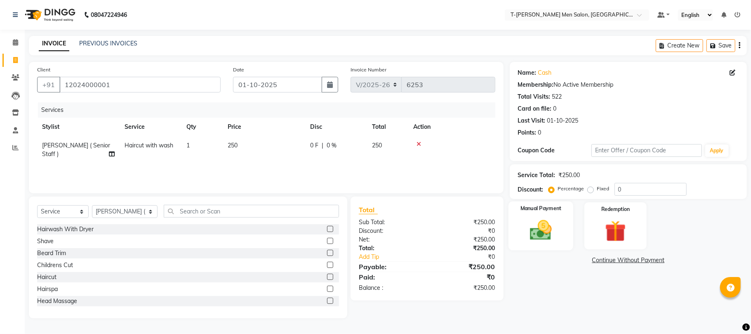
click at [558, 231] on img at bounding box center [541, 230] width 36 height 26
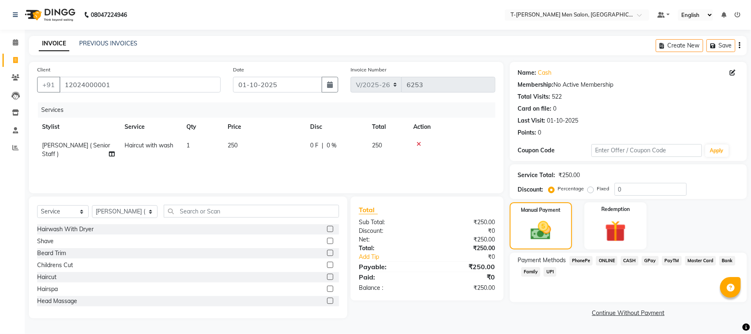
click at [628, 259] on span "CASH" at bounding box center [630, 260] width 18 height 9
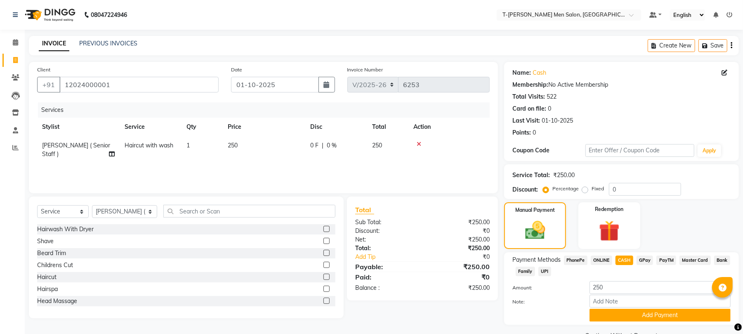
drag, startPoint x: 619, startPoint y: 314, endPoint x: 609, endPoint y: 303, distance: 15.5
click at [619, 314] on button "Add Payment" at bounding box center [660, 315] width 141 height 13
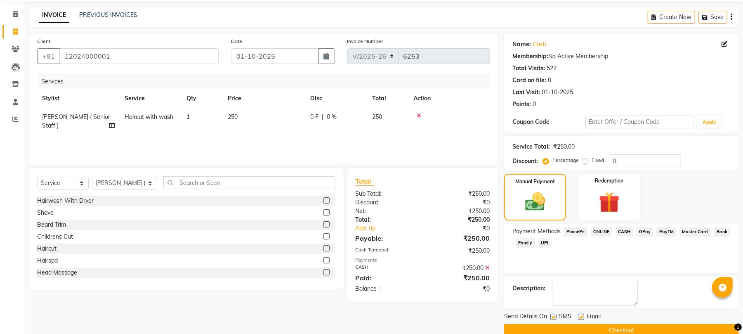
scroll to position [45, 0]
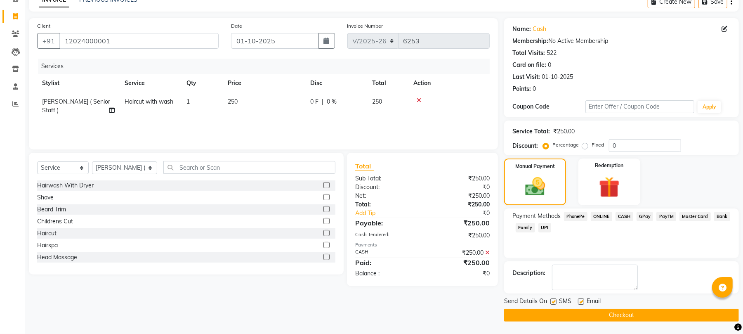
click at [555, 302] on label at bounding box center [553, 301] width 6 height 6
click at [555, 302] on input "checkbox" at bounding box center [552, 301] width 5 height 5
checkbox input "false"
drag, startPoint x: 580, startPoint y: 299, endPoint x: 583, endPoint y: 303, distance: 5.0
click at [583, 301] on label at bounding box center [581, 301] width 6 height 6
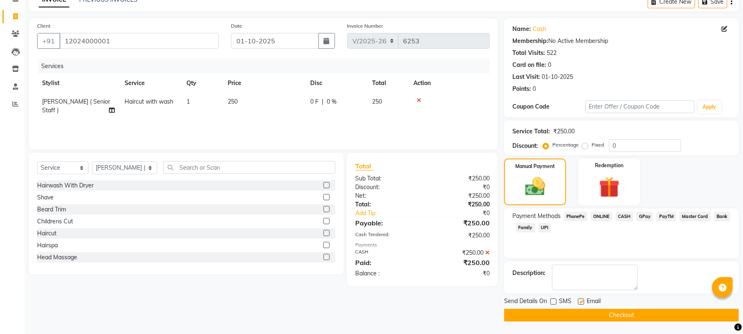
click at [583, 301] on input "checkbox" at bounding box center [580, 301] width 5 height 5
checkbox input "false"
drag, startPoint x: 575, startPoint y: 319, endPoint x: 501, endPoint y: 302, distance: 76.7
click at [575, 319] on button "Checkout" at bounding box center [621, 315] width 235 height 13
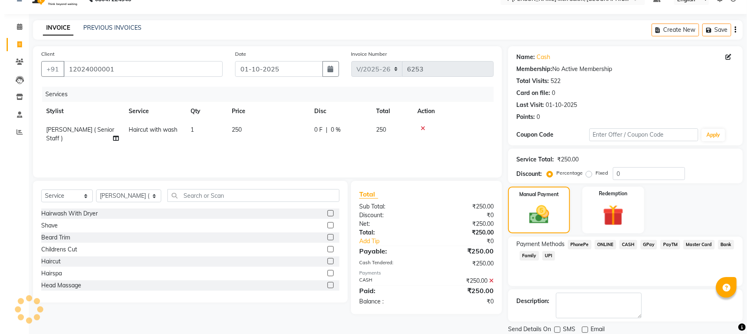
scroll to position [0, 0]
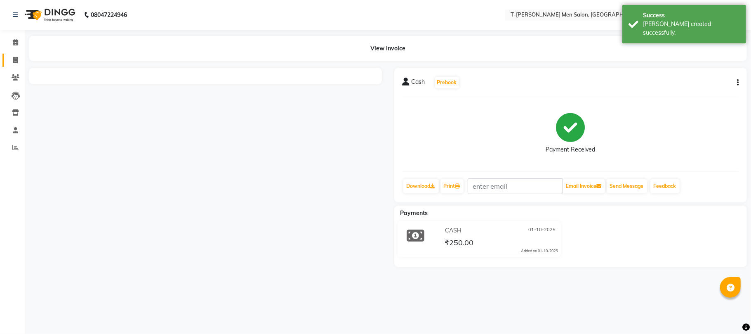
click at [12, 54] on link "Invoice" at bounding box center [12, 61] width 20 height 14
select select "service"
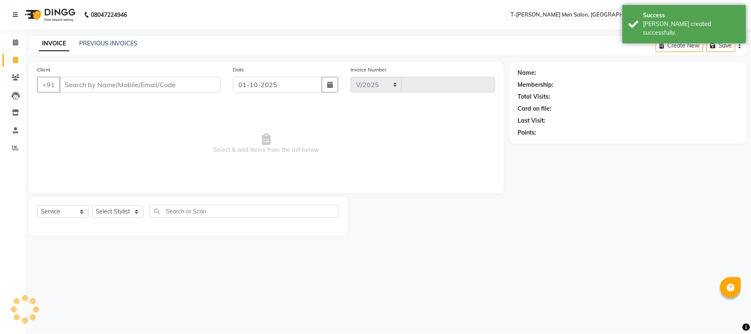
select select "4816"
type input "6255"
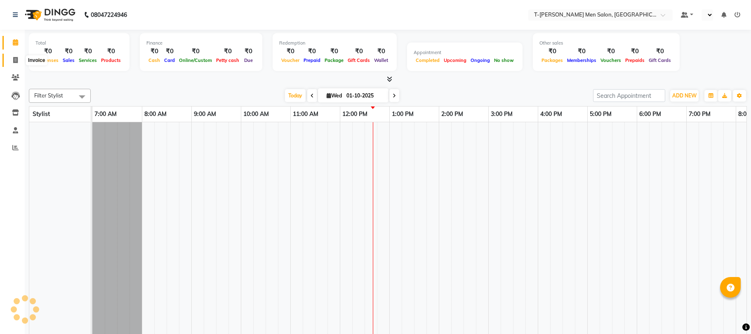
click at [17, 63] on icon at bounding box center [15, 60] width 5 height 6
select select "en"
select select "service"
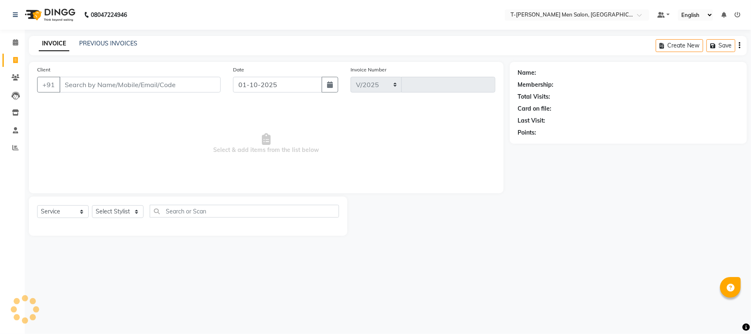
select select "4816"
type input "6247"
click at [121, 83] on input "Client" at bounding box center [139, 85] width 161 height 16
type input "6263543712"
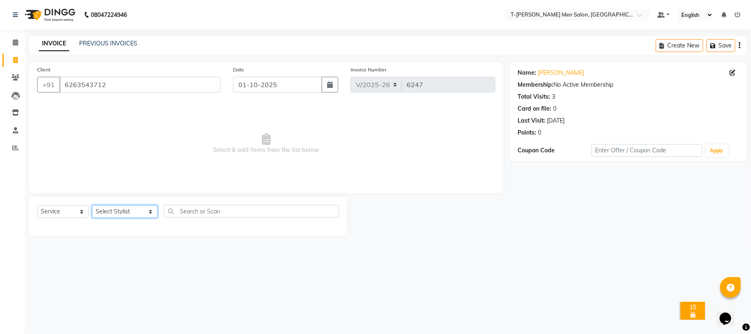
drag, startPoint x: 123, startPoint y: 211, endPoint x: 123, endPoint y: 207, distance: 4.1
click at [123, 211] on select "Select Stylist [PERSON_NAME] [PERSON_NAME] (goru) [PERSON_NAME] [PERSON_NAME] (…" at bounding box center [125, 211] width 66 height 13
select select "85177"
click at [92, 205] on select "Select Stylist [PERSON_NAME] [PERSON_NAME] (goru) [PERSON_NAME] [PERSON_NAME] (…" at bounding box center [125, 211] width 66 height 13
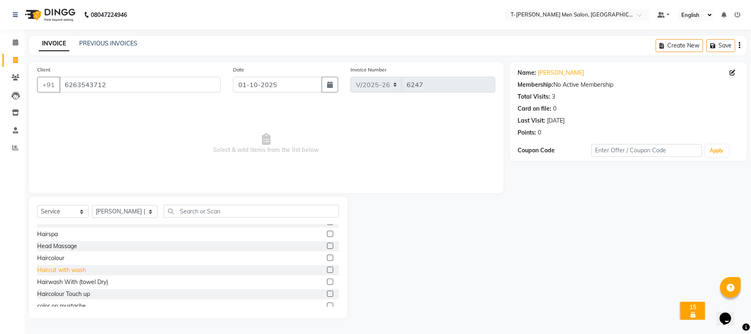
click at [61, 268] on div "Haircut with wash" at bounding box center [61, 270] width 49 height 9
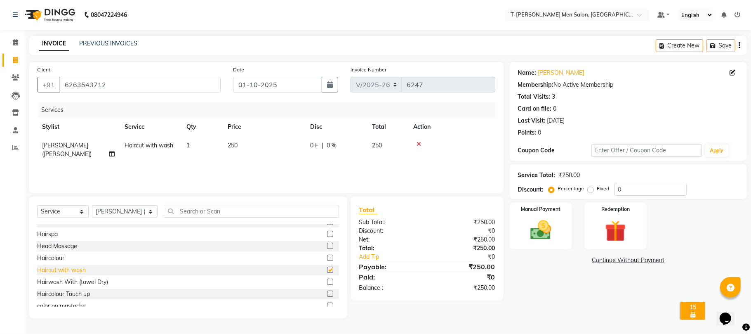
checkbox input "false"
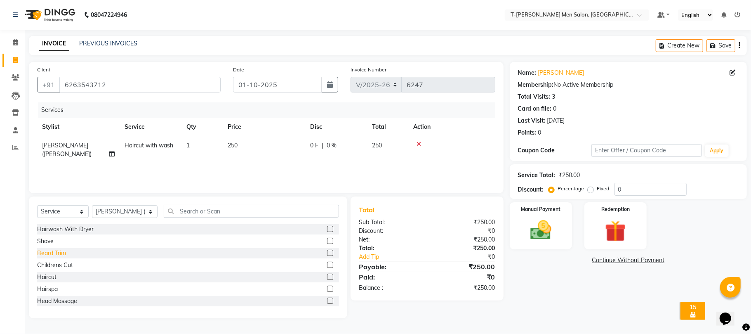
click at [52, 249] on div "Beard Trim" at bounding box center [51, 253] width 29 height 9
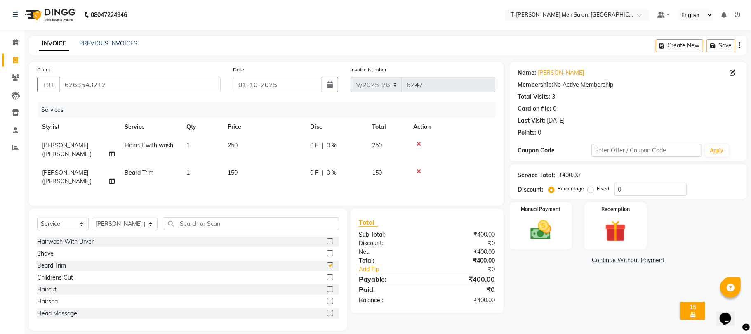
checkbox input "false"
click at [541, 220] on img at bounding box center [541, 230] width 36 height 26
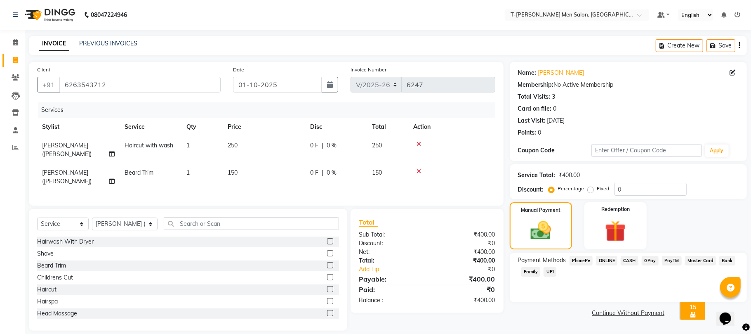
click at [608, 260] on span "ONLINE" at bounding box center [606, 260] width 21 height 9
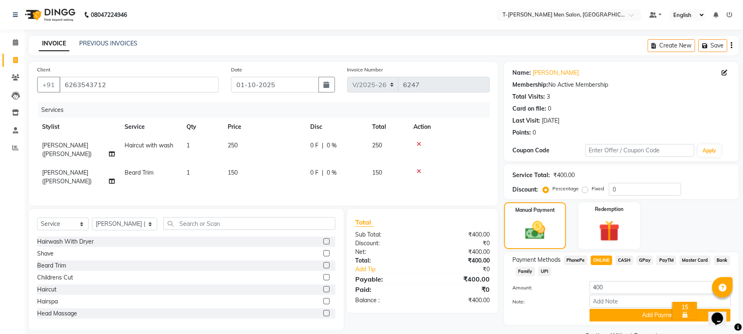
scroll to position [21, 0]
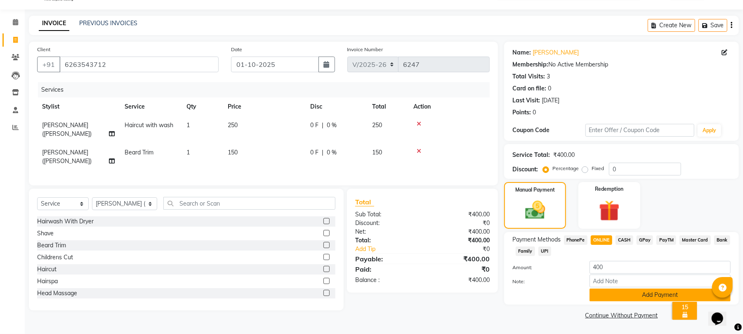
click at [622, 297] on button "Add Payment" at bounding box center [660, 294] width 141 height 13
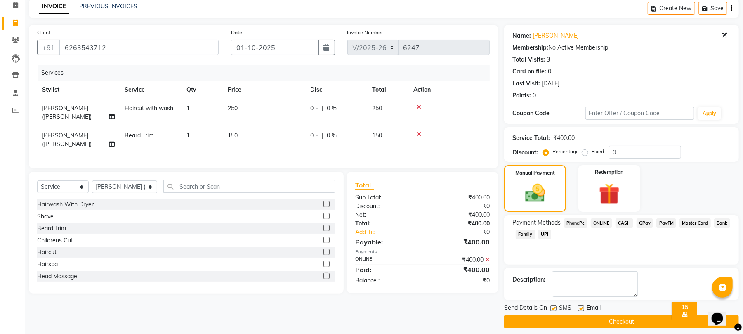
scroll to position [45, 0]
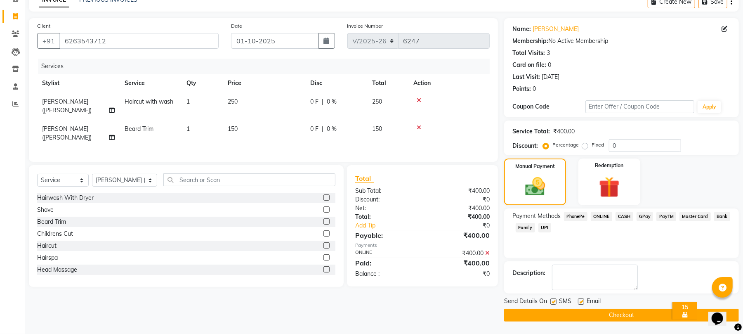
click at [580, 302] on label at bounding box center [581, 301] width 6 height 6
click at [580, 302] on input "checkbox" at bounding box center [580, 301] width 5 height 5
checkbox input "false"
click at [572, 314] on button "Checkout" at bounding box center [621, 315] width 235 height 13
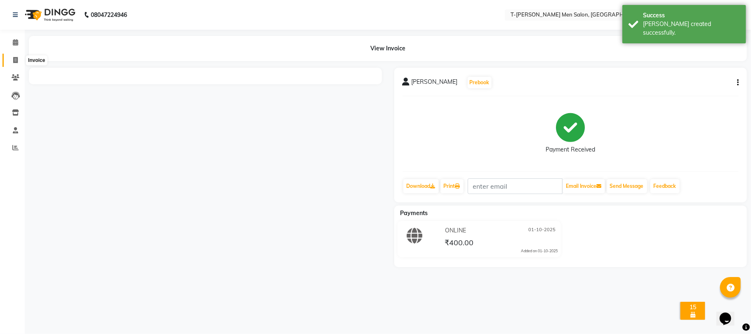
drag, startPoint x: 16, startPoint y: 57, endPoint x: 93, endPoint y: 8, distance: 91.6
click at [15, 57] on icon at bounding box center [15, 60] width 5 height 6
select select "service"
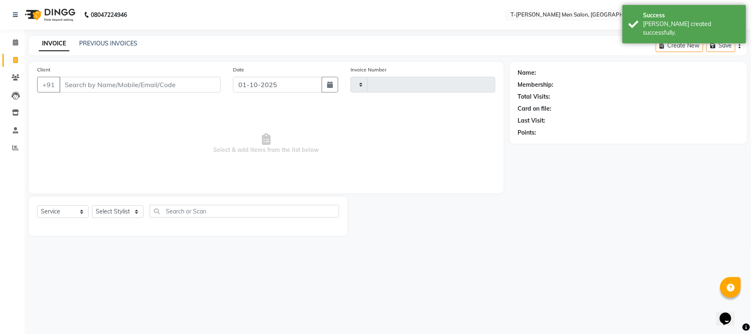
type input "6248"
select select "4816"
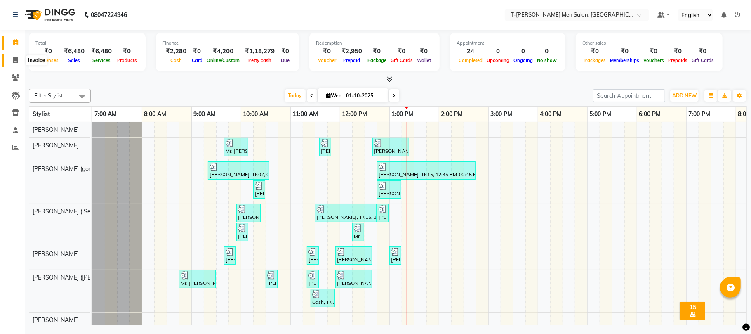
click at [14, 60] on icon at bounding box center [15, 60] width 5 height 6
select select "service"
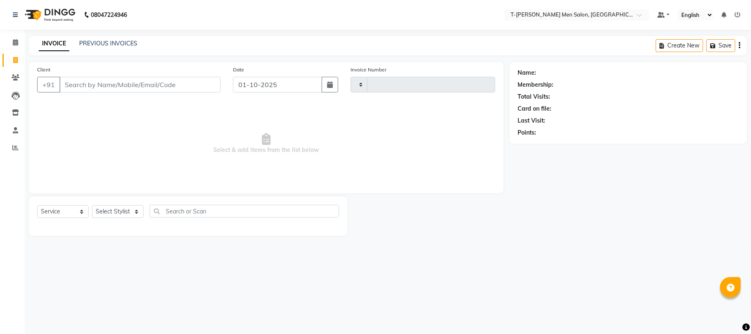
type input "6253"
select select "4816"
click at [111, 213] on select "Select Stylist" at bounding box center [118, 211] width 52 height 13
click at [110, 206] on select "Select Stylist" at bounding box center [118, 211] width 52 height 13
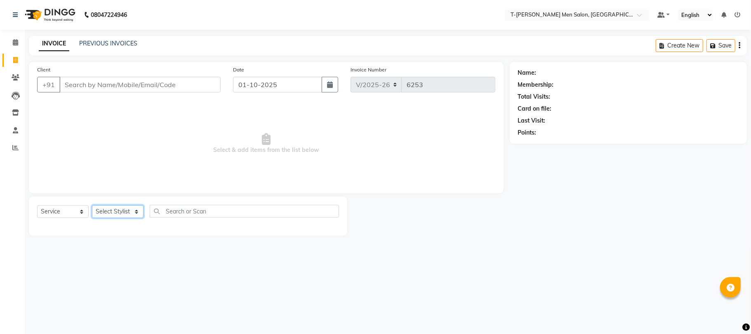
click at [110, 206] on select "Select Stylist" at bounding box center [118, 211] width 52 height 13
click at [110, 205] on select "Select Stylist" at bounding box center [118, 211] width 52 height 13
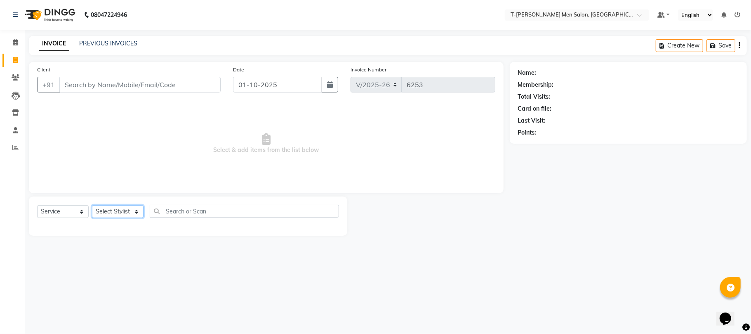
click at [110, 205] on select "Select Stylist" at bounding box center [118, 211] width 52 height 13
click at [110, 204] on div "Select Service Product Membership Package Voucher Prepaid Gift Card Select Styl…" at bounding box center [188, 215] width 319 height 39
click at [111, 203] on div "Select Service Product Membership Package Voucher Prepaid Gift Card Select Styl…" at bounding box center [188, 215] width 319 height 39
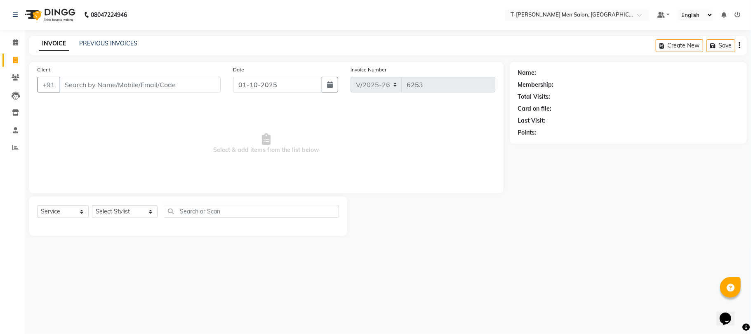
click at [111, 203] on div "Select Service Product Membership Package Voucher Prepaid Gift Card Select Styl…" at bounding box center [188, 215] width 319 height 39
click at [116, 213] on select "Select Stylist [PERSON_NAME] [PERSON_NAME] (goru) [PERSON_NAME] [PERSON_NAME] (…" at bounding box center [125, 211] width 66 height 13
click at [116, 210] on select "Select Stylist [PERSON_NAME] [PERSON_NAME] (goru) [PERSON_NAME] [PERSON_NAME] (…" at bounding box center [125, 211] width 66 height 13
select select "29178"
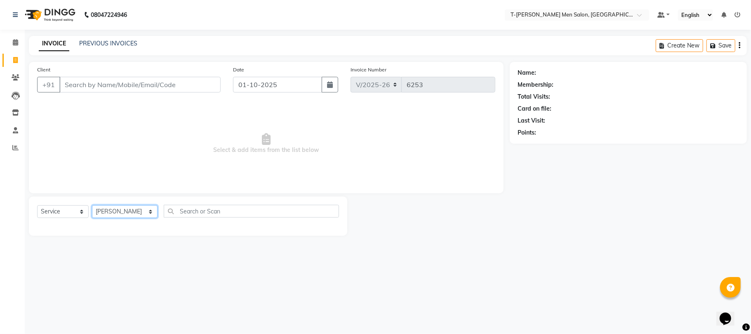
click at [92, 205] on select "Select Stylist [PERSON_NAME] [PERSON_NAME] (goru) [PERSON_NAME] [PERSON_NAME] (…" at bounding box center [125, 211] width 66 height 13
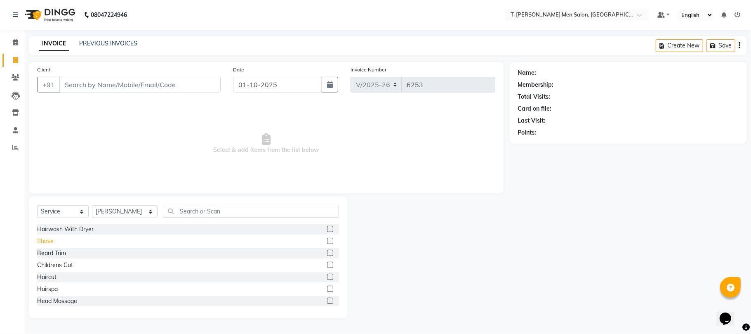
click at [43, 243] on div "Shave" at bounding box center [45, 241] width 17 height 9
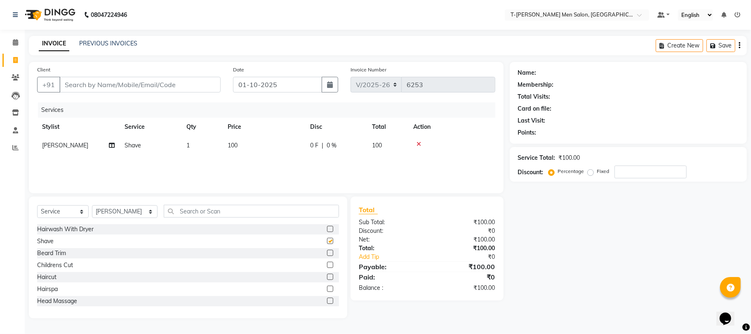
checkbox input "false"
click at [116, 90] on input "Client" at bounding box center [139, 85] width 161 height 16
type input "r"
type input "0"
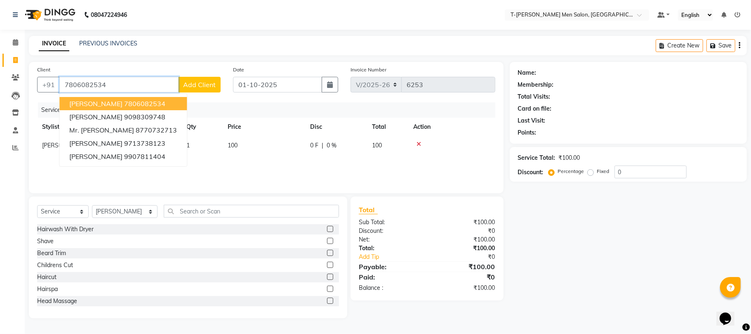
type input "7806082534"
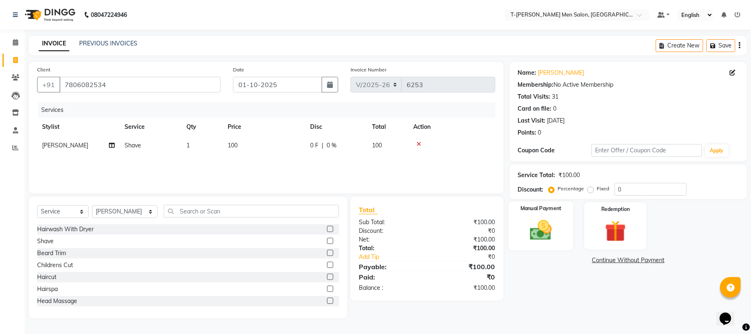
click at [550, 225] on img at bounding box center [541, 230] width 36 height 26
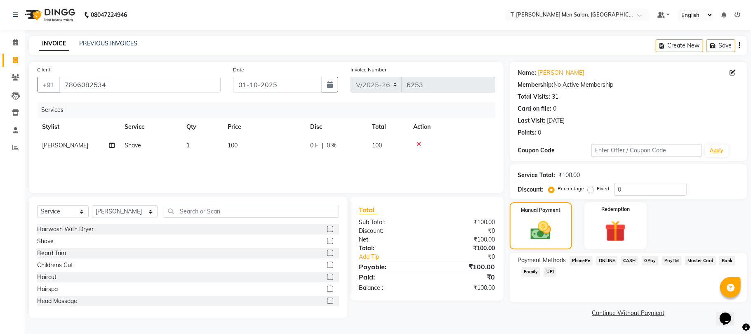
click at [626, 260] on span "CASH" at bounding box center [630, 260] width 18 height 9
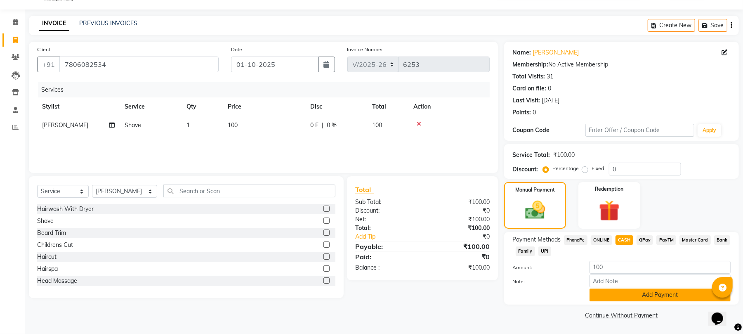
click at [604, 294] on button "Add Payment" at bounding box center [660, 294] width 141 height 13
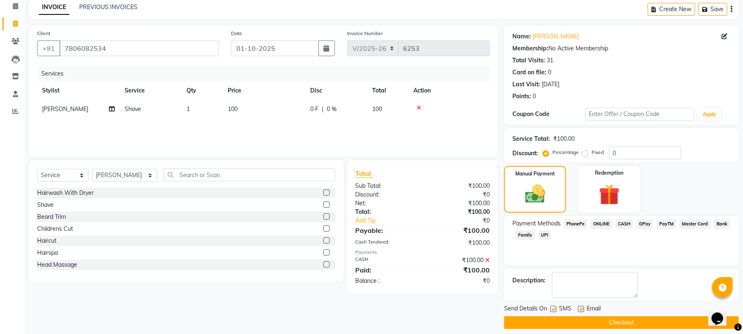
scroll to position [45, 0]
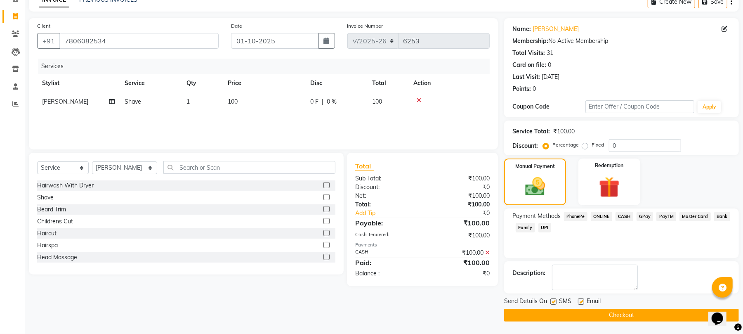
click at [581, 303] on label at bounding box center [581, 301] width 6 height 6
click at [581, 303] on input "checkbox" at bounding box center [580, 301] width 5 height 5
checkbox input "false"
click at [573, 312] on button "Checkout" at bounding box center [621, 315] width 235 height 13
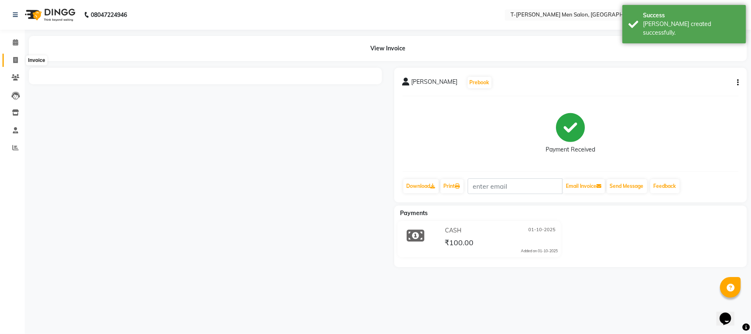
click at [14, 60] on icon at bounding box center [15, 60] width 5 height 6
select select "service"
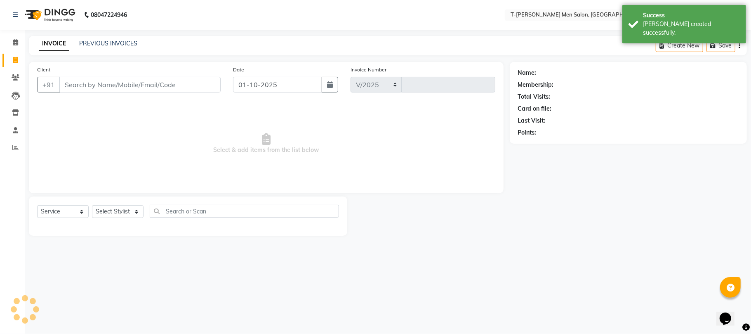
select select "4816"
type input "6254"
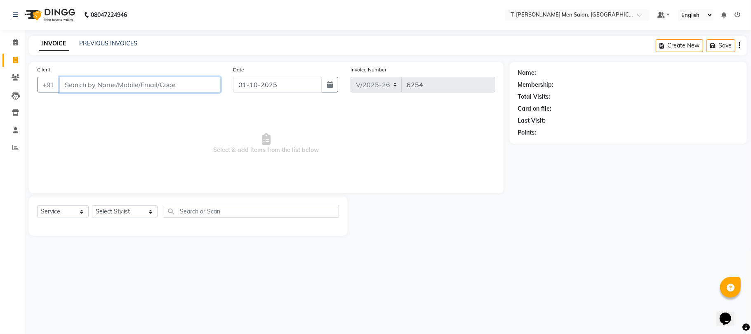
click at [117, 83] on input "Client" at bounding box center [139, 85] width 161 height 16
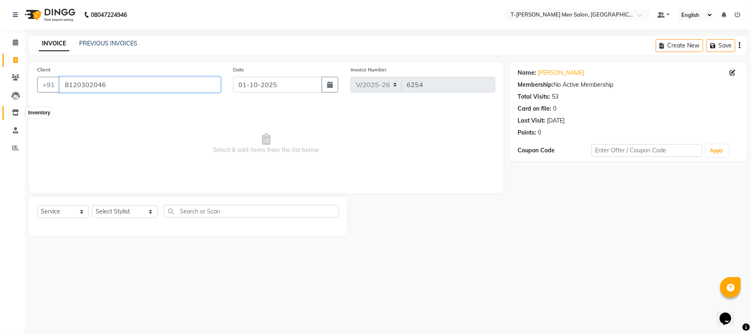
drag, startPoint x: 119, startPoint y: 78, endPoint x: 19, endPoint y: 111, distance: 105.8
click at [19, 111] on app-home "08047224946 Select Location × T-rex Men Salon, Morena Default Panel My Panel En…" at bounding box center [375, 124] width 751 height 248
type input "r"
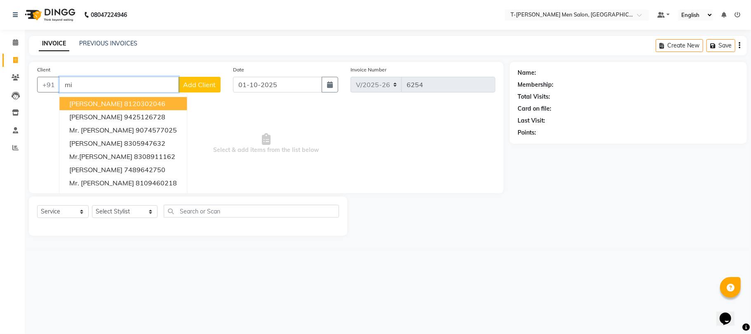
type input "m"
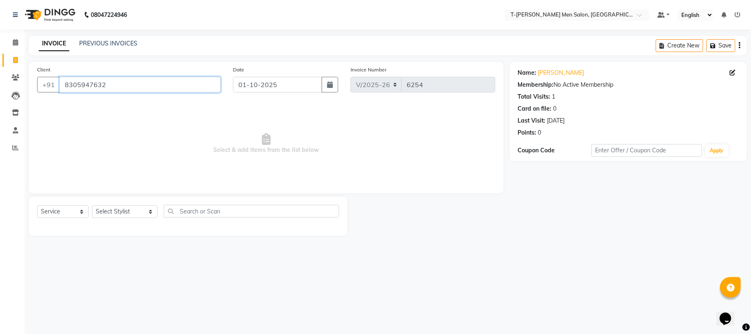
drag, startPoint x: 119, startPoint y: 85, endPoint x: 48, endPoint y: 120, distance: 78.8
click at [48, 120] on div "Client +91 8305947632 Date 01-10-2025 Invoice Number V/2025 V/2025-26 6254 Sele…" at bounding box center [266, 127] width 475 height 131
drag, startPoint x: 112, startPoint y: 83, endPoint x: 2, endPoint y: 132, distance: 120.4
click at [2, 132] on app-home "08047224946 Select Location × T-rex Men Salon, Morena Default Panel My Panel En…" at bounding box center [375, 124] width 751 height 248
drag, startPoint x: 33, startPoint y: 114, endPoint x: 8, endPoint y: 136, distance: 33.0
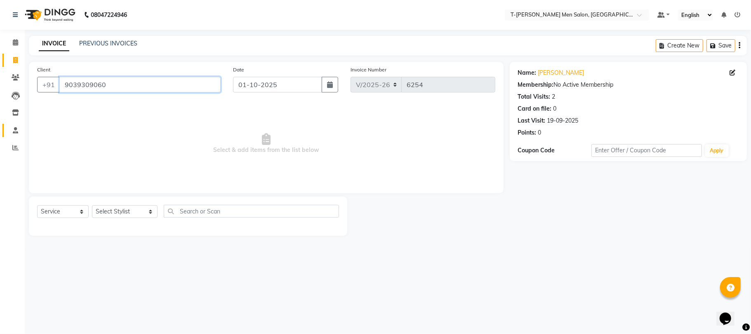
click at [8, 136] on app-home "08047224946 Select Location × T-rex Men Salon, Morena Default Panel My Panel En…" at bounding box center [375, 124] width 751 height 248
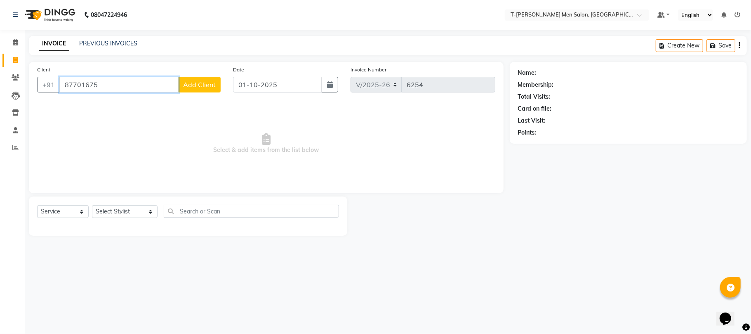
drag, startPoint x: 108, startPoint y: 83, endPoint x: 44, endPoint y: 119, distance: 73.9
click at [44, 119] on div "Client +91 87701675 Add Client Date 01-10-2025 Invoice Number V/2025 V/2025-26 …" at bounding box center [266, 127] width 475 height 131
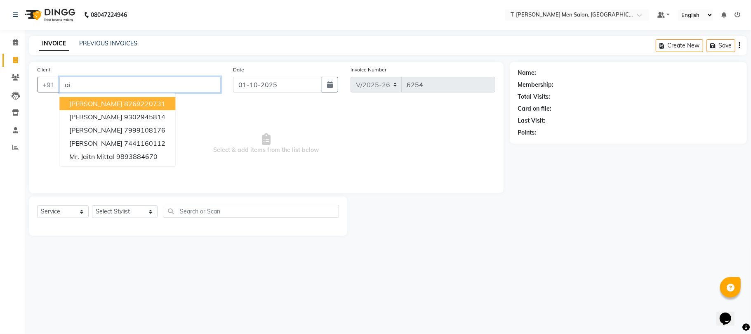
type input "a"
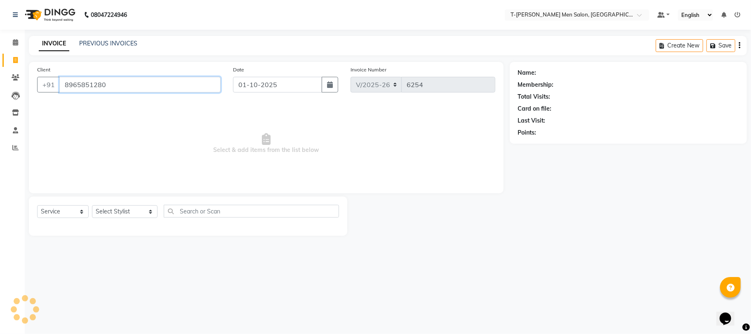
type input "8965851280"
drag, startPoint x: 130, startPoint y: 87, endPoint x: 48, endPoint y: 108, distance: 84.3
click at [48, 108] on div "Client +91 8965851280 Date 01-10-2025 Invoice Number V/2025 V/2025-26 6254 Sele…" at bounding box center [266, 127] width 475 height 131
select select "4816"
select select "service"
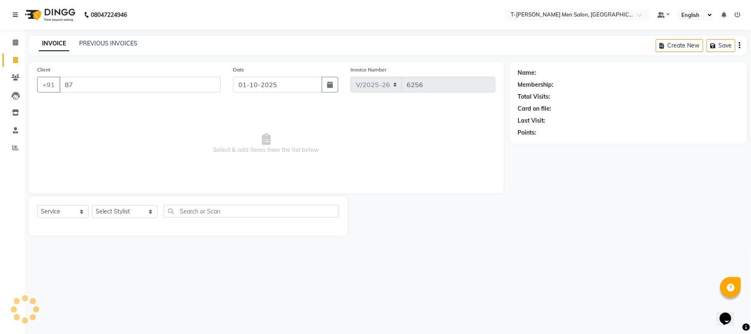
type input "8"
click at [121, 213] on select "Select Stylist [PERSON_NAME] [PERSON_NAME] (goru) [PERSON_NAME] [PERSON_NAME] (…" at bounding box center [125, 211] width 66 height 13
select select "80929"
click at [92, 205] on select "Select Stylist Ashok Kumar Gorkh nath (goru) Haneef khan Jaswinder singh (Veeru…" at bounding box center [125, 211] width 66 height 13
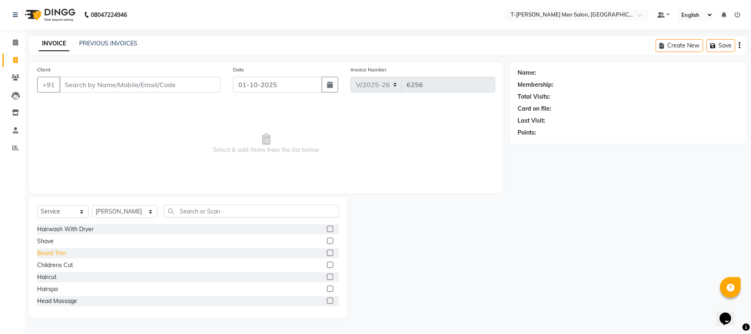
click at [50, 251] on div "Beard Trim" at bounding box center [51, 253] width 29 height 9
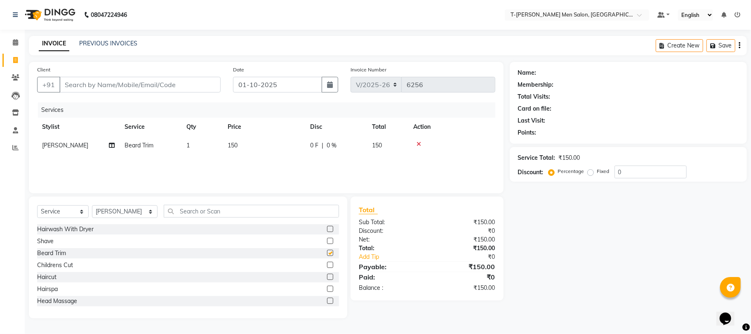
checkbox input "false"
click at [107, 87] on input "Client" at bounding box center [139, 85] width 161 height 16
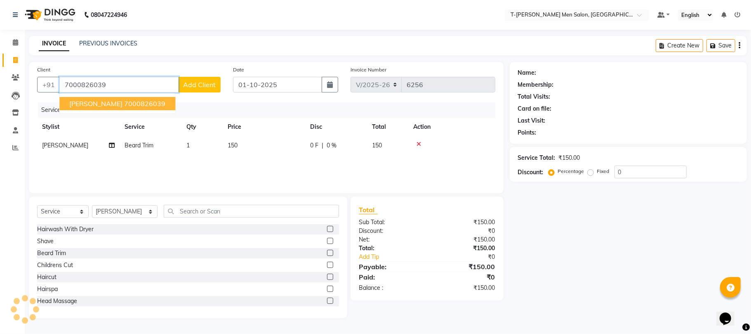
type input "7000826039"
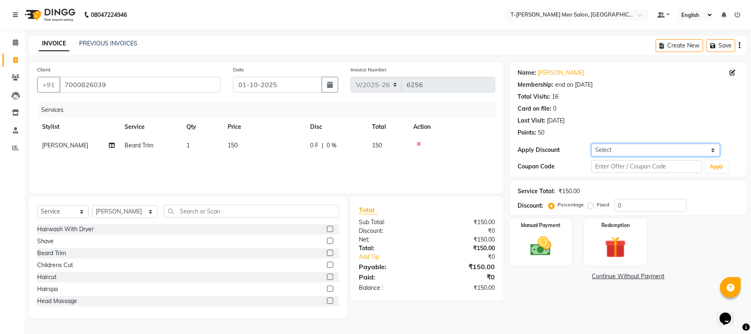
click at [640, 145] on select "Select Membership → T - Rex Membership (wtih W end 10% & W day 20)%" at bounding box center [656, 150] width 129 height 13
select select "1: Object"
click at [592, 144] on select "Select Membership → T - Rex Membership (wtih W end 10% & W day 20)%" at bounding box center [656, 150] width 129 height 13
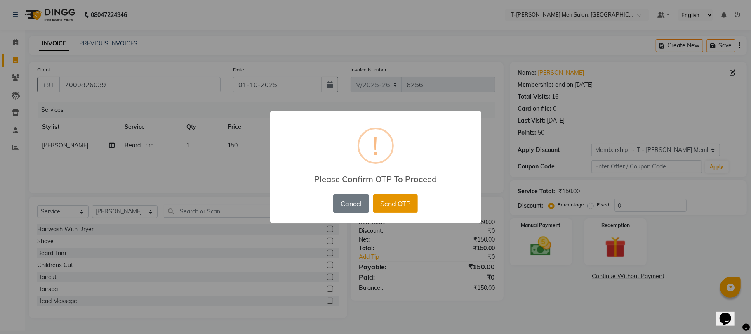
click at [415, 205] on button "Send OTP" at bounding box center [395, 203] width 45 height 18
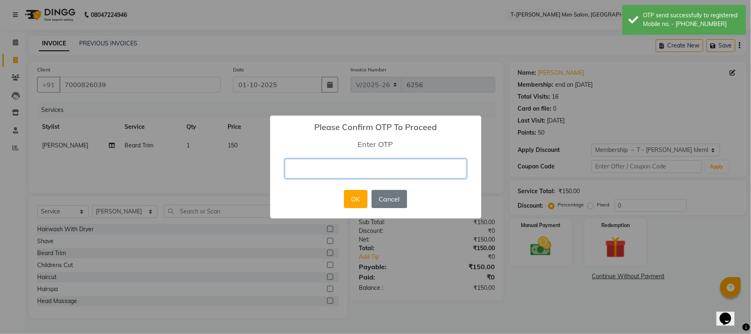
click at [388, 173] on input "text" at bounding box center [376, 168] width 182 height 19
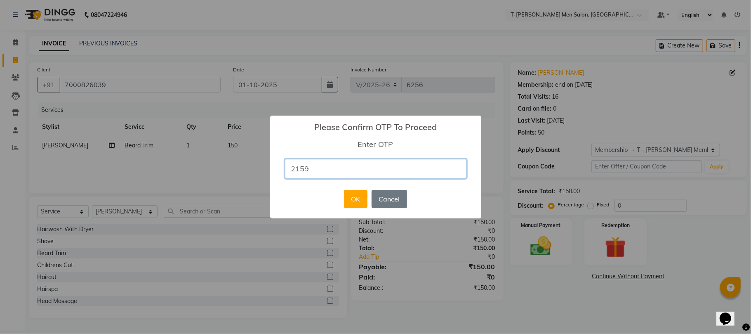
type input "2159"
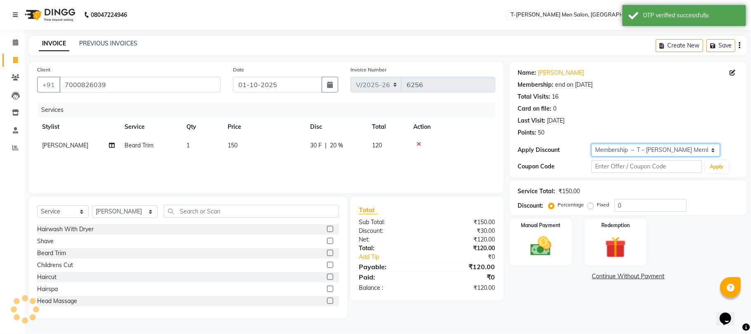
type input "20"
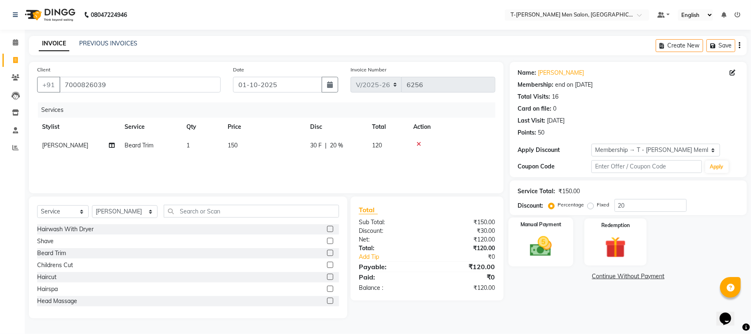
click at [525, 229] on div "Manual Payment" at bounding box center [541, 241] width 65 height 49
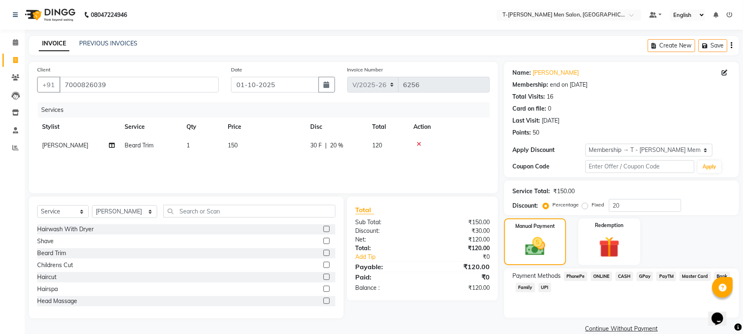
drag, startPoint x: 599, startPoint y: 276, endPoint x: 612, endPoint y: 281, distance: 14.0
click at [600, 276] on span "ONLINE" at bounding box center [601, 276] width 21 height 9
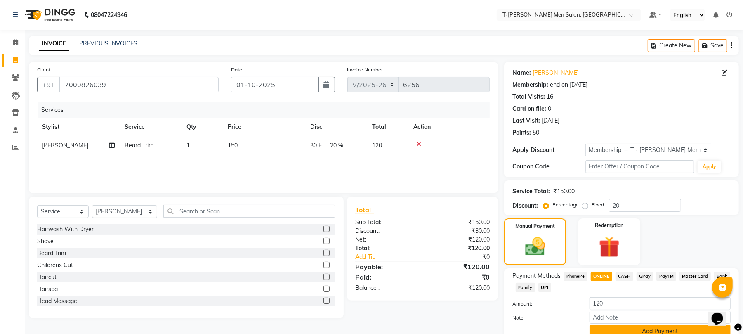
drag, startPoint x: 610, startPoint y: 327, endPoint x: 585, endPoint y: 291, distance: 43.6
click at [609, 327] on button "Add Payment" at bounding box center [660, 331] width 141 height 13
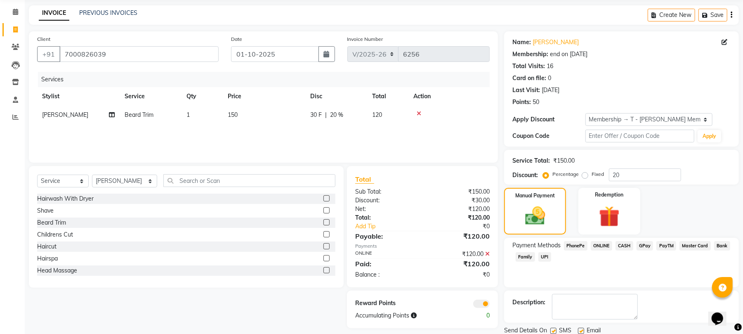
scroll to position [60, 0]
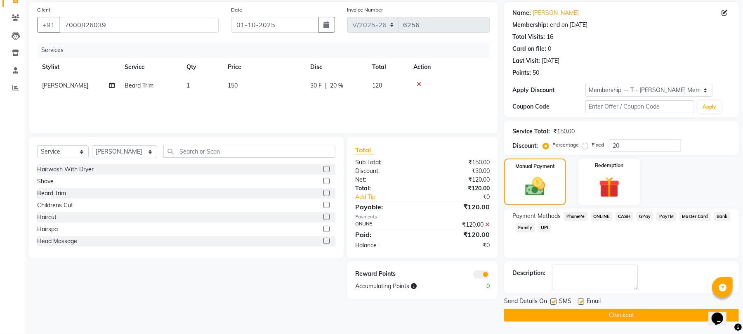
click at [580, 301] on label at bounding box center [581, 301] width 6 height 6
click at [580, 301] on input "checkbox" at bounding box center [580, 301] width 5 height 5
checkbox input "false"
click at [568, 314] on button "Checkout" at bounding box center [621, 315] width 235 height 13
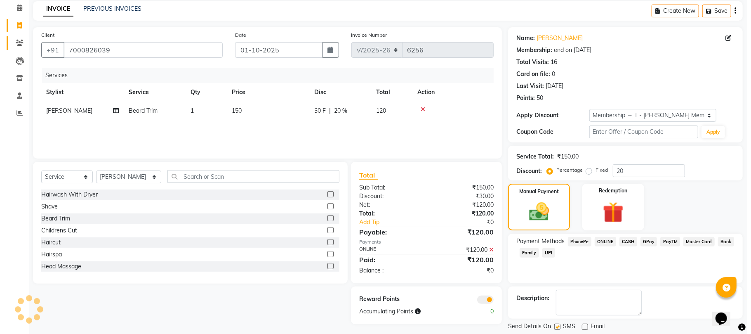
scroll to position [0, 0]
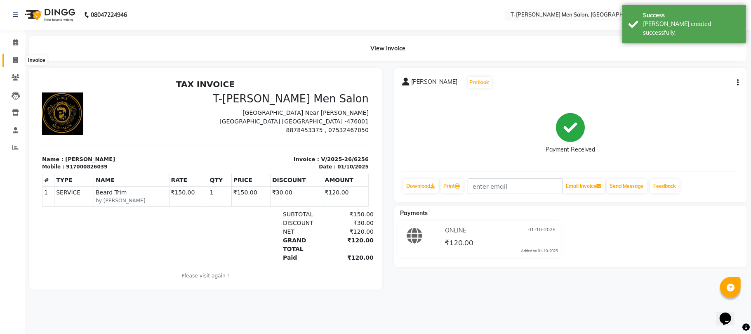
click at [14, 60] on icon at bounding box center [15, 60] width 5 height 6
select select "service"
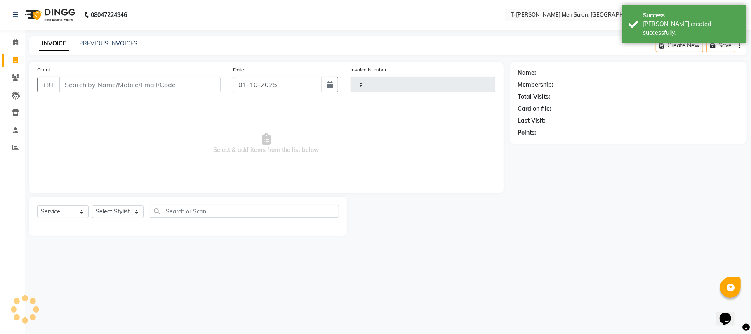
type input "6257"
select select "4816"
click at [109, 84] on input "Client" at bounding box center [139, 85] width 161 height 16
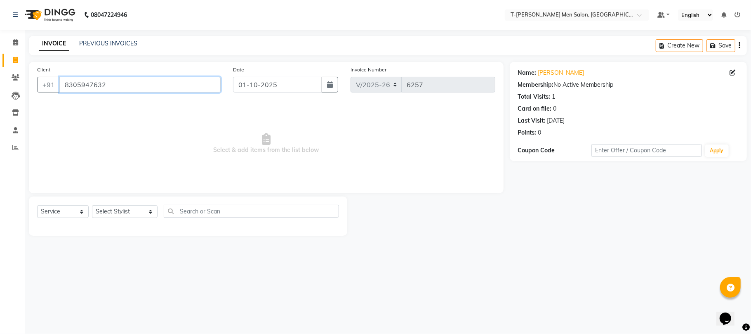
drag, startPoint x: 116, startPoint y: 90, endPoint x: 40, endPoint y: 129, distance: 85.4
click at [40, 129] on div "Client +91 8305947632 Date 01-10-2025 Invoice Number V/2025 V/2025-26 6257 Sele…" at bounding box center [266, 127] width 475 height 131
type input "8120302046"
click at [557, 73] on link "Amit Sikarwar" at bounding box center [561, 72] width 46 height 9
click at [108, 42] on link "PREVIOUS INVOICES" at bounding box center [108, 43] width 58 height 7
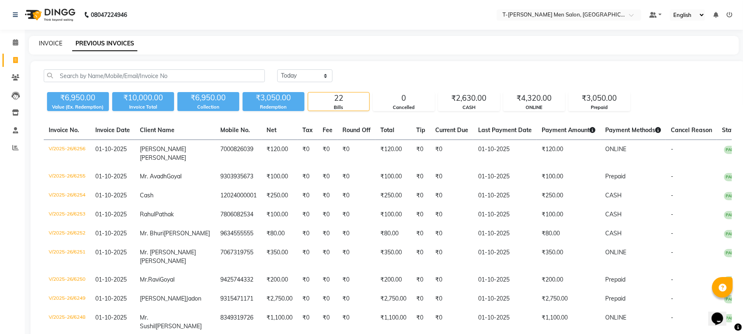
click at [50, 43] on link "INVOICE" at bounding box center [51, 43] width 24 height 7
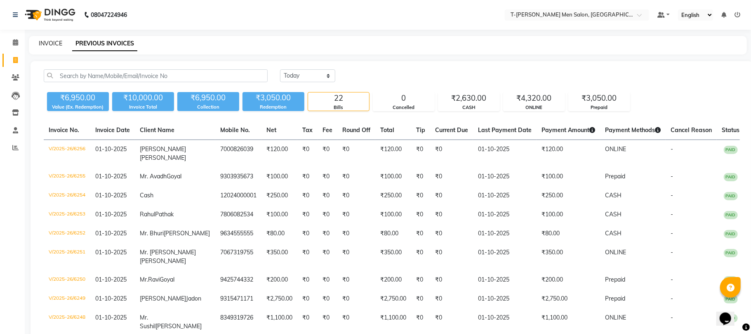
select select "service"
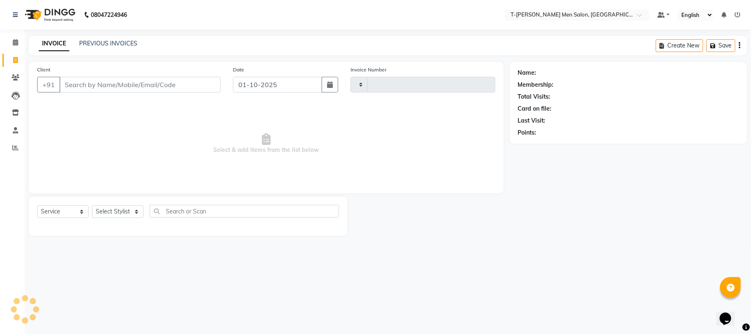
type input "6257"
select select "4816"
click at [126, 88] on input "Client" at bounding box center [139, 85] width 161 height 16
type input "7"
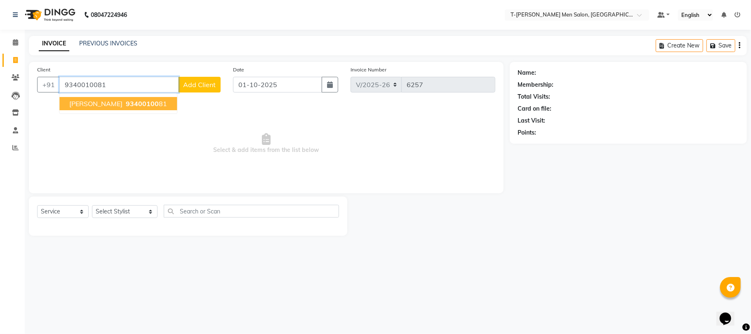
type input "9340010081"
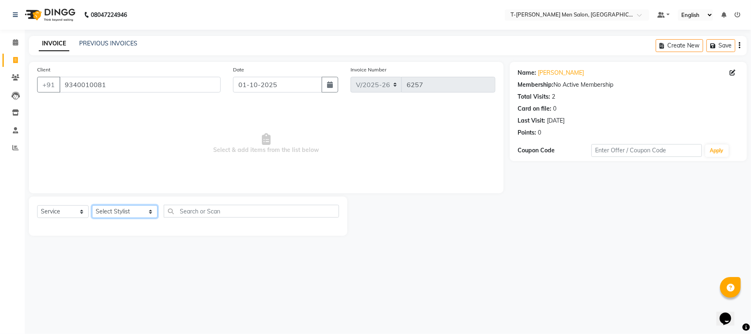
click at [109, 209] on select "Select Stylist [PERSON_NAME] [PERSON_NAME] (goru) [PERSON_NAME] [PERSON_NAME] (…" at bounding box center [125, 211] width 66 height 13
select select "29432"
click at [92, 205] on select "Select Stylist [PERSON_NAME] [PERSON_NAME] (goru) [PERSON_NAME] [PERSON_NAME] (…" at bounding box center [125, 211] width 66 height 13
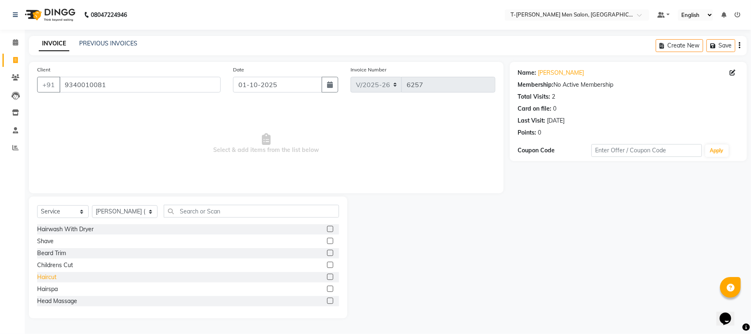
click at [51, 278] on div "Haircut" at bounding box center [46, 277] width 19 height 9
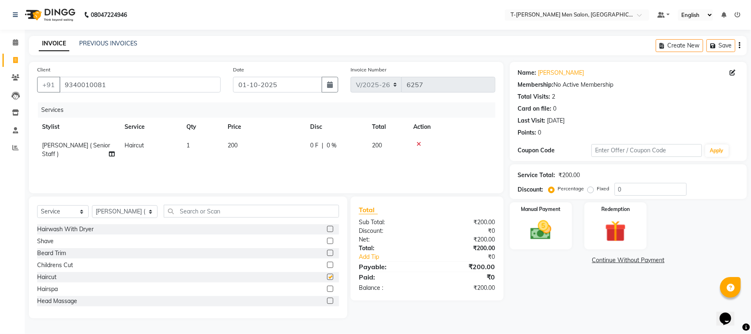
checkbox input "false"
click at [529, 228] on img at bounding box center [541, 230] width 36 height 26
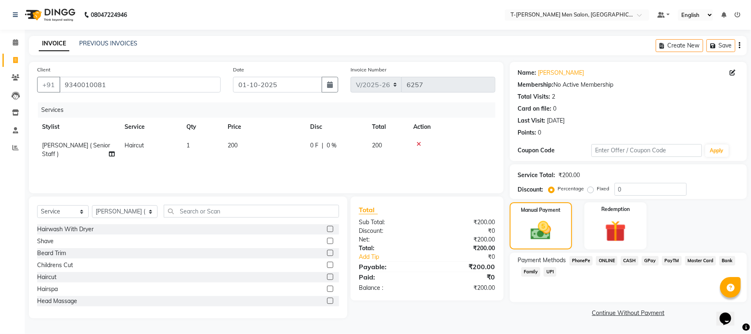
click at [611, 261] on span "ONLINE" at bounding box center [606, 260] width 21 height 9
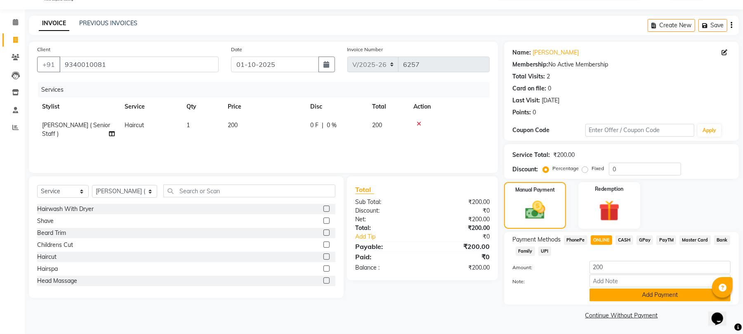
click at [601, 300] on button "Add Payment" at bounding box center [660, 294] width 141 height 13
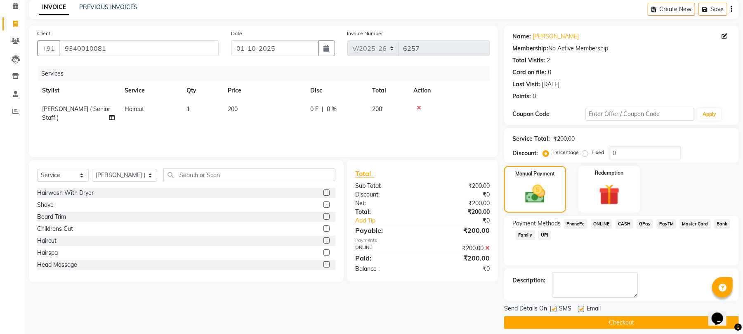
scroll to position [45, 0]
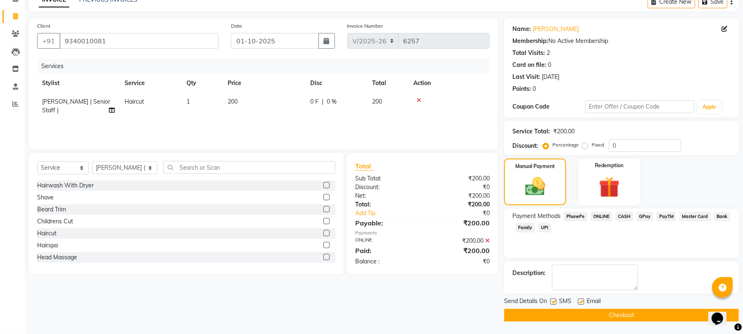
click at [581, 302] on label at bounding box center [581, 301] width 6 height 6
click at [581, 302] on input "checkbox" at bounding box center [580, 301] width 5 height 5
checkbox input "false"
click at [578, 313] on button "Checkout" at bounding box center [621, 315] width 235 height 13
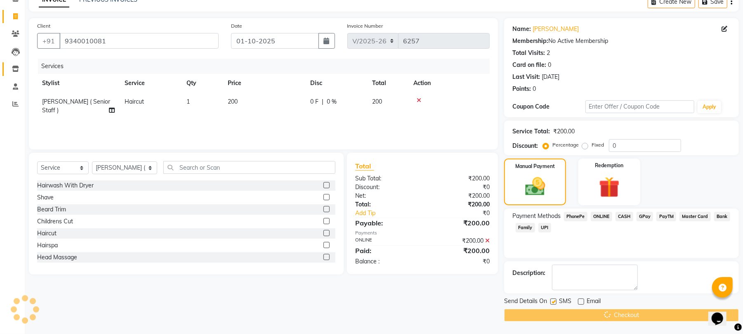
scroll to position [16, 0]
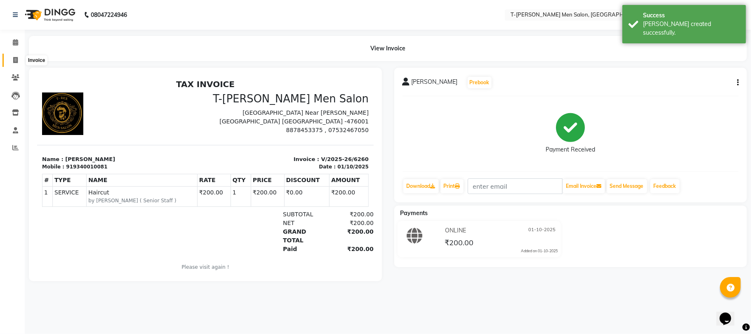
click at [17, 57] on icon at bounding box center [15, 60] width 5 height 6
select select "service"
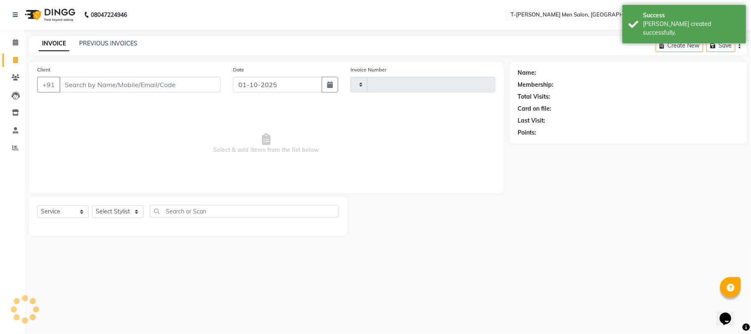
type input "6261"
select select "4816"
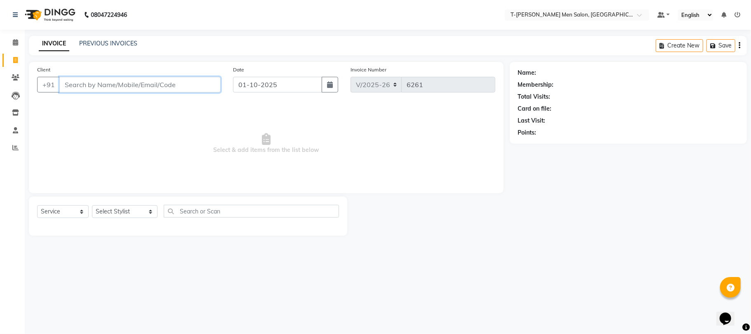
click at [114, 81] on input "Client" at bounding box center [139, 85] width 161 height 16
type input "8966999996"
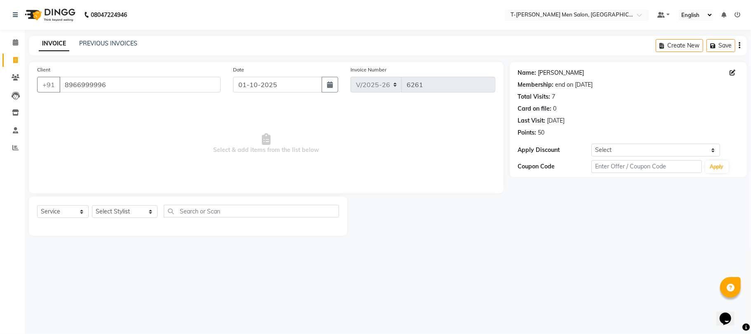
click at [562, 73] on link "Mr. Amit Rajoriya" at bounding box center [561, 72] width 46 height 9
click at [125, 213] on select "Select Stylist [PERSON_NAME] [PERSON_NAME] (goru) [PERSON_NAME] [PERSON_NAME] (…" at bounding box center [125, 211] width 66 height 13
select select "85177"
click at [92, 205] on select "Select Stylist [PERSON_NAME] [PERSON_NAME] (goru) [PERSON_NAME] [PERSON_NAME] (…" at bounding box center [125, 211] width 66 height 13
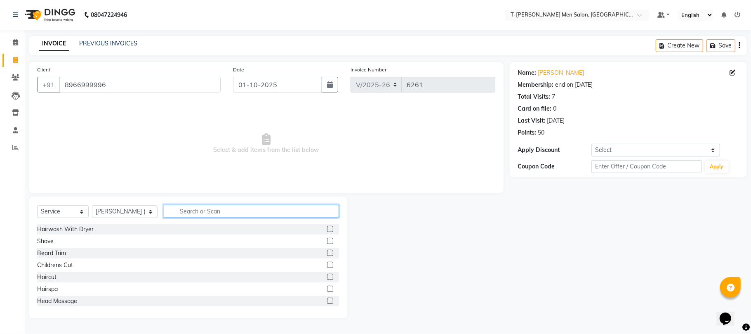
drag, startPoint x: 184, startPoint y: 213, endPoint x: 172, endPoint y: 216, distance: 11.9
click at [184, 213] on input "text" at bounding box center [251, 211] width 175 height 13
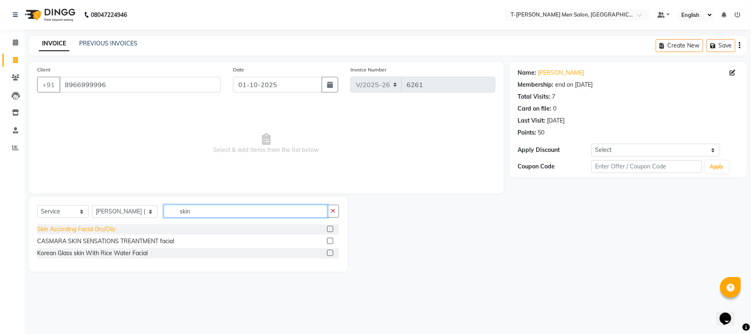
type input "skin"
click at [39, 229] on div "Skin According Facial Dry/Oily" at bounding box center [76, 229] width 78 height 9
checkbox input "false"
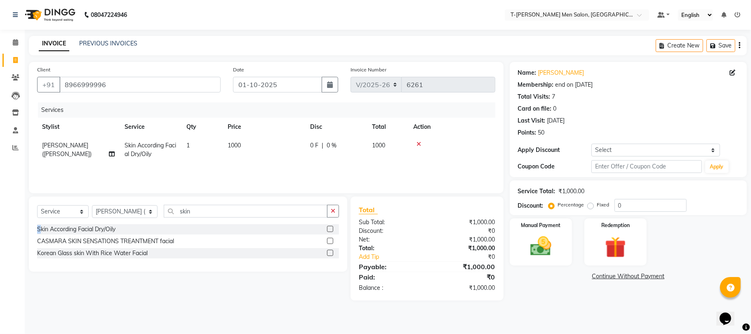
drag, startPoint x: 335, startPoint y: 207, endPoint x: 168, endPoint y: 91, distance: 203.1
click at [333, 207] on button "button" at bounding box center [333, 211] width 12 height 13
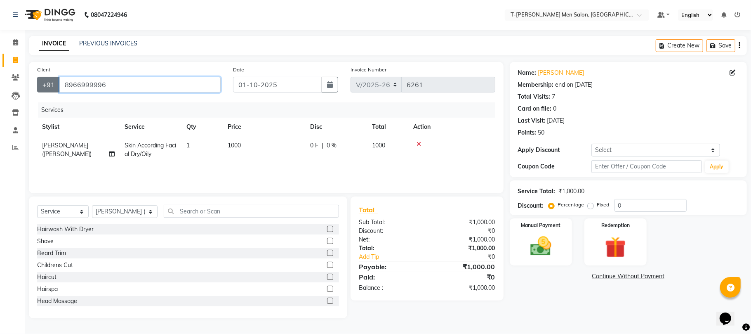
drag, startPoint x: 156, startPoint y: 76, endPoint x: 42, endPoint y: 94, distance: 115.3
click at [43, 92] on div "+91 8966999996" at bounding box center [129, 85] width 184 height 16
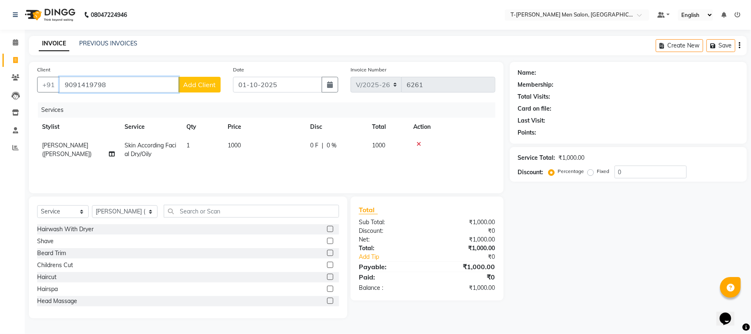
type input "9091419798"
click at [196, 85] on span "Add Client" at bounding box center [199, 84] width 33 height 8
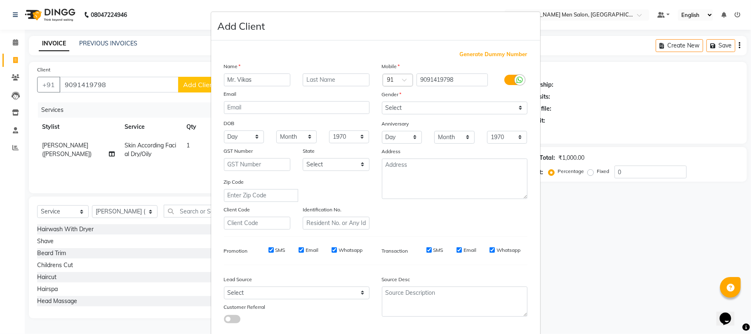
type input "Mr. Vikas"
type input "Upadhyay"
click at [258, 81] on input "Mr. Vikas" at bounding box center [257, 79] width 67 height 13
type input "Mr. Vikash"
click at [396, 106] on select "Select Male Female Other Prefer Not To Say" at bounding box center [455, 108] width 146 height 13
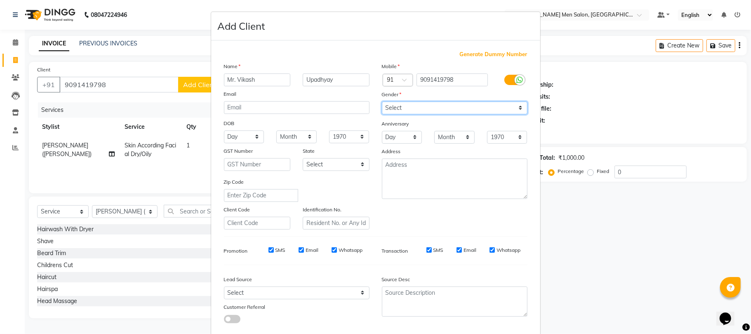
select select "male"
click at [382, 102] on select "Select Male Female Other Prefer Not To Say" at bounding box center [455, 108] width 146 height 13
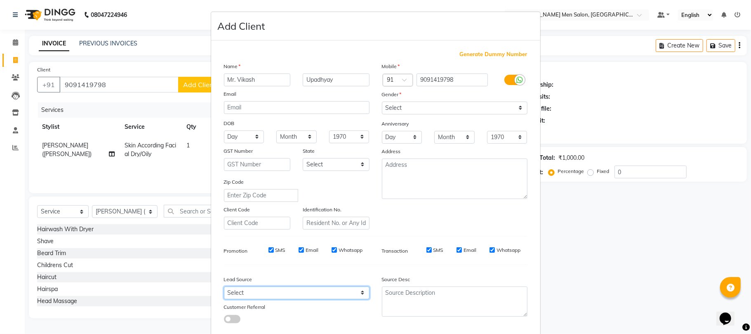
drag, startPoint x: 301, startPoint y: 293, endPoint x: 299, endPoint y: 285, distance: 8.2
click at [300, 290] on select "Select Walk-in Referral Internet Friend Word of Mouth Advertisement Facebook Ju…" at bounding box center [297, 292] width 146 height 13
select select "32268"
click at [224, 286] on select "Select Walk-in Referral Internet Friend Word of Mouth Advertisement Facebook Ju…" at bounding box center [297, 292] width 146 height 13
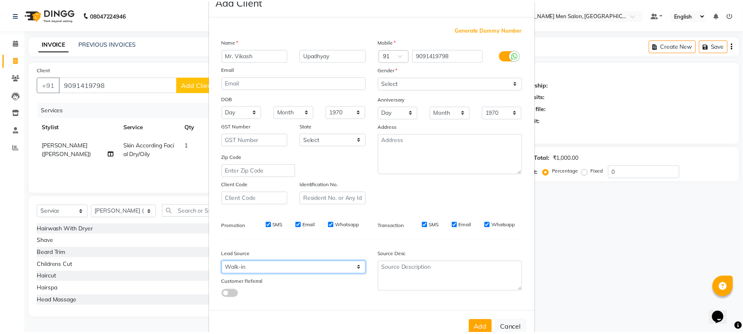
scroll to position [45, 0]
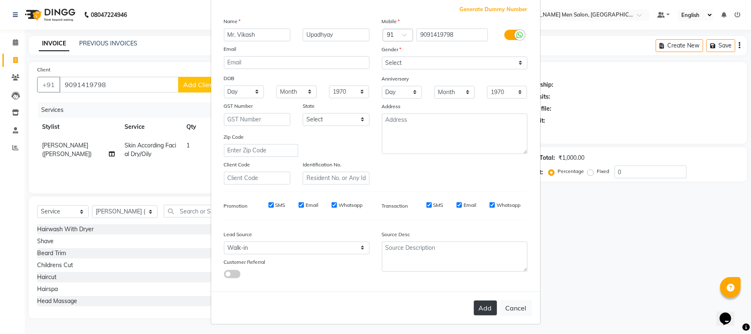
click at [485, 302] on button "Add" at bounding box center [485, 307] width 23 height 15
select select
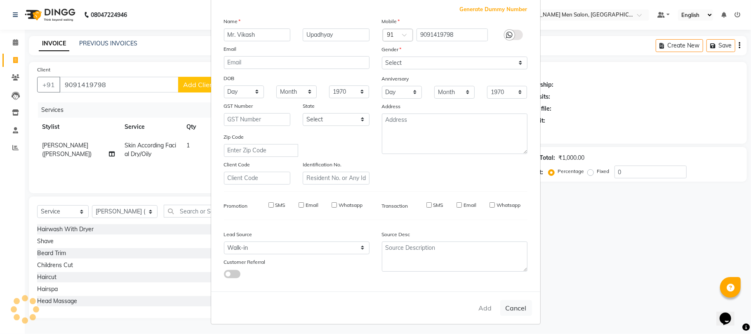
select select
checkbox input "false"
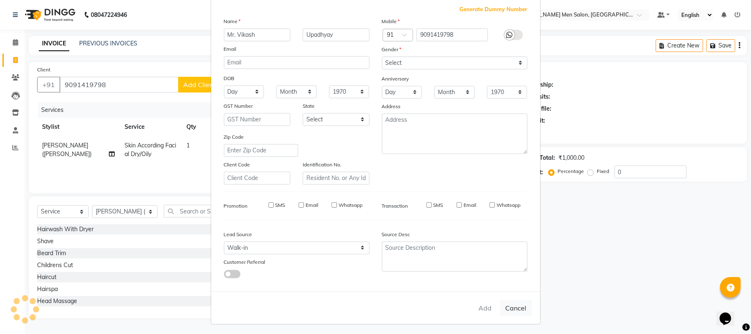
checkbox input "false"
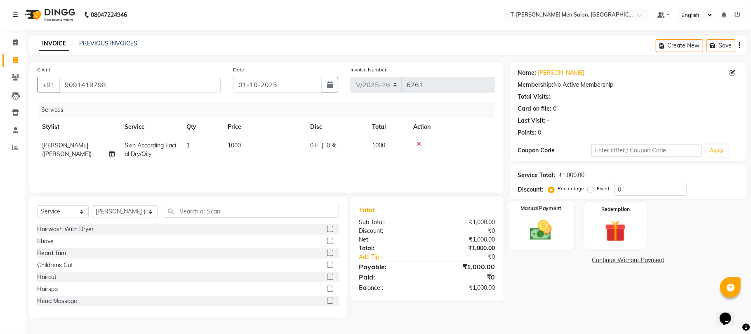
click at [539, 238] on img at bounding box center [541, 230] width 36 height 26
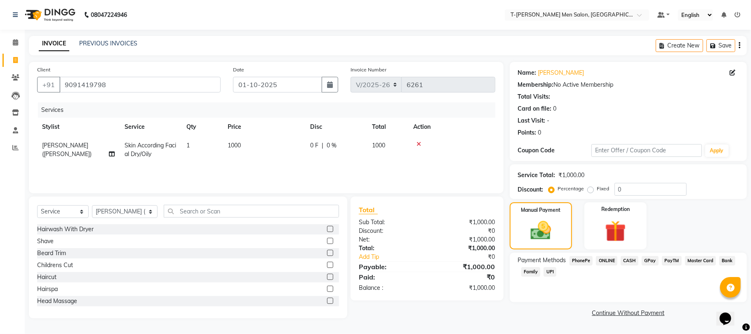
click at [615, 259] on span "ONLINE" at bounding box center [606, 260] width 21 height 9
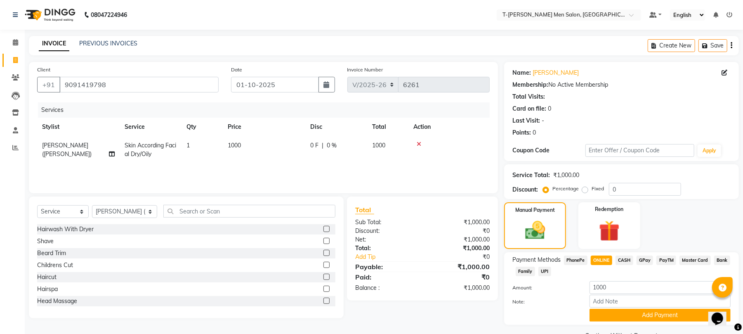
click at [615, 308] on div "Note:" at bounding box center [621, 302] width 231 height 14
click at [611, 316] on button "Add Payment" at bounding box center [660, 315] width 141 height 13
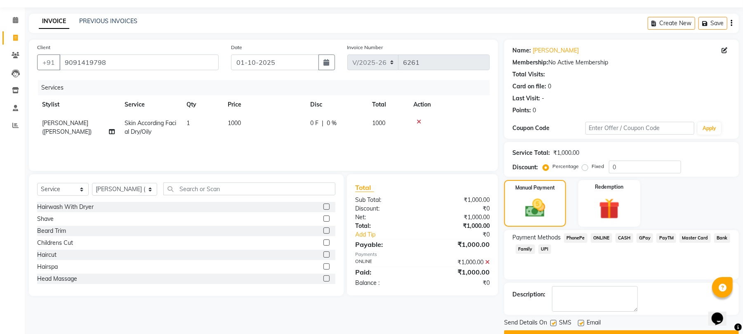
scroll to position [45, 0]
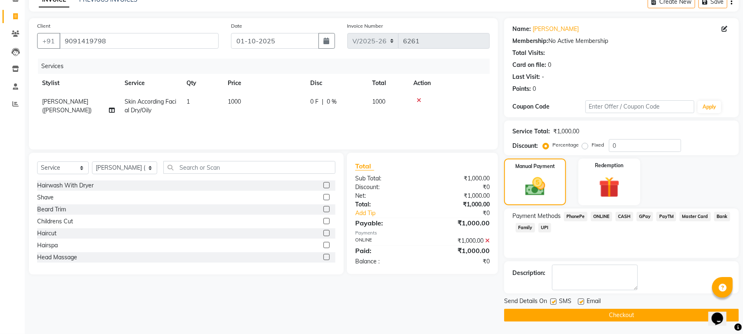
click at [583, 301] on label at bounding box center [581, 301] width 6 height 6
click at [583, 301] on input "checkbox" at bounding box center [580, 301] width 5 height 5
checkbox input "false"
click at [579, 316] on button "Checkout" at bounding box center [621, 315] width 235 height 13
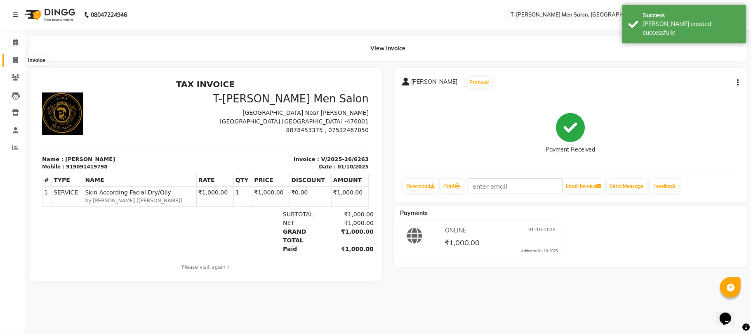
click at [18, 63] on span at bounding box center [15, 60] width 14 height 9
select select "service"
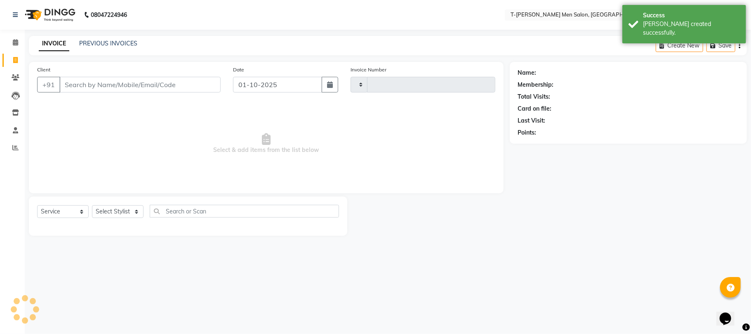
type input "6264"
select select "4816"
click at [15, 147] on icon at bounding box center [15, 147] width 6 height 6
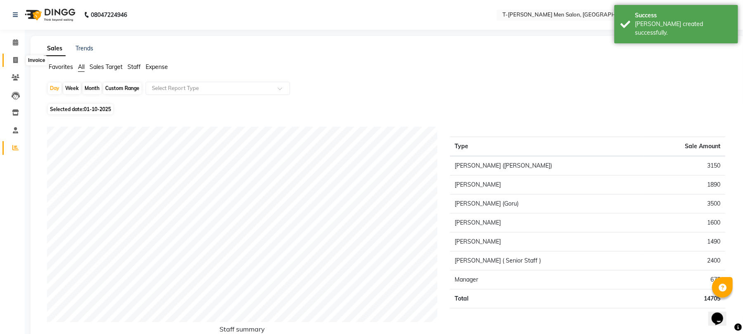
click at [11, 60] on span at bounding box center [15, 60] width 14 height 9
select select "service"
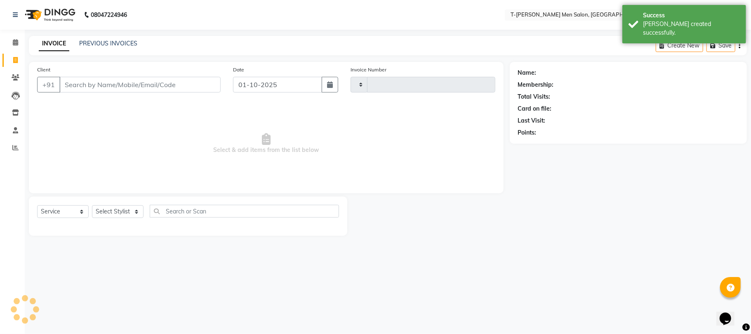
type input "6264"
select select "4816"
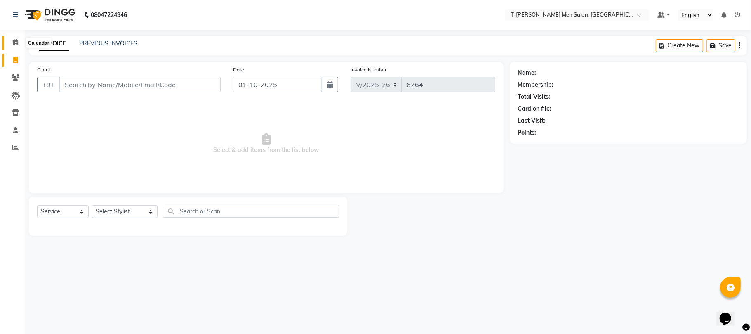
click at [14, 43] on icon at bounding box center [15, 42] width 5 height 6
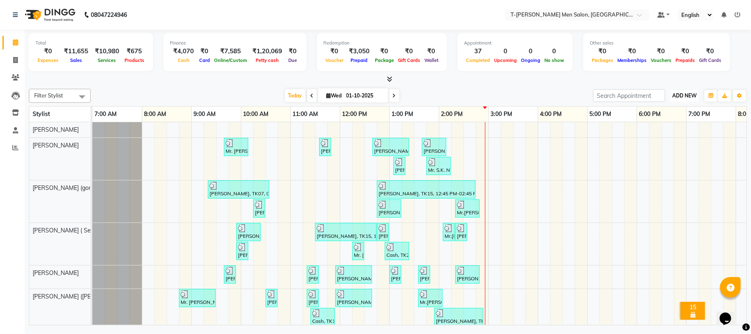
click at [683, 97] on span "ADD NEW" at bounding box center [685, 95] width 24 height 6
click at [664, 132] on link "Add Expense" at bounding box center [665, 133] width 65 height 11
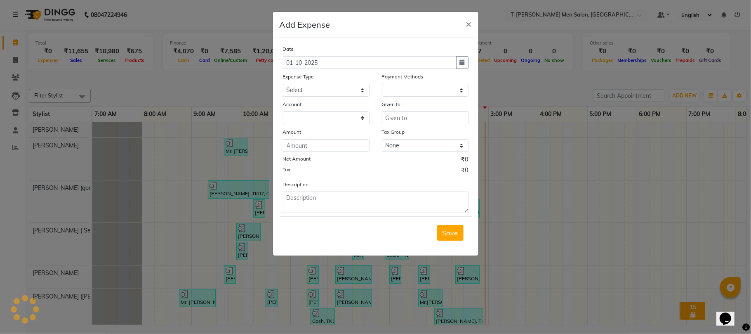
select select "1"
select select "3663"
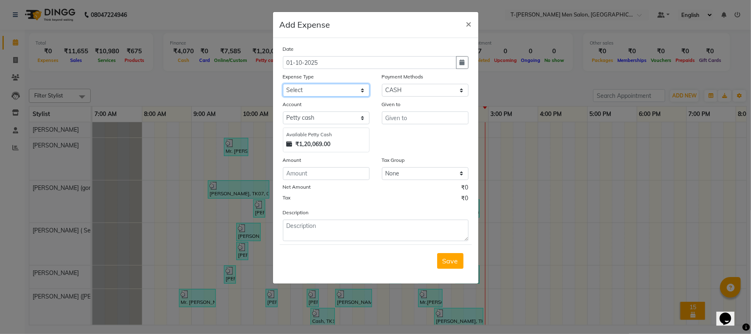
click at [321, 88] on select "Select Advance Salary Bank charges Bank Loan Intrest Recovery Car maintenance C…" at bounding box center [326, 90] width 87 height 13
select select "21134"
click at [283, 84] on select "Select Advance Salary Bank charges Bank Loan Intrest Recovery Car maintenance C…" at bounding box center [326, 90] width 87 height 13
click at [420, 118] on input "text" at bounding box center [425, 117] width 87 height 13
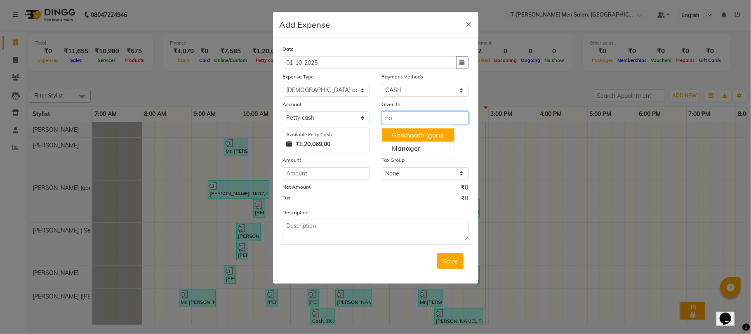
type input "n"
type input "Manager"
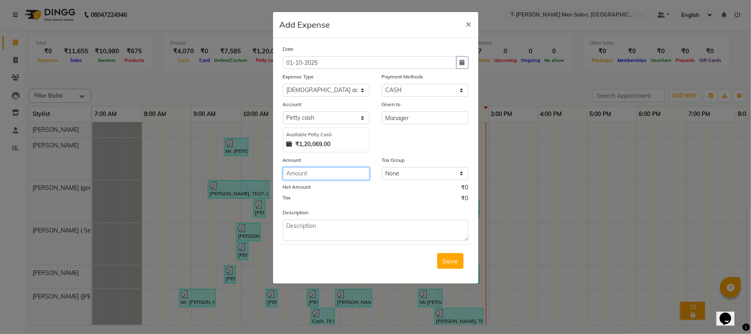
click at [319, 174] on input "number" at bounding box center [326, 173] width 87 height 13
click at [336, 177] on input "950" at bounding box center [326, 173] width 87 height 13
type input "9500"
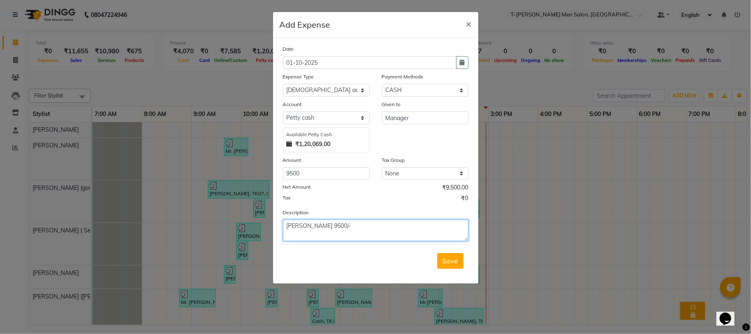
type textarea "Annkut Prasad 9500/-"
click at [444, 261] on span "Save" at bounding box center [451, 261] width 16 height 8
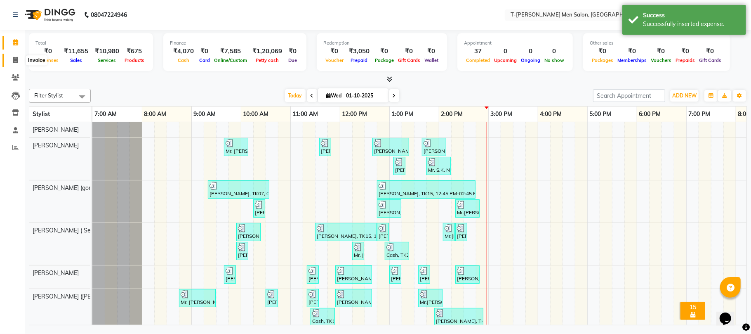
click at [9, 62] on span at bounding box center [15, 60] width 14 height 9
select select "service"
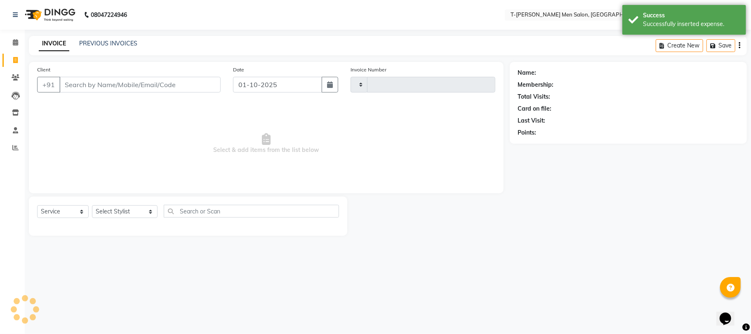
type input "6264"
select select "4816"
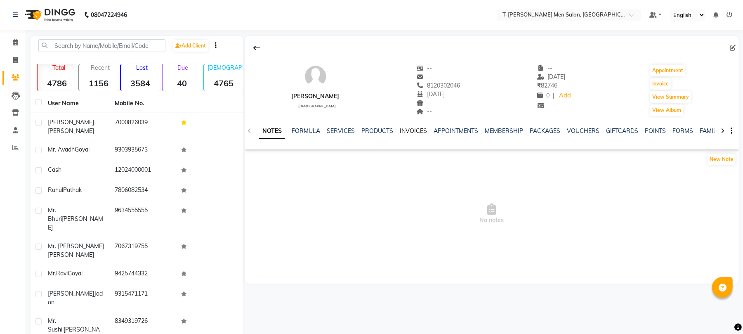
click at [401, 131] on link "INVOICES" at bounding box center [413, 130] width 27 height 7
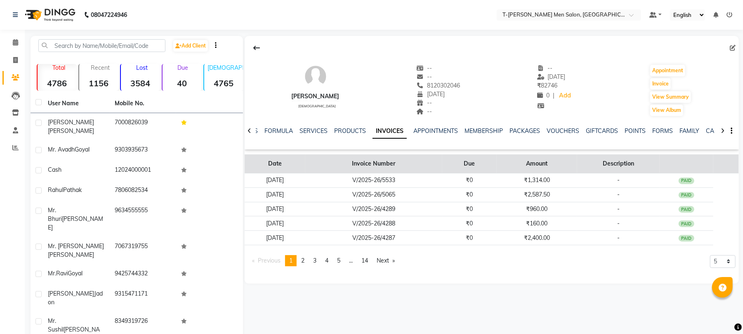
click at [416, 170] on th "Invoice Number" at bounding box center [373, 163] width 137 height 19
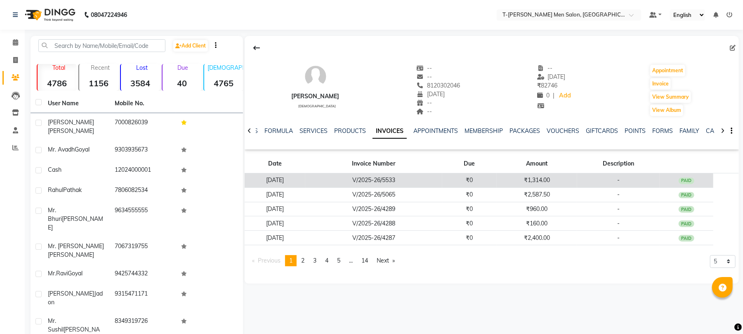
click at [416, 182] on td "V/2025-26/5533" at bounding box center [373, 180] width 137 height 14
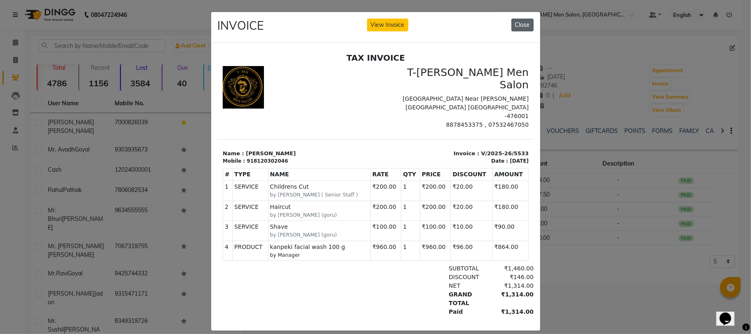
click at [522, 24] on button "Close" at bounding box center [523, 25] width 22 height 13
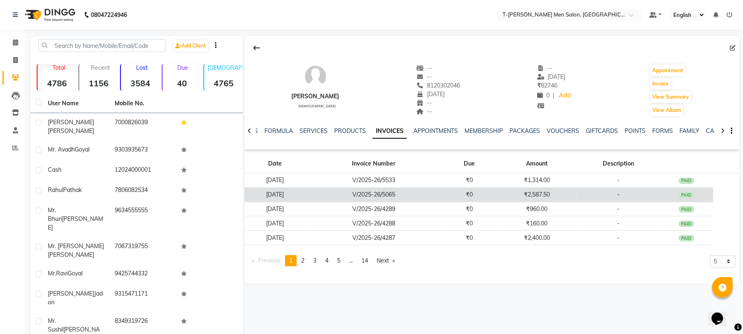
click at [426, 196] on td "V/2025-26/5065" at bounding box center [373, 194] width 137 height 14
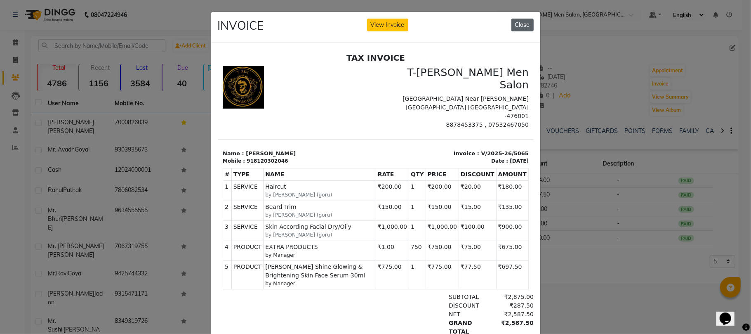
click at [519, 23] on button "Close" at bounding box center [523, 25] width 22 height 13
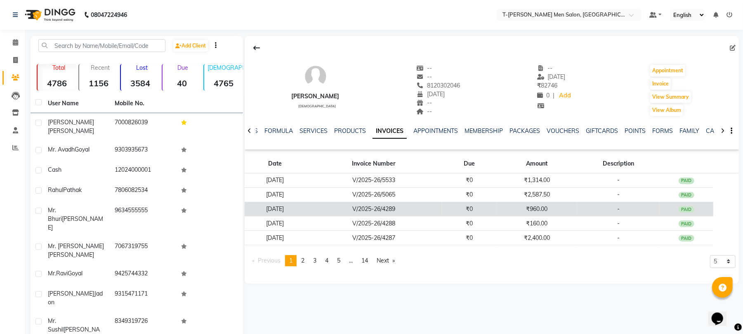
click at [486, 207] on td "₹0" at bounding box center [469, 209] width 54 height 14
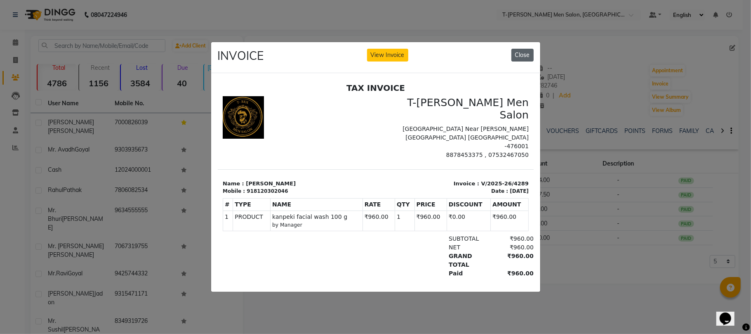
click at [527, 51] on button "Close" at bounding box center [523, 55] width 22 height 13
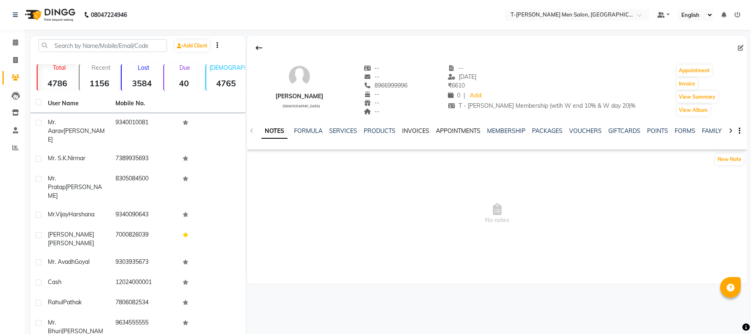
drag, startPoint x: 0, startPoint y: 0, endPoint x: 411, endPoint y: 132, distance: 432.2
click at [414, 130] on link "INVOICES" at bounding box center [415, 130] width 27 height 7
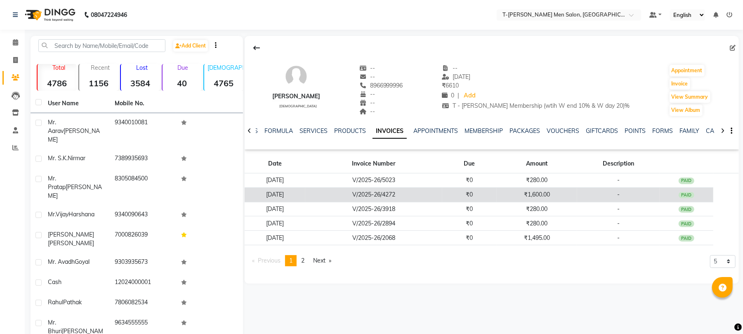
click at [411, 196] on td "V/2025-26/4272" at bounding box center [373, 194] width 137 height 14
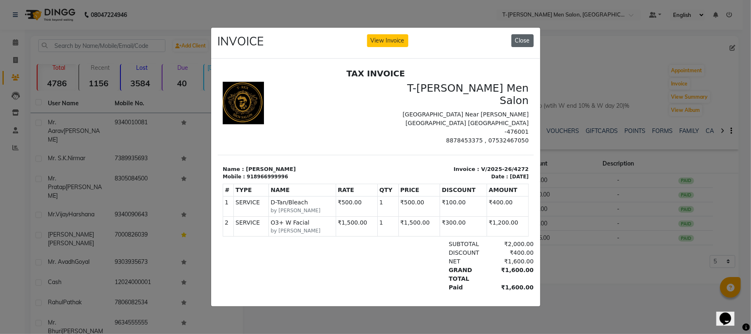
click at [519, 38] on button "Close" at bounding box center [523, 40] width 22 height 13
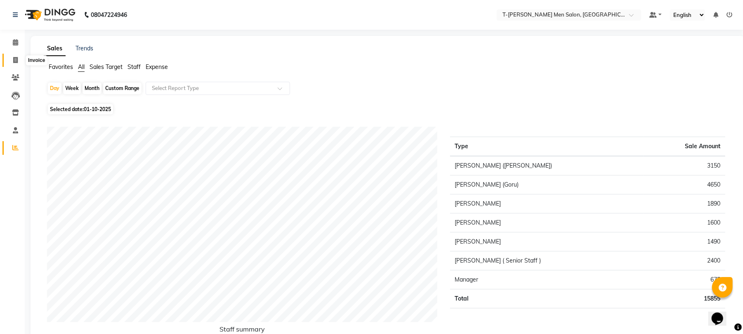
click at [12, 59] on span at bounding box center [15, 60] width 14 height 9
select select "service"
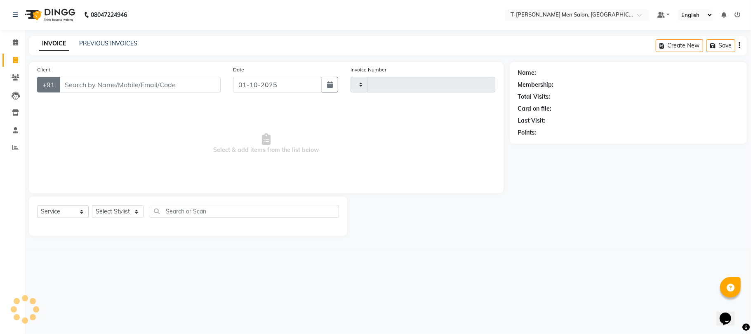
type input "6266"
select select "4816"
select select "service"
drag, startPoint x: 0, startPoint y: 0, endPoint x: 116, endPoint y: 217, distance: 246.3
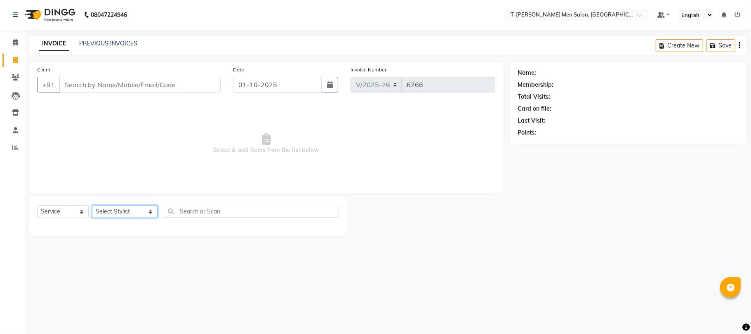
click at [116, 217] on select "Select Stylist [PERSON_NAME] [PERSON_NAME] (goru) [PERSON_NAME] [PERSON_NAME] (…" at bounding box center [125, 211] width 66 height 13
select select "29184"
click at [92, 205] on select "Select Stylist [PERSON_NAME] [PERSON_NAME] (goru) [PERSON_NAME] [PERSON_NAME] (…" at bounding box center [125, 211] width 66 height 13
click at [47, 213] on select "Select Service Product Membership Package Voucher Prepaid Gift Card" at bounding box center [63, 211] width 52 height 13
select select "product"
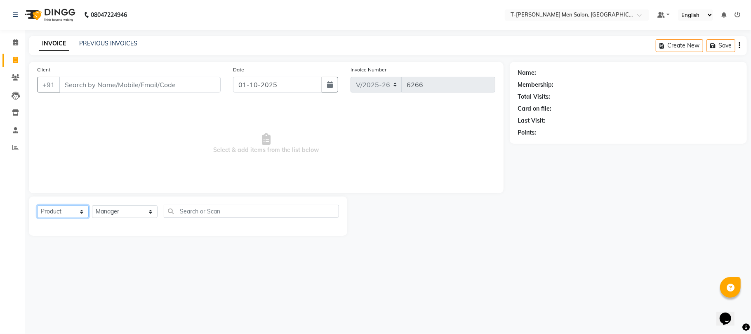
click at [37, 205] on select "Select Service Product Membership Package Voucher Prepaid Gift Card" at bounding box center [63, 211] width 52 height 13
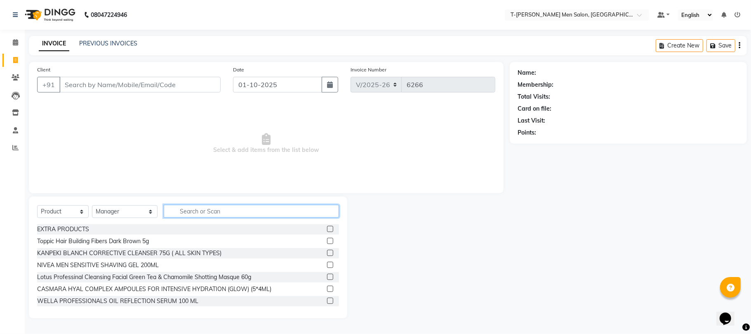
click at [257, 212] on input "text" at bounding box center [251, 211] width 175 height 13
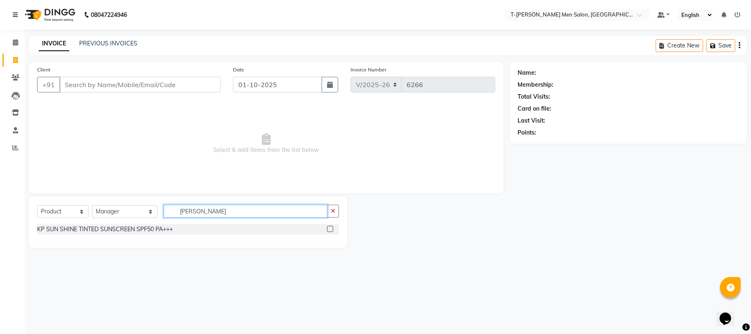
type input "[PERSON_NAME]"
click at [135, 224] on div "KP SUN SHINE TINTED SUNSCREEN SPF50 PA+++" at bounding box center [188, 229] width 302 height 10
click at [137, 233] on div "KP SUN SHINE TINTED SUNSCREEN SPF50 PA+++" at bounding box center [105, 229] width 136 height 9
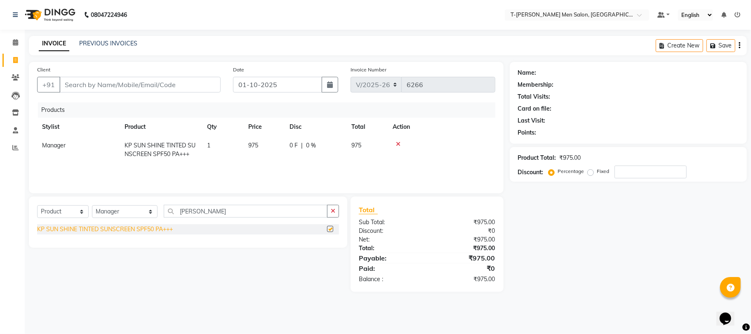
checkbox input "false"
click at [332, 208] on icon "button" at bounding box center [333, 211] width 5 height 6
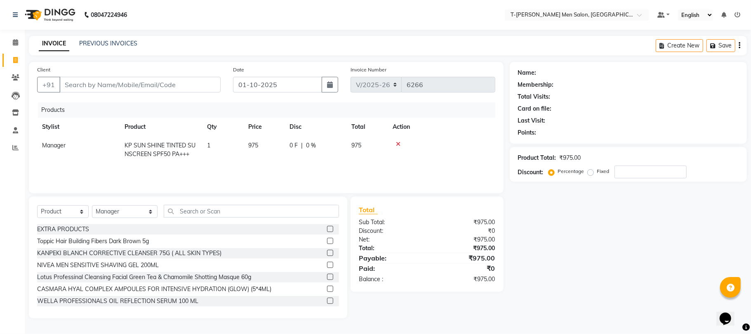
click at [155, 73] on div "Client +91" at bounding box center [129, 82] width 196 height 34
click at [154, 77] on input "Client" at bounding box center [139, 85] width 161 height 16
type input "n"
type input "0"
type input "8319356922"
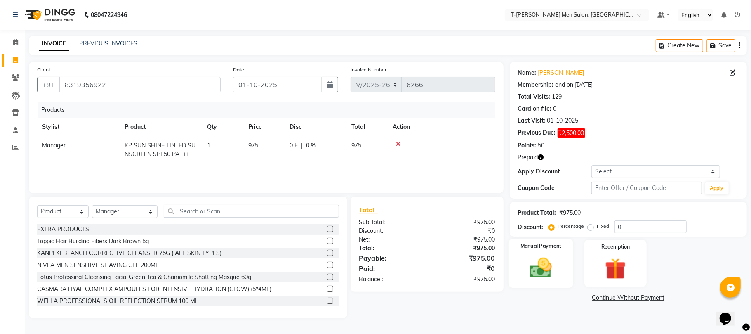
click at [555, 271] on img at bounding box center [541, 268] width 36 height 26
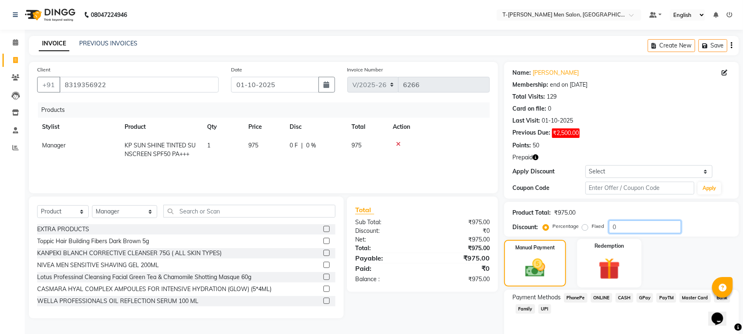
drag, startPoint x: 628, startPoint y: 224, endPoint x: 579, endPoint y: 241, distance: 51.0
click at [568, 241] on div "Name: [PERSON_NAME] Membership: end on [DATE] Total Visits: 129 Card on file: 0…" at bounding box center [624, 209] width 241 height 294
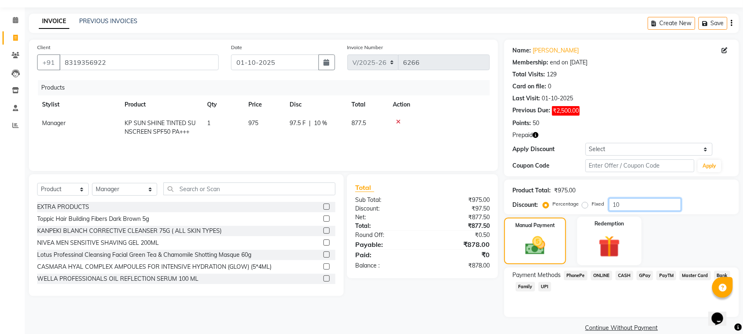
scroll to position [35, 0]
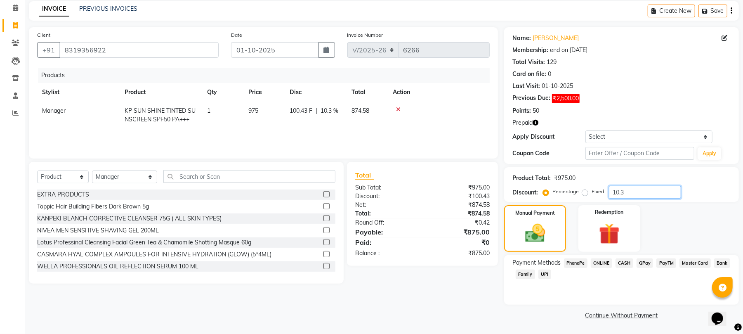
type input "10.3"
click at [624, 264] on span "CASH" at bounding box center [625, 262] width 18 height 9
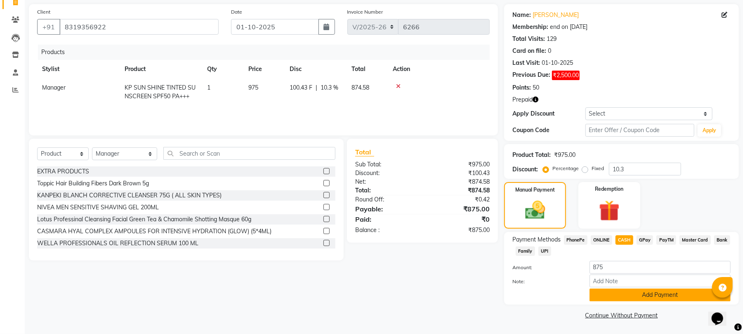
click at [609, 296] on button "Add Payment" at bounding box center [660, 294] width 141 height 13
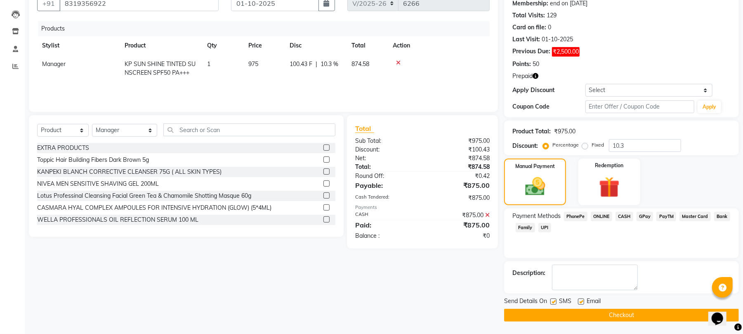
scroll to position [82, 0]
click at [583, 303] on label at bounding box center [581, 301] width 6 height 6
click at [583, 303] on input "checkbox" at bounding box center [580, 301] width 5 height 5
checkbox input "false"
click at [583, 311] on button "Checkout" at bounding box center [621, 315] width 235 height 13
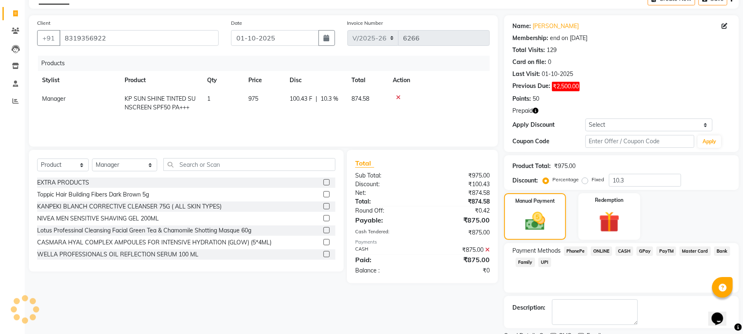
scroll to position [27, 0]
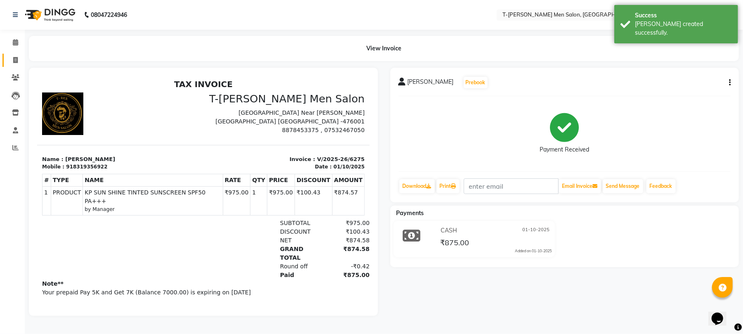
click at [12, 54] on link "Invoice" at bounding box center [12, 61] width 20 height 14
select select "service"
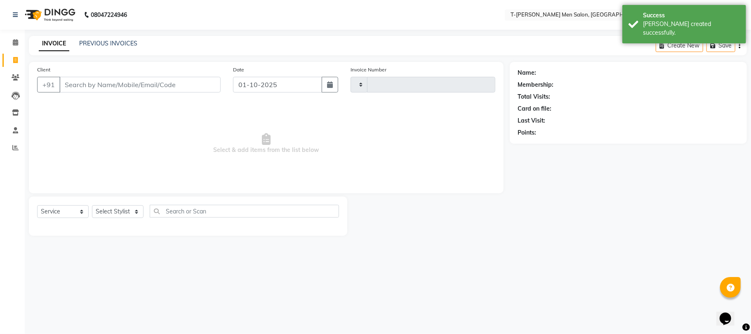
type input "6276"
select select "4816"
